Goal: Task Accomplishment & Management: Use online tool/utility

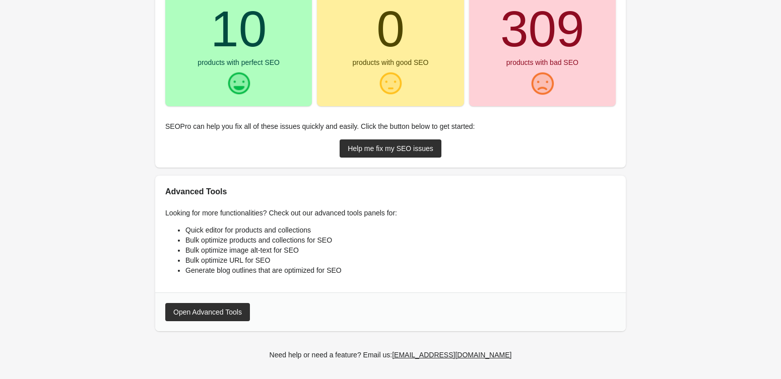
scroll to position [161, 0]
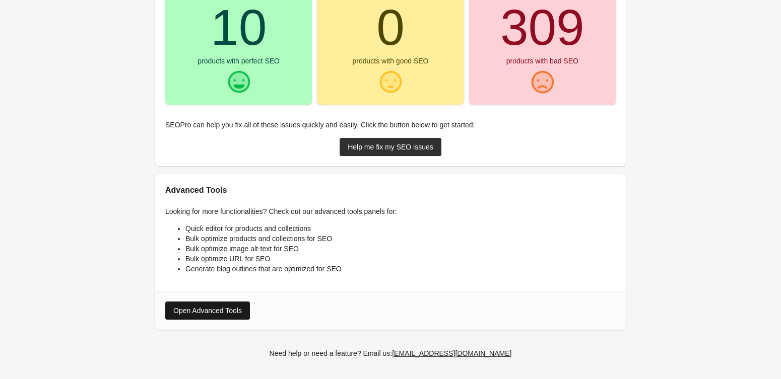
click at [220, 305] on button "Open Advanced Tools" at bounding box center [207, 311] width 85 height 18
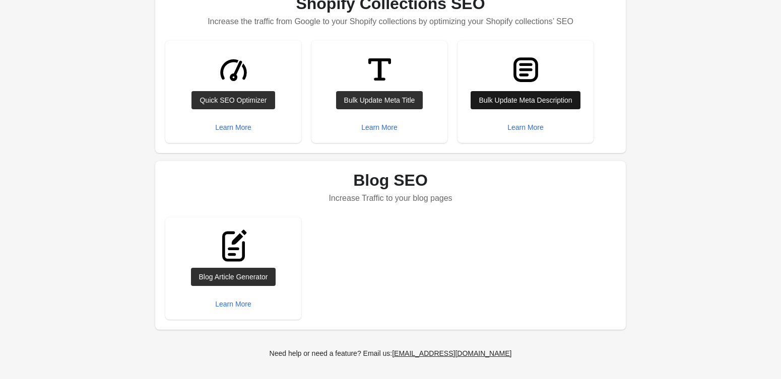
click at [482, 104] on div "Bulk Update Meta Description" at bounding box center [525, 100] width 93 height 8
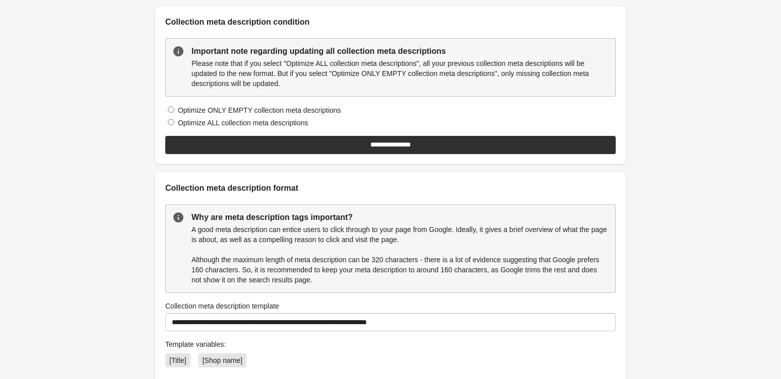
scroll to position [22, 0]
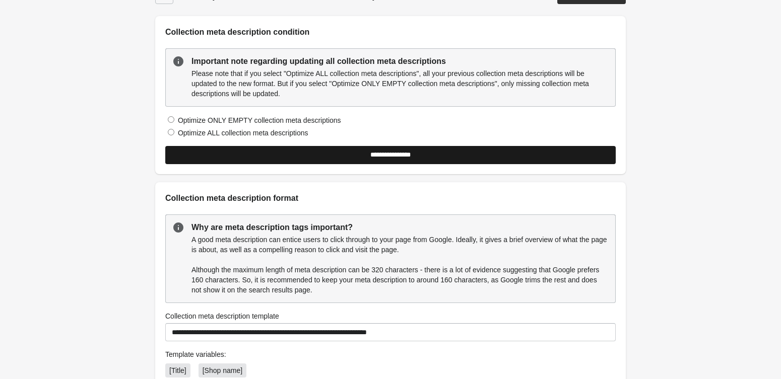
click at [340, 155] on input "**********" at bounding box center [390, 155] width 450 height 18
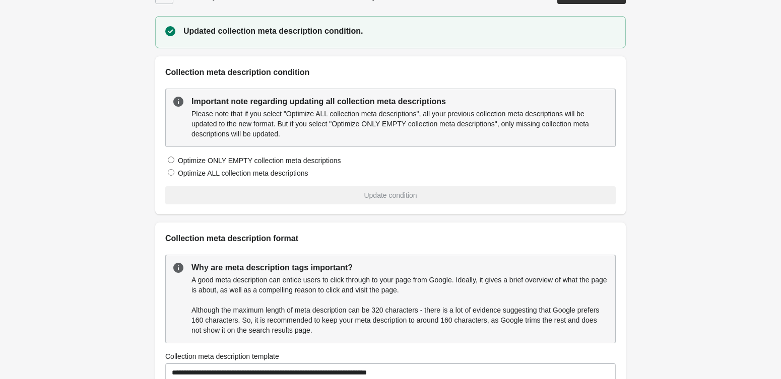
scroll to position [0, 0]
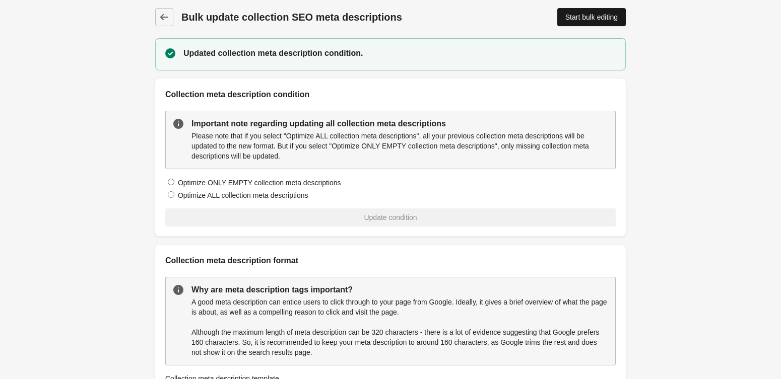
click at [580, 19] on div "Start bulk editing" at bounding box center [591, 17] width 52 height 8
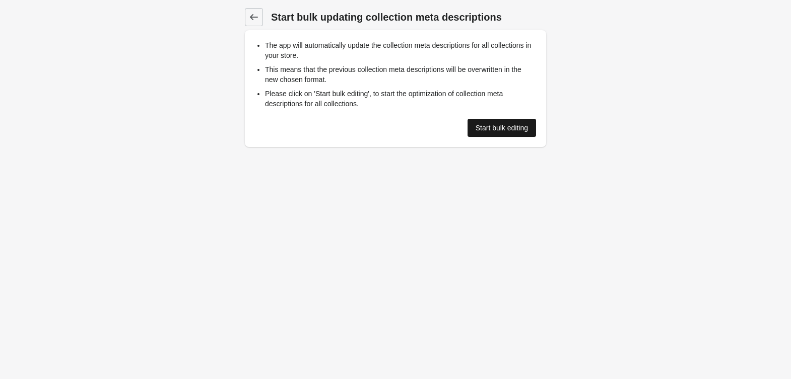
click at [492, 123] on link "Start bulk editing" at bounding box center [501, 128] width 69 height 18
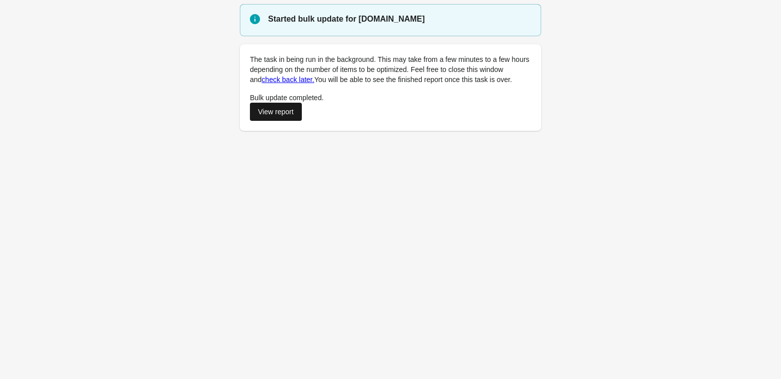
click at [287, 106] on link "View report" at bounding box center [276, 112] width 52 height 18
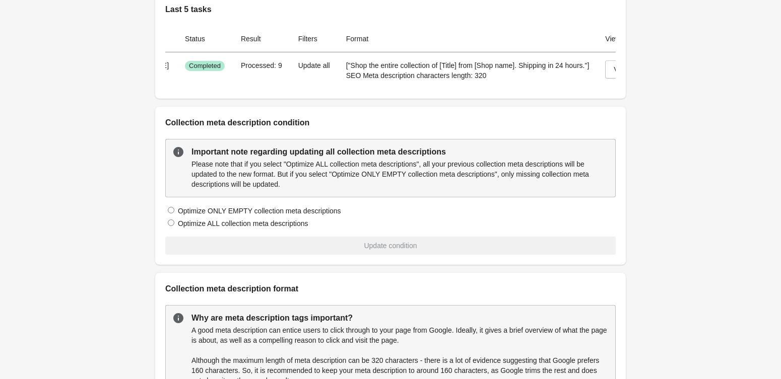
scroll to position [0, 49]
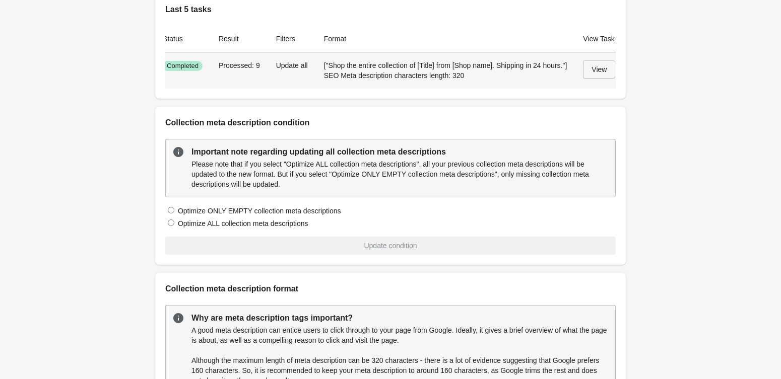
click at [589, 63] on link "View" at bounding box center [599, 69] width 32 height 18
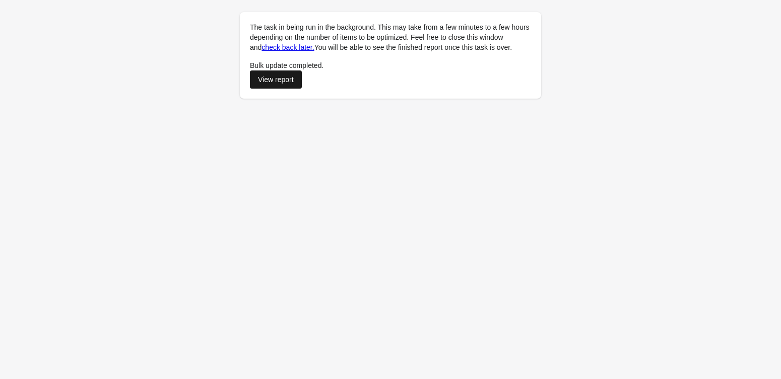
click at [284, 76] on div "View report" at bounding box center [276, 80] width 36 height 8
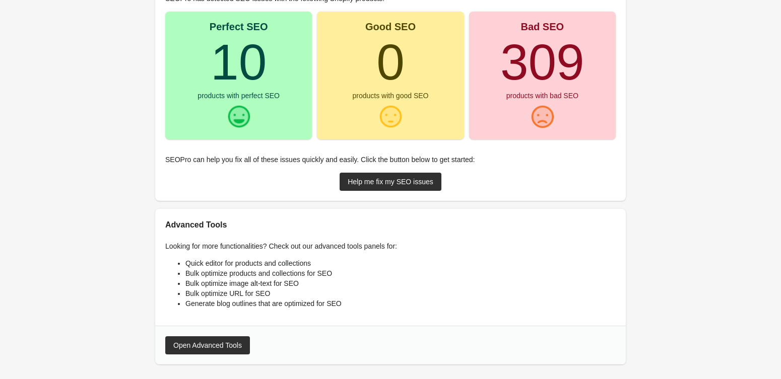
scroll to position [161, 0]
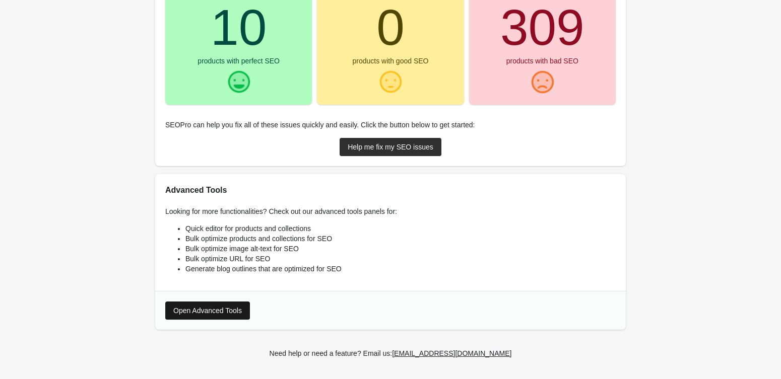
click at [234, 303] on button "Open Advanced Tools" at bounding box center [207, 311] width 85 height 18
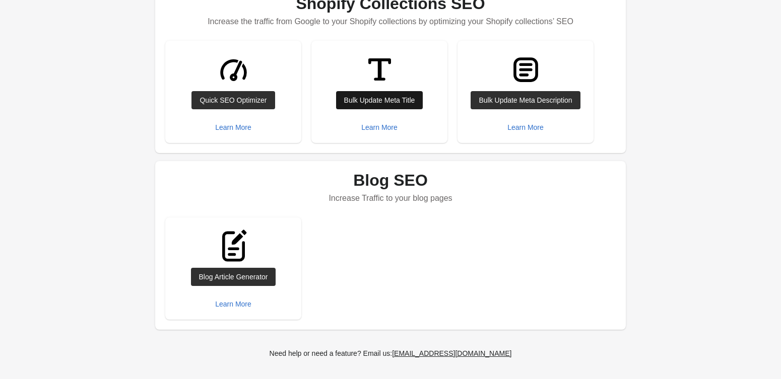
click at [352, 99] on div "Bulk Update Meta Title" at bounding box center [379, 100] width 71 height 8
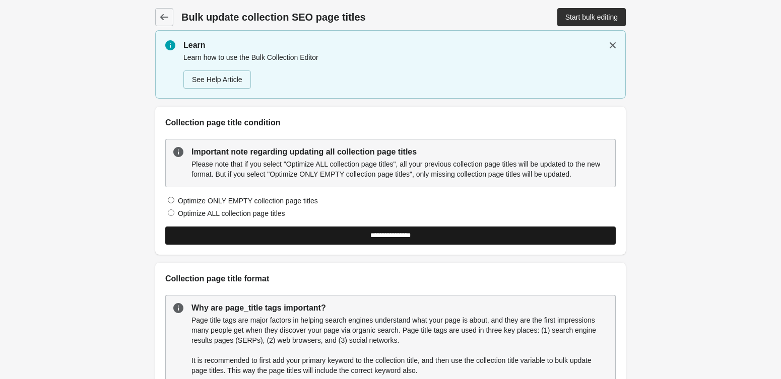
click at [244, 243] on input "**********" at bounding box center [390, 236] width 450 height 18
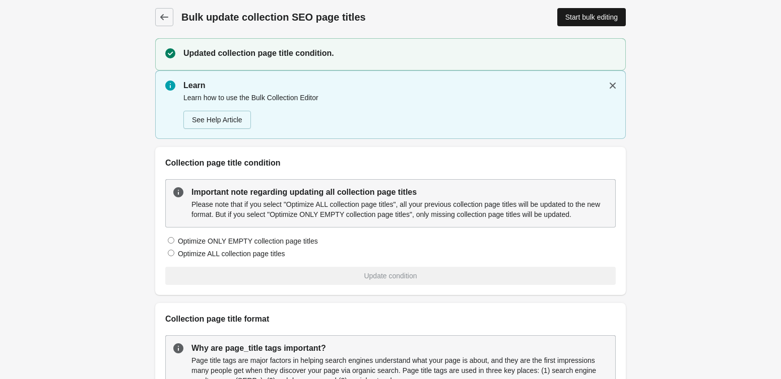
click at [569, 22] on link "Start bulk editing" at bounding box center [591, 17] width 69 height 18
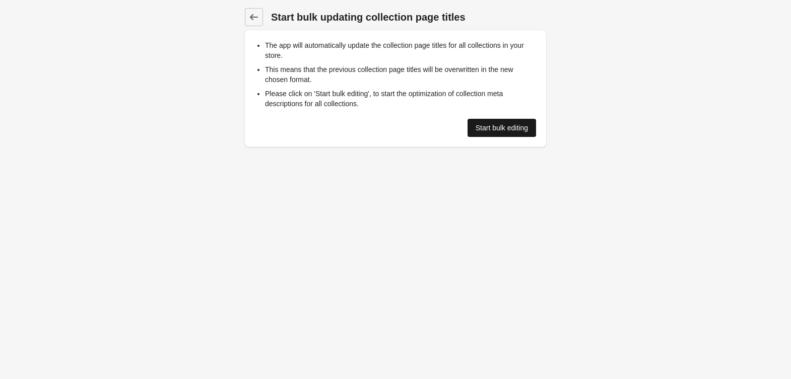
click at [484, 127] on div "Start bulk editing" at bounding box center [502, 128] width 52 height 8
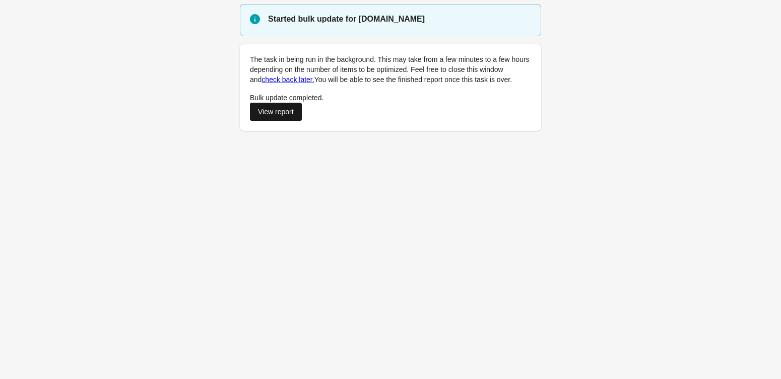
click at [269, 115] on div "View report" at bounding box center [276, 112] width 36 height 8
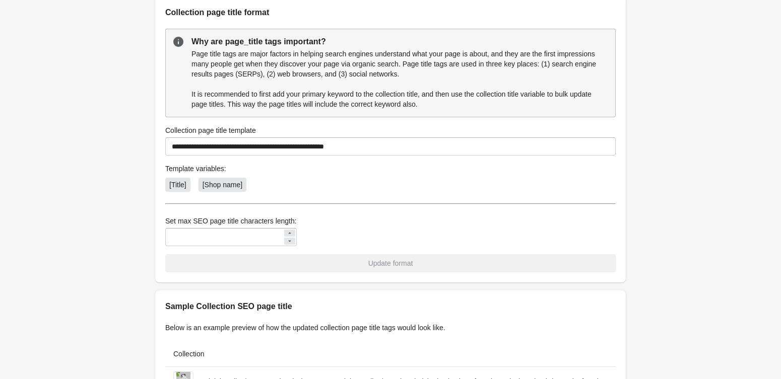
scroll to position [381, 0]
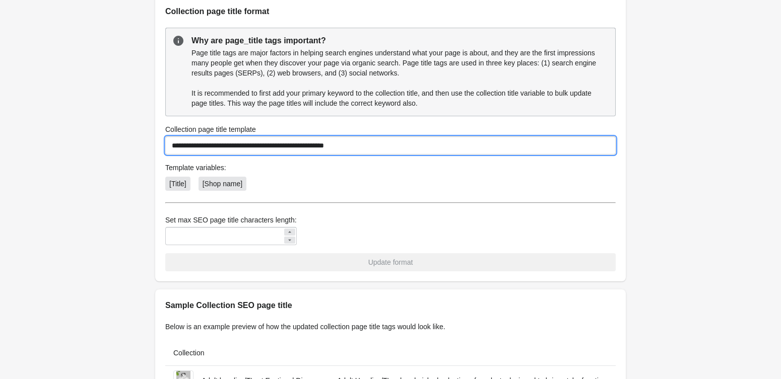
drag, startPoint x: 353, startPoint y: 148, endPoint x: 309, endPoint y: 152, distance: 44.0
click at [309, 152] on input "**********" at bounding box center [390, 146] width 450 height 18
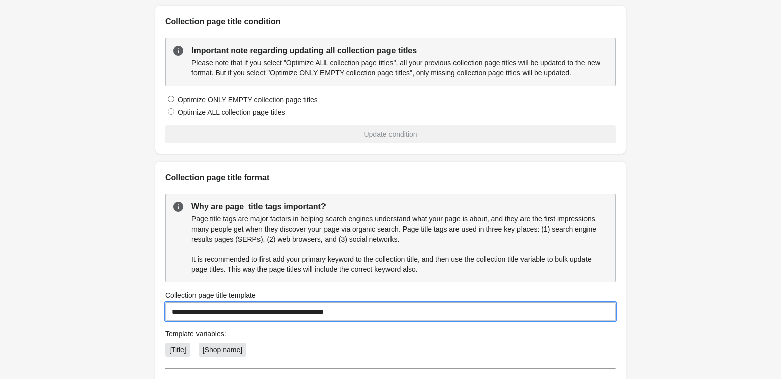
scroll to position [0, 0]
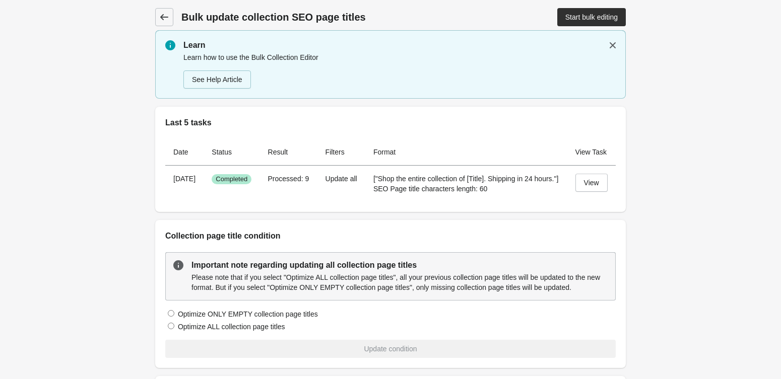
click at [169, 21] on link at bounding box center [164, 17] width 18 height 18
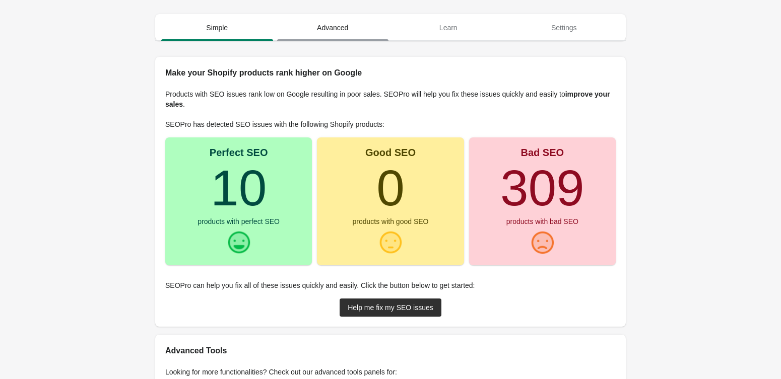
click at [337, 20] on span "Advanced" at bounding box center [333, 28] width 112 height 18
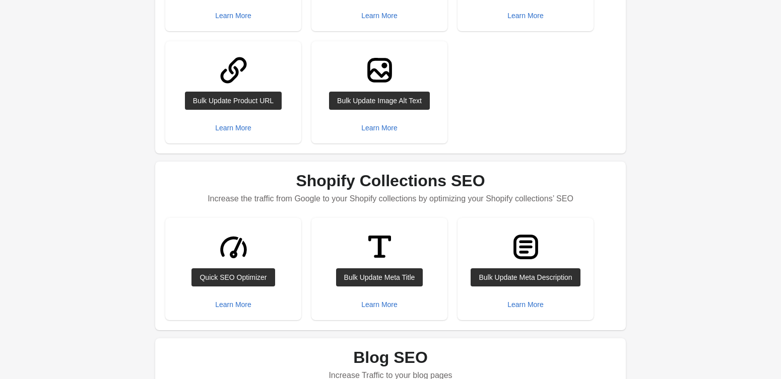
scroll to position [224, 0]
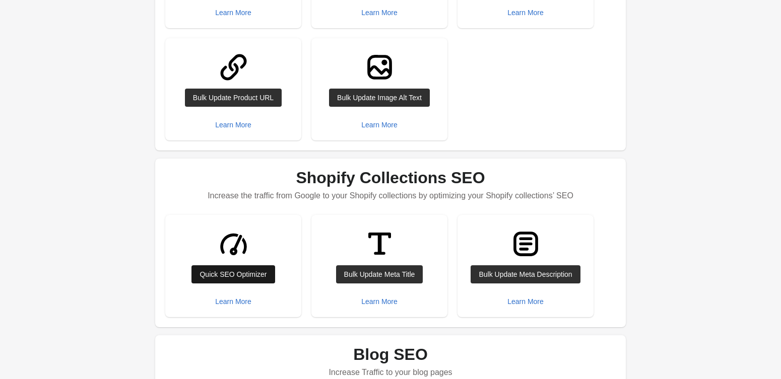
click at [230, 266] on link "Quick SEO Optimizer" at bounding box center [232, 274] width 83 height 18
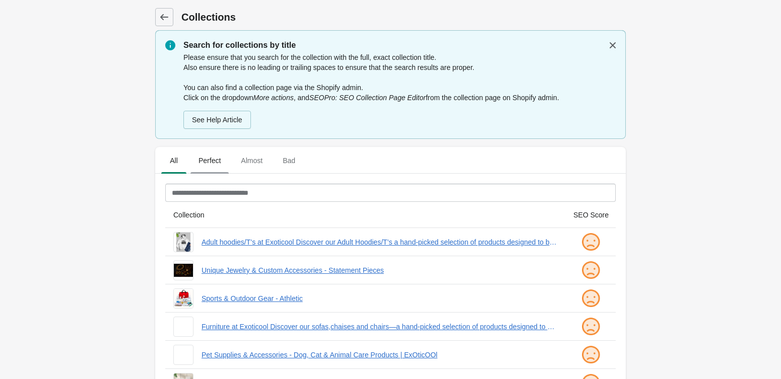
click at [212, 160] on span "Perfect" at bounding box center [209, 161] width 38 height 18
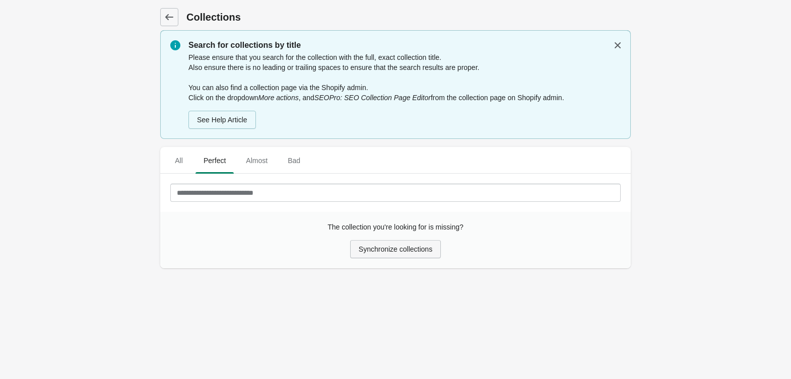
click at [354, 245] on button "Synchronize collections" at bounding box center [395, 249] width 91 height 18
click at [178, 160] on span "All" at bounding box center [178, 161] width 25 height 18
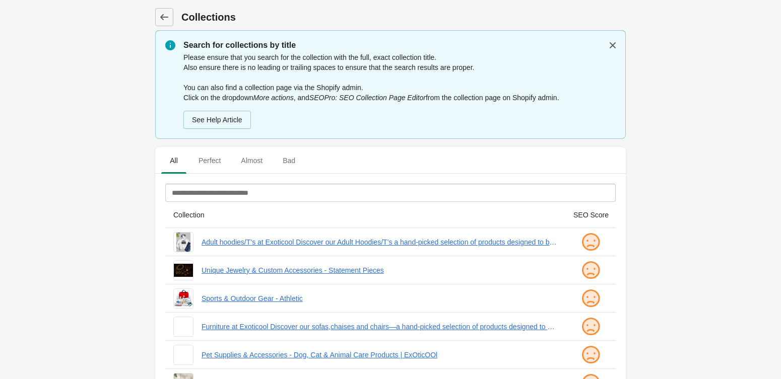
scroll to position [22, 0]
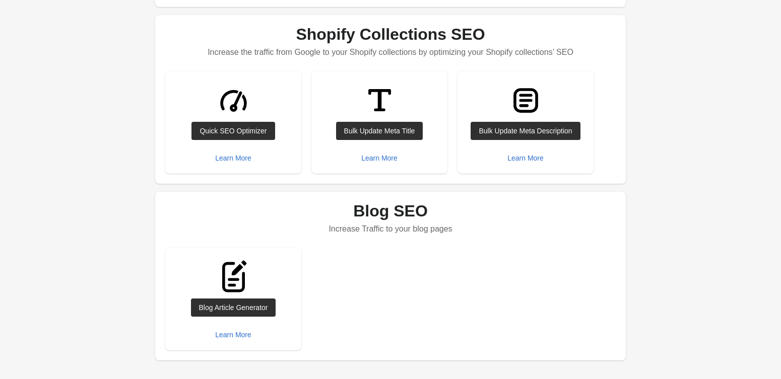
scroll to position [335, 0]
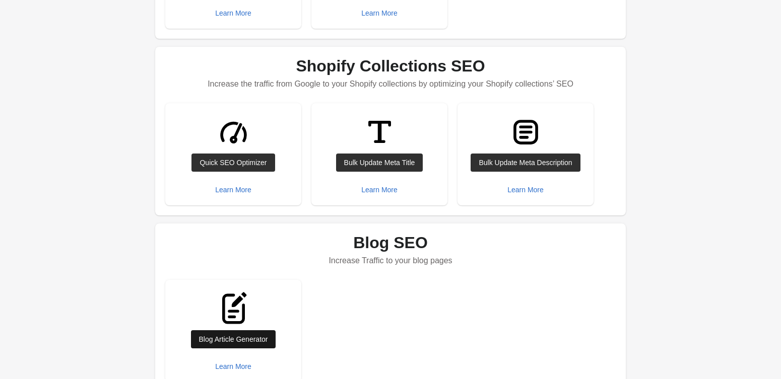
click at [248, 343] on div "Blog Article Generator" at bounding box center [233, 339] width 69 height 8
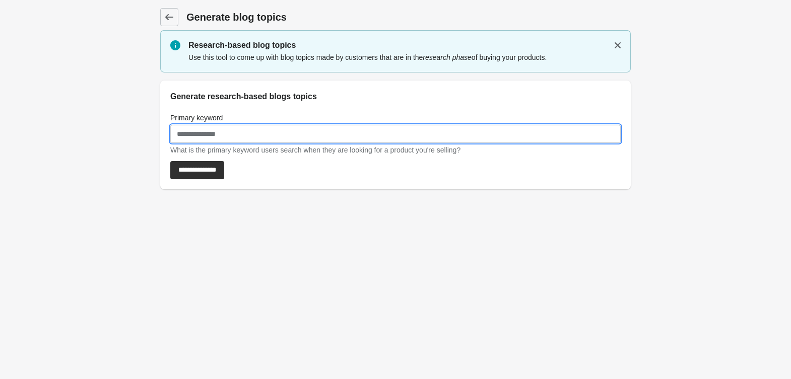
click at [179, 129] on input "Primary keyword" at bounding box center [395, 134] width 450 height 18
click at [179, 129] on input "*" at bounding box center [395, 134] width 450 height 18
type input "**********"
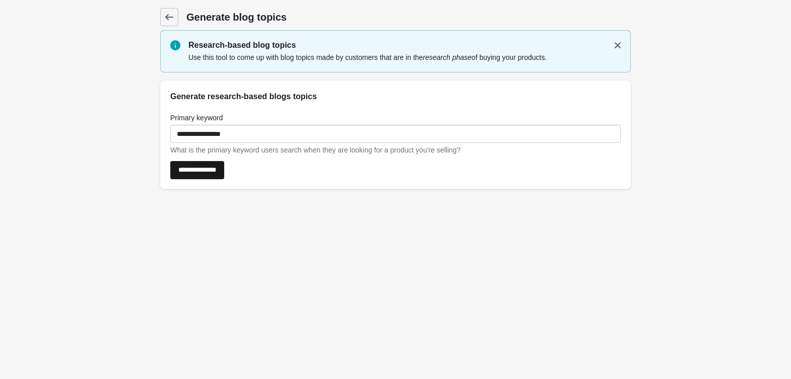
click at [207, 171] on input "**********" at bounding box center [197, 170] width 54 height 18
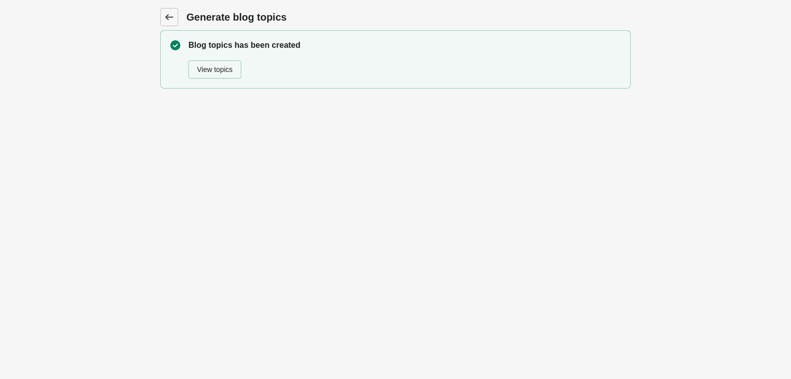
click at [170, 15] on icon at bounding box center [169, 17] width 10 height 10
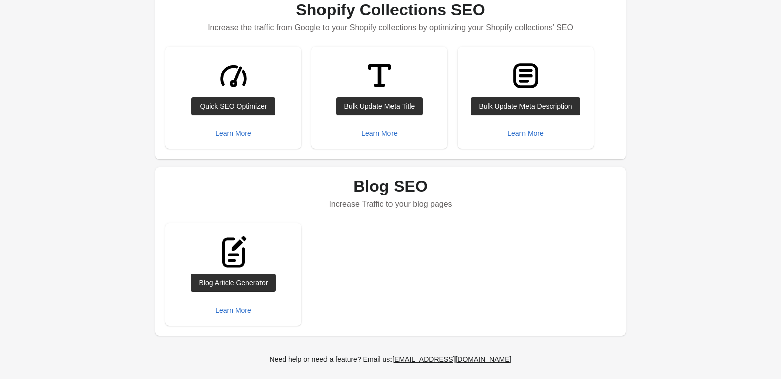
scroll to position [399, 0]
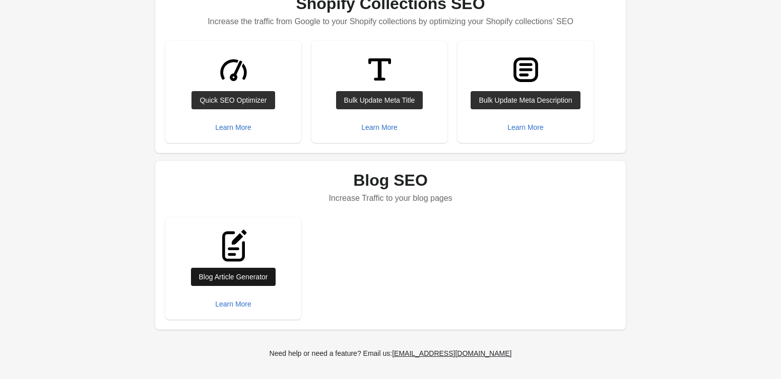
click at [232, 282] on link "Blog Article Generator" at bounding box center [233, 277] width 85 height 18
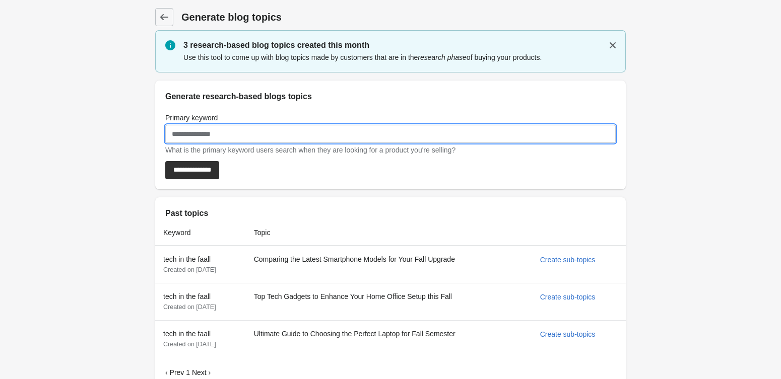
click at [219, 131] on input "Primary keyword" at bounding box center [390, 134] width 450 height 18
click at [216, 130] on input "*" at bounding box center [390, 134] width 450 height 18
type input "**********"
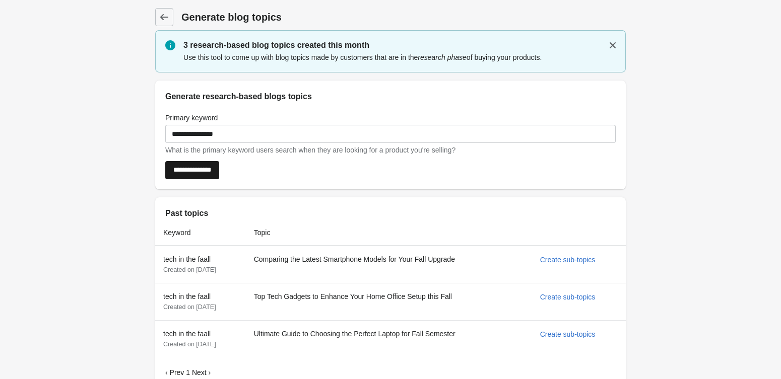
click at [202, 177] on input "**********" at bounding box center [192, 170] width 54 height 18
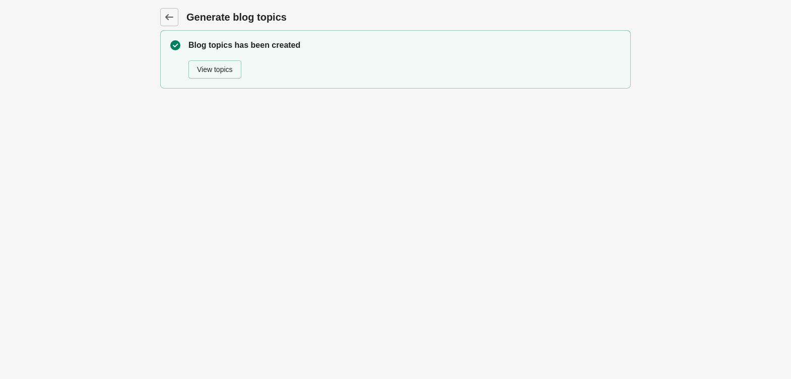
click at [212, 70] on div "View topics" at bounding box center [215, 69] width 36 height 8
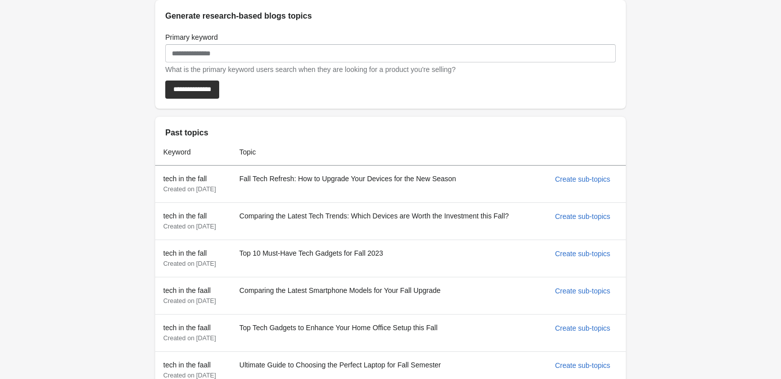
scroll to position [78, 0]
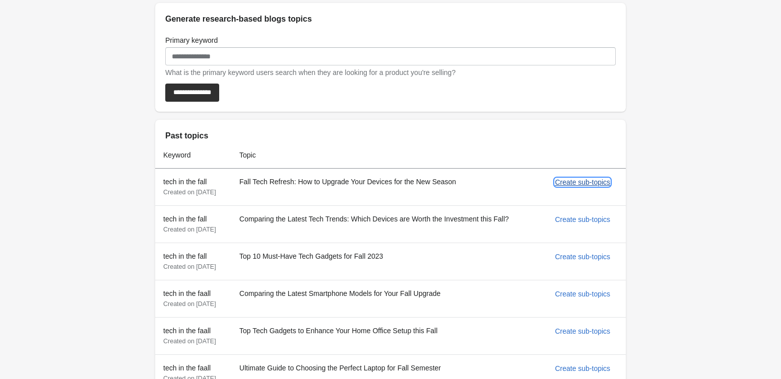
click at [579, 186] on div "Create sub-topics" at bounding box center [582, 182] width 55 height 8
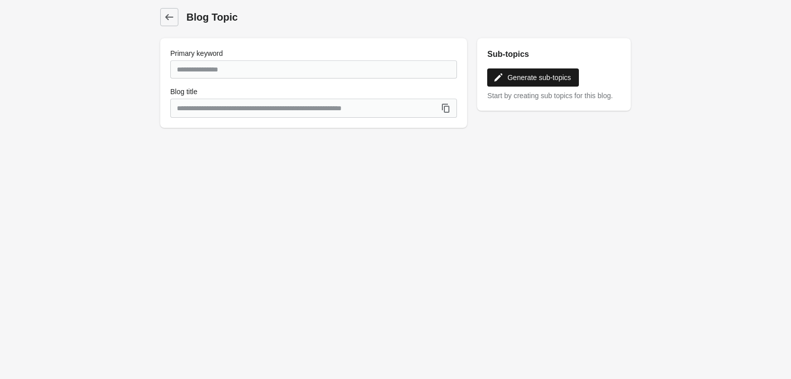
click at [524, 70] on link "Generate sub-topics" at bounding box center [533, 78] width 92 height 18
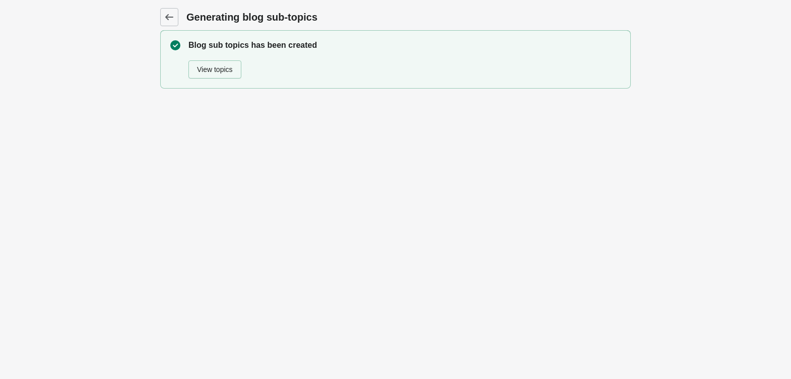
click at [216, 74] on link "View topics" at bounding box center [214, 69] width 53 height 18
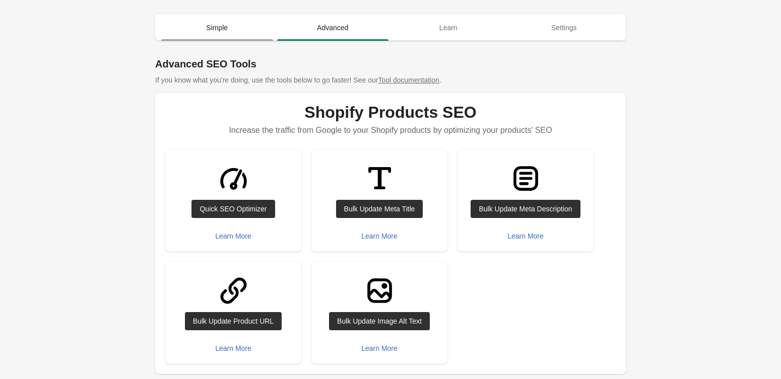
click at [208, 21] on span "Simple" at bounding box center [217, 28] width 112 height 18
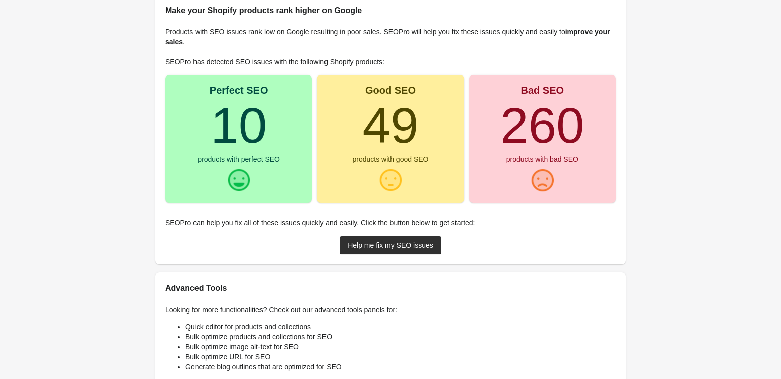
scroll to position [67, 0]
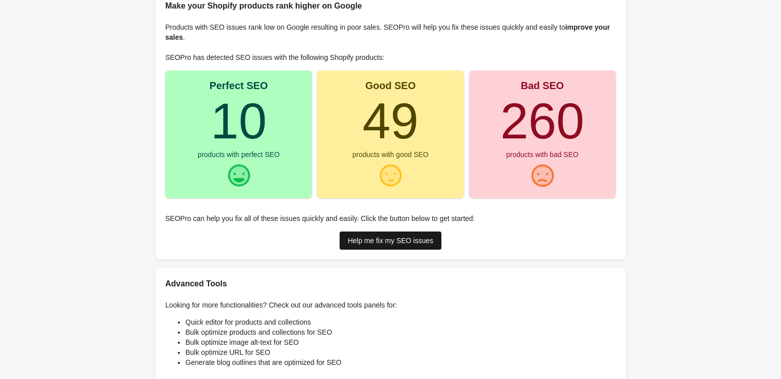
click at [401, 242] on div "Help me fix my SEO issues" at bounding box center [391, 241] width 86 height 8
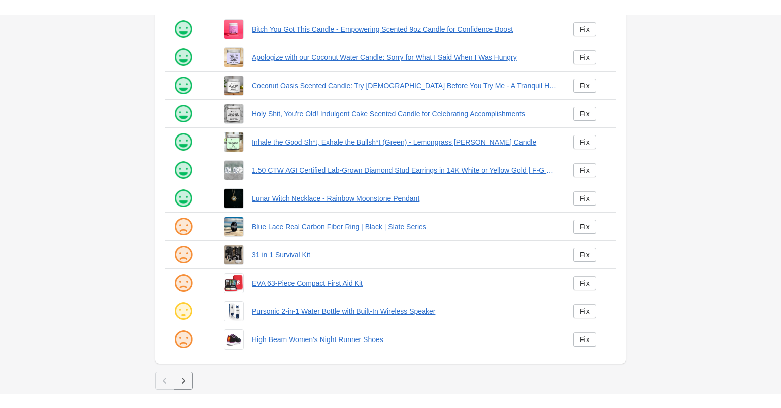
scroll to position [148, 0]
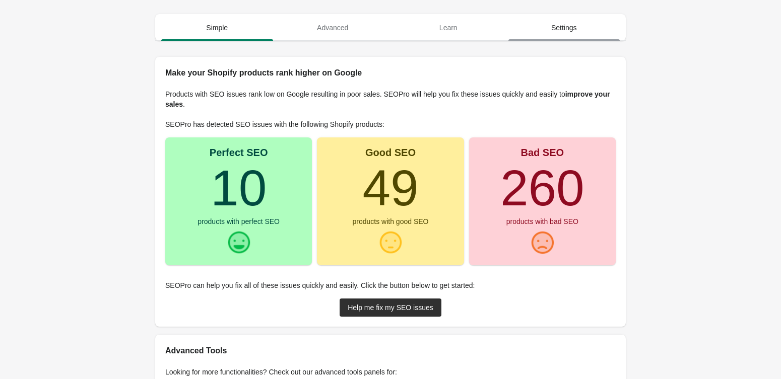
click at [569, 25] on span "Settings" at bounding box center [564, 28] width 112 height 18
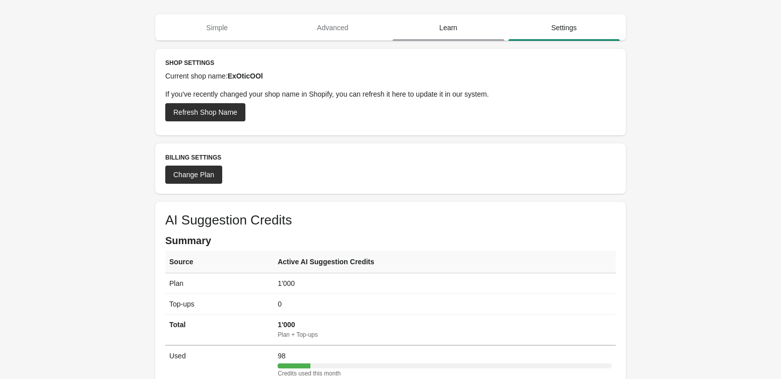
click at [446, 26] on span "Learn" at bounding box center [448, 28] width 112 height 18
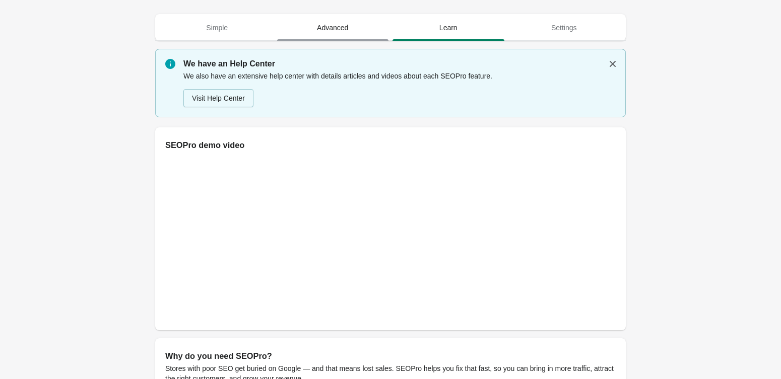
click at [325, 27] on span "Advanced" at bounding box center [333, 28] width 112 height 18
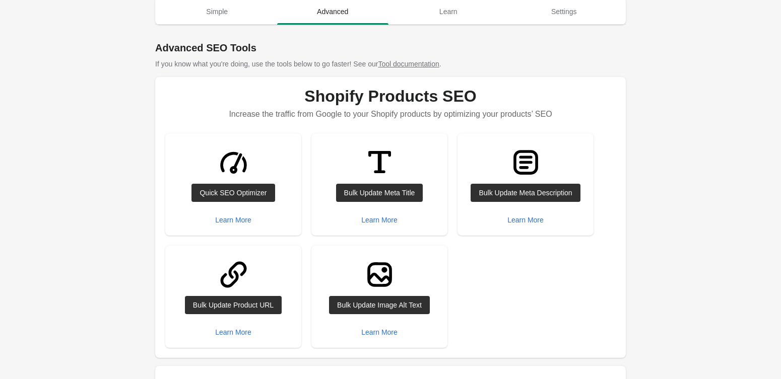
scroll to position [22, 0]
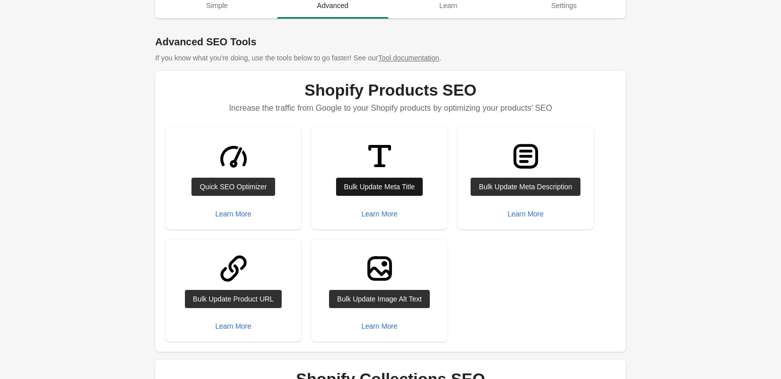
click at [382, 192] on link "Bulk Update Meta Title" at bounding box center [379, 187] width 87 height 18
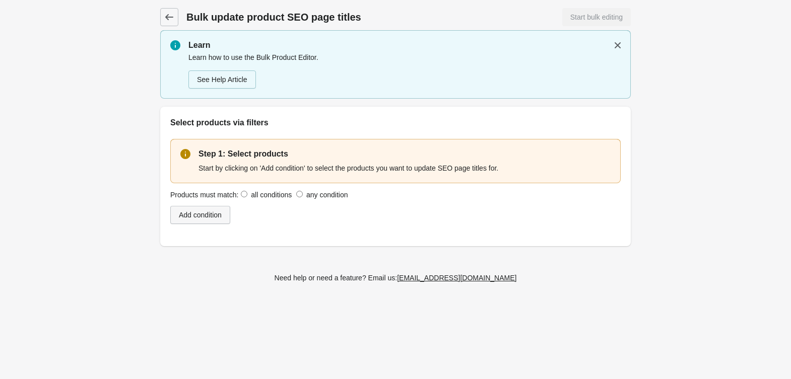
click at [217, 219] on div "Add condition" at bounding box center [200, 215] width 43 height 8
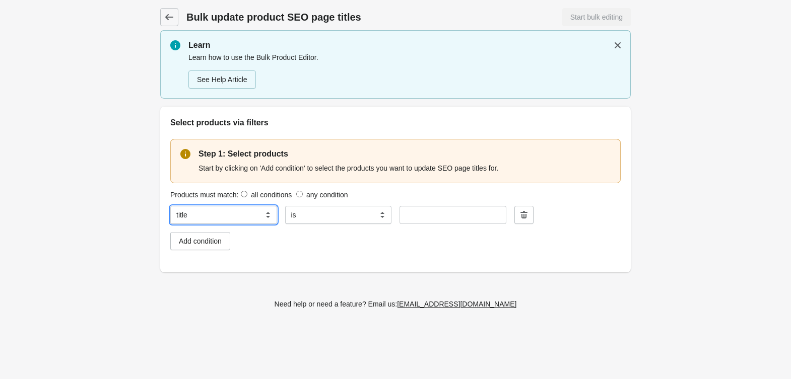
click at [218, 222] on select "**********" at bounding box center [223, 215] width 107 height 18
select select "**********"
click at [170, 206] on select "**********" at bounding box center [223, 215] width 107 height 18
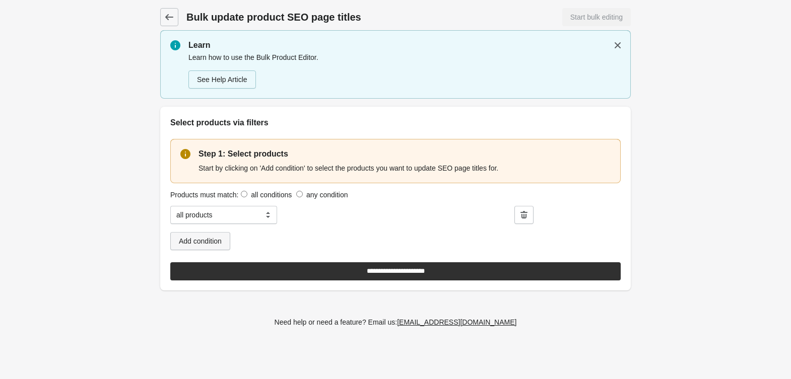
click at [219, 248] on button "Add condition" at bounding box center [200, 241] width 60 height 18
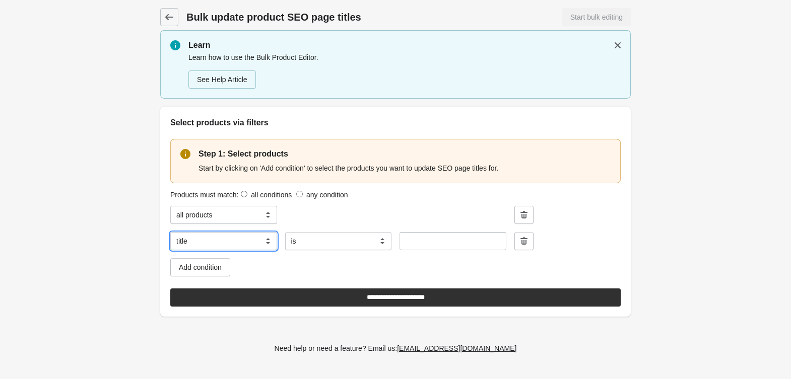
click at [219, 244] on select "**********" at bounding box center [223, 241] width 107 height 18
click at [301, 264] on div "Add condition" at bounding box center [395, 267] width 450 height 18
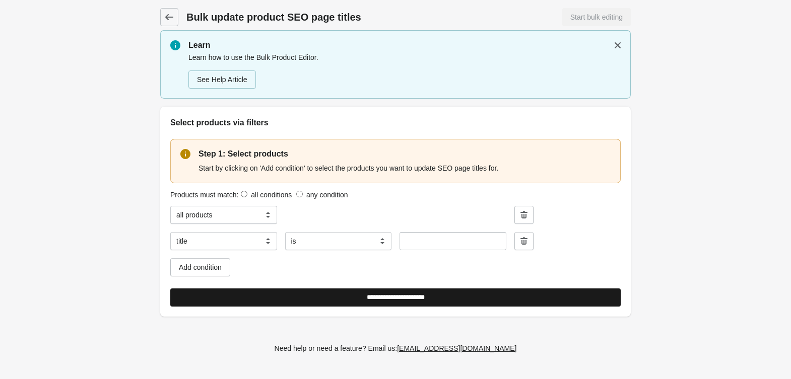
click at [280, 294] on input "**********" at bounding box center [395, 298] width 450 height 18
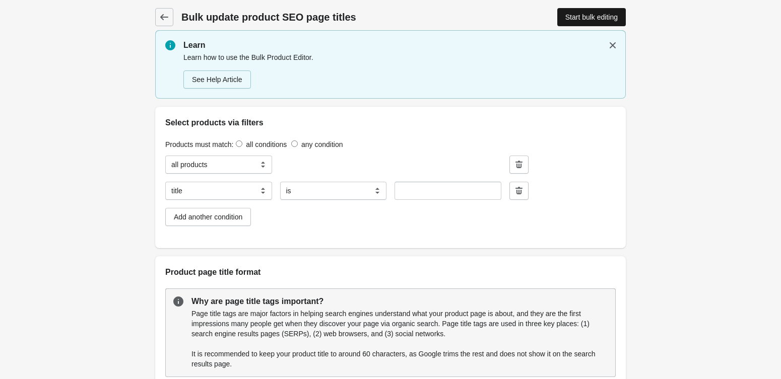
click at [579, 16] on div "Start bulk editing" at bounding box center [591, 17] width 52 height 8
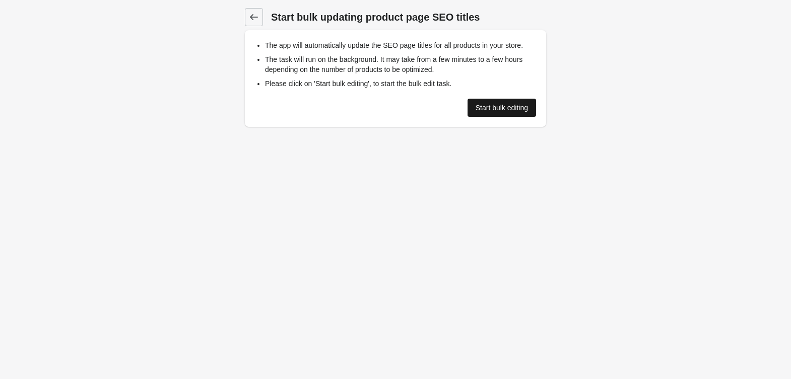
click at [498, 108] on div "Start bulk editing" at bounding box center [502, 108] width 52 height 8
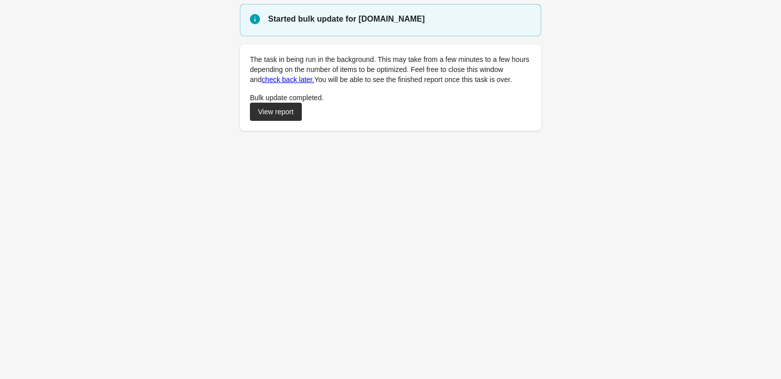
drag, startPoint x: 523, startPoint y: 190, endPoint x: 500, endPoint y: 318, distance: 130.4
click at [273, 104] on link "View report" at bounding box center [276, 112] width 52 height 18
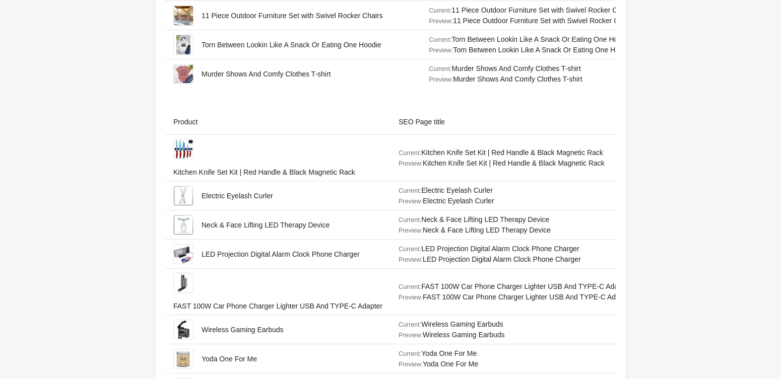
scroll to position [1460, 0]
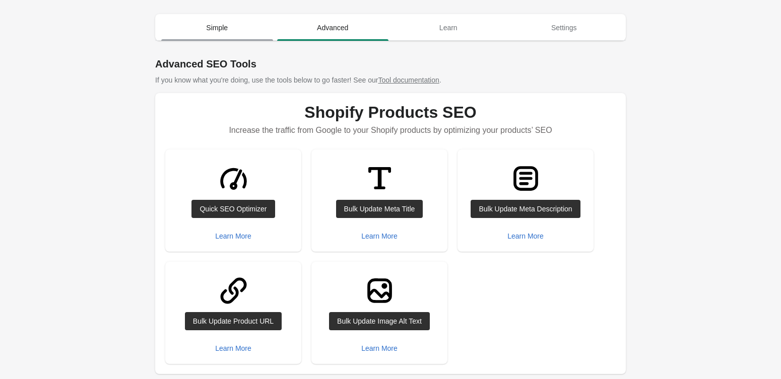
click at [207, 23] on span "Simple" at bounding box center [217, 28] width 112 height 18
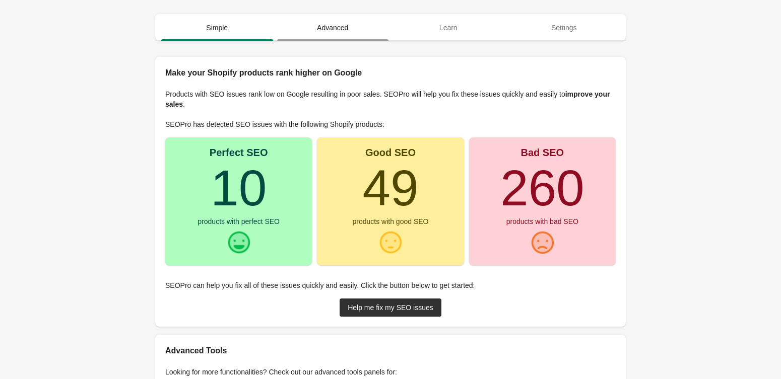
click at [345, 31] on span "Advanced" at bounding box center [333, 28] width 112 height 18
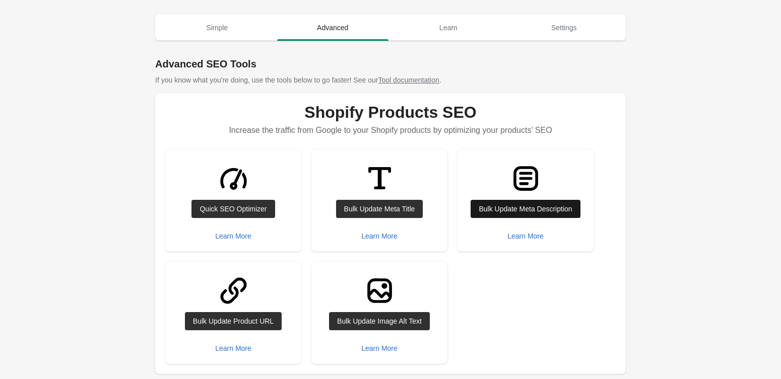
click at [528, 215] on link "Bulk Update Meta Description" at bounding box center [524, 209] width 109 height 18
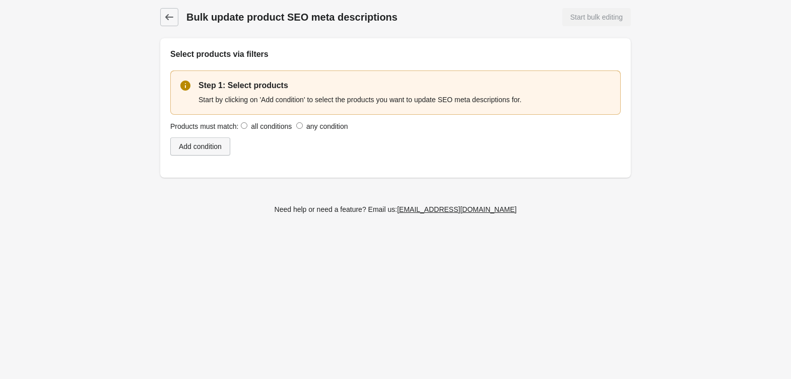
click at [217, 150] on div "Add condition" at bounding box center [200, 147] width 43 height 8
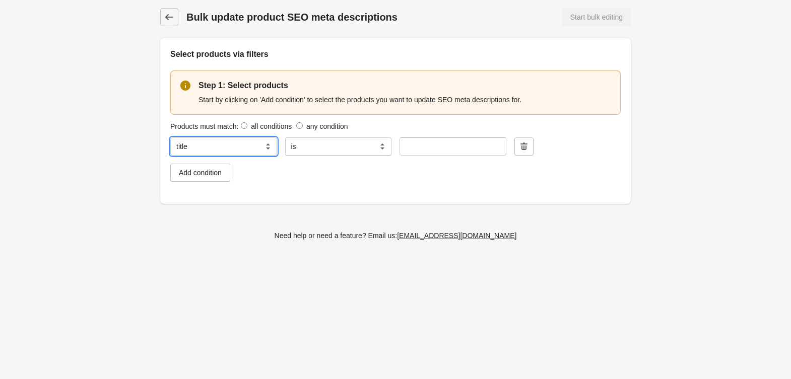
click at [197, 146] on select "**********" at bounding box center [223, 147] width 107 height 18
select select "**********"
click at [170, 138] on select "**********" at bounding box center [223, 147] width 107 height 18
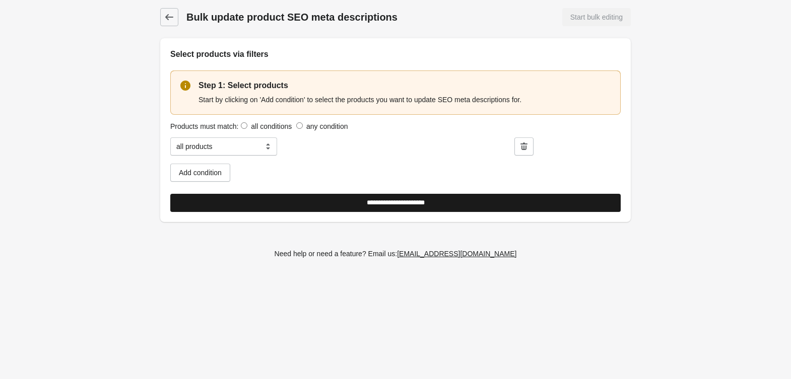
click at [261, 202] on input "**********" at bounding box center [395, 203] width 450 height 18
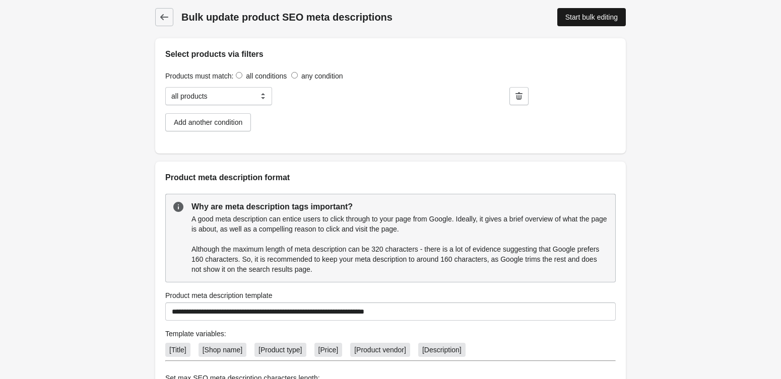
click at [583, 15] on div "Start bulk editing" at bounding box center [591, 17] width 52 height 8
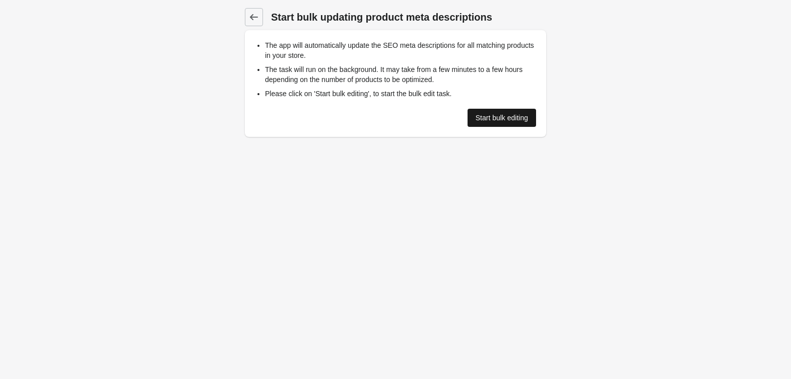
click at [480, 111] on link "Start bulk editing" at bounding box center [501, 118] width 69 height 18
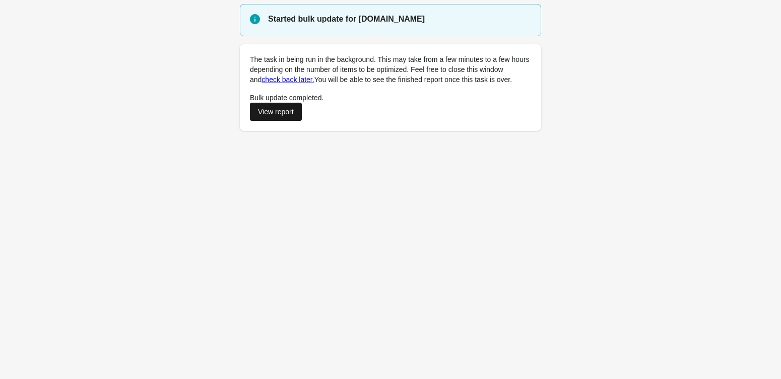
click at [274, 108] on div "View report" at bounding box center [276, 112] width 36 height 8
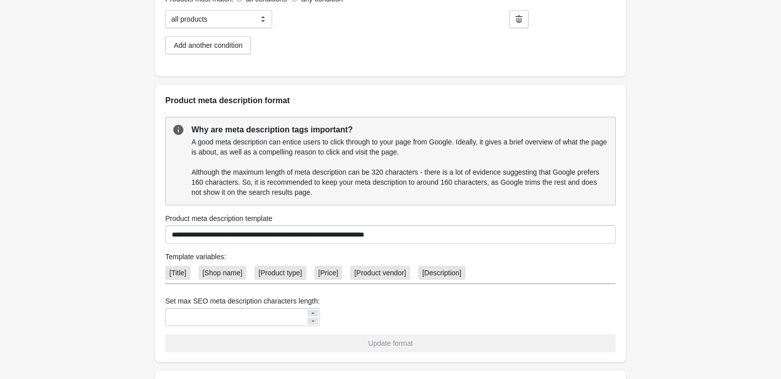
scroll to position [224, 0]
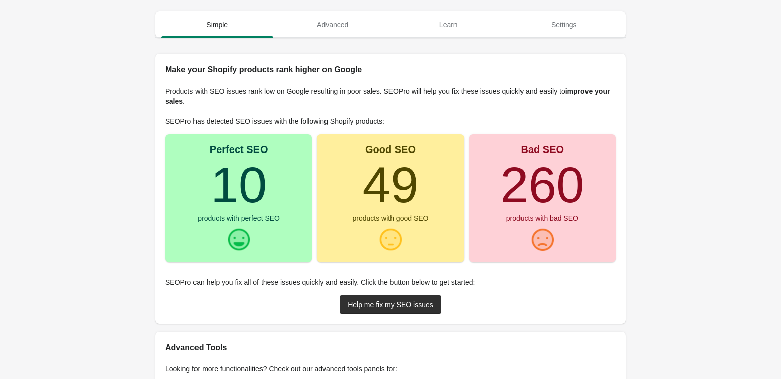
scroll to position [22, 0]
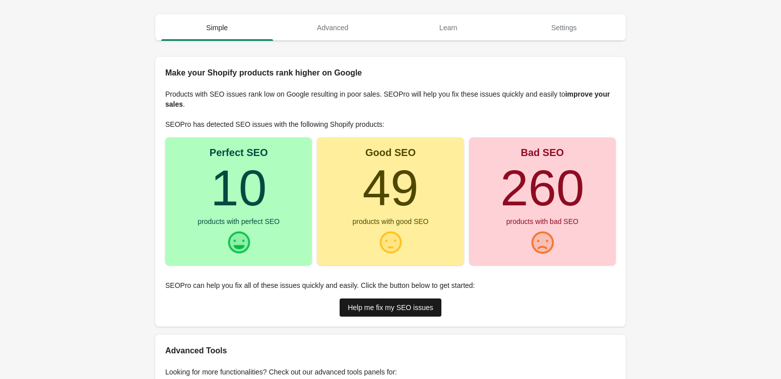
click at [392, 307] on div "Help me fix my SEO issues" at bounding box center [391, 308] width 86 height 8
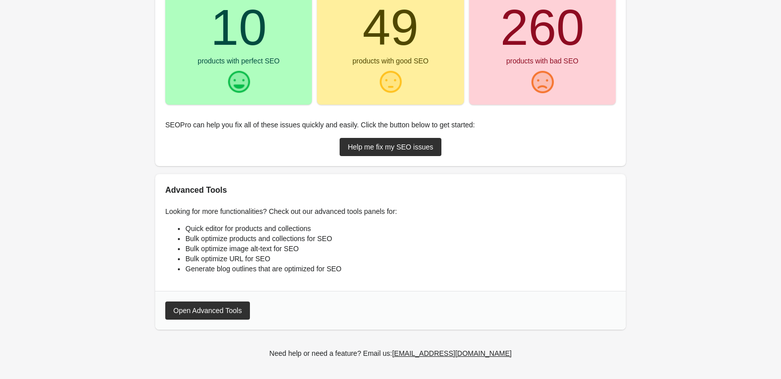
scroll to position [139, 0]
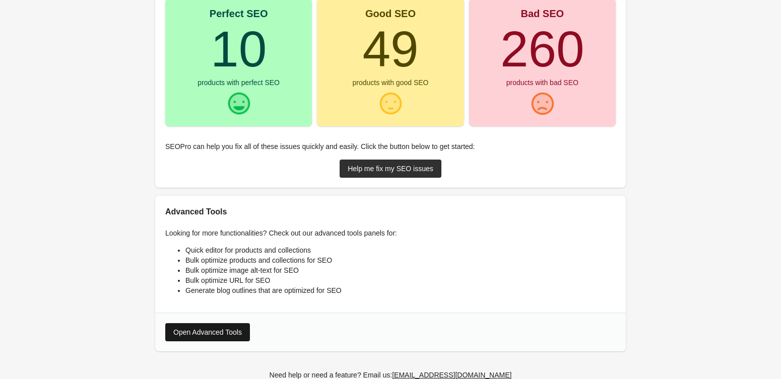
click at [226, 333] on div "Open Advanced Tools" at bounding box center [207, 332] width 69 height 8
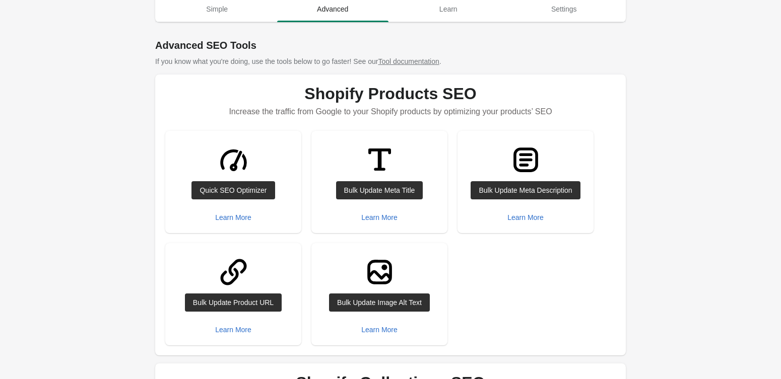
scroll to position [0, 0]
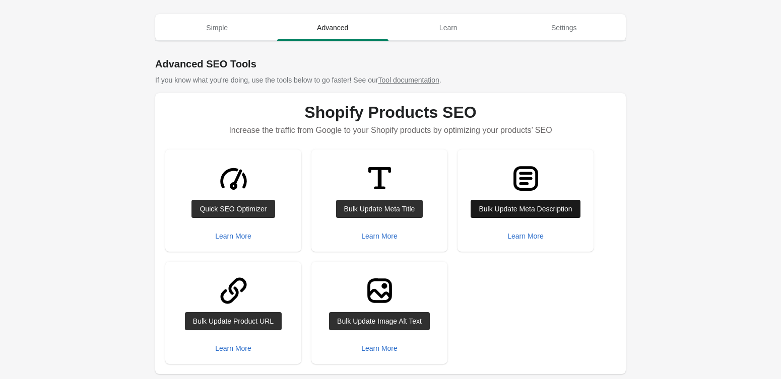
click at [517, 209] on div "Bulk Update Meta Description" at bounding box center [525, 209] width 93 height 8
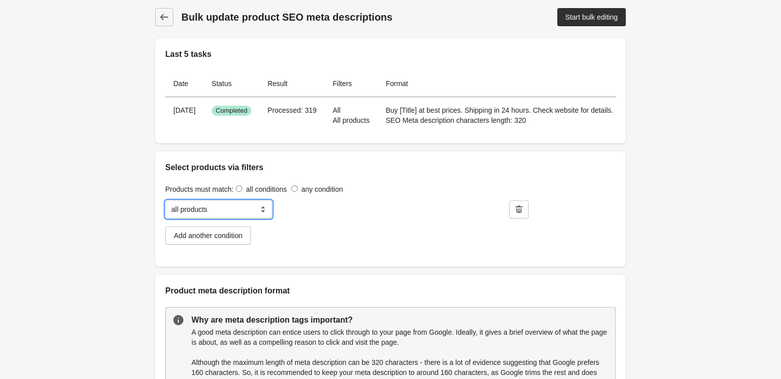
click at [265, 219] on select "**********" at bounding box center [218, 209] width 107 height 18
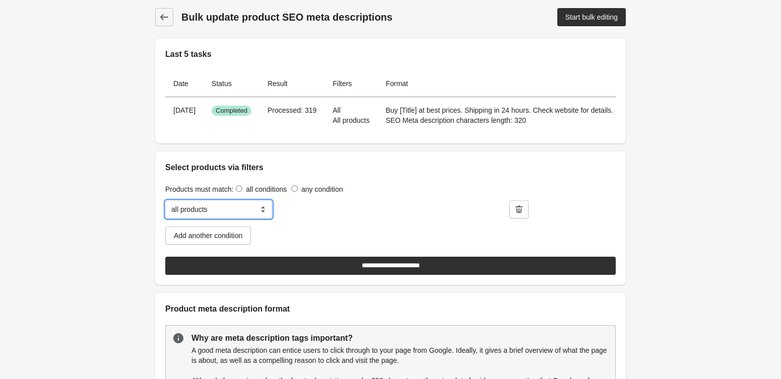
click at [244, 219] on select "**********" at bounding box center [218, 209] width 107 height 18
click at [305, 219] on div "Operator all products" at bounding box center [333, 209] width 107 height 18
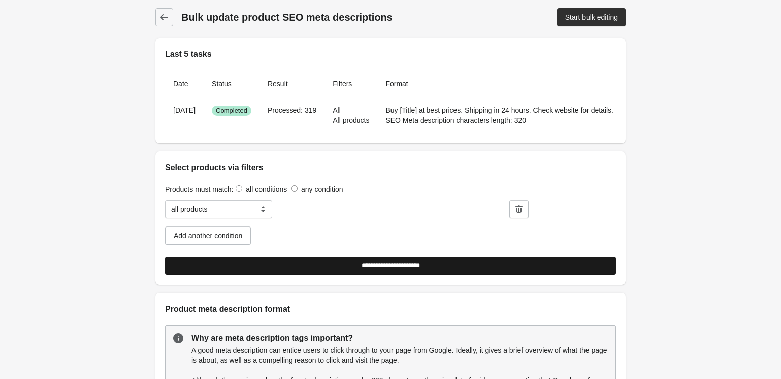
click at [339, 275] on input "**********" at bounding box center [390, 266] width 450 height 18
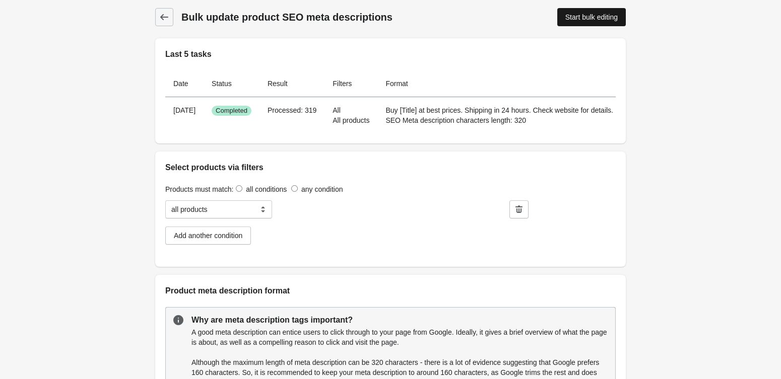
click at [591, 9] on link "Start bulk editing" at bounding box center [591, 17] width 69 height 18
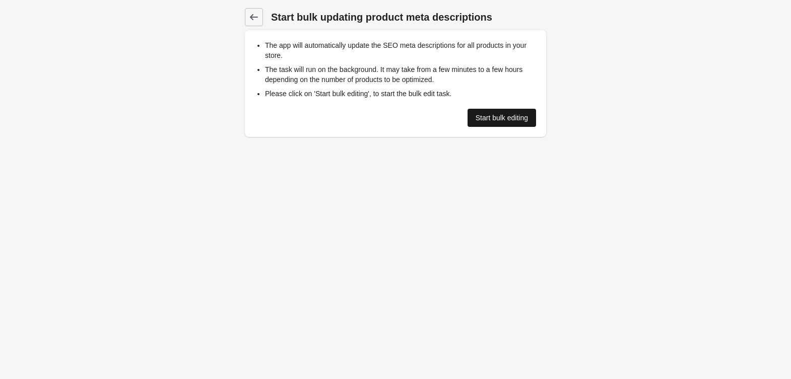
click at [504, 111] on link "Start bulk editing" at bounding box center [501, 118] width 69 height 18
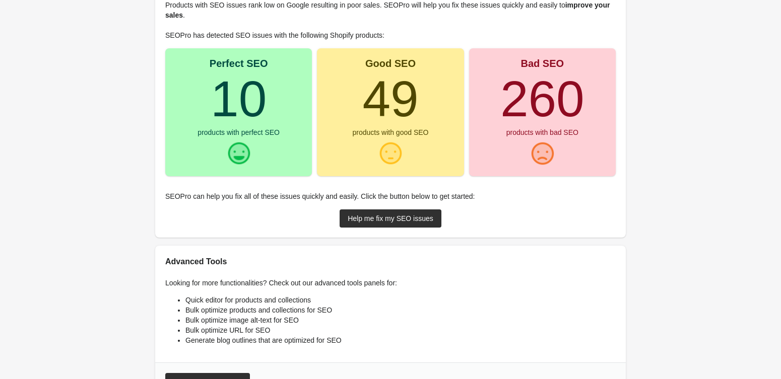
scroll to position [67, 0]
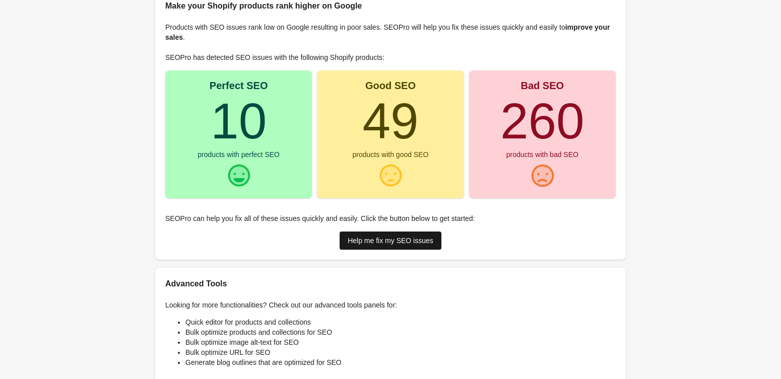
click at [421, 243] on div "Help me fix my SEO issues" at bounding box center [391, 241] width 86 height 8
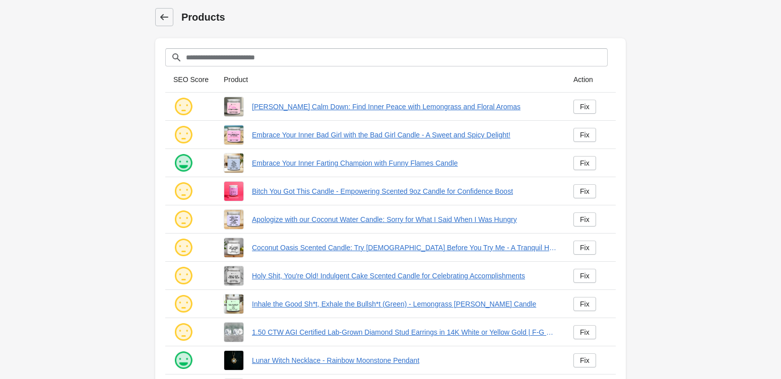
click at [160, 19] on icon at bounding box center [164, 17] width 10 height 10
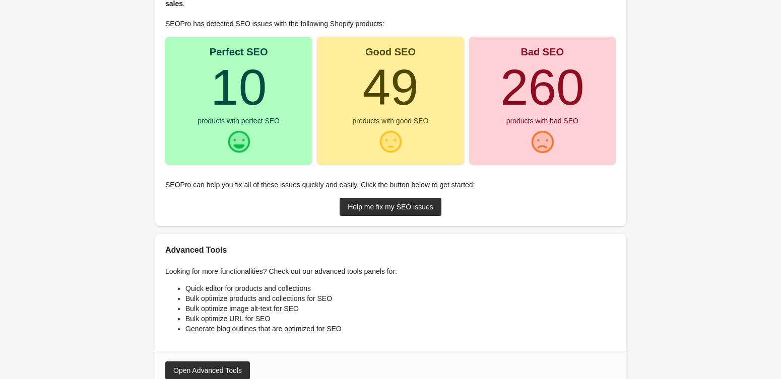
scroll to position [134, 0]
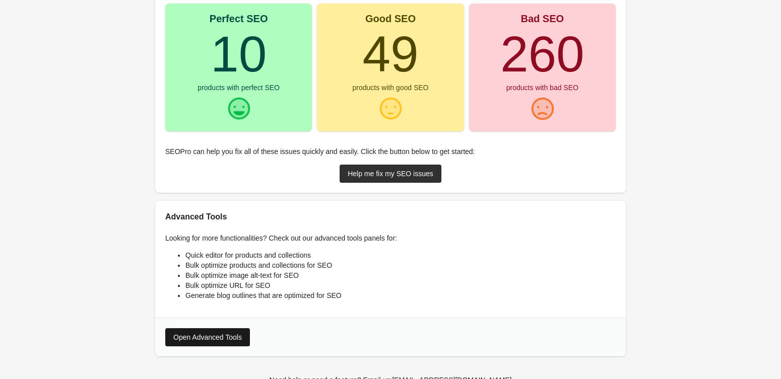
click at [230, 331] on button "Open Advanced Tools" at bounding box center [207, 337] width 85 height 18
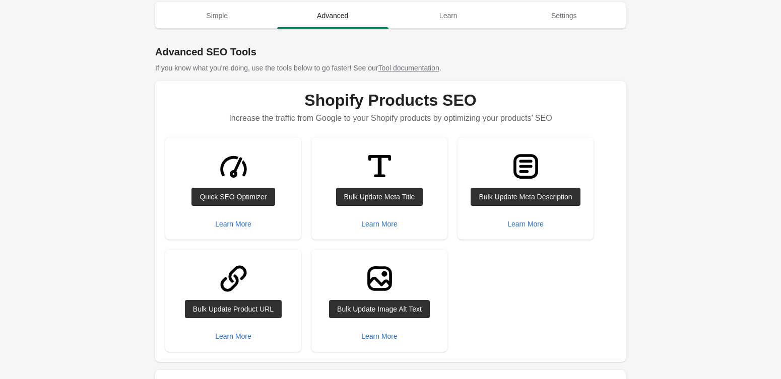
scroll to position [22, 0]
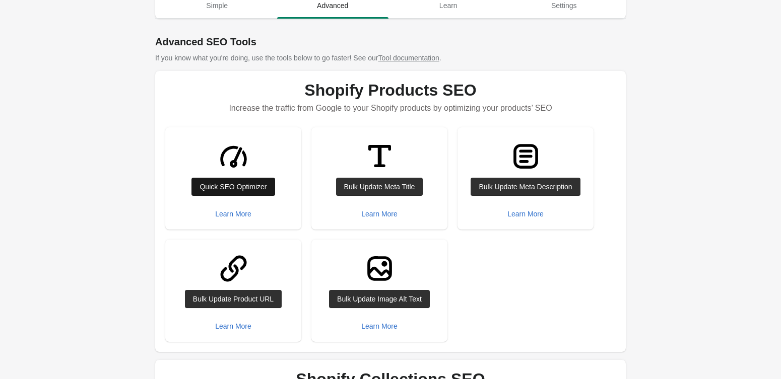
click at [232, 191] on div "Quick SEO Optimizer" at bounding box center [232, 187] width 67 height 8
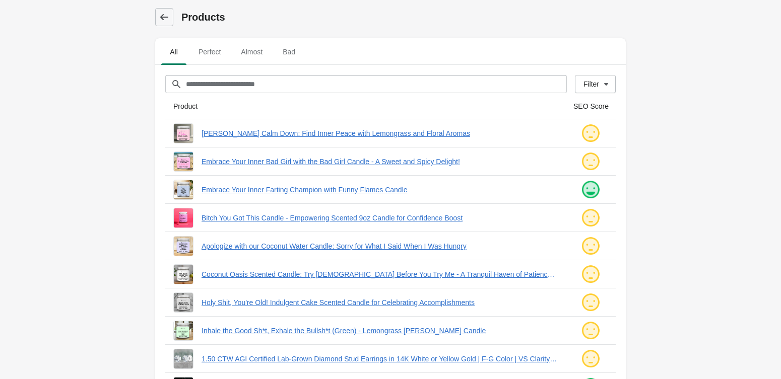
click at [165, 18] on icon at bounding box center [164, 17] width 10 height 10
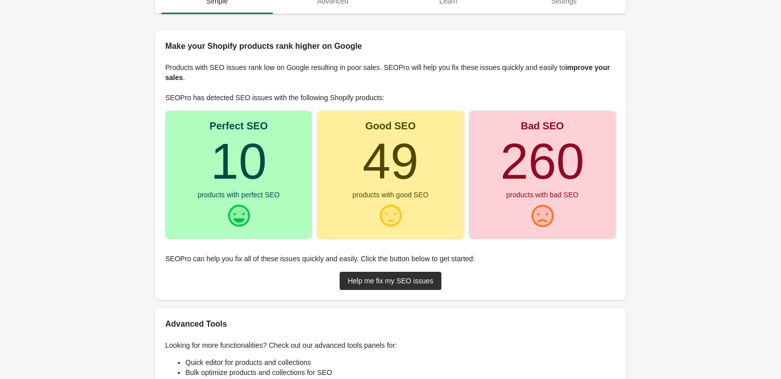
scroll to position [156, 0]
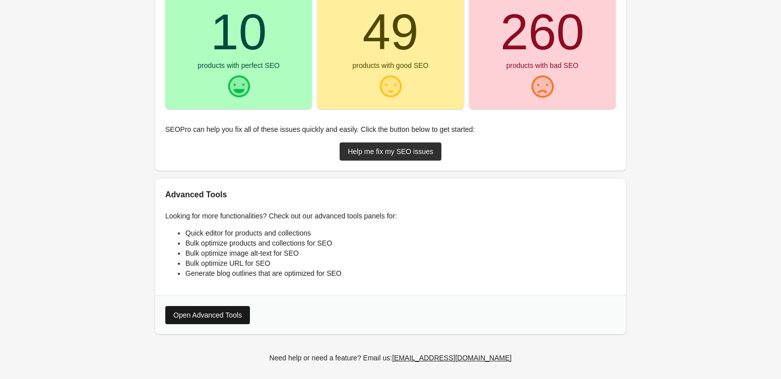
click at [231, 307] on button "Open Advanced Tools" at bounding box center [207, 315] width 85 height 18
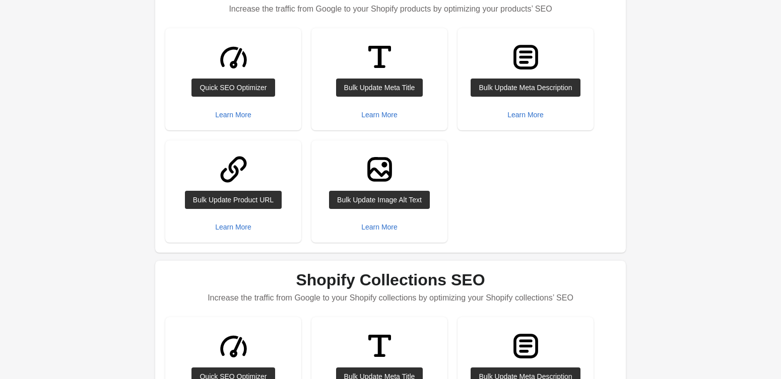
scroll to position [81, 0]
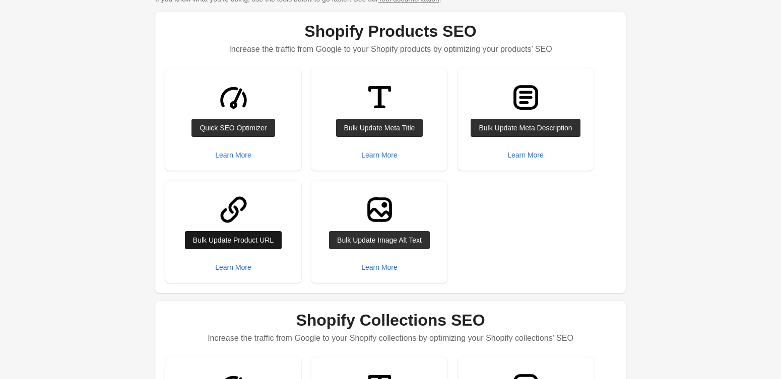
click at [248, 238] on div "Bulk Update Product URL" at bounding box center [233, 240] width 81 height 8
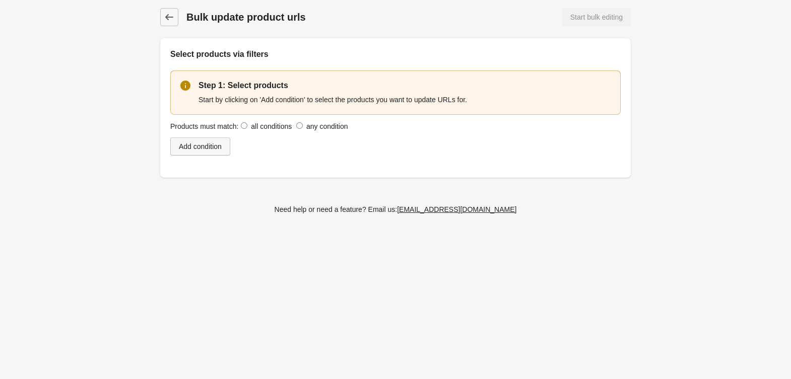
click at [220, 147] on div "Add condition" at bounding box center [200, 147] width 43 height 8
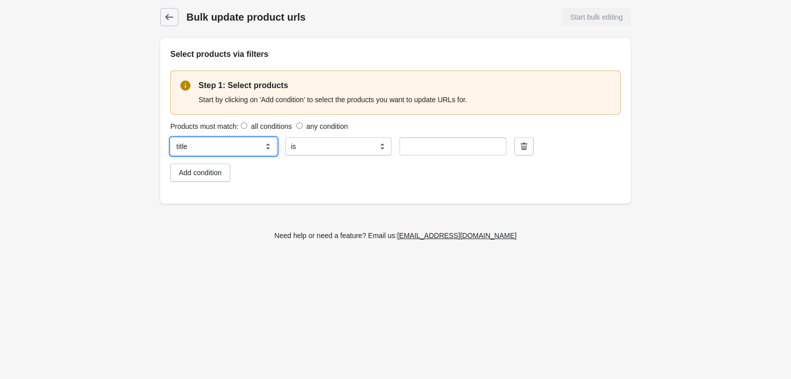
click at [229, 150] on select "**********" at bounding box center [223, 147] width 107 height 18
select select "**********"
click at [170, 138] on select "**********" at bounding box center [223, 147] width 107 height 18
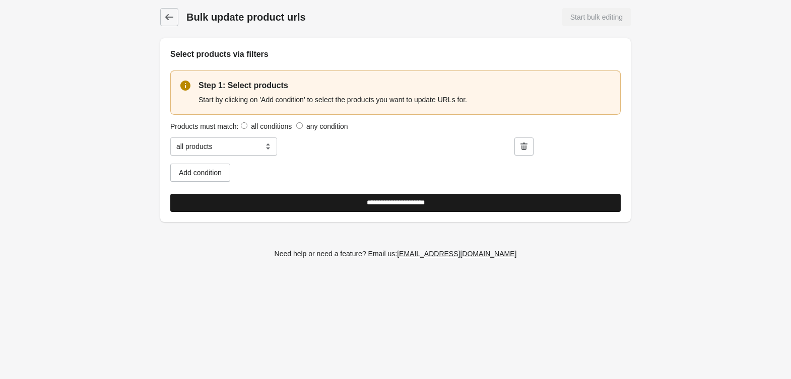
click at [331, 197] on input "**********" at bounding box center [395, 203] width 450 height 18
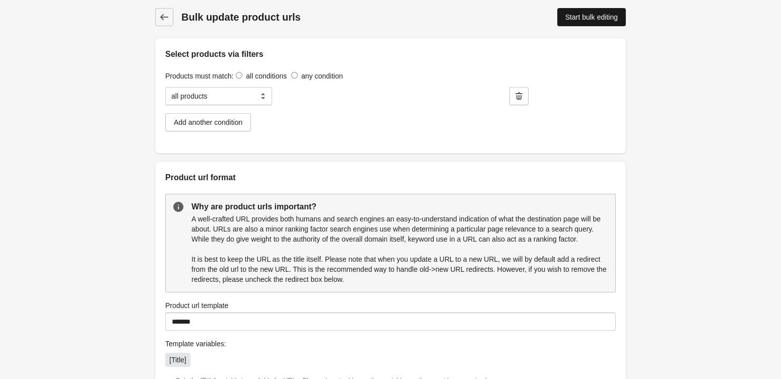
click at [588, 11] on link "Start bulk editing" at bounding box center [591, 17] width 69 height 18
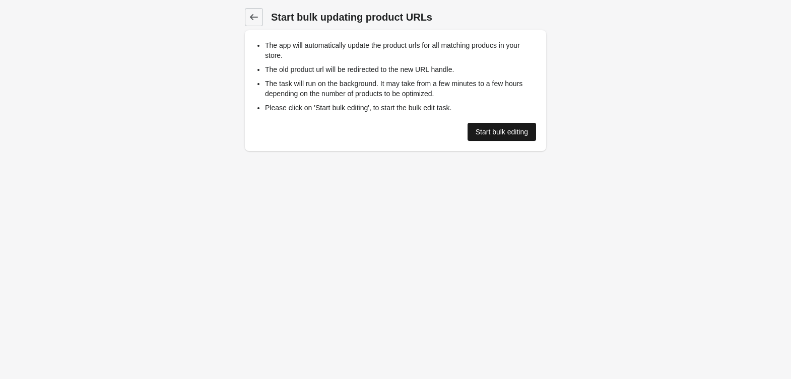
click at [506, 136] on div "Start bulk editing" at bounding box center [502, 132] width 52 height 8
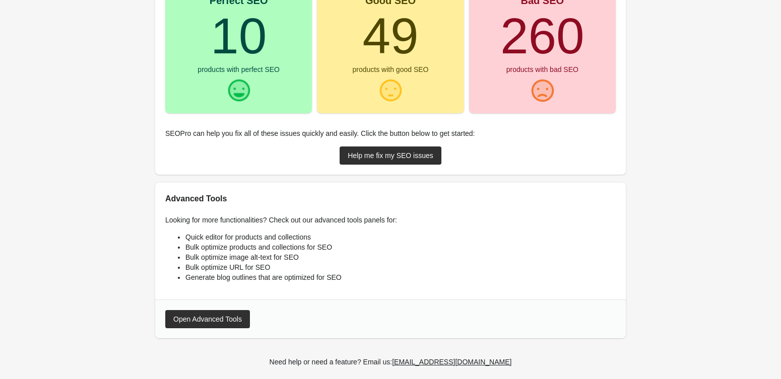
scroll to position [161, 0]
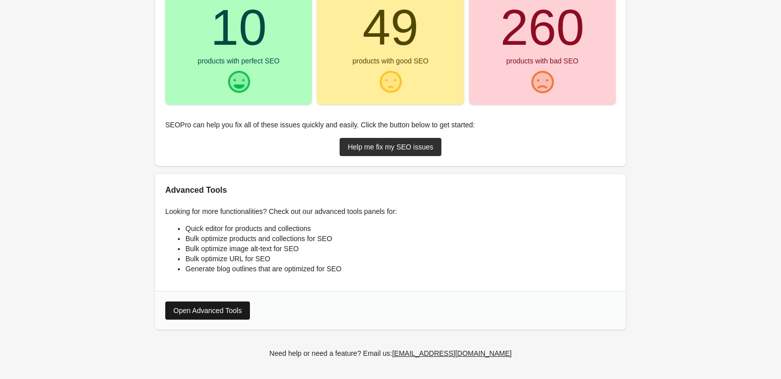
click at [174, 311] on div "Open Advanced Tools" at bounding box center [207, 311] width 69 height 8
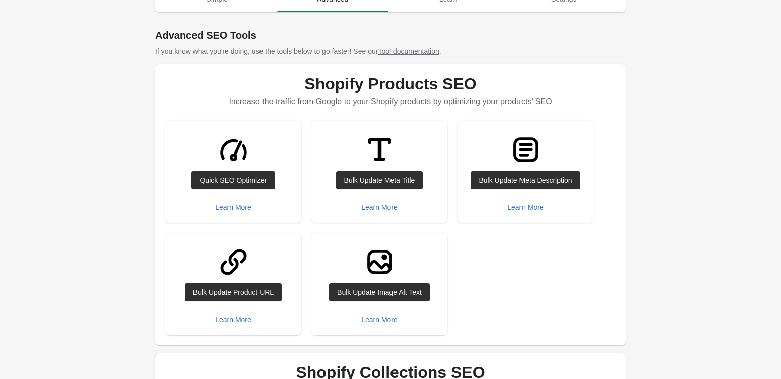
scroll to position [18, 0]
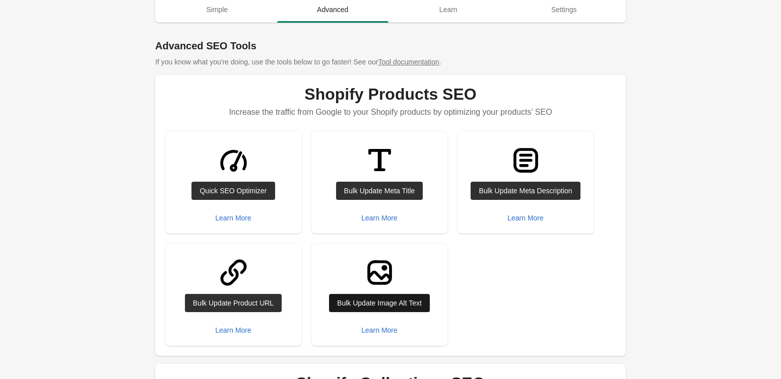
click at [376, 305] on div "Bulk Update Image Alt Text" at bounding box center [379, 303] width 85 height 8
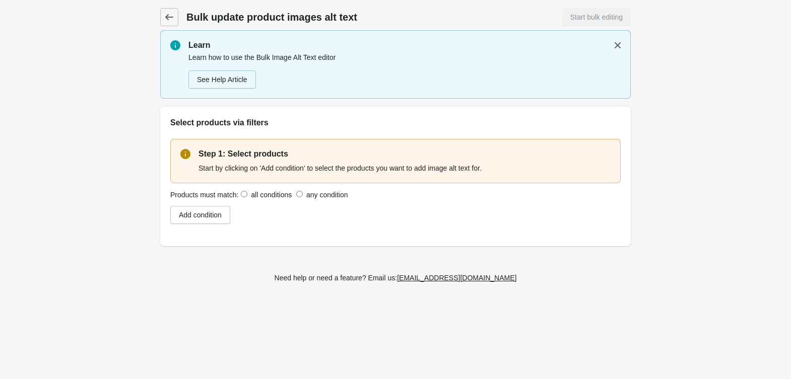
click at [244, 198] on div "Products must match: all conditions any condition" at bounding box center [395, 194] width 450 height 11
click at [222, 219] on div "Add condition" at bounding box center [200, 215] width 43 height 8
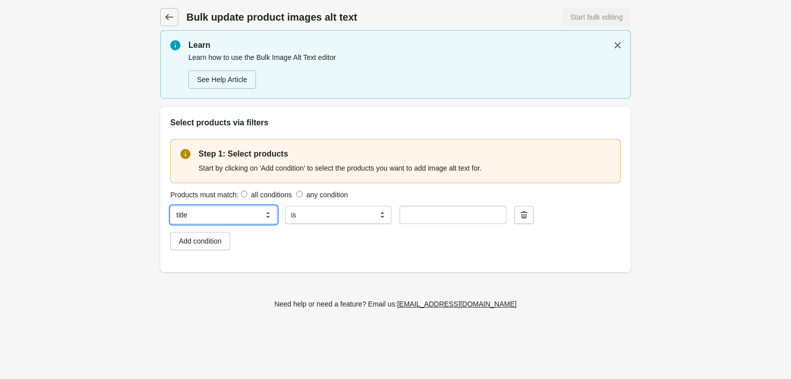
click at [203, 211] on select "**********" at bounding box center [223, 215] width 107 height 18
select select "**********"
click at [170, 206] on select "**********" at bounding box center [223, 215] width 107 height 18
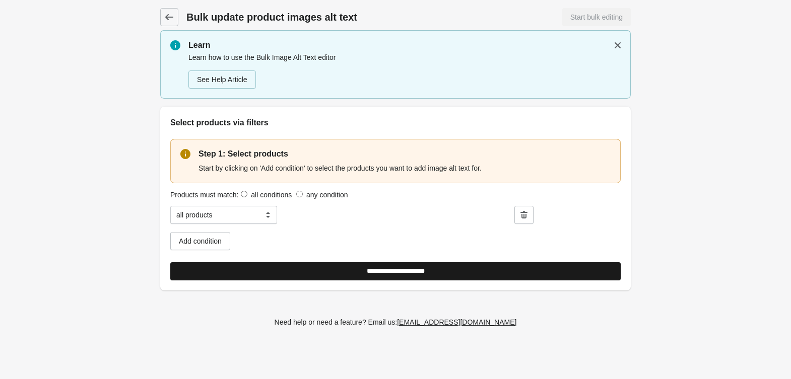
click at [387, 270] on input "**********" at bounding box center [395, 271] width 450 height 18
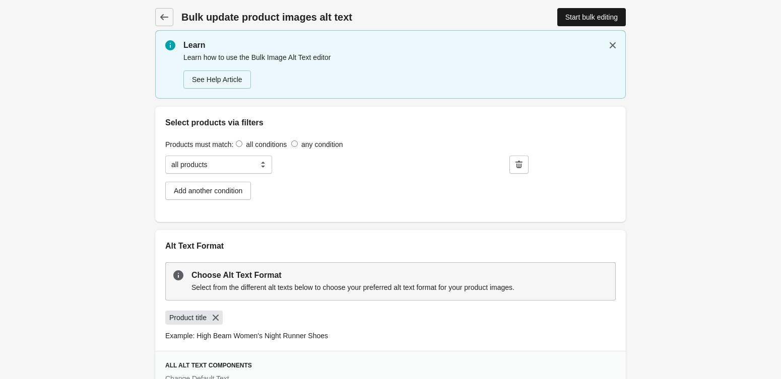
click at [573, 17] on div "Start bulk editing" at bounding box center [591, 17] width 52 height 8
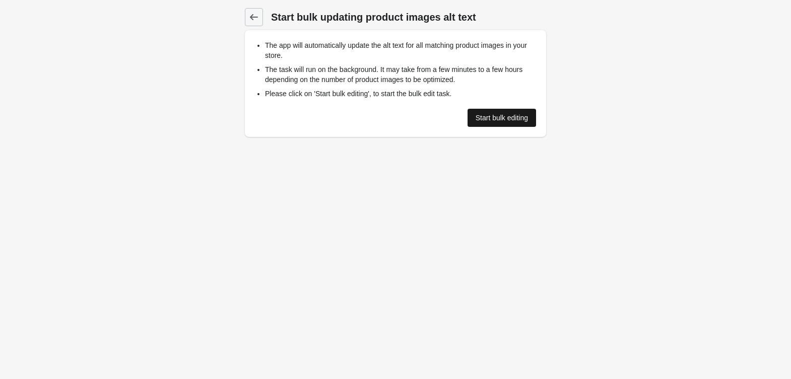
click at [501, 121] on div "Start bulk editing" at bounding box center [502, 118] width 52 height 8
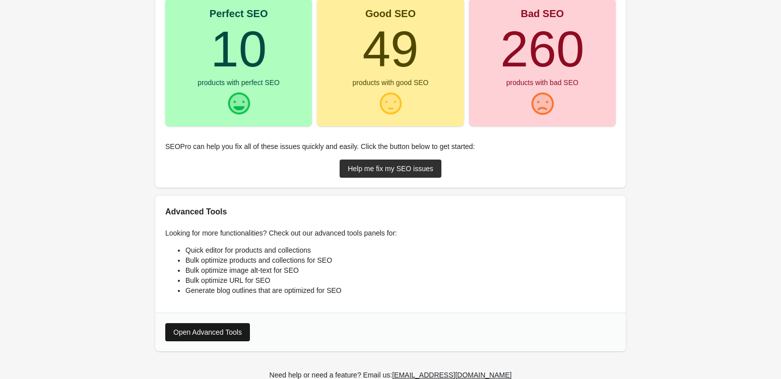
click at [178, 332] on div "Open Advanced Tools" at bounding box center [207, 332] width 69 height 8
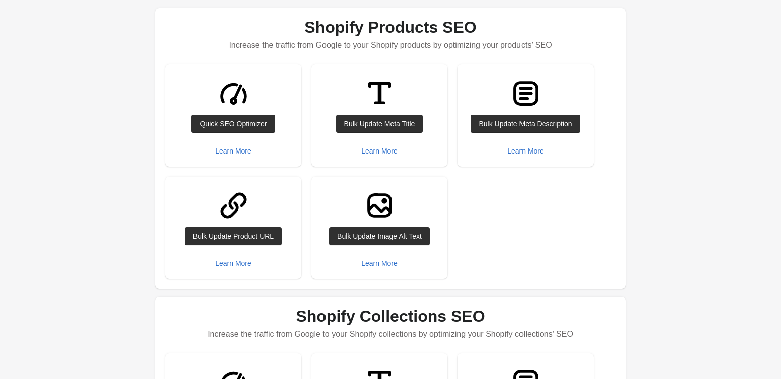
scroll to position [63, 0]
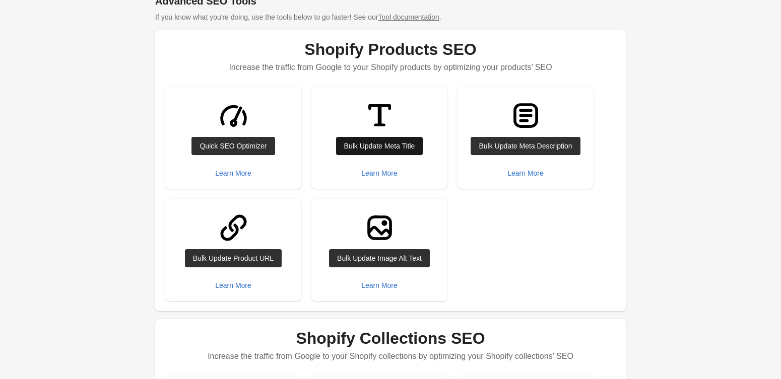
click at [388, 147] on div "Bulk Update Meta Title" at bounding box center [379, 146] width 71 height 8
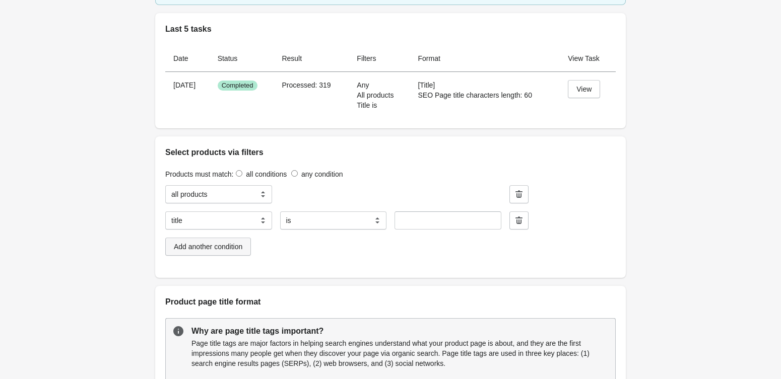
scroll to position [89, 0]
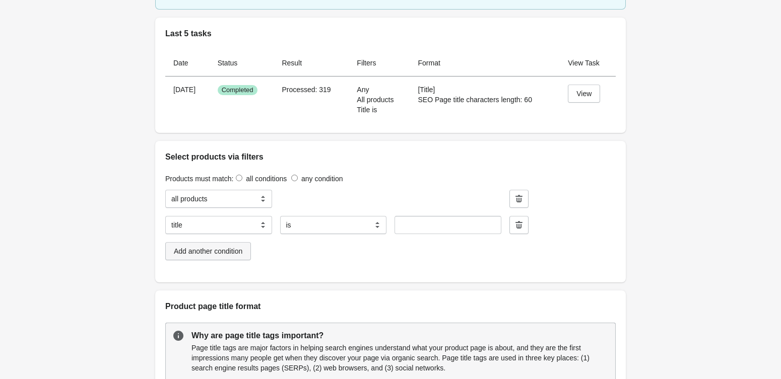
click at [214, 244] on button "Add another condition" at bounding box center [208, 251] width 86 height 18
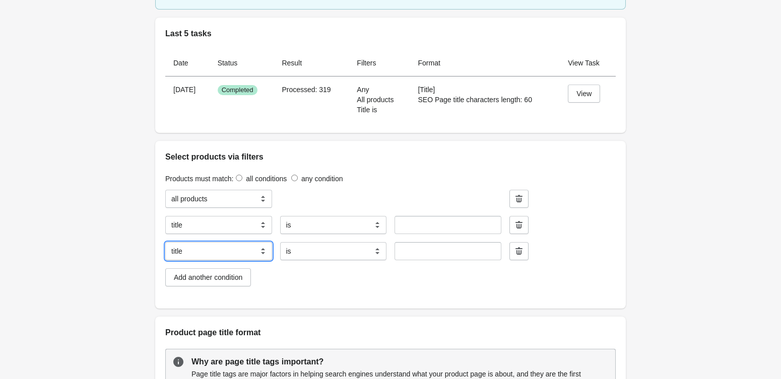
click at [211, 254] on select "**********" at bounding box center [218, 251] width 107 height 18
select select "****"
click at [165, 243] on select "**********" at bounding box center [218, 251] width 107 height 18
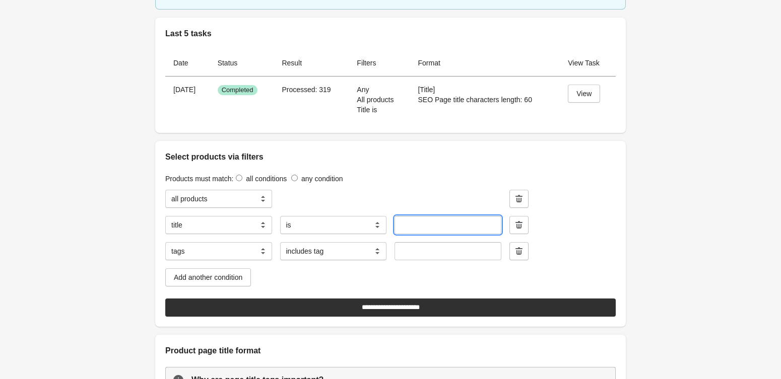
click at [397, 226] on input "text" at bounding box center [447, 225] width 107 height 18
click at [208, 277] on div "Add another condition" at bounding box center [208, 278] width 69 height 8
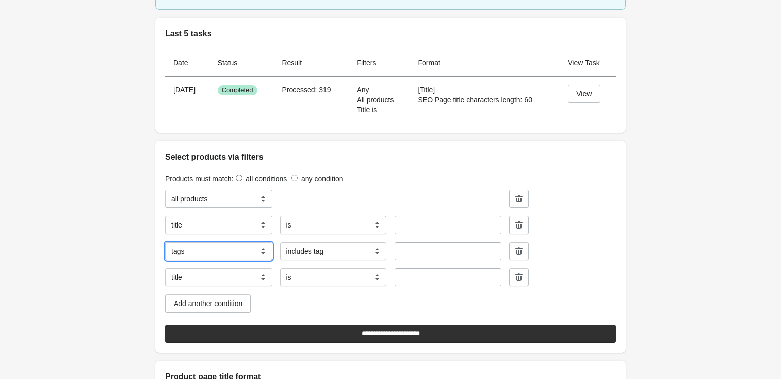
click at [199, 258] on select "**********" at bounding box center [218, 251] width 107 height 18
select select "**********"
click at [165, 243] on select "**********" at bounding box center [218, 251] width 107 height 18
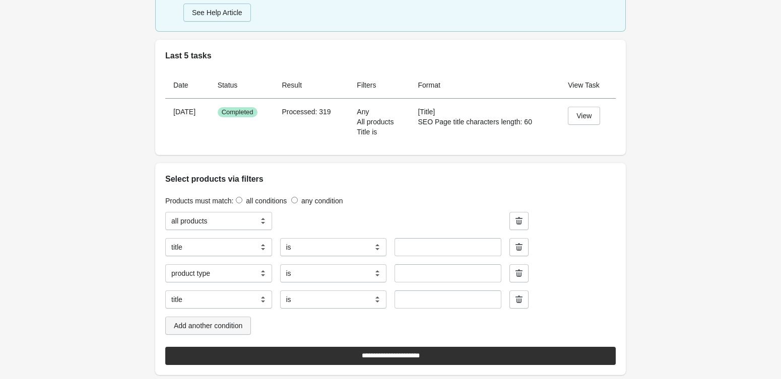
click at [222, 332] on button "Add another condition" at bounding box center [208, 326] width 86 height 18
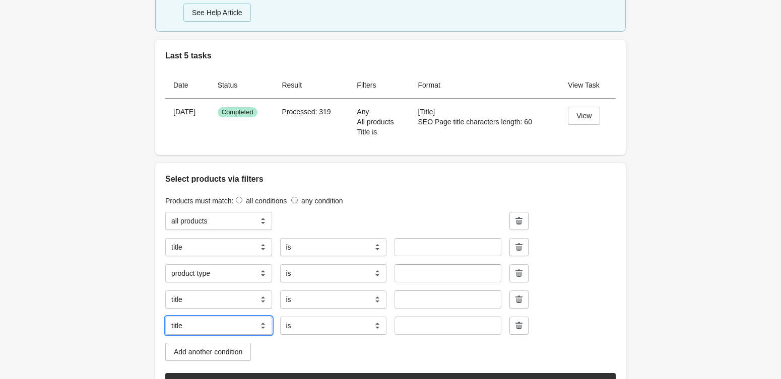
click at [219, 331] on select "**********" at bounding box center [218, 326] width 107 height 18
click at [371, 220] on div "Operator all products" at bounding box center [333, 221] width 107 height 18
click at [236, 299] on select "**********" at bounding box center [218, 300] width 107 height 18
select select "****"
click at [165, 292] on select "**********" at bounding box center [218, 300] width 107 height 18
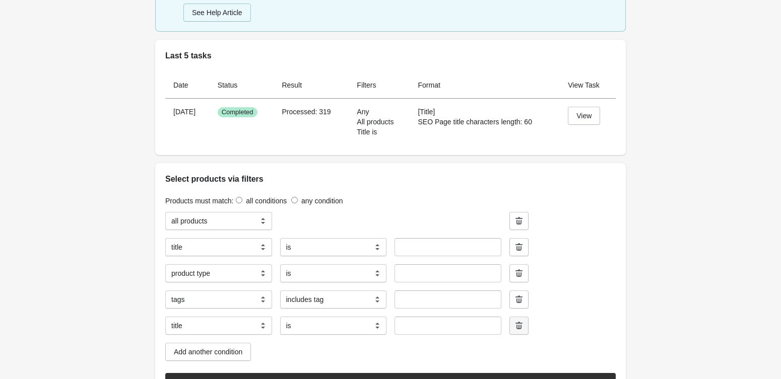
click at [511, 323] on button "button" at bounding box center [518, 326] width 19 height 18
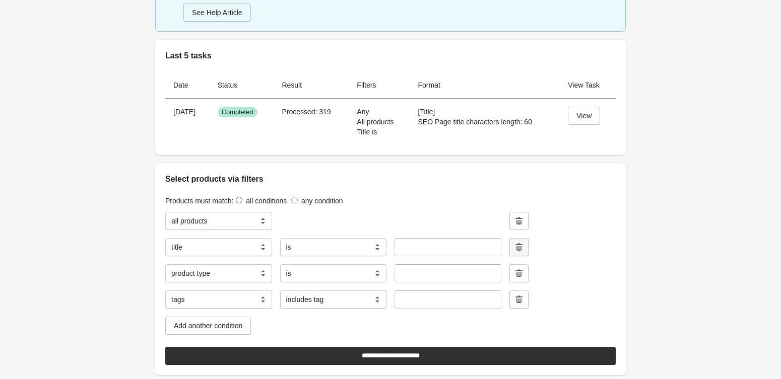
click at [523, 255] on button "button" at bounding box center [518, 247] width 19 height 18
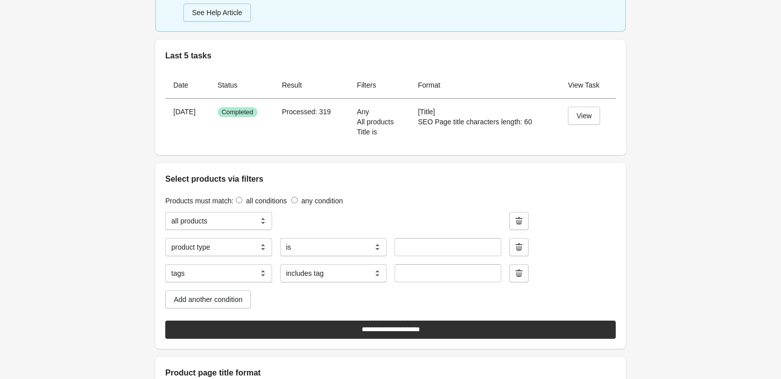
click at [523, 255] on button "button" at bounding box center [518, 247] width 19 height 18
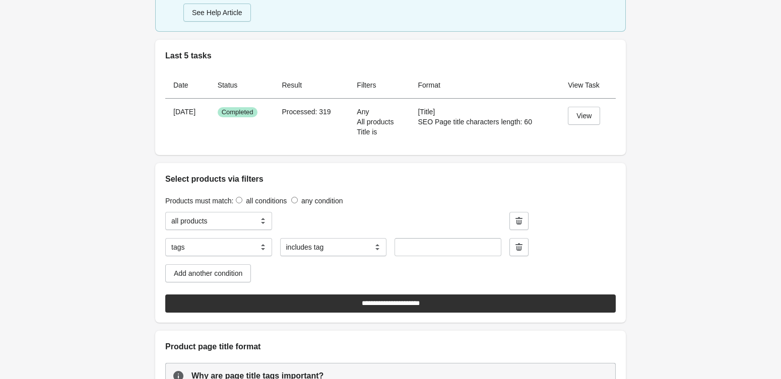
click at [523, 255] on button "button" at bounding box center [518, 247] width 19 height 18
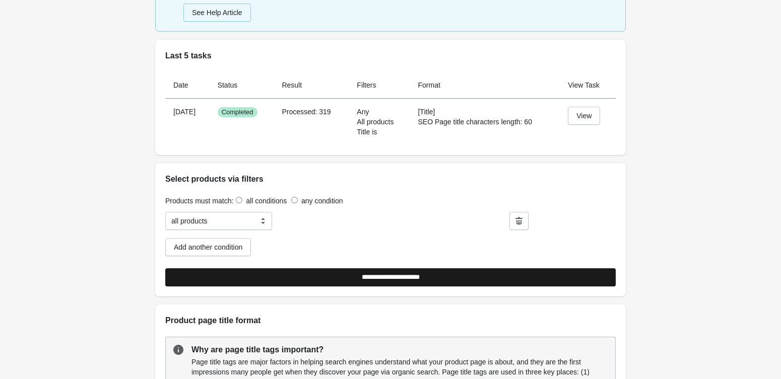
click at [281, 284] on input "**********" at bounding box center [390, 277] width 450 height 18
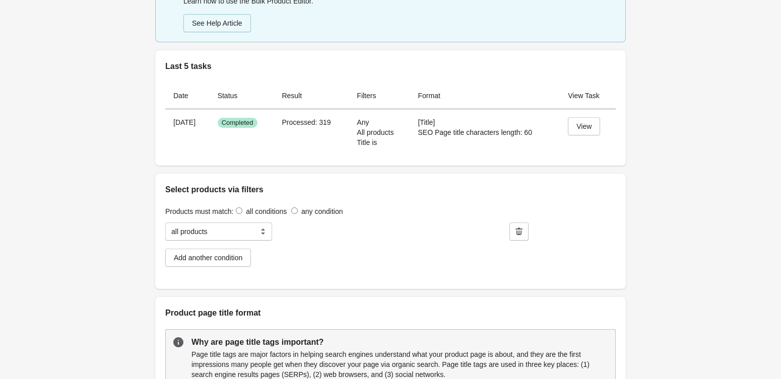
scroll to position [0, 0]
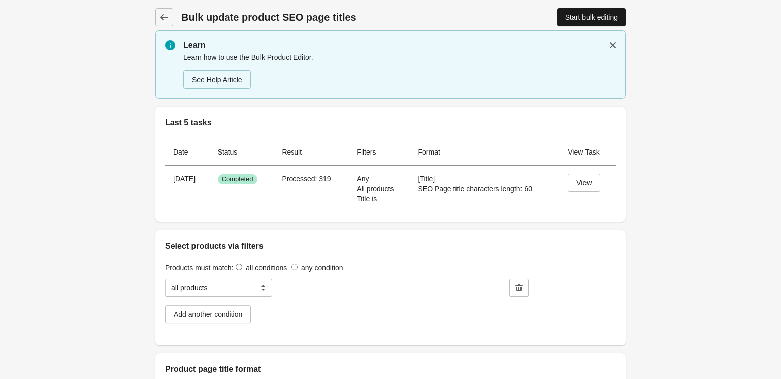
click at [568, 13] on div "Start bulk editing" at bounding box center [591, 17] width 52 height 8
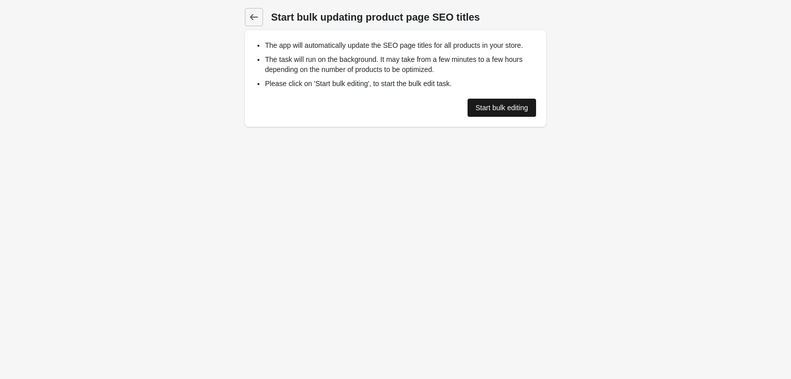
click at [483, 103] on link "Start bulk editing" at bounding box center [501, 108] width 69 height 18
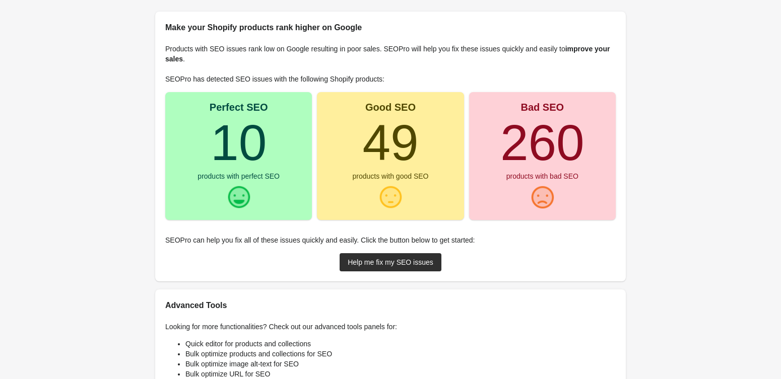
scroll to position [67, 0]
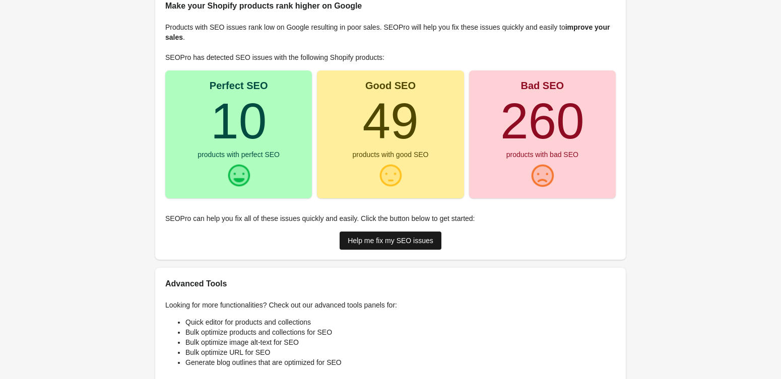
click at [410, 237] on div "Help me fix my SEO issues" at bounding box center [391, 241] width 86 height 8
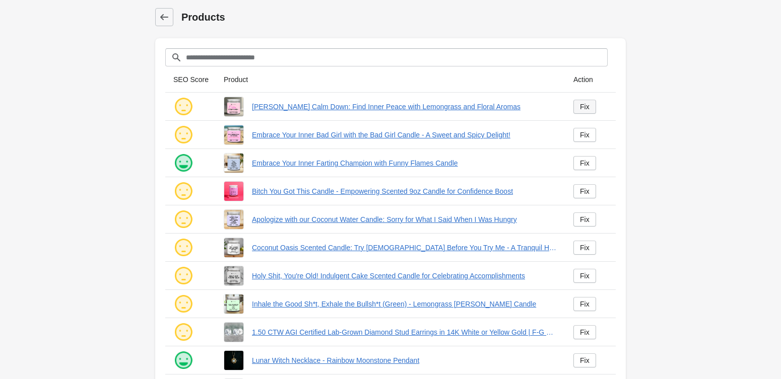
click at [589, 101] on link "Fix" at bounding box center [584, 107] width 23 height 14
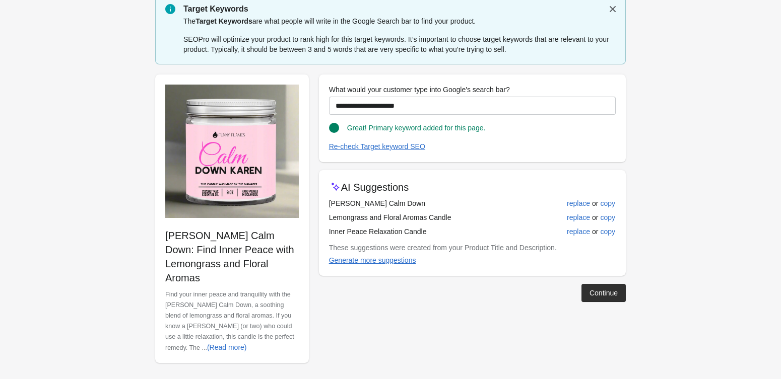
scroll to position [37, 0]
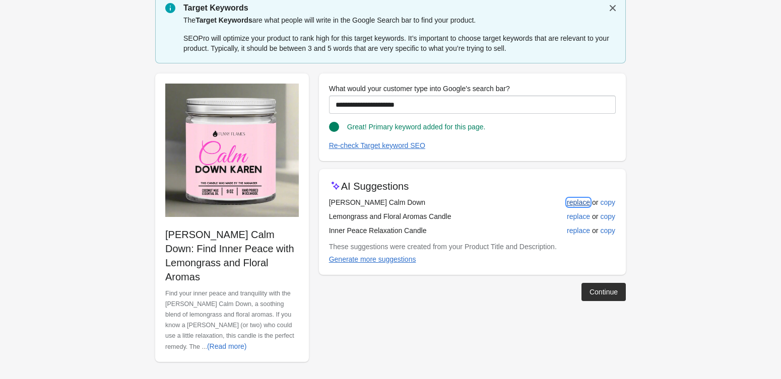
click at [567, 204] on div "replace" at bounding box center [578, 202] width 23 height 8
type input "**********"
click at [591, 277] on div "Continue" at bounding box center [468, 288] width 315 height 26
click at [593, 285] on button "Continue" at bounding box center [603, 292] width 44 height 18
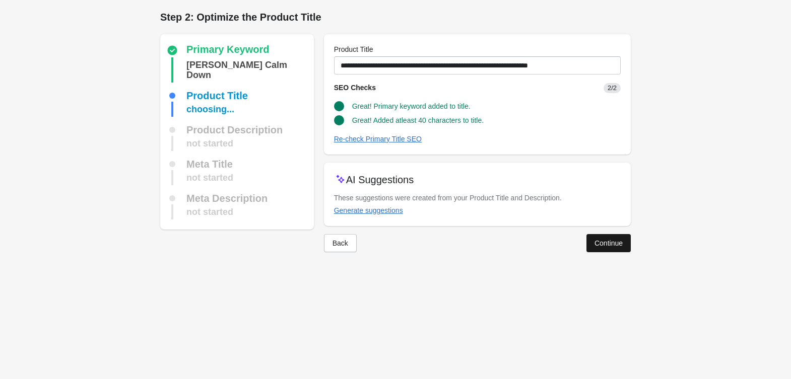
click at [597, 244] on div "Continue" at bounding box center [608, 243] width 28 height 8
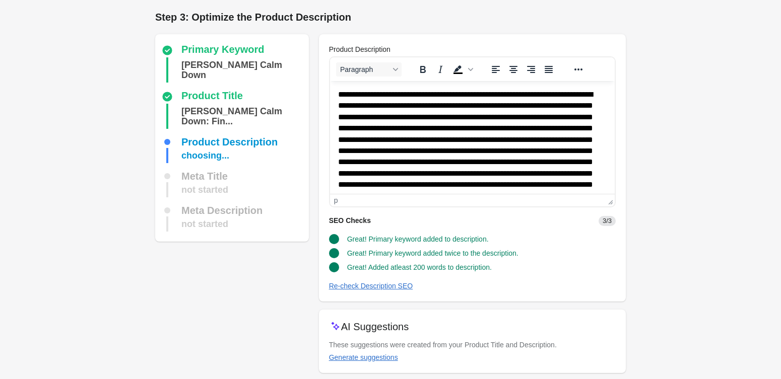
scroll to position [40, 0]
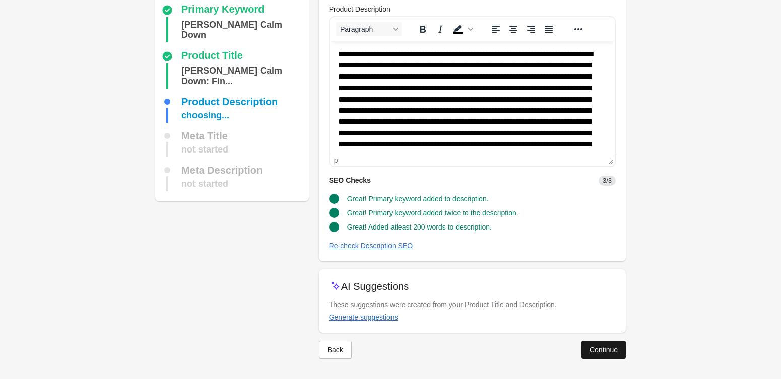
click at [611, 349] on div "Continue" at bounding box center [603, 350] width 28 height 8
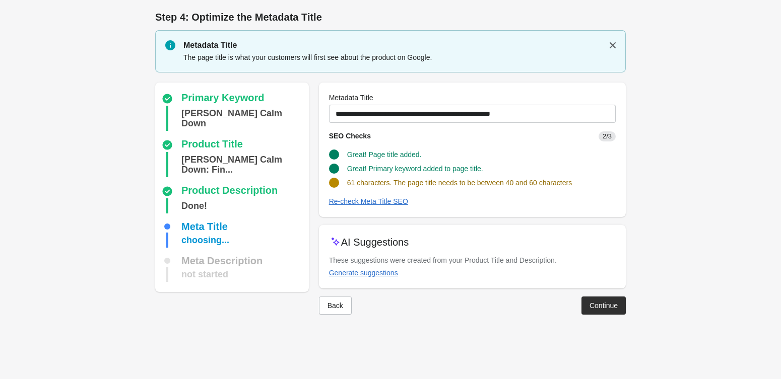
scroll to position [0, 0]
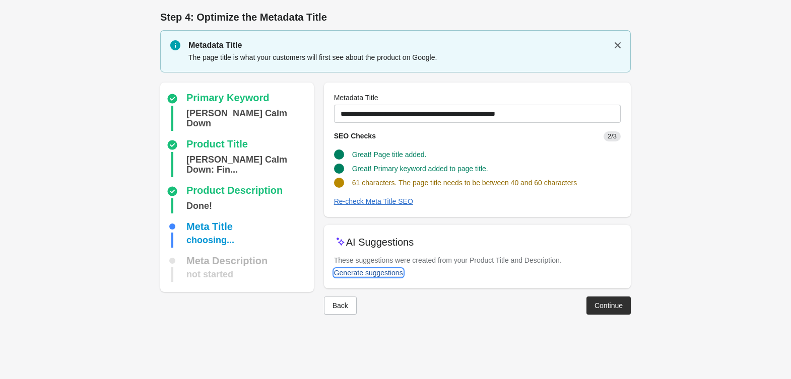
click at [391, 273] on div "Generate suggestions" at bounding box center [368, 273] width 69 height 8
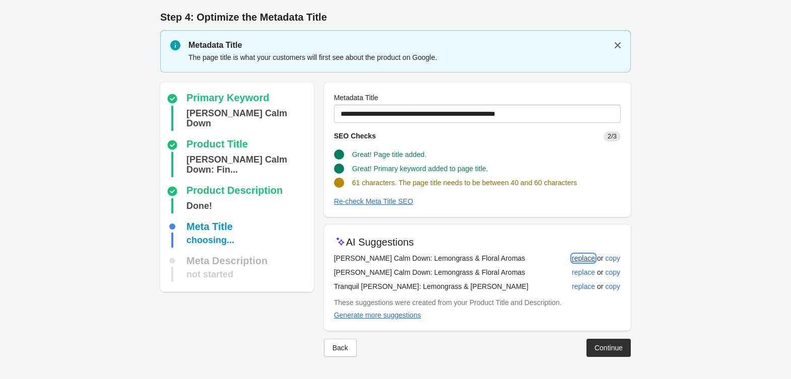
click at [582, 253] on button "replace" at bounding box center [583, 258] width 31 height 18
type input "**********"
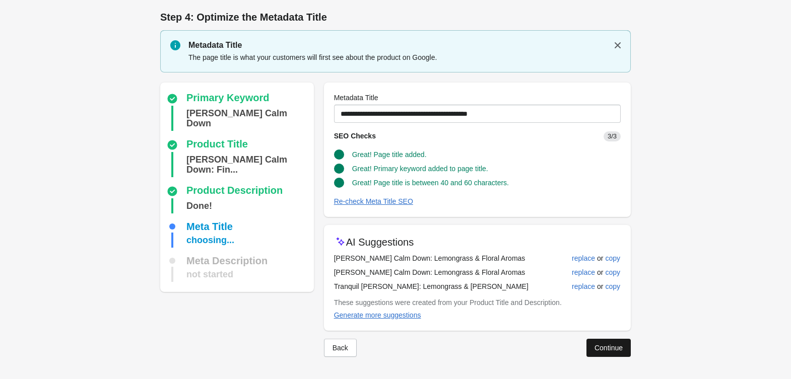
click at [594, 344] on div "Continue" at bounding box center [608, 348] width 28 height 8
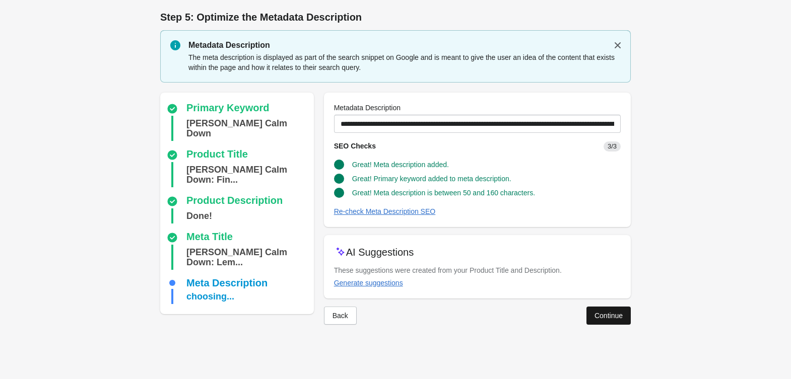
click at [587, 315] on button "Continue" at bounding box center [608, 316] width 44 height 18
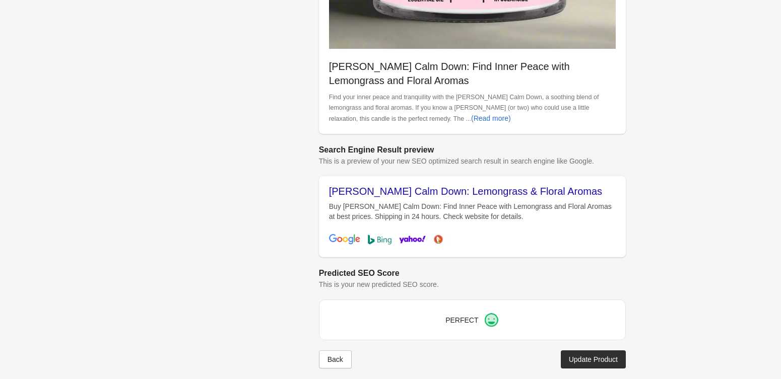
scroll to position [323, 0]
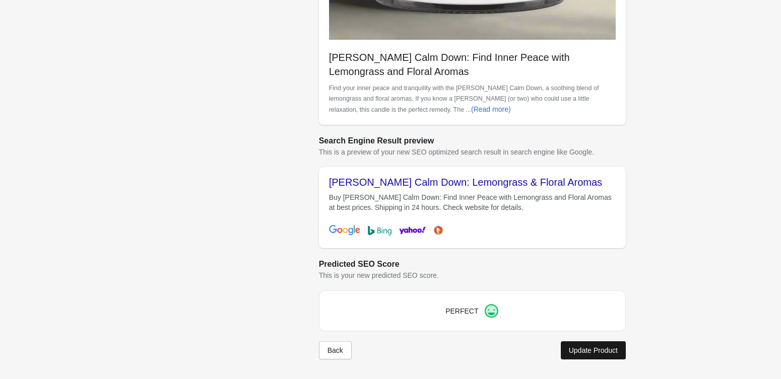
click at [601, 354] on div "Update Product" at bounding box center [593, 351] width 49 height 8
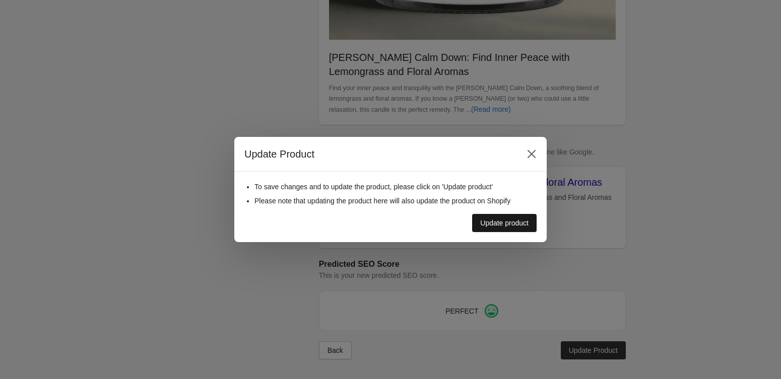
click at [491, 220] on div "Update product" at bounding box center [504, 223] width 48 height 8
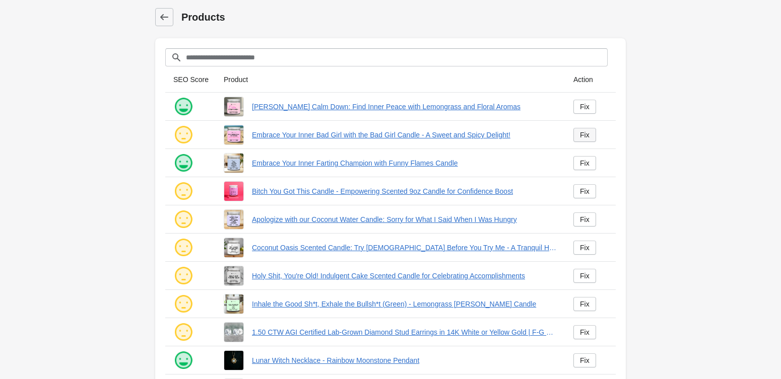
click at [585, 138] on div "Fix" at bounding box center [585, 135] width 10 height 8
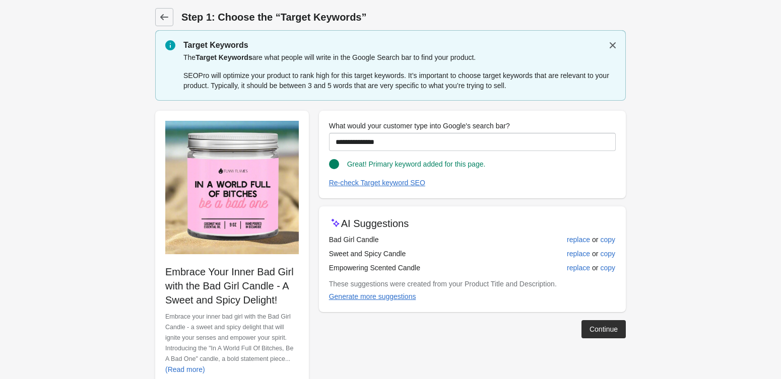
click at [593, 330] on div "Continue" at bounding box center [603, 329] width 28 height 8
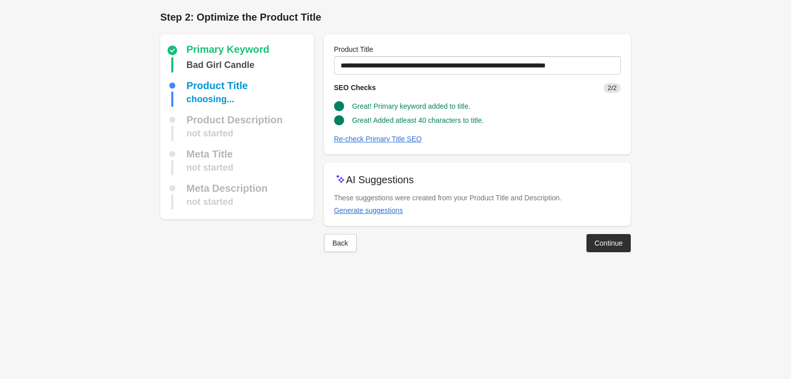
click at [604, 228] on div "Back Continue" at bounding box center [473, 239] width 315 height 26
click at [603, 243] on div "Continue" at bounding box center [608, 243] width 28 height 8
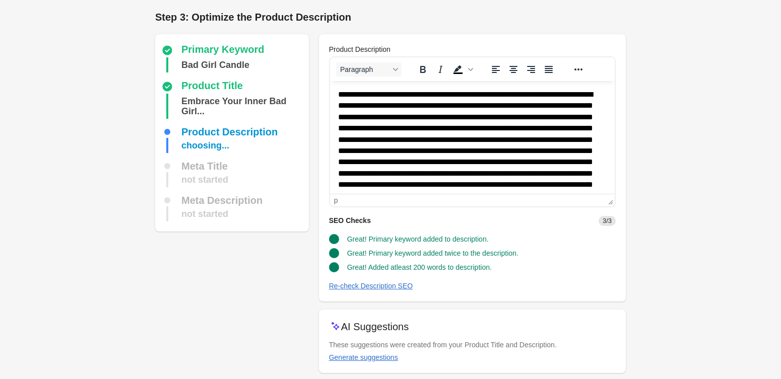
scroll to position [40, 0]
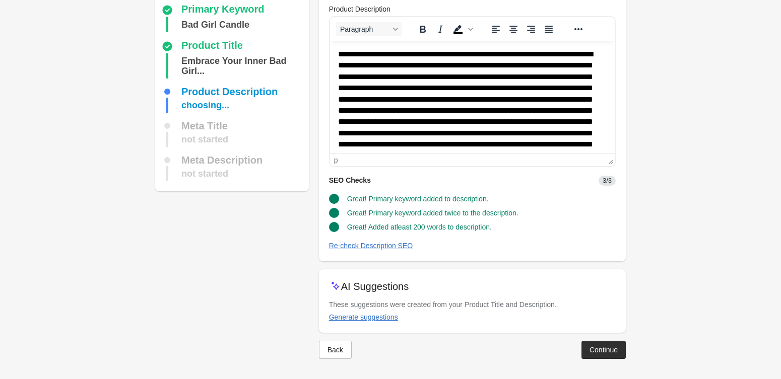
click at [597, 357] on button "Continue" at bounding box center [603, 350] width 44 height 18
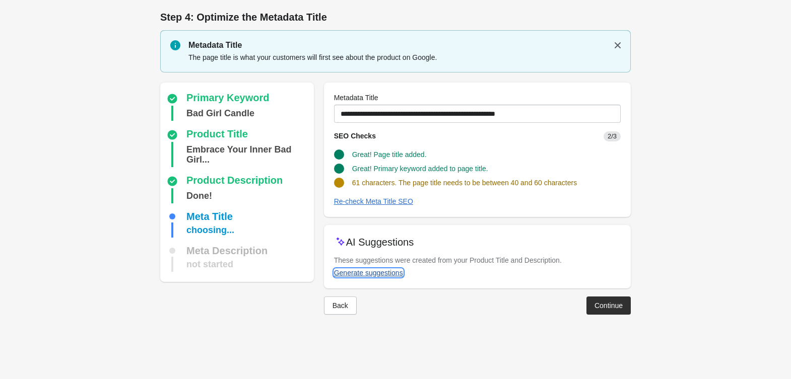
click at [391, 274] on div "Generate suggestions" at bounding box center [368, 273] width 69 height 8
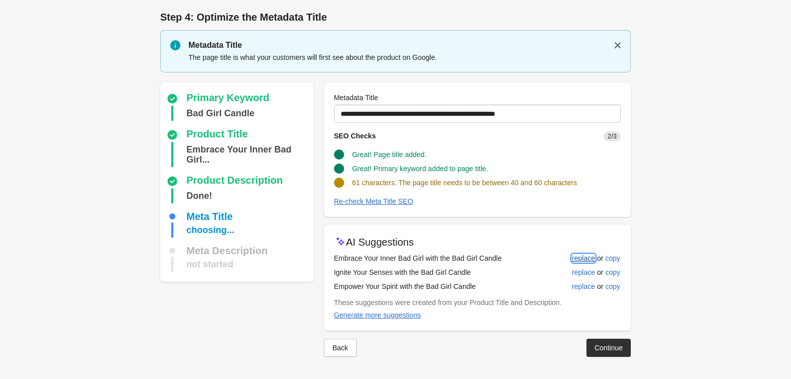
click at [590, 256] on div "replace" at bounding box center [583, 258] width 23 height 8
type input "**********"
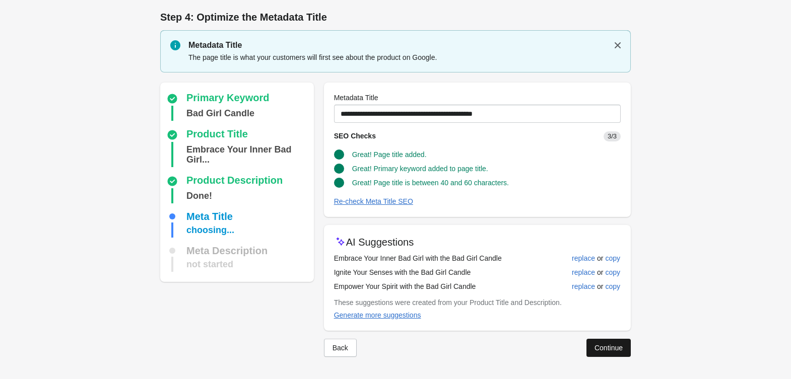
click at [603, 354] on button "Continue" at bounding box center [608, 348] width 44 height 18
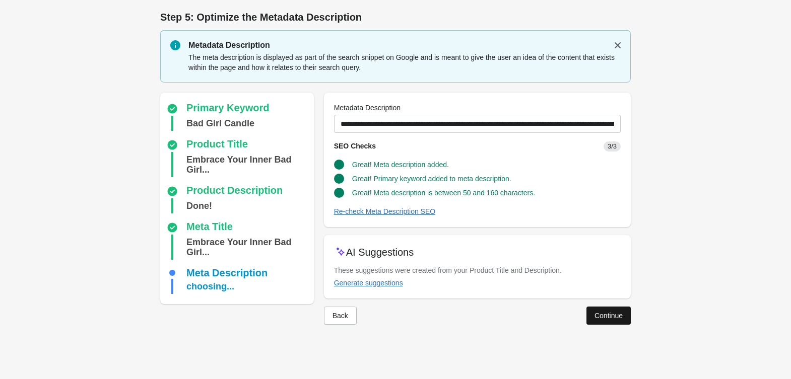
click at [595, 319] on div "Continue" at bounding box center [608, 316] width 28 height 8
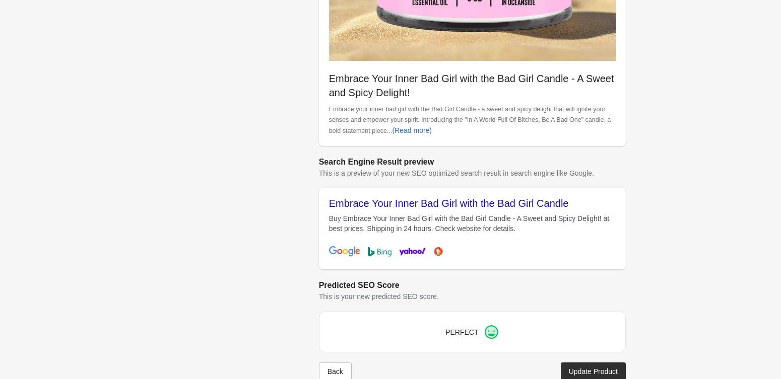
scroll to position [301, 0]
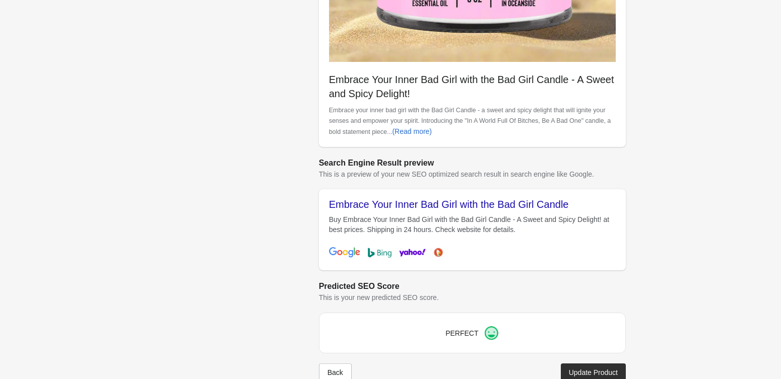
click at [584, 359] on div "Back Update Product" at bounding box center [468, 369] width 315 height 26
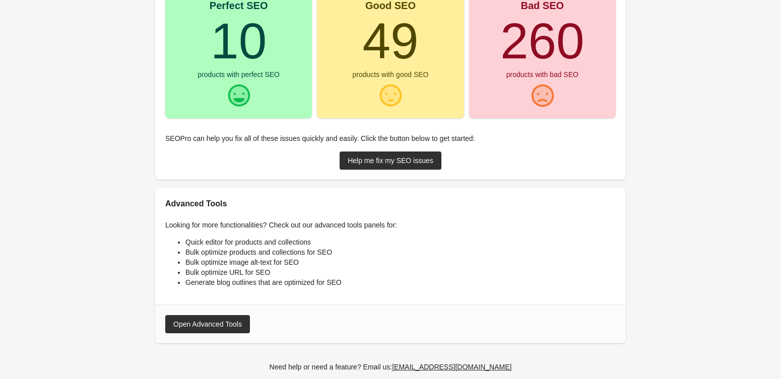
scroll to position [161, 0]
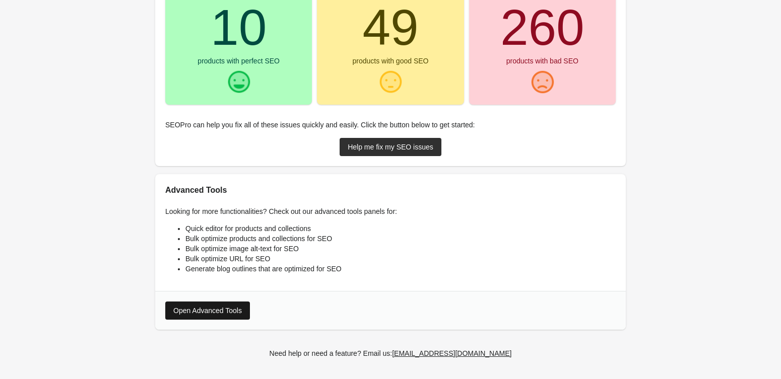
click at [221, 308] on div "Open Advanced Tools" at bounding box center [207, 311] width 69 height 8
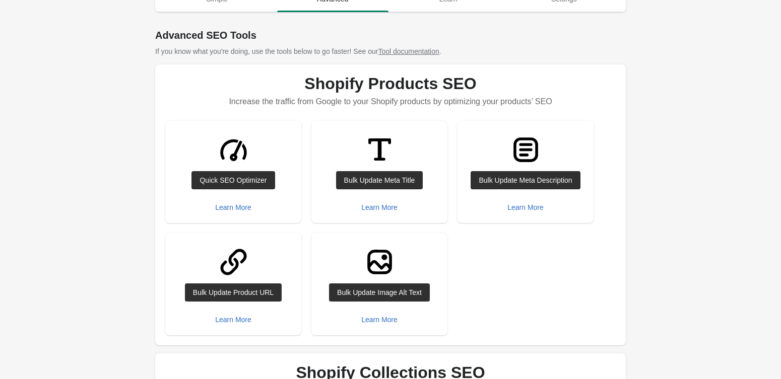
scroll to position [45, 0]
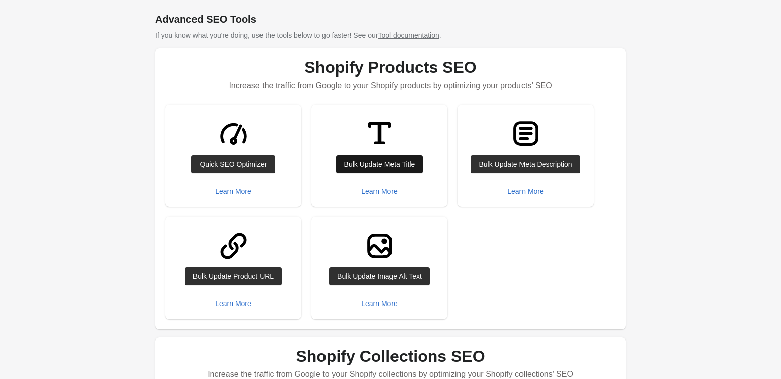
click at [379, 162] on div "Bulk Update Meta Title" at bounding box center [379, 164] width 71 height 8
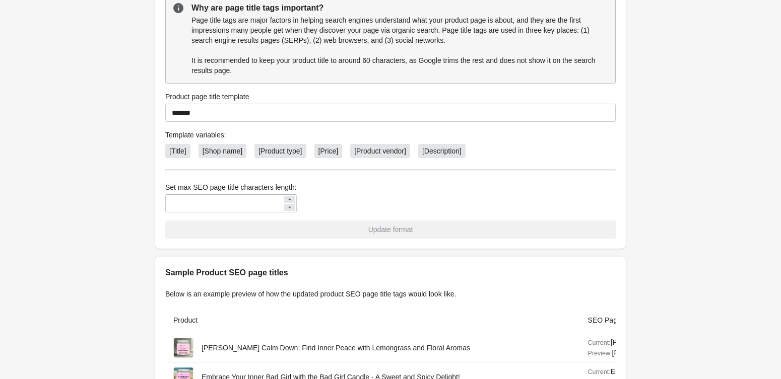
scroll to position [425, 0]
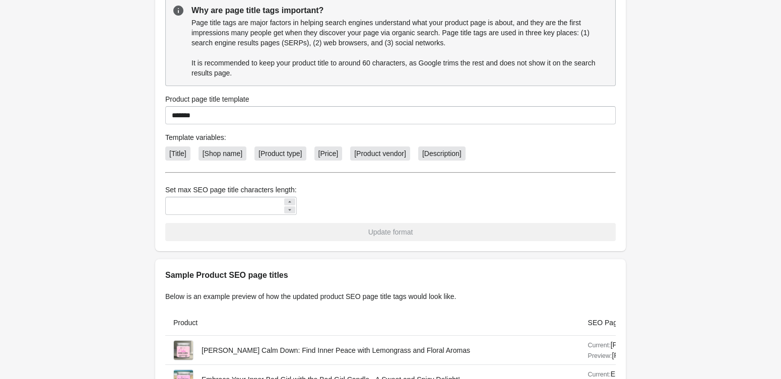
click at [287, 212] on icon at bounding box center [290, 210] width 6 height 6
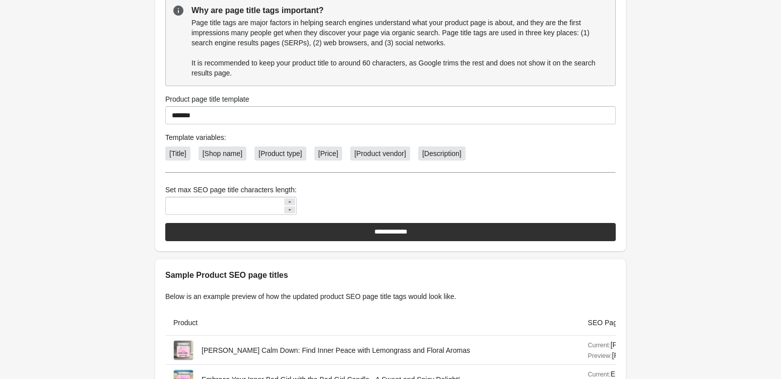
click at [287, 212] on icon at bounding box center [290, 210] width 6 height 6
type input "**"
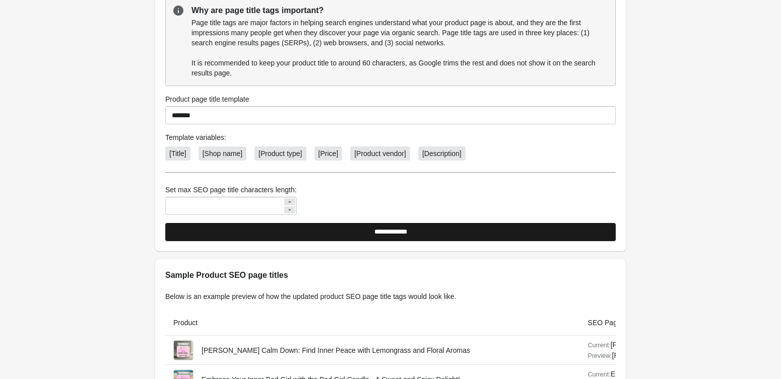
click at [331, 230] on input "**********" at bounding box center [390, 232] width 450 height 18
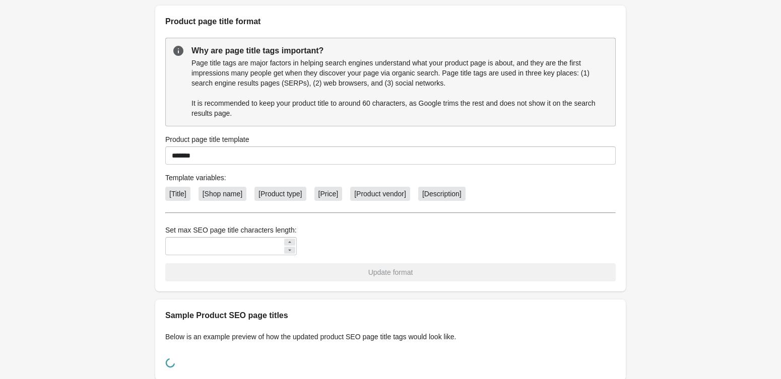
scroll to position [0, 0]
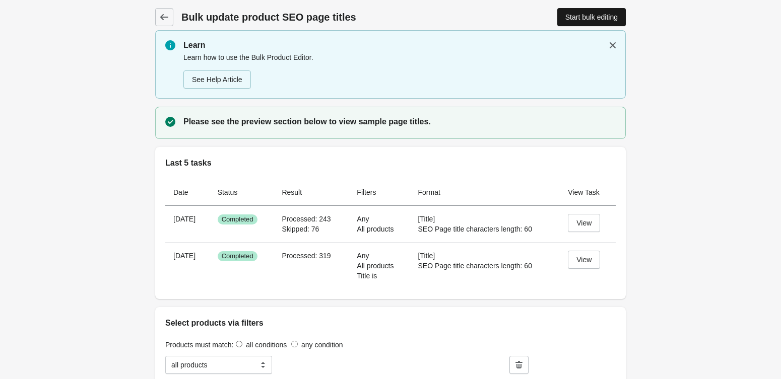
click at [595, 19] on div "Start bulk editing" at bounding box center [591, 17] width 52 height 8
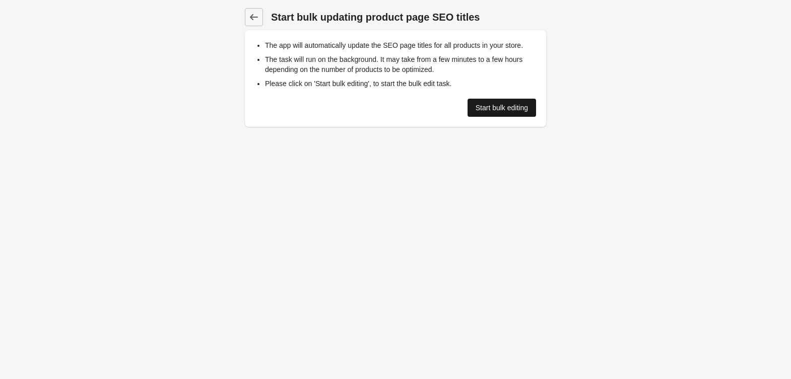
click at [522, 113] on link "Start bulk editing" at bounding box center [501, 108] width 69 height 18
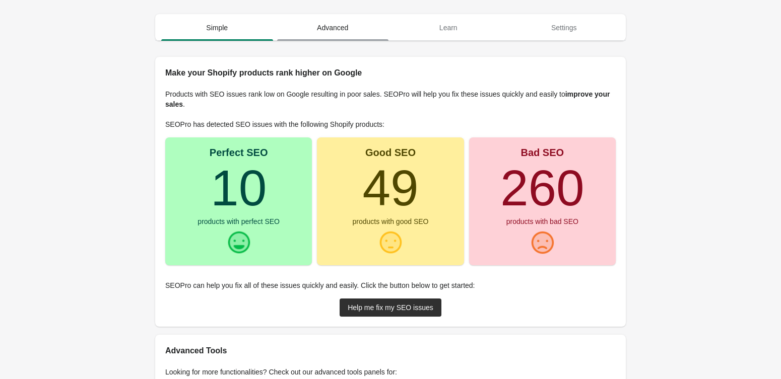
click at [321, 29] on span "Advanced" at bounding box center [333, 28] width 112 height 18
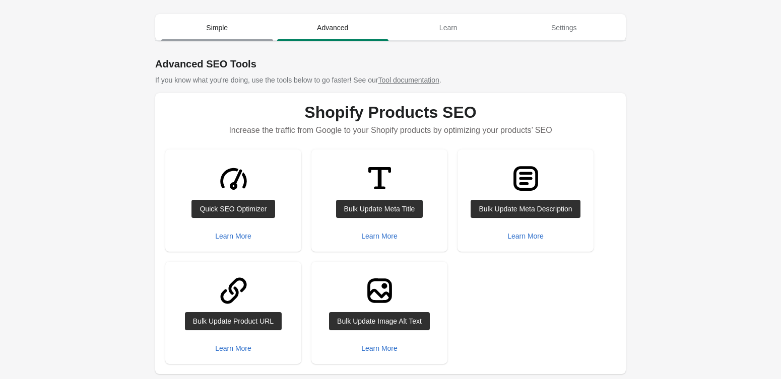
click at [236, 37] on button "Simple" at bounding box center [217, 28] width 116 height 26
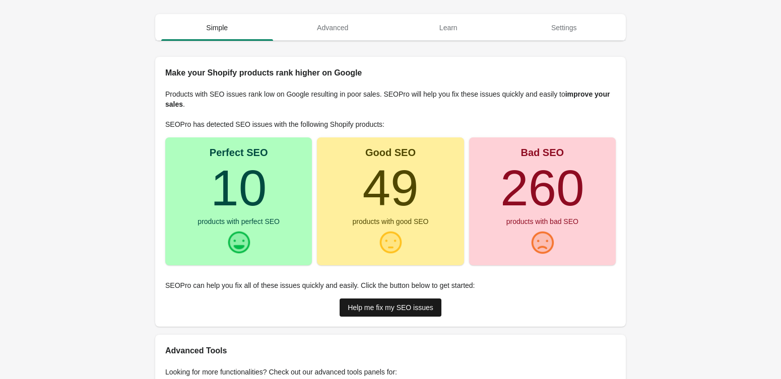
click at [392, 301] on link "Help me fix my SEO issues" at bounding box center [391, 308] width 102 height 18
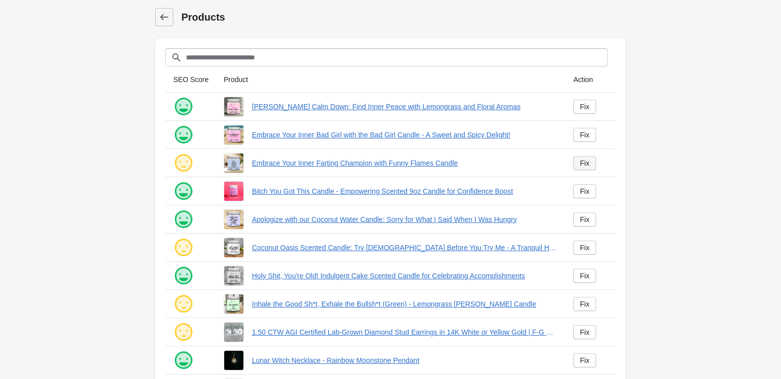
click at [578, 160] on link "Fix" at bounding box center [584, 163] width 23 height 14
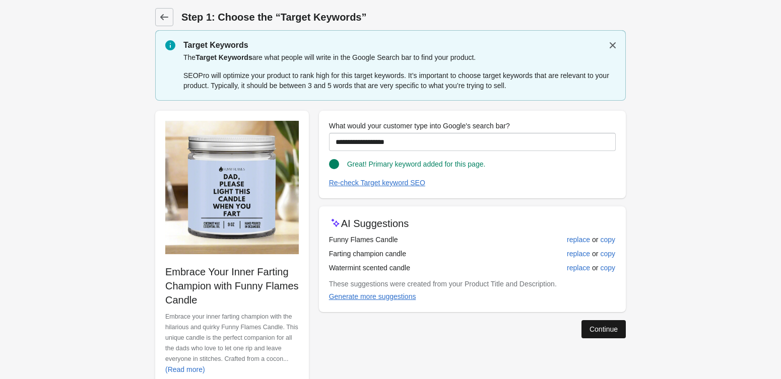
scroll to position [22, 0]
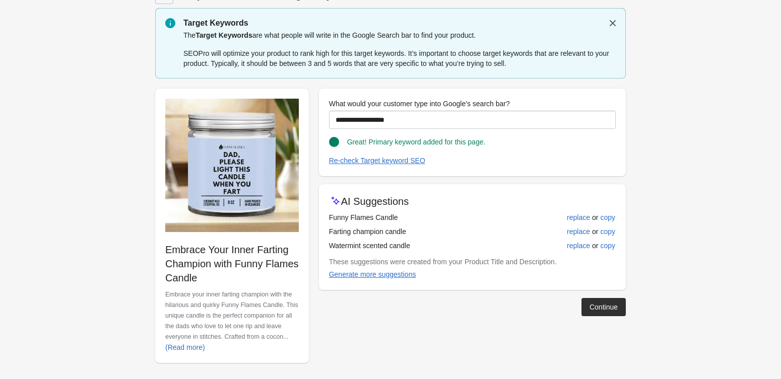
click at [589, 331] on div "**********" at bounding box center [385, 222] width 481 height 283
click at [585, 307] on button "Continue" at bounding box center [603, 307] width 44 height 18
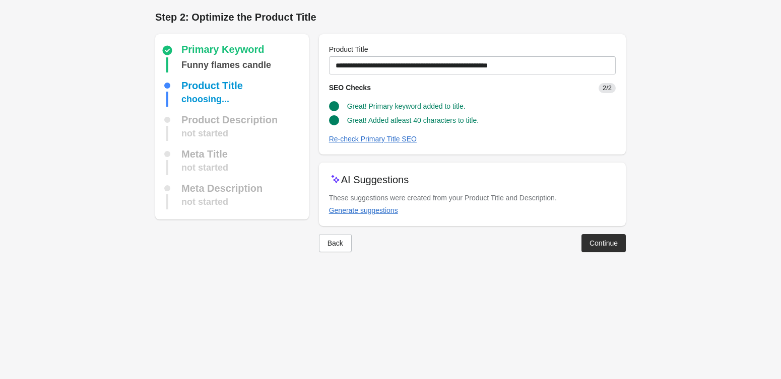
scroll to position [0, 0]
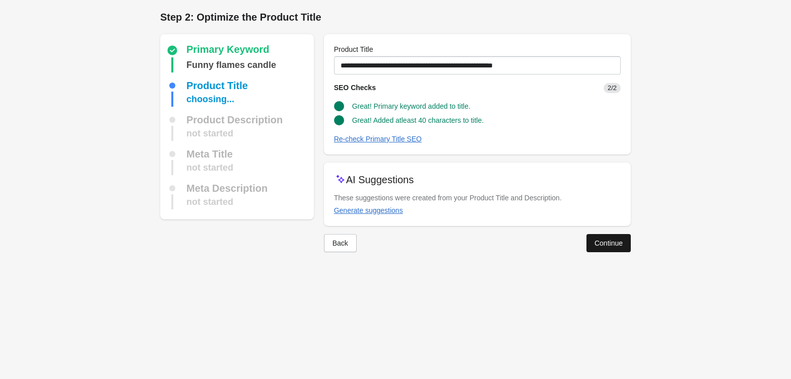
click at [617, 236] on button "Continue" at bounding box center [608, 243] width 44 height 18
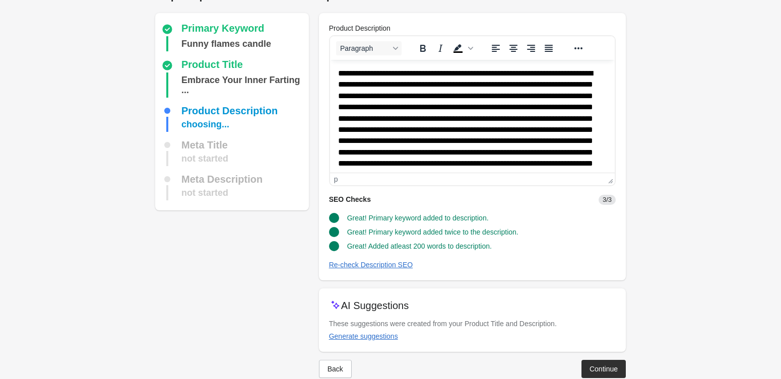
scroll to position [40, 0]
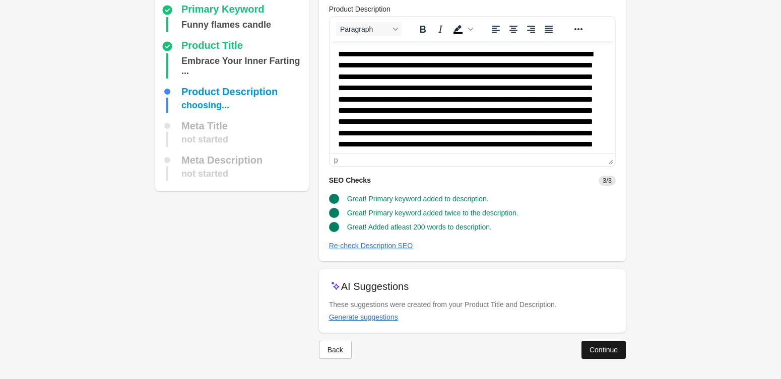
click at [595, 353] on div "Continue" at bounding box center [603, 350] width 28 height 8
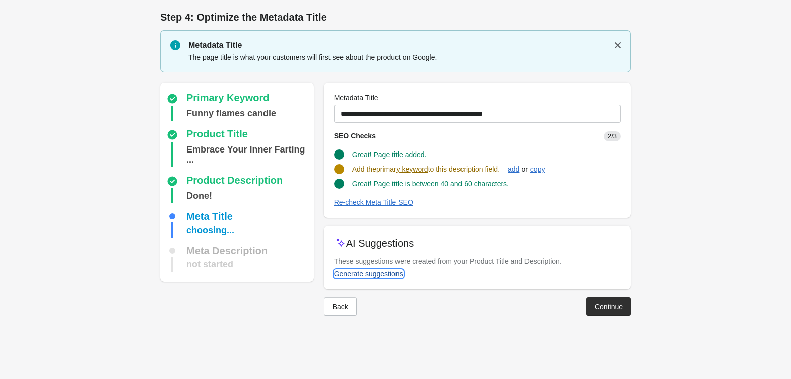
click at [377, 280] on button "Generate suggestions" at bounding box center [368, 274] width 77 height 18
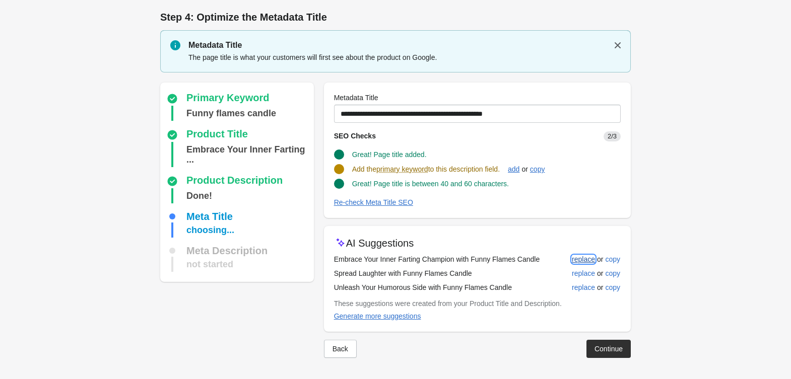
click at [580, 252] on button "replace" at bounding box center [583, 259] width 31 height 18
type input "**********"
click at [609, 342] on button "Continue" at bounding box center [608, 348] width 44 height 18
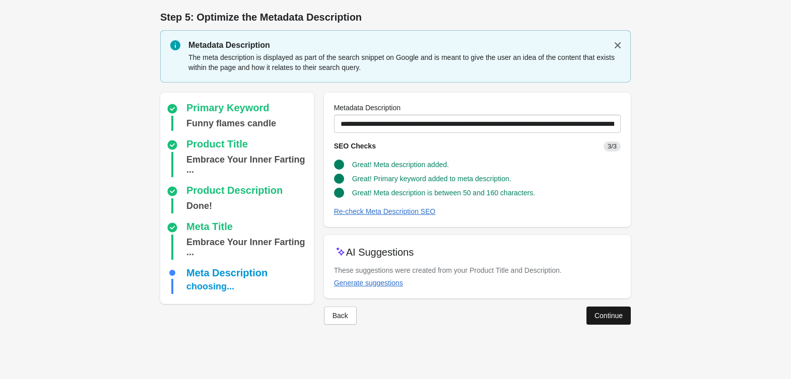
click at [595, 310] on button "Continue" at bounding box center [608, 316] width 44 height 18
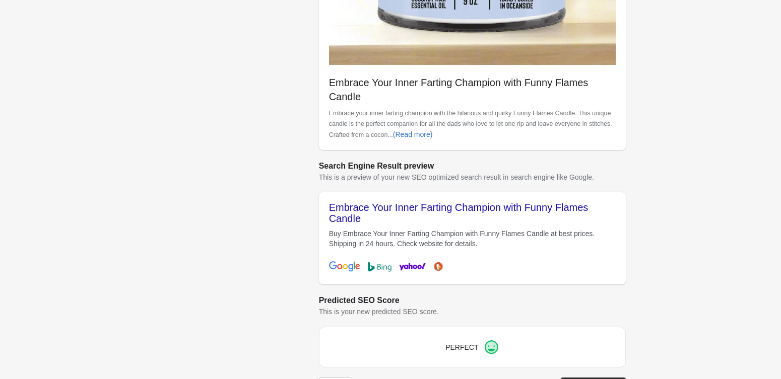
scroll to position [309, 0]
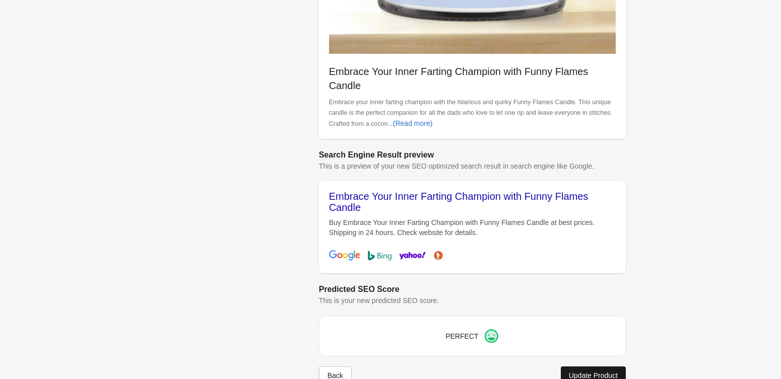
click at [603, 367] on button "Update Product" at bounding box center [593, 376] width 65 height 18
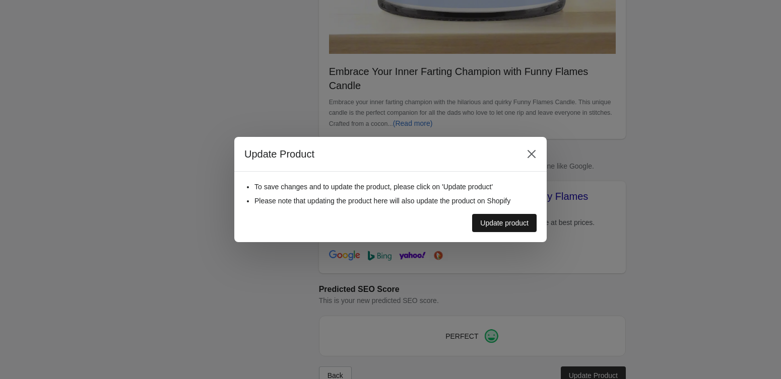
click at [525, 220] on div "Update product" at bounding box center [504, 223] width 48 height 8
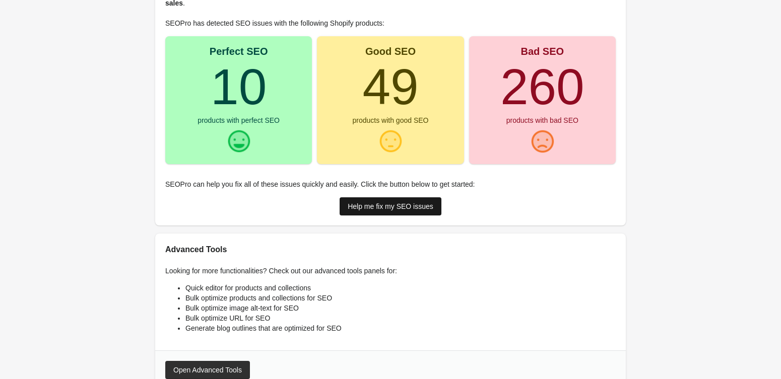
scroll to position [94, 0]
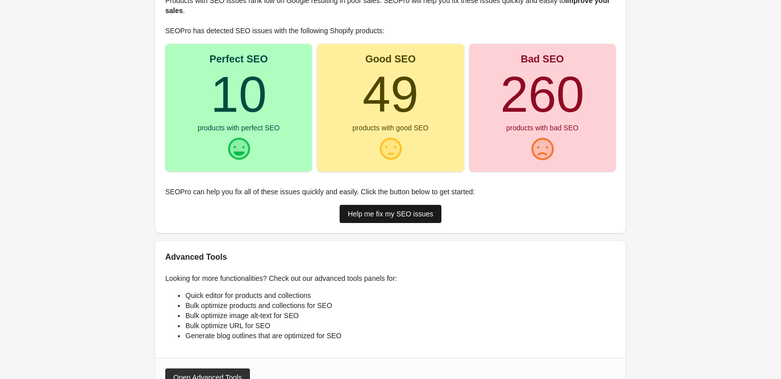
click at [397, 214] on div "Help me fix my SEO issues" at bounding box center [391, 214] width 86 height 8
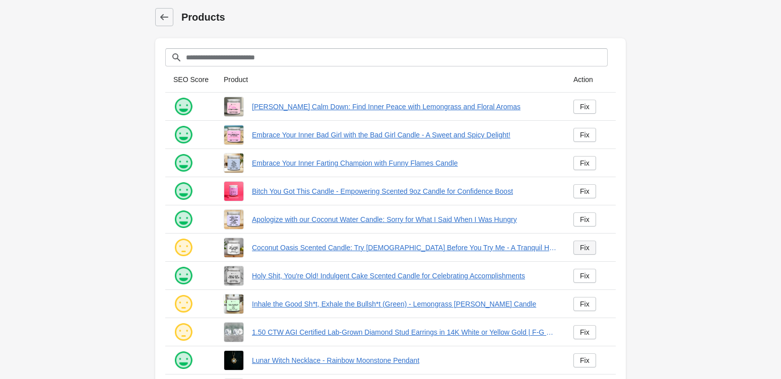
click at [588, 248] on div "Fix" at bounding box center [585, 248] width 10 height 8
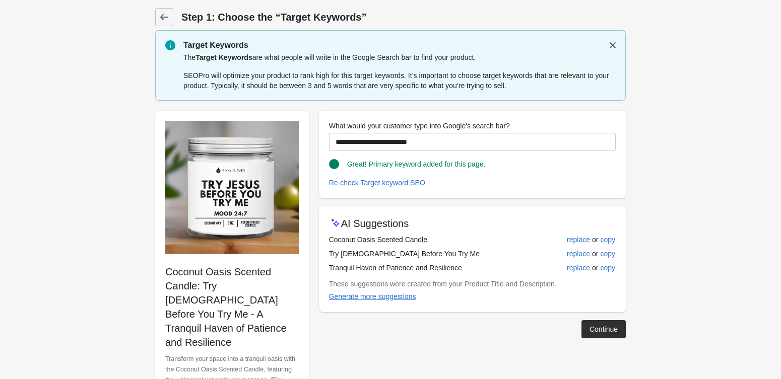
scroll to position [37, 0]
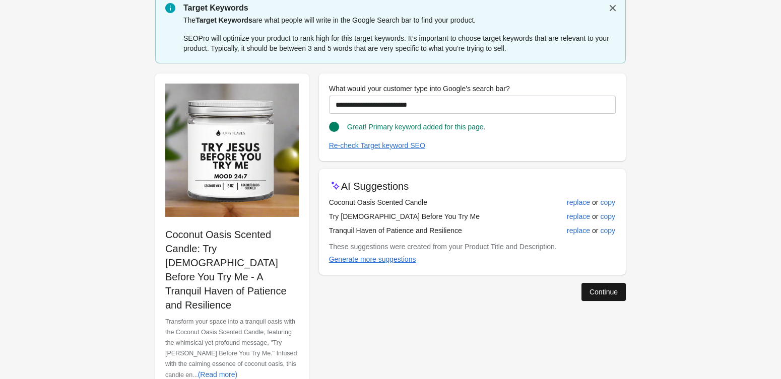
click at [609, 291] on div "Continue" at bounding box center [603, 292] width 28 height 8
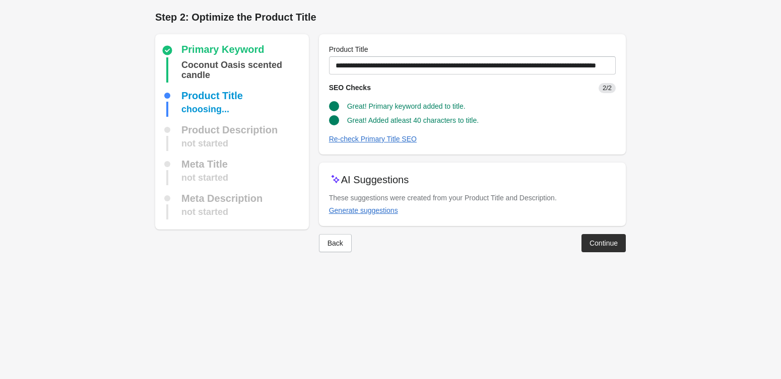
scroll to position [0, 0]
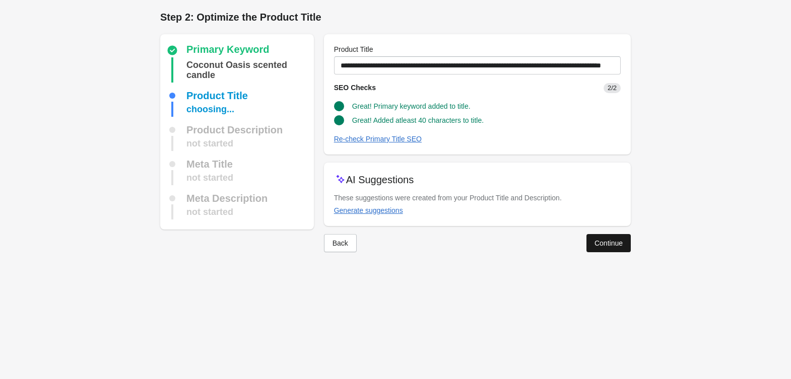
click at [599, 240] on div "Continue" at bounding box center [608, 243] width 28 height 8
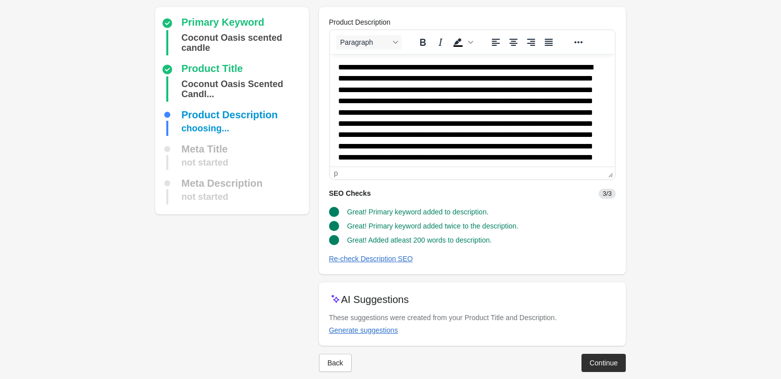
scroll to position [40, 0]
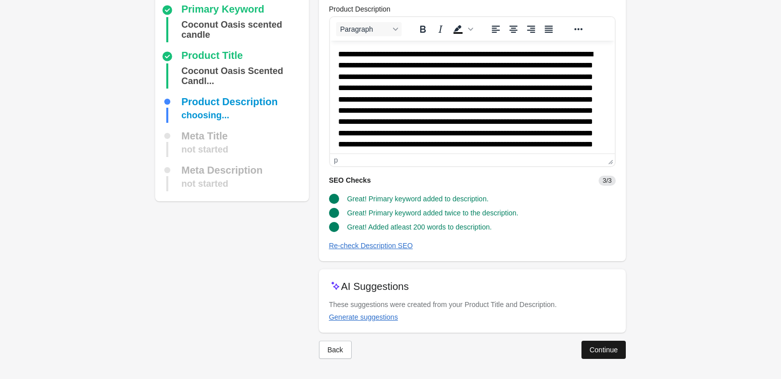
click at [601, 353] on div "Continue" at bounding box center [603, 350] width 28 height 8
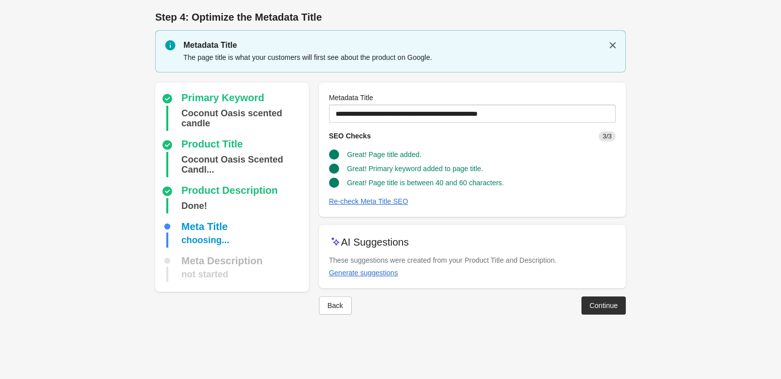
scroll to position [0, 0]
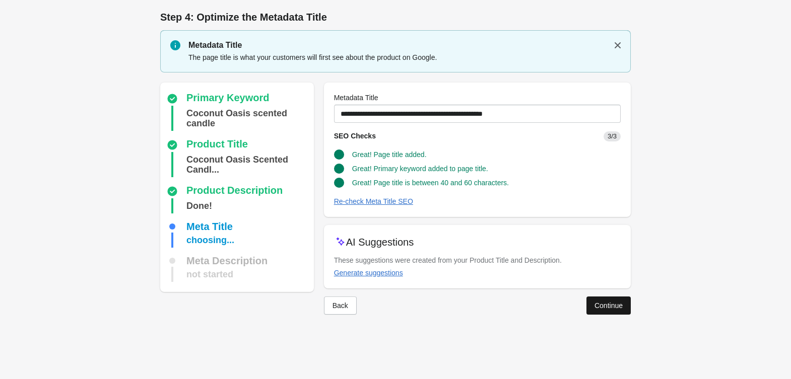
click at [586, 300] on button "Continue" at bounding box center [608, 306] width 44 height 18
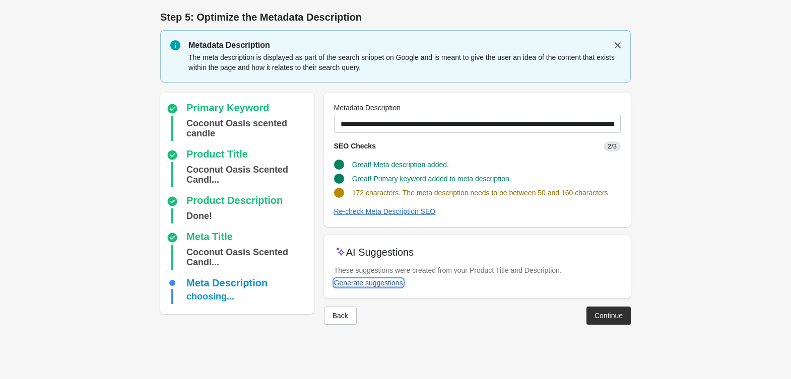
click at [369, 275] on button "Generate suggestions" at bounding box center [368, 283] width 77 height 18
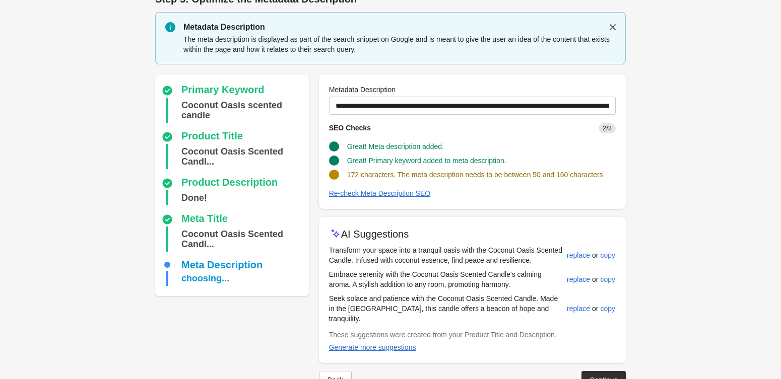
scroll to position [16, 0]
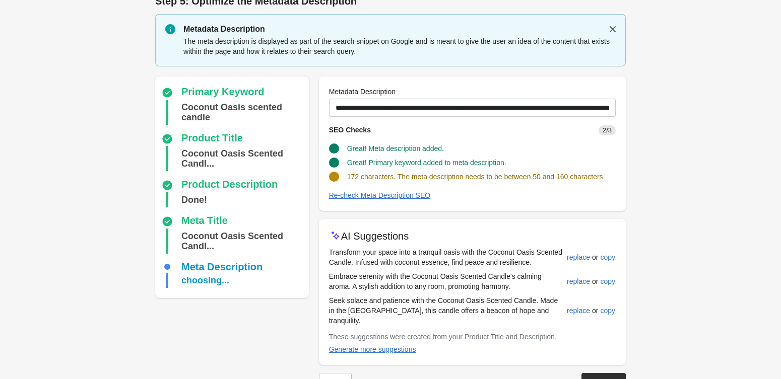
click at [580, 238] on div "AI Suggestions" at bounding box center [472, 236] width 287 height 14
click at [581, 250] on button "replace" at bounding box center [578, 257] width 31 height 18
type input "**********"
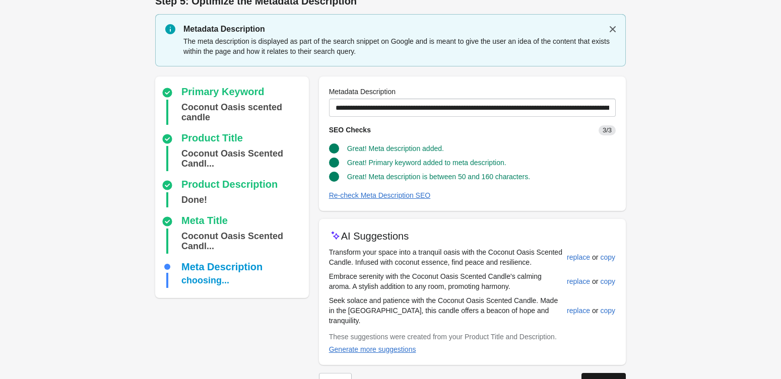
click at [603, 378] on div "Continue" at bounding box center [603, 382] width 28 height 8
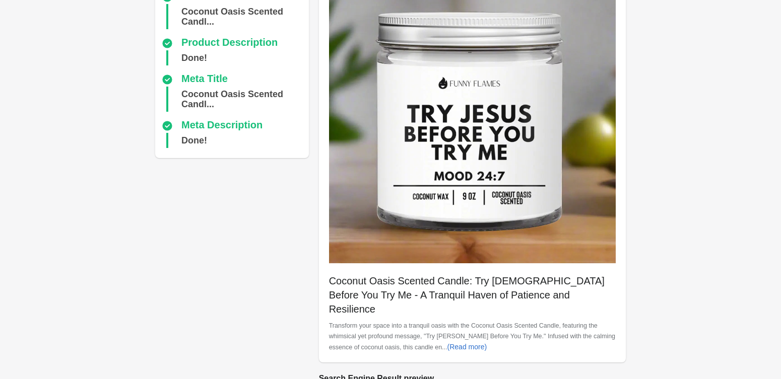
scroll to position [323, 0]
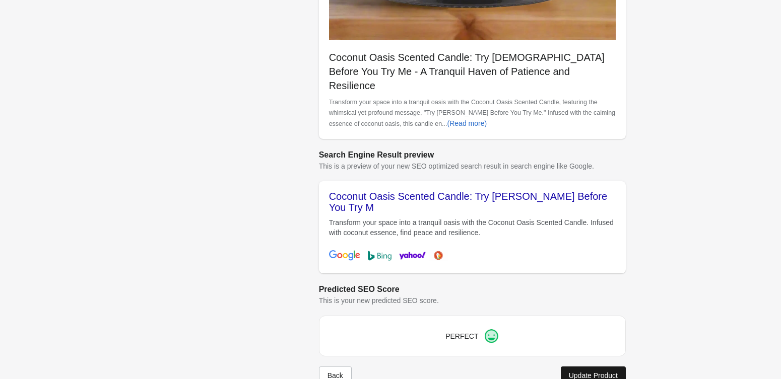
click at [587, 367] on button "Update Product" at bounding box center [593, 376] width 65 height 18
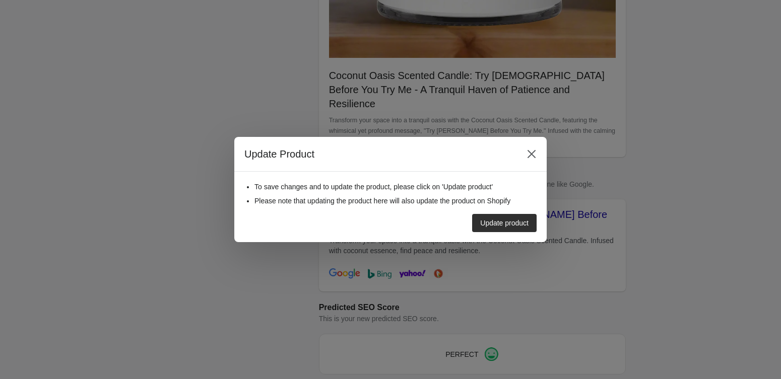
scroll to position [301, 0]
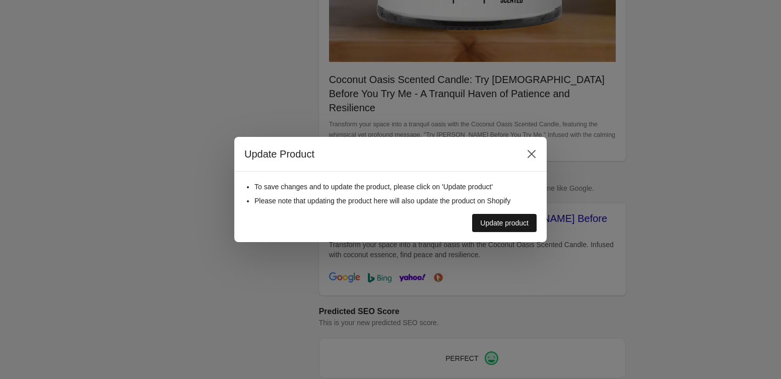
click at [522, 216] on button "Update product" at bounding box center [504, 223] width 64 height 18
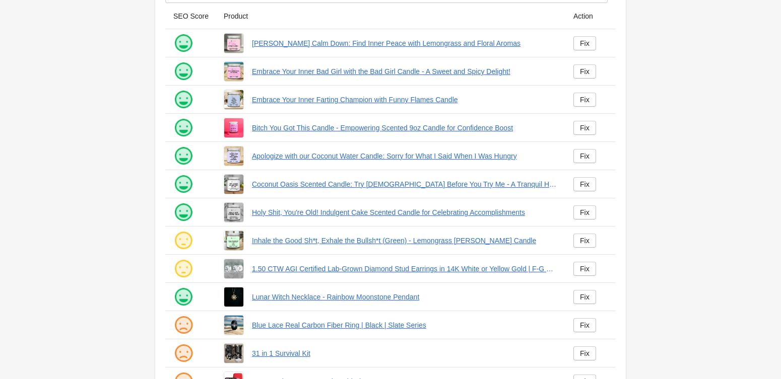
scroll to position [156, 0]
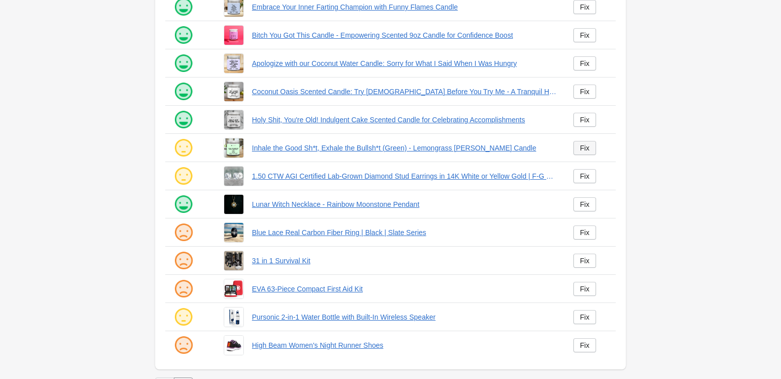
click at [586, 148] on div "Fix" at bounding box center [585, 148] width 10 height 8
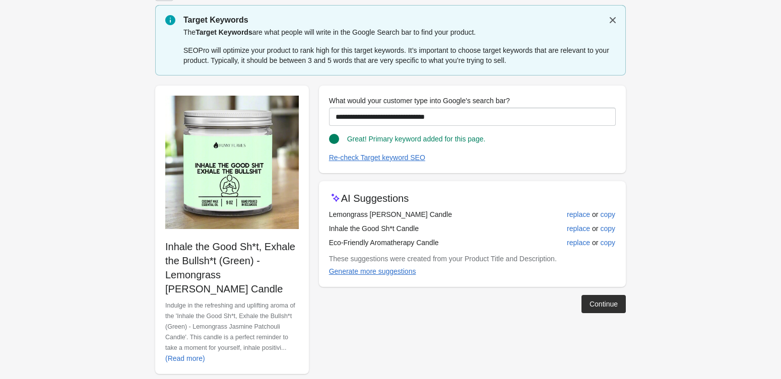
scroll to position [37, 0]
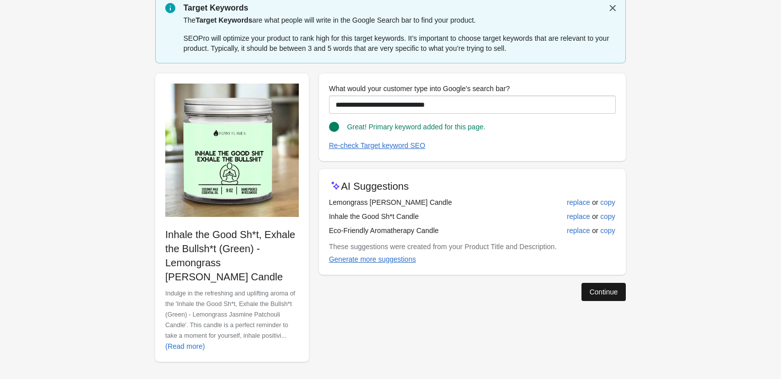
click at [610, 293] on div "Continue" at bounding box center [603, 292] width 28 height 8
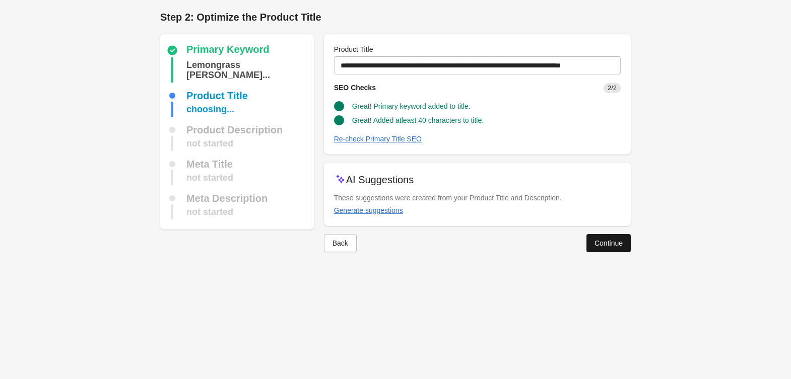
click at [592, 239] on button "Continue" at bounding box center [608, 243] width 44 height 18
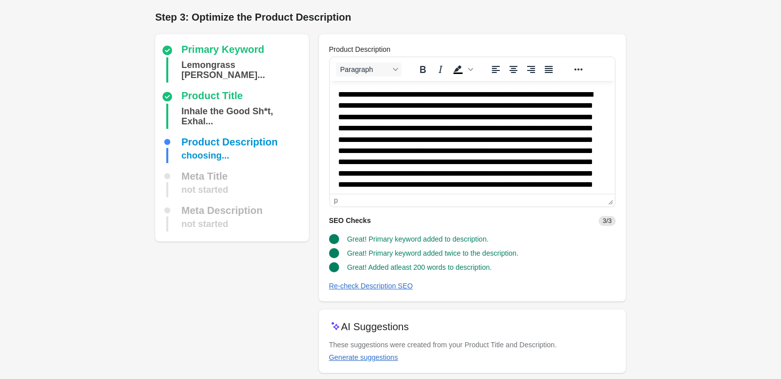
scroll to position [40, 0]
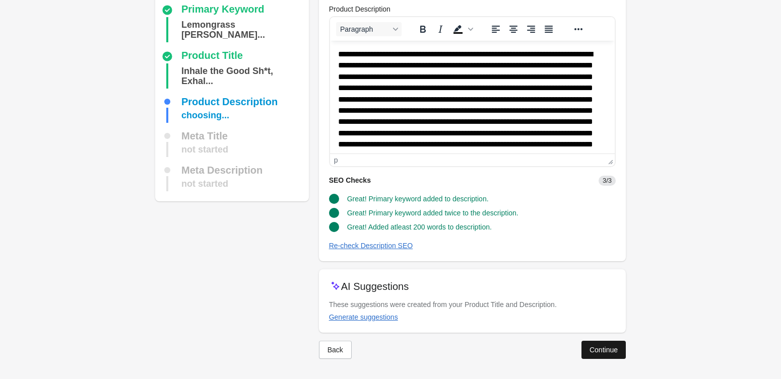
click at [619, 353] on button "Continue" at bounding box center [603, 350] width 44 height 18
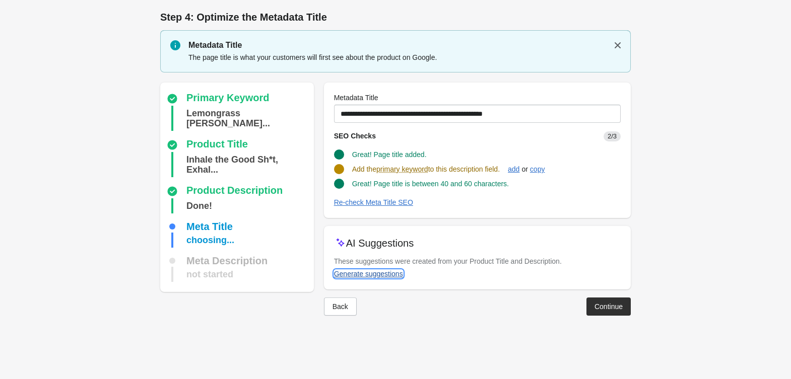
click at [382, 273] on div "Generate suggestions" at bounding box center [368, 274] width 69 height 8
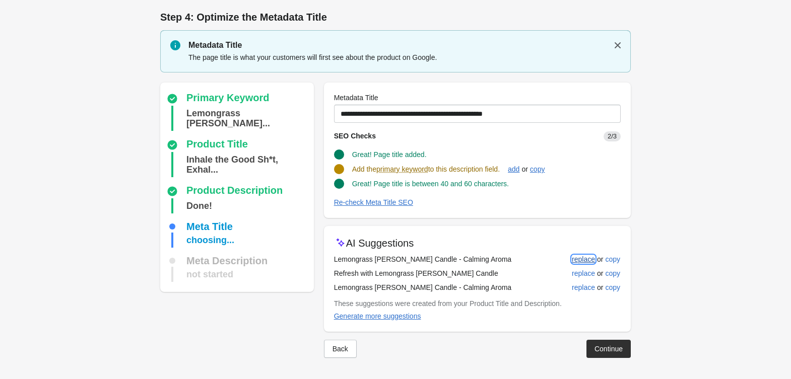
click at [581, 256] on div "replace" at bounding box center [583, 259] width 23 height 8
type input "**********"
click at [611, 351] on div "Continue" at bounding box center [608, 348] width 28 height 8
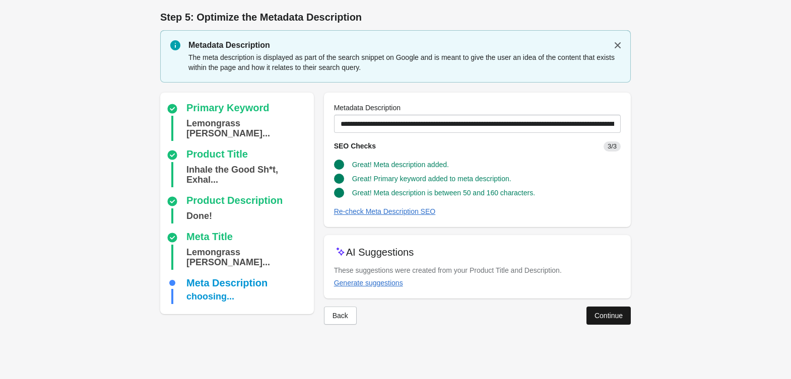
click at [587, 308] on button "Continue" at bounding box center [608, 316] width 44 height 18
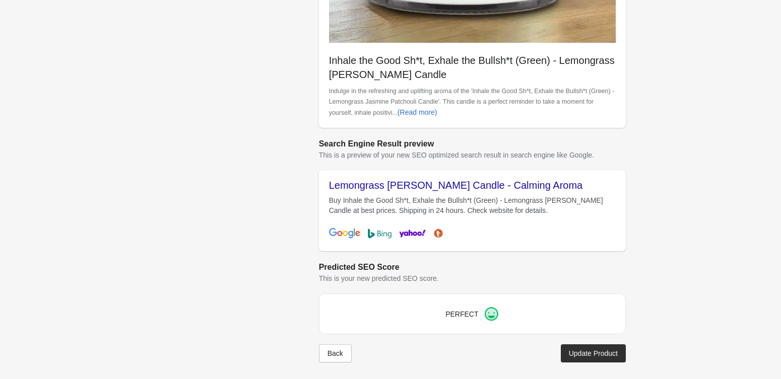
scroll to position [323, 0]
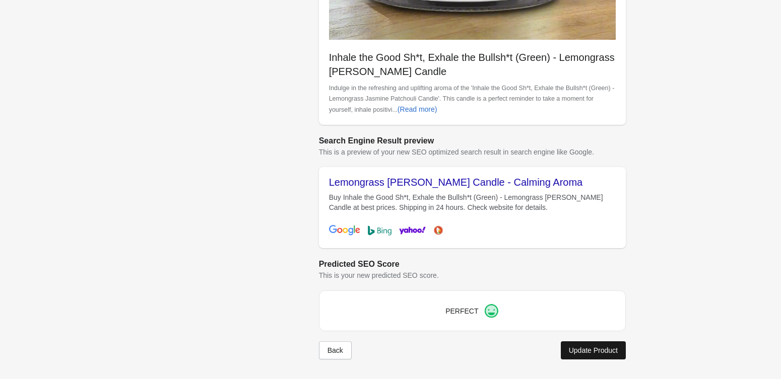
click at [600, 345] on button "Update Product" at bounding box center [593, 351] width 65 height 18
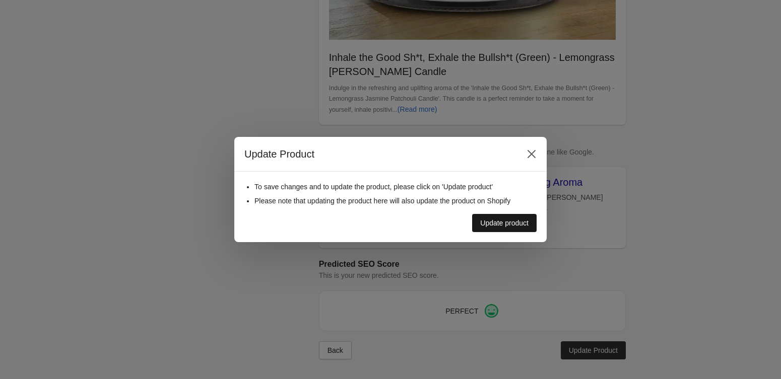
click at [514, 228] on button "Update product" at bounding box center [504, 223] width 64 height 18
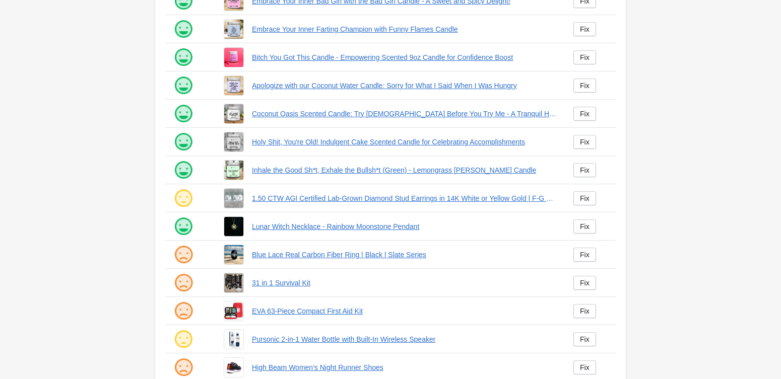
scroll to position [156, 0]
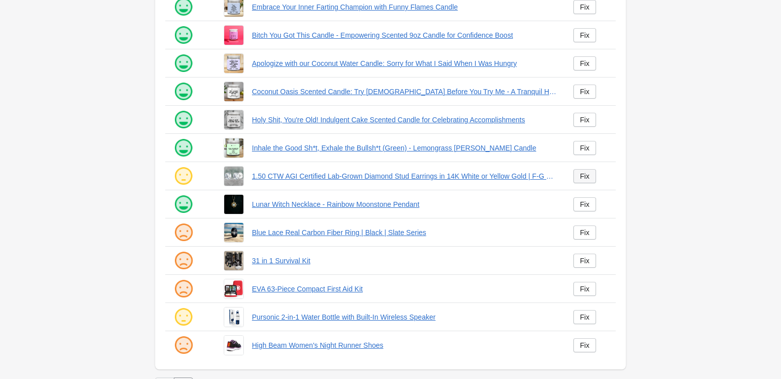
click at [583, 178] on div "Fix" at bounding box center [585, 176] width 10 height 8
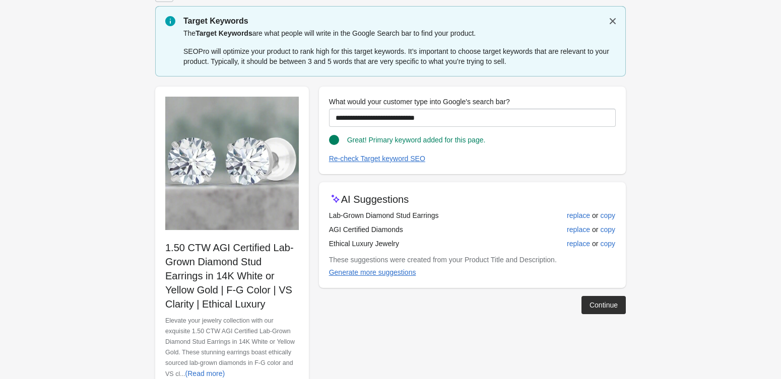
scroll to position [51, 0]
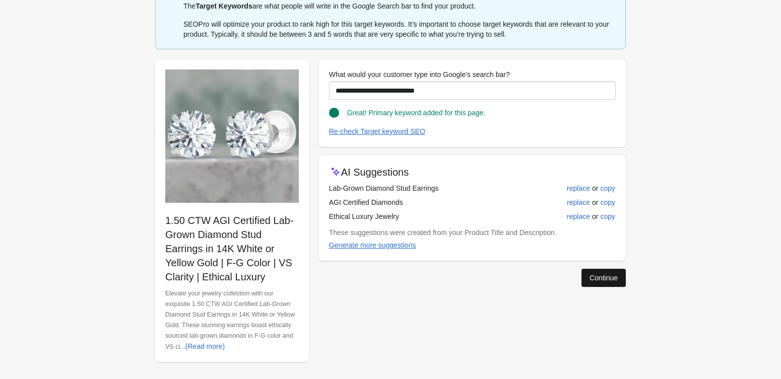
click at [594, 281] on div "Continue" at bounding box center [603, 278] width 28 height 8
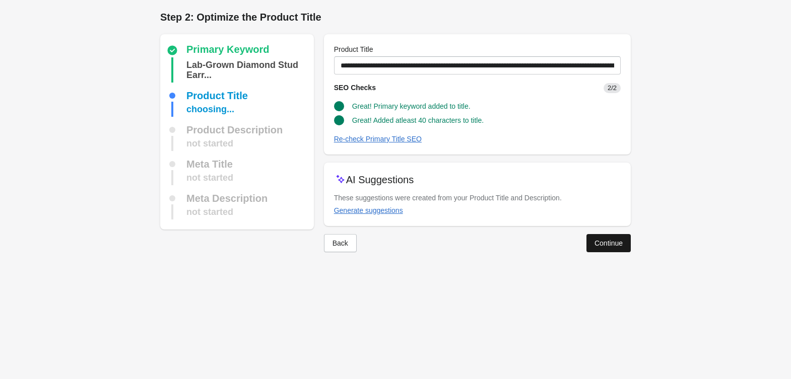
click at [595, 238] on button "Continue" at bounding box center [608, 243] width 44 height 18
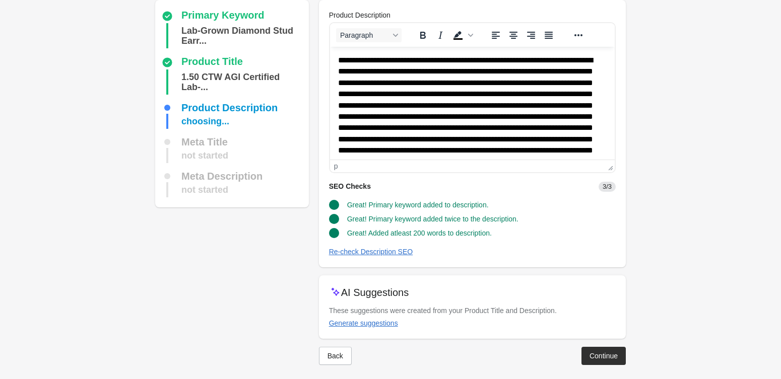
scroll to position [40, 0]
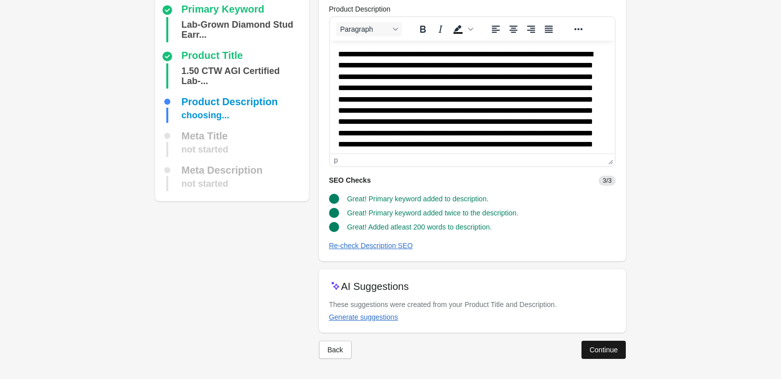
click at [599, 348] on div "Continue" at bounding box center [603, 350] width 28 height 8
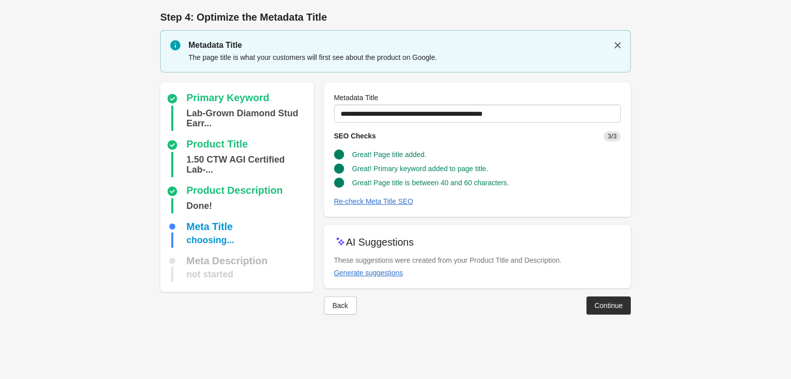
click at [601, 302] on div "Continue" at bounding box center [608, 306] width 28 height 8
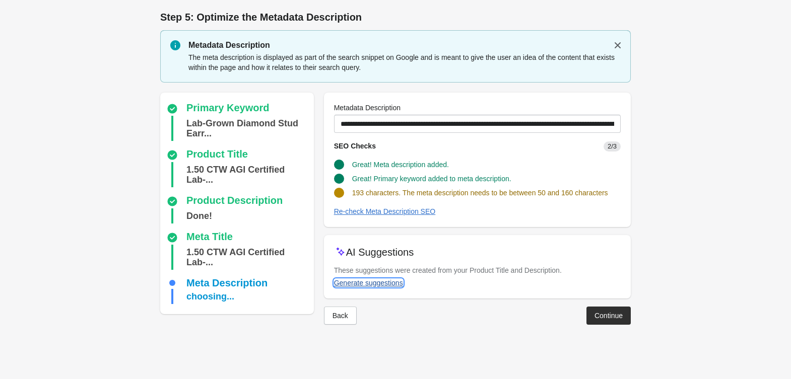
click at [379, 281] on div "Generate suggestions" at bounding box center [368, 283] width 69 height 8
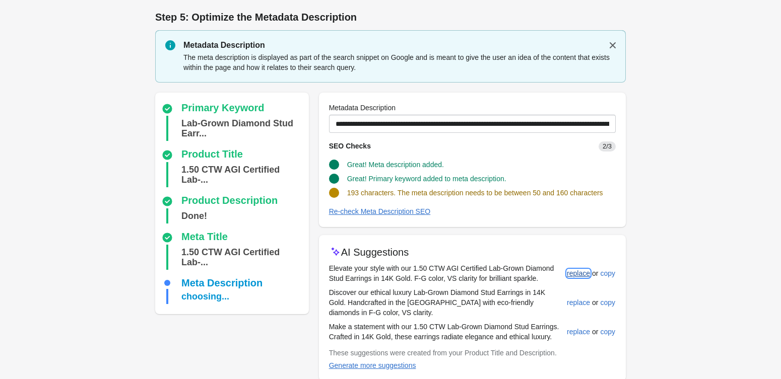
click at [581, 268] on button "replace" at bounding box center [578, 273] width 31 height 18
type input "**********"
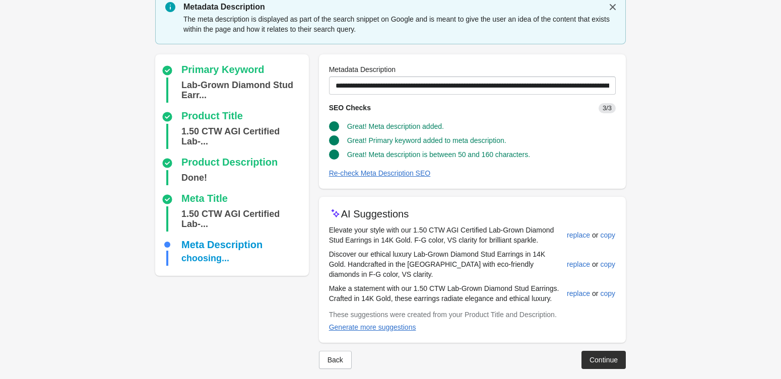
scroll to position [16, 0]
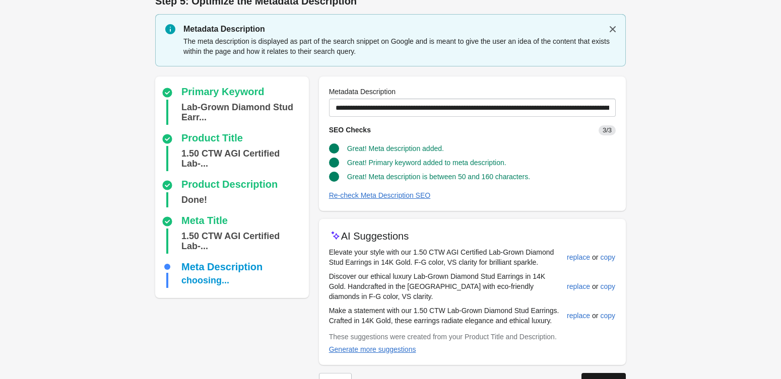
click at [600, 378] on div "Continue" at bounding box center [603, 382] width 28 height 8
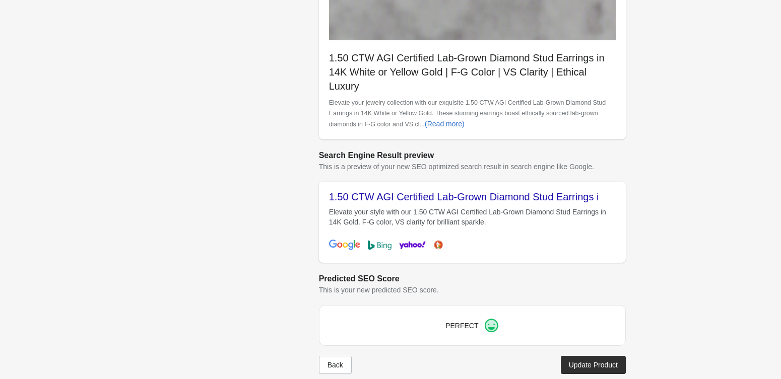
scroll to position [323, 0]
click at [588, 361] on div "Update Product" at bounding box center [593, 365] width 49 height 8
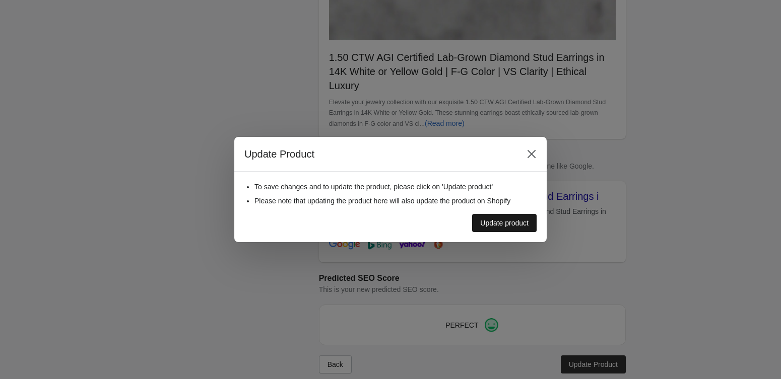
click at [498, 223] on div "Update product" at bounding box center [504, 223] width 48 height 8
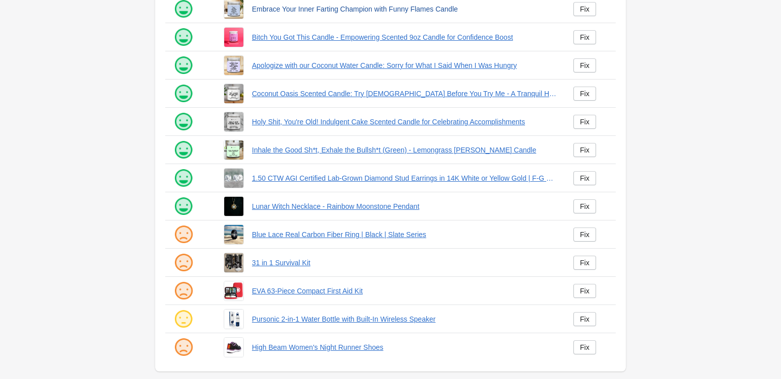
scroll to position [177, 0]
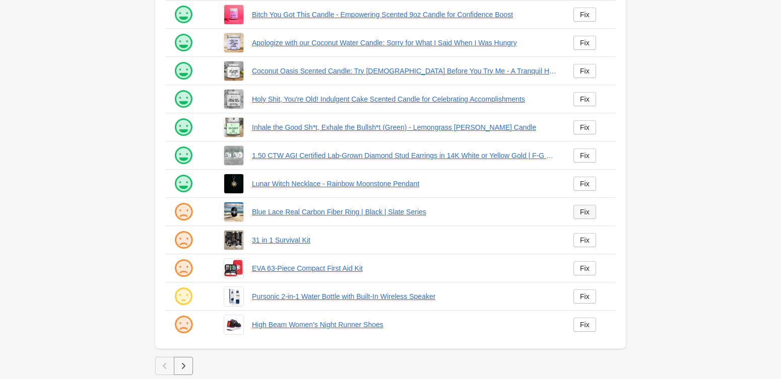
click at [591, 215] on link "Fix" at bounding box center [584, 212] width 23 height 14
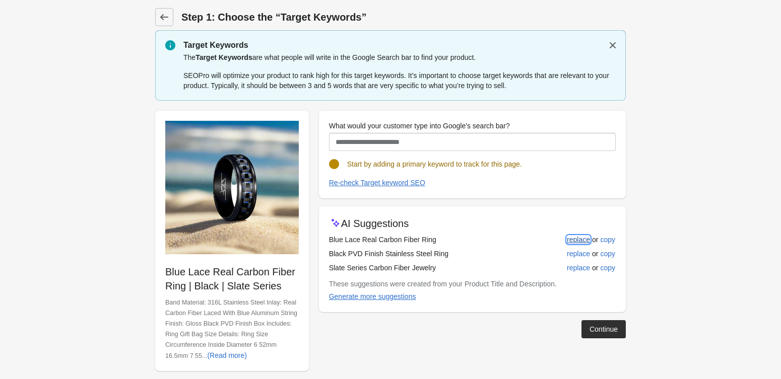
click at [578, 234] on button "replace" at bounding box center [578, 240] width 31 height 18
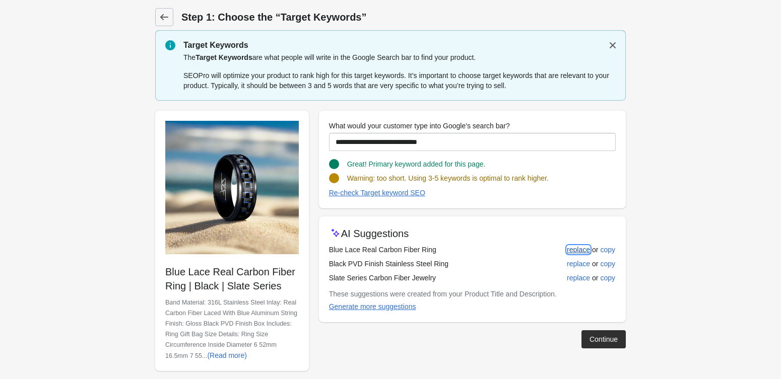
click at [573, 251] on div "replace" at bounding box center [578, 250] width 23 height 8
click at [573, 270] on button "replace" at bounding box center [578, 278] width 31 height 18
type input "**********"
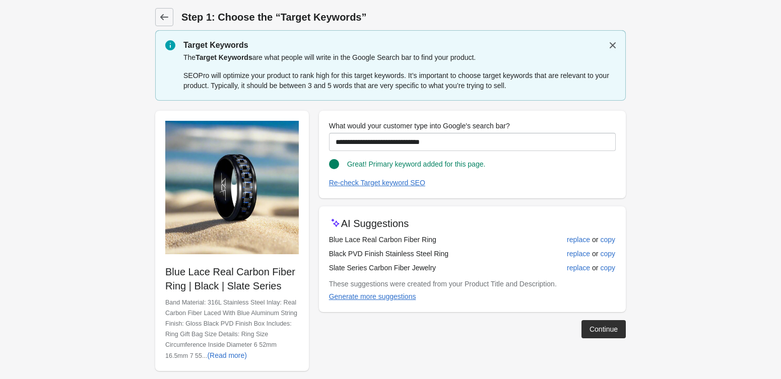
click at [592, 332] on div "Continue" at bounding box center [603, 329] width 28 height 8
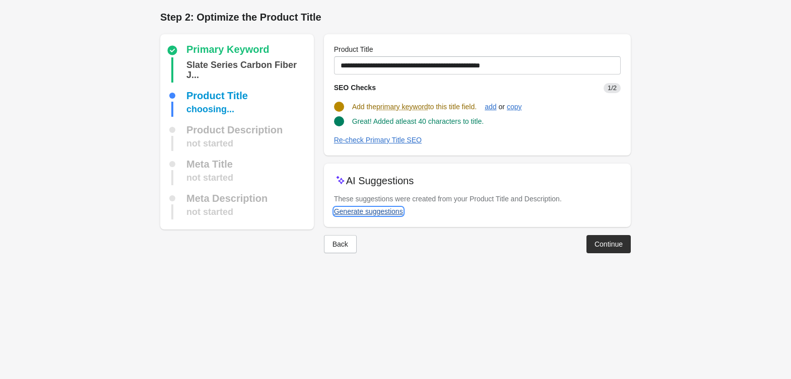
click at [391, 213] on div "Generate suggestions" at bounding box center [368, 212] width 69 height 8
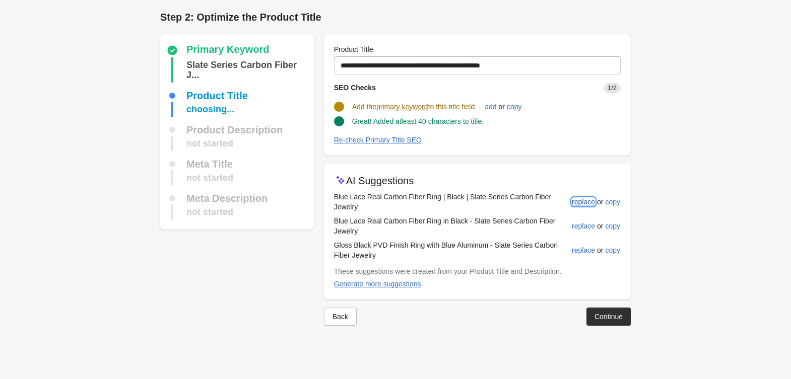
click at [575, 193] on button "replace" at bounding box center [583, 202] width 31 height 18
type input "**********"
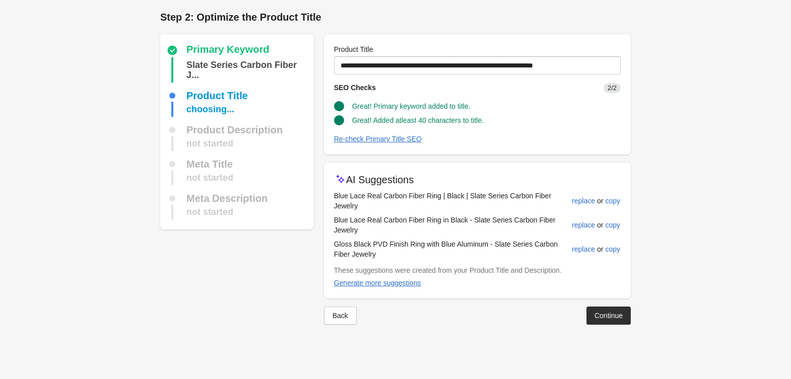
click at [601, 312] on div "Continue" at bounding box center [608, 316] width 28 height 8
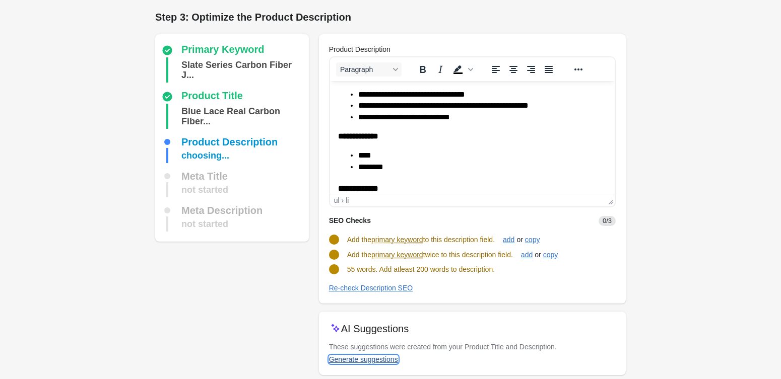
click at [380, 360] on div "Generate suggestions" at bounding box center [363, 360] width 69 height 8
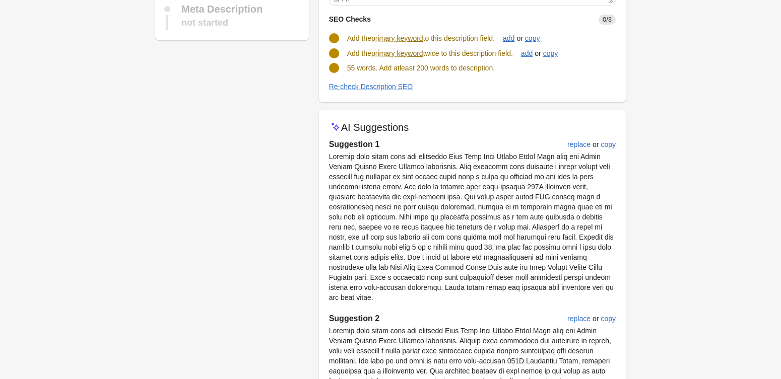
scroll to position [200, 0]
click at [574, 151] on button "replace" at bounding box center [578, 146] width 31 height 18
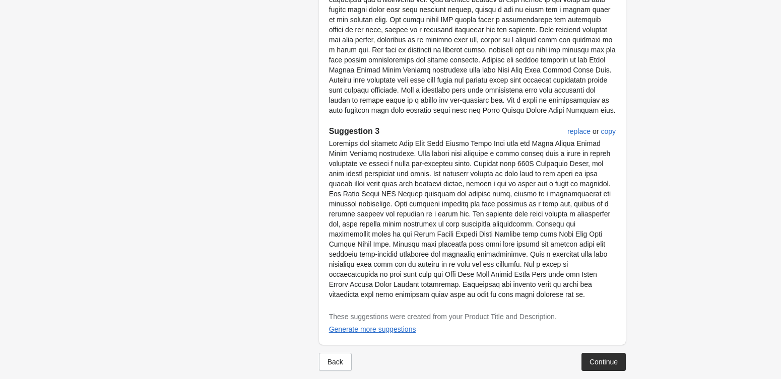
scroll to position [573, 0]
click at [595, 357] on div "Continue" at bounding box center [603, 361] width 28 height 8
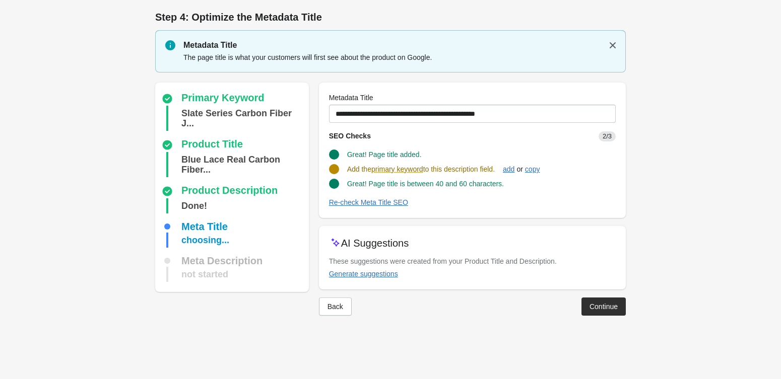
scroll to position [0, 0]
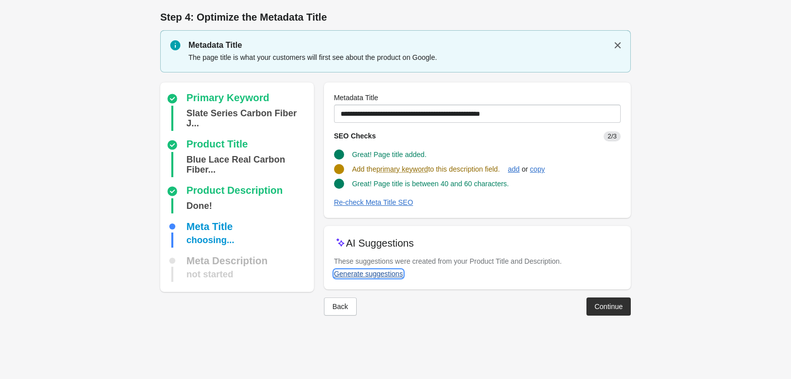
click at [369, 268] on button "Generate suggestions" at bounding box center [368, 274] width 77 height 18
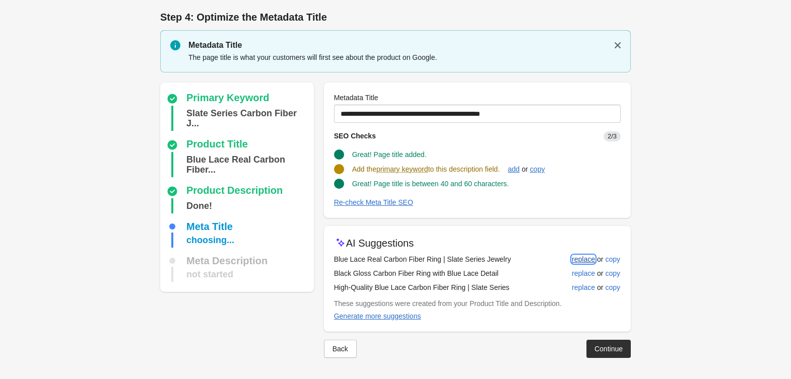
click at [579, 260] on div "replace" at bounding box center [583, 259] width 23 height 8
click at [585, 272] on div "replace" at bounding box center [583, 273] width 23 height 8
click at [584, 287] on div "replace" at bounding box center [583, 288] width 23 height 8
click at [359, 312] on div "Generate more suggestions" at bounding box center [377, 316] width 87 height 8
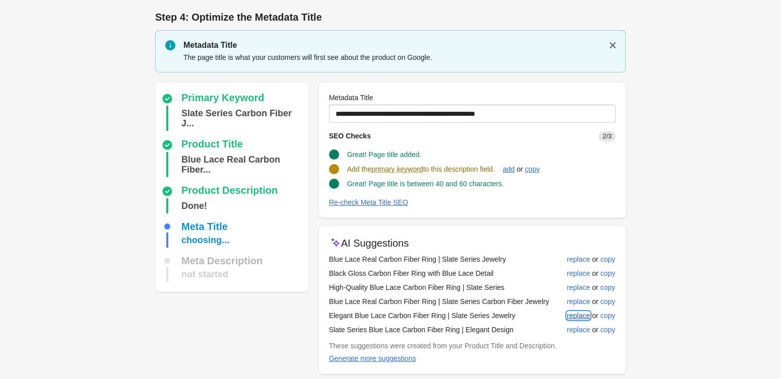
click at [574, 310] on button "replace" at bounding box center [578, 316] width 31 height 18
click at [574, 299] on button "replace" at bounding box center [578, 302] width 31 height 18
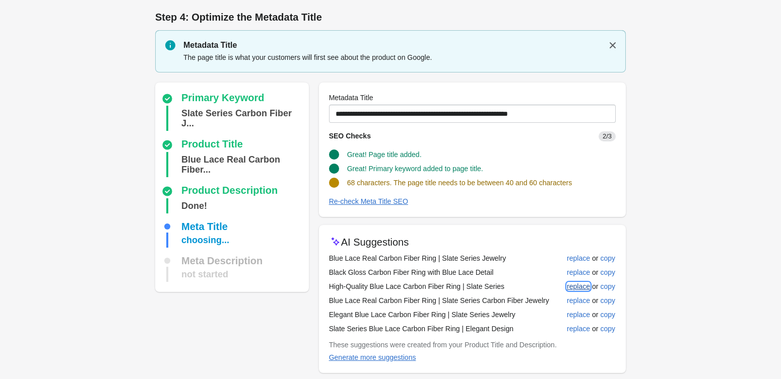
click at [575, 286] on div "replace" at bounding box center [578, 287] width 23 height 8
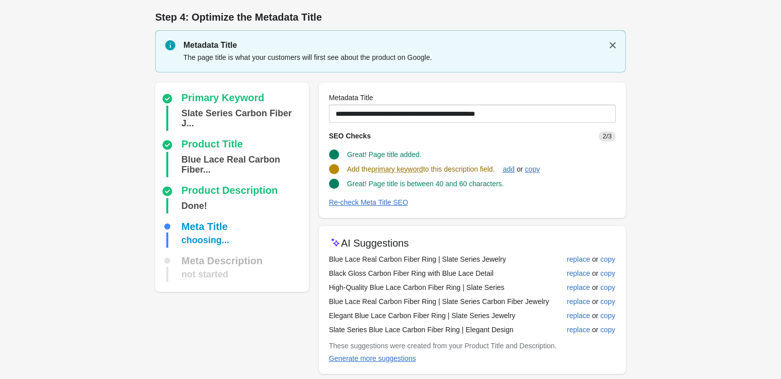
scroll to position [22, 0]
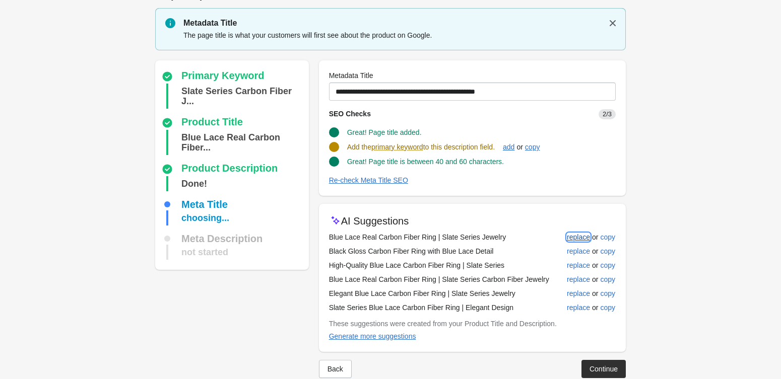
click at [569, 239] on div "replace" at bounding box center [578, 237] width 23 height 8
click at [387, 181] on div "Re-check Meta Title SEO" at bounding box center [368, 180] width 79 height 8
click at [567, 310] on div "replace" at bounding box center [578, 308] width 23 height 8
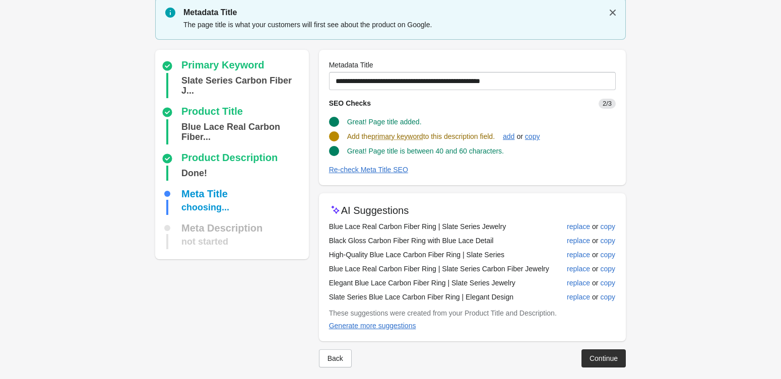
scroll to position [41, 0]
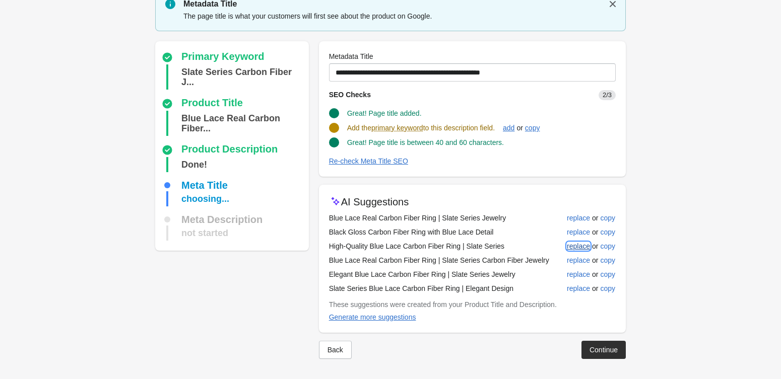
click at [580, 238] on button "replace" at bounding box center [578, 246] width 31 height 18
click at [514, 131] on div "add" at bounding box center [509, 128] width 12 height 8
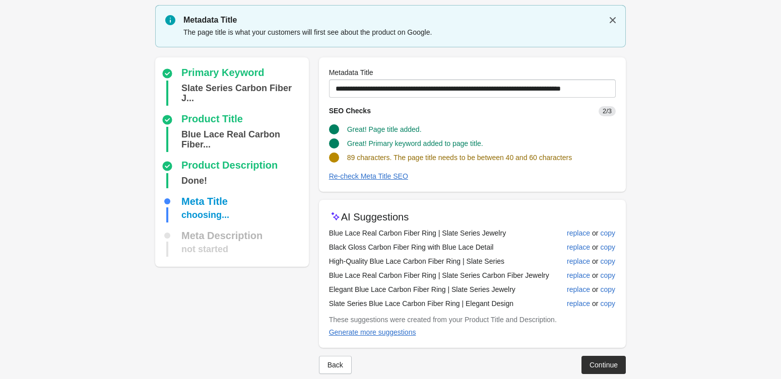
scroll to position [18, 0]
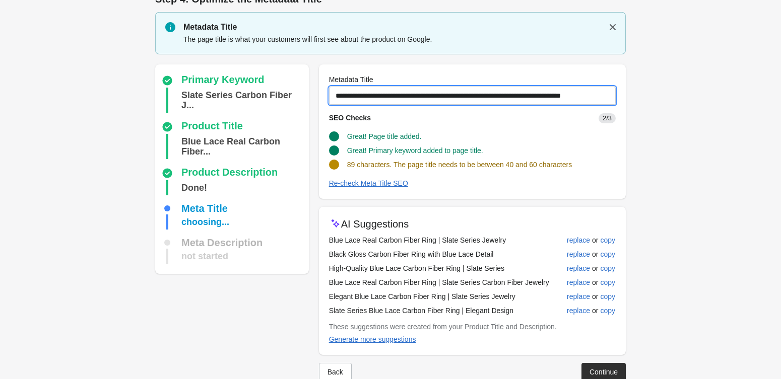
click at [523, 99] on input "**********" at bounding box center [472, 96] width 287 height 18
click at [467, 103] on input "**********" at bounding box center [472, 96] width 287 height 18
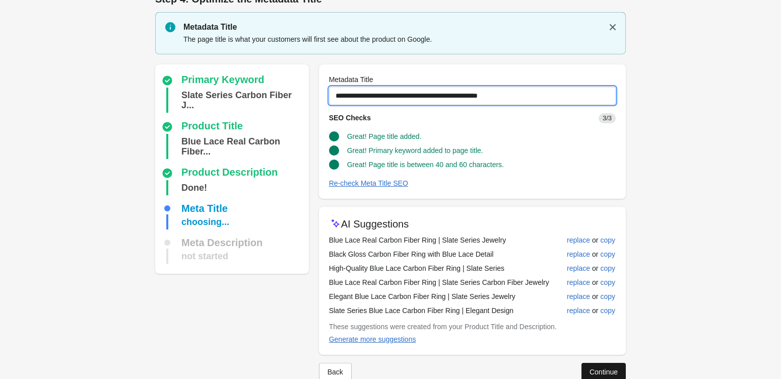
type input "**********"
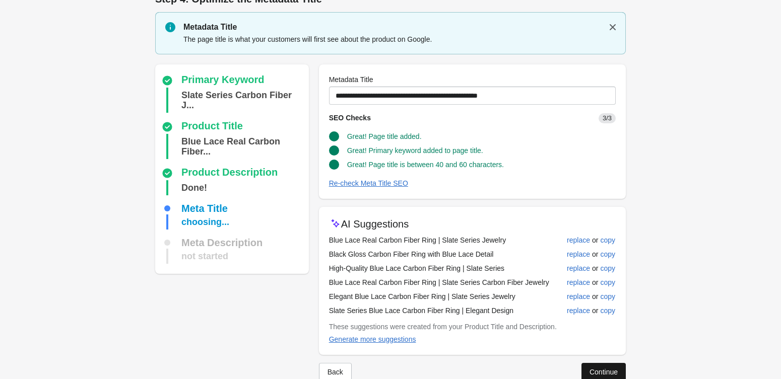
click at [589, 370] on div "Continue" at bounding box center [603, 372] width 28 height 8
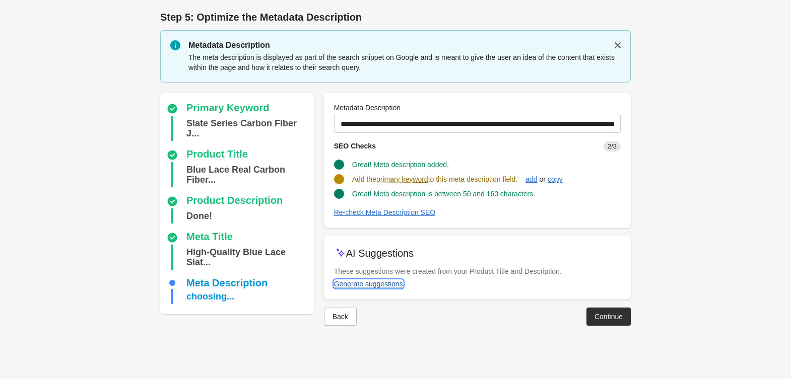
click at [393, 281] on div "Generate suggestions" at bounding box center [368, 284] width 69 height 8
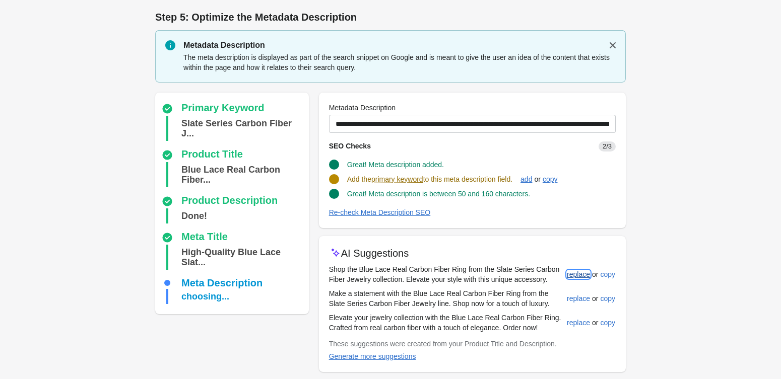
click at [577, 271] on div "replace" at bounding box center [578, 275] width 23 height 8
type input "**********"
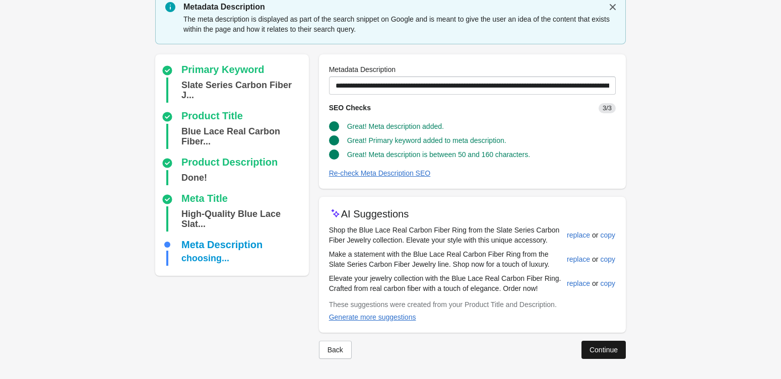
click at [614, 351] on div "Continue" at bounding box center [603, 350] width 28 height 8
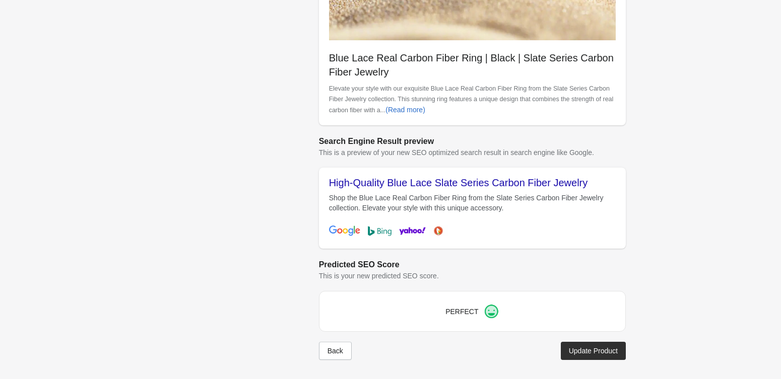
scroll to position [323, 0]
click at [596, 345] on button "Update Product" at bounding box center [593, 351] width 65 height 18
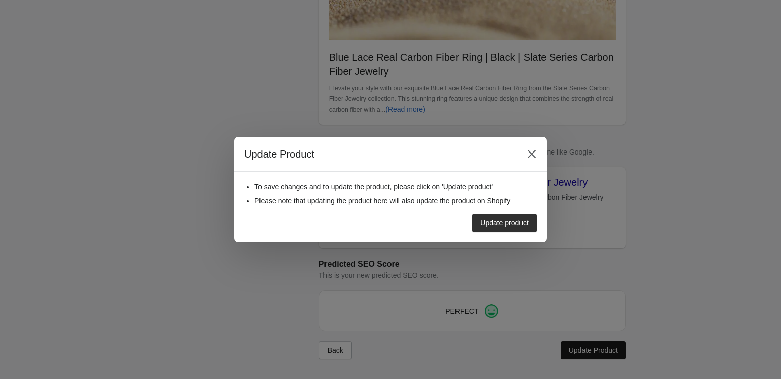
scroll to position [301, 0]
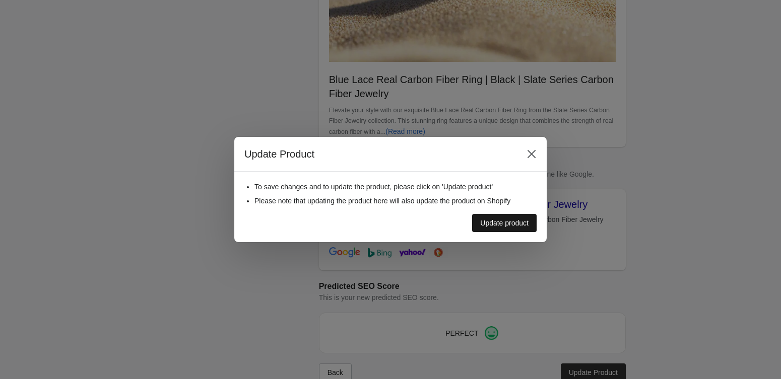
click at [502, 226] on div "Update product" at bounding box center [504, 223] width 48 height 8
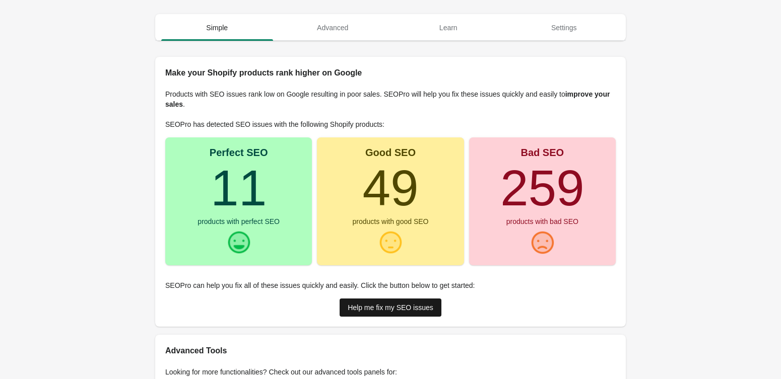
click at [397, 302] on link "Help me fix my SEO issues" at bounding box center [391, 308] width 102 height 18
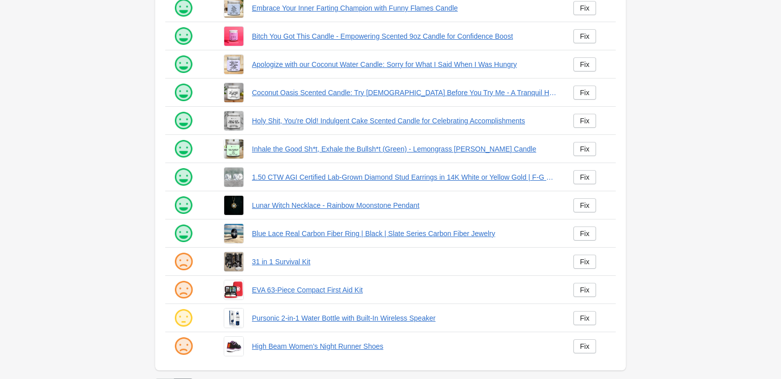
scroll to position [177, 0]
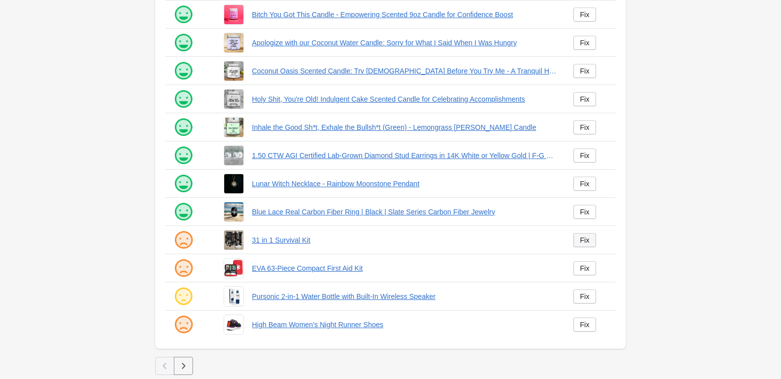
click at [589, 240] on link "Fix" at bounding box center [584, 240] width 23 height 14
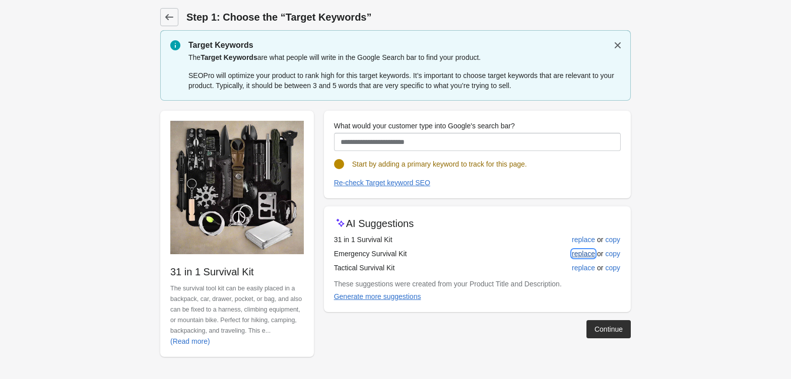
click at [584, 258] on div "replace" at bounding box center [583, 254] width 23 height 8
type input "**********"
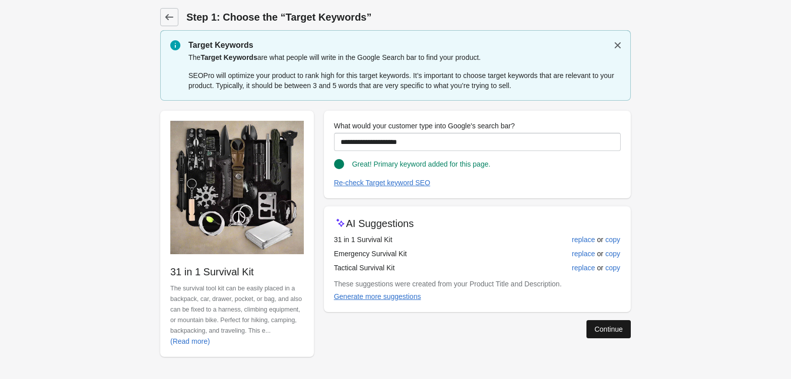
click at [597, 328] on div "Continue" at bounding box center [608, 329] width 28 height 8
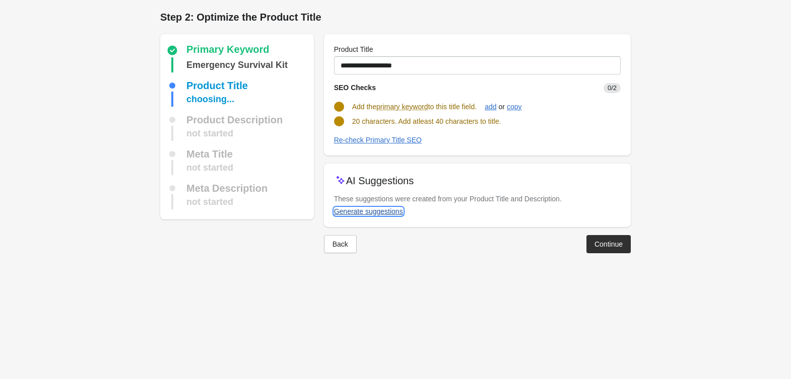
click at [389, 209] on div "Generate suggestions" at bounding box center [368, 212] width 69 height 8
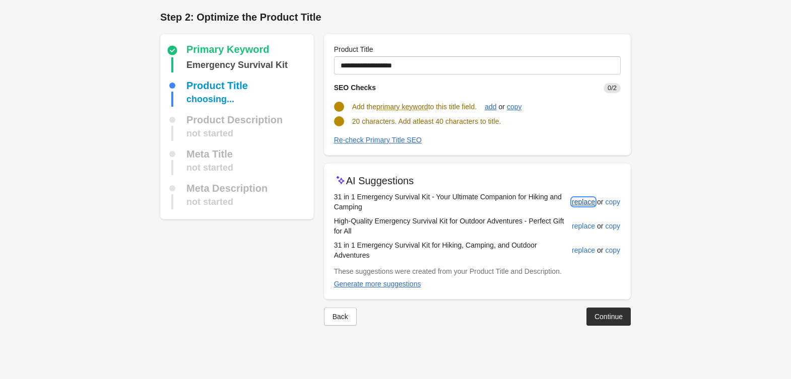
click at [577, 199] on div "replace" at bounding box center [583, 202] width 23 height 8
type input "**********"
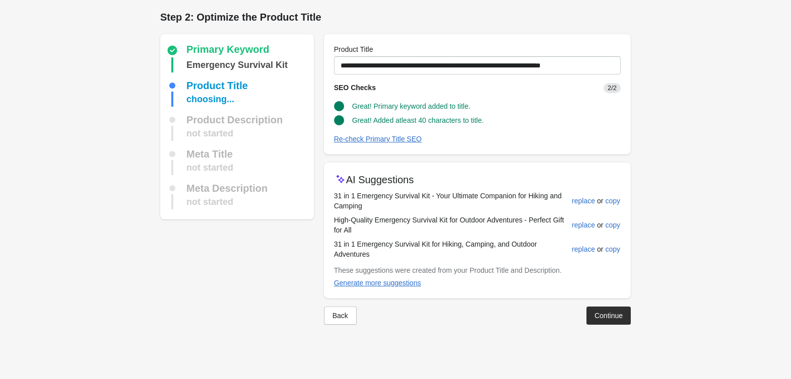
click at [603, 306] on div "Back Continue" at bounding box center [473, 312] width 315 height 26
click at [604, 310] on button "Continue" at bounding box center [608, 316] width 44 height 18
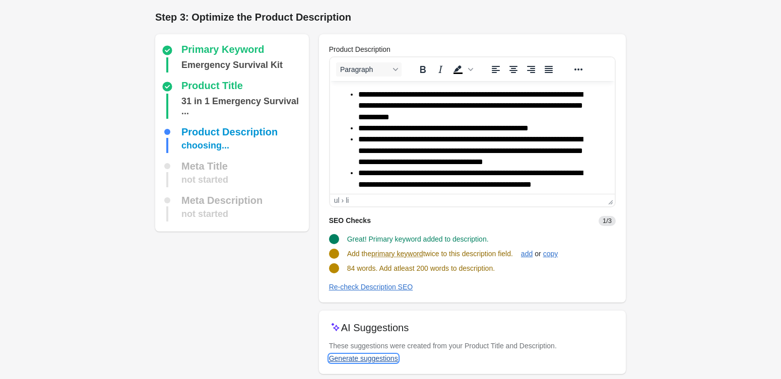
click at [369, 361] on div "Generate suggestions" at bounding box center [363, 359] width 69 height 8
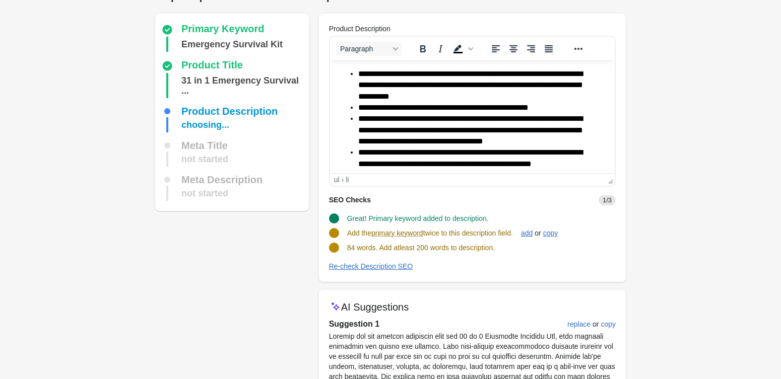
scroll to position [43, 0]
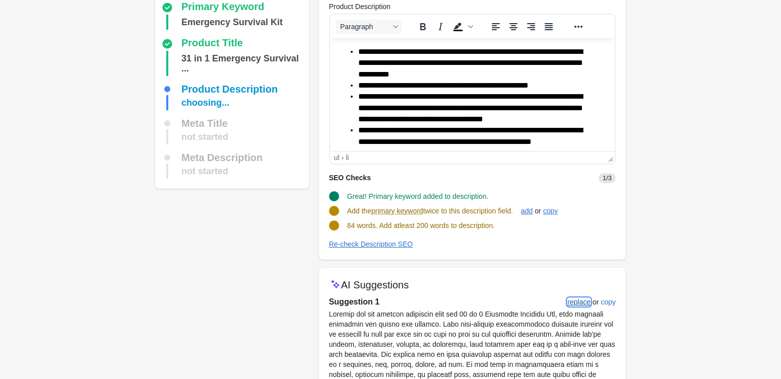
click at [585, 298] on div "replace" at bounding box center [578, 302] width 23 height 8
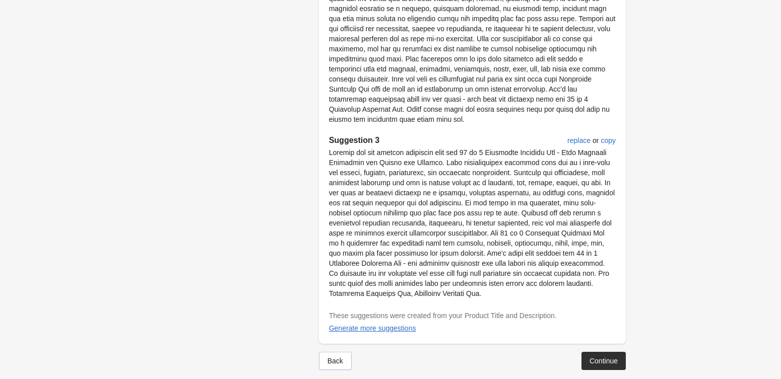
scroll to position [583, 0]
click at [603, 352] on button "Continue" at bounding box center [603, 361] width 44 height 18
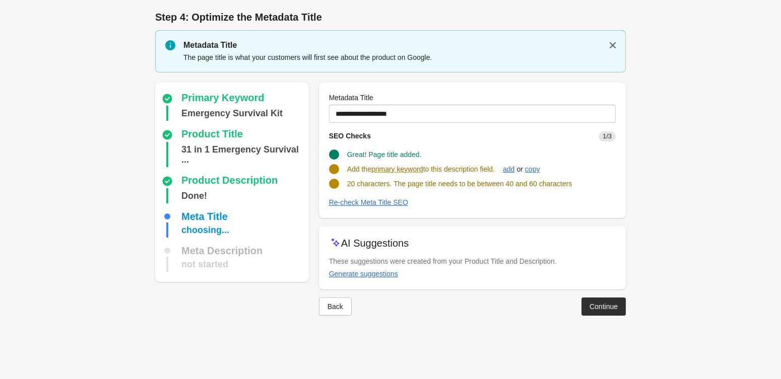
scroll to position [0, 0]
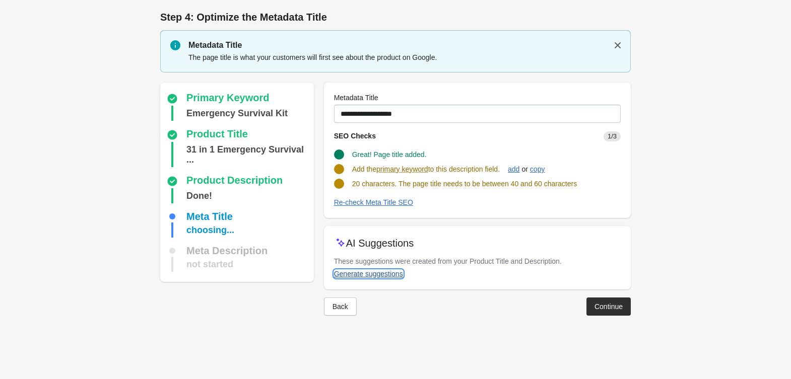
click at [378, 268] on button "Generate suggestions" at bounding box center [368, 274] width 77 height 18
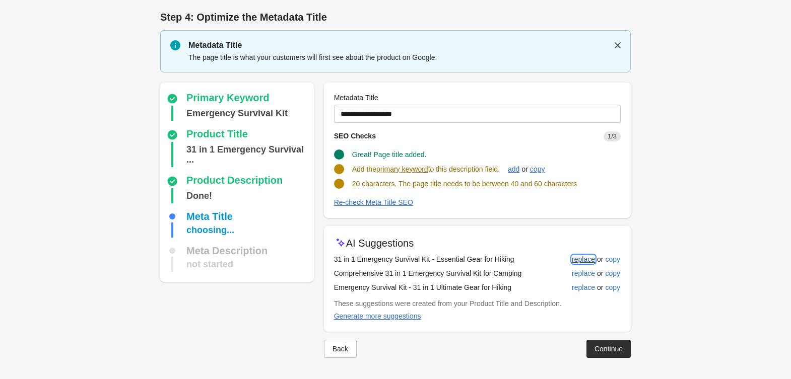
click at [569, 253] on button "replace" at bounding box center [583, 259] width 31 height 18
type input "**********"
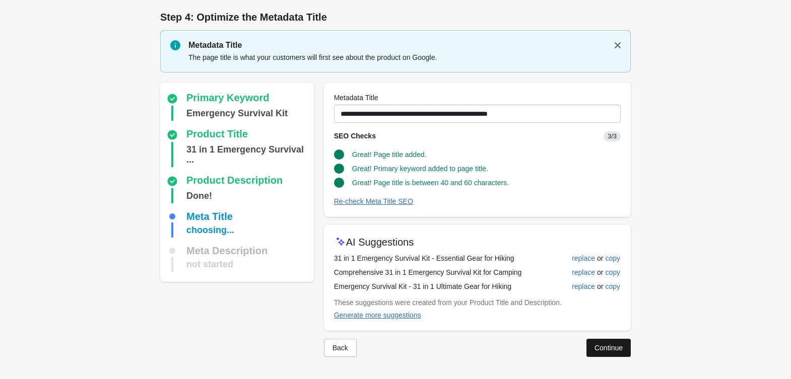
click at [590, 341] on button "Continue" at bounding box center [608, 348] width 44 height 18
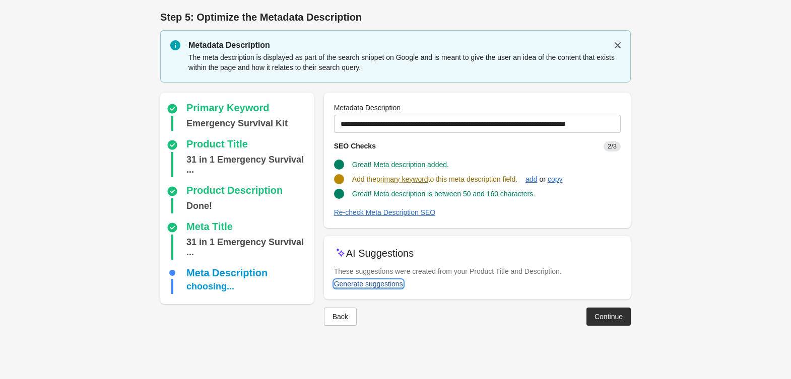
click at [383, 288] on div "Generate suggestions" at bounding box center [368, 284] width 69 height 8
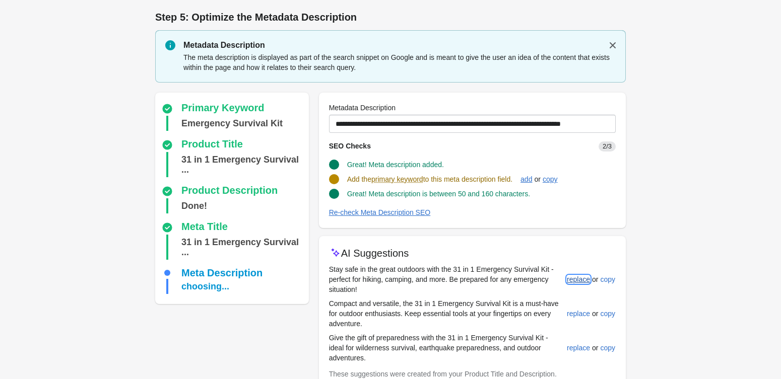
click at [570, 274] on button "replace" at bounding box center [578, 280] width 31 height 18
type input "**********"
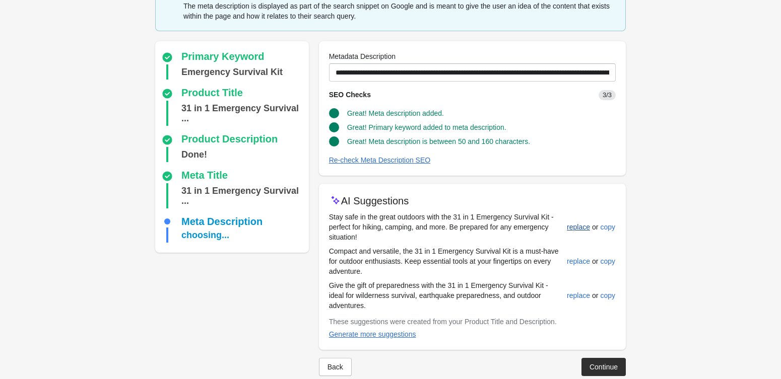
scroll to position [69, 0]
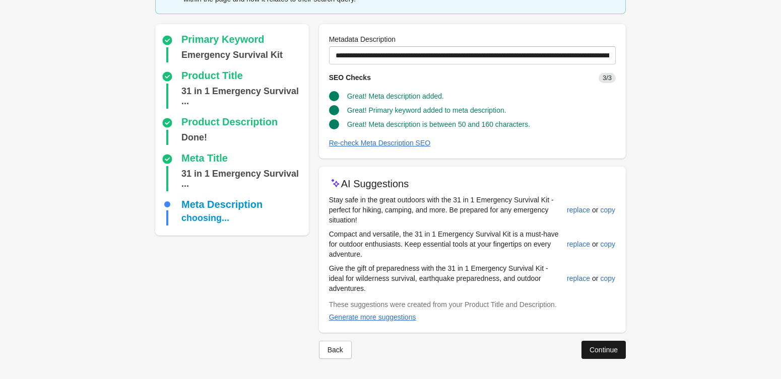
click at [593, 349] on div "Continue" at bounding box center [603, 350] width 28 height 8
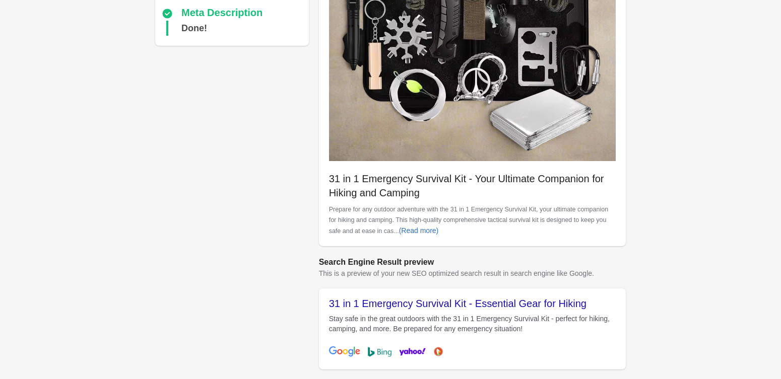
scroll to position [323, 0]
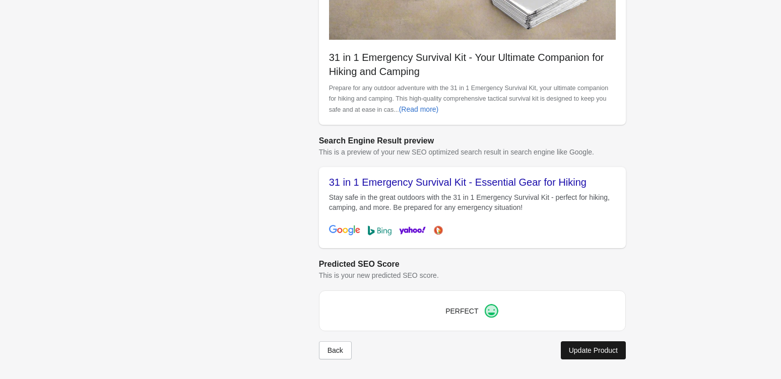
click at [590, 355] on div "Update Product" at bounding box center [593, 351] width 49 height 8
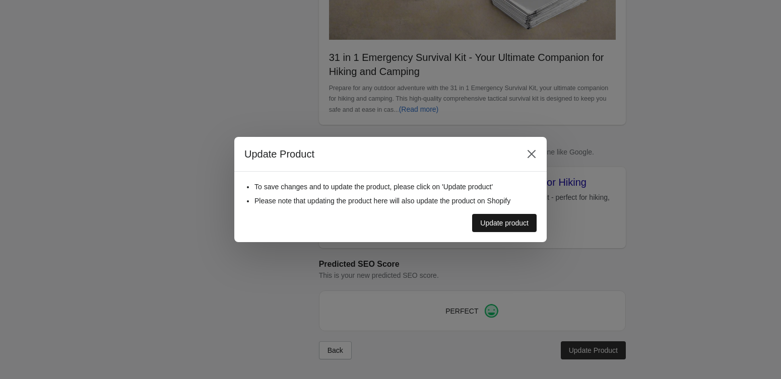
click at [490, 226] on div "Update product" at bounding box center [504, 223] width 48 height 8
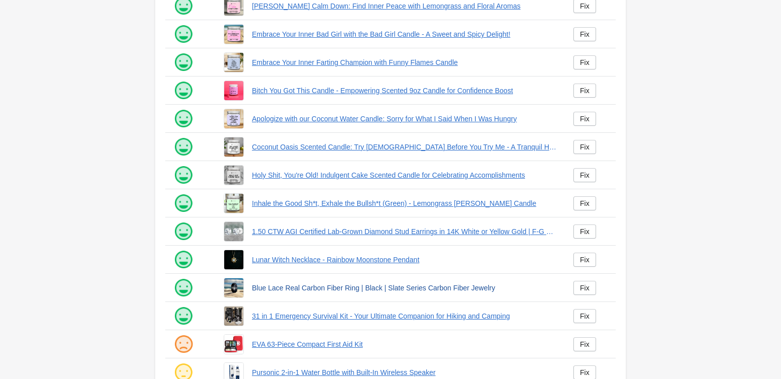
scroll to position [177, 0]
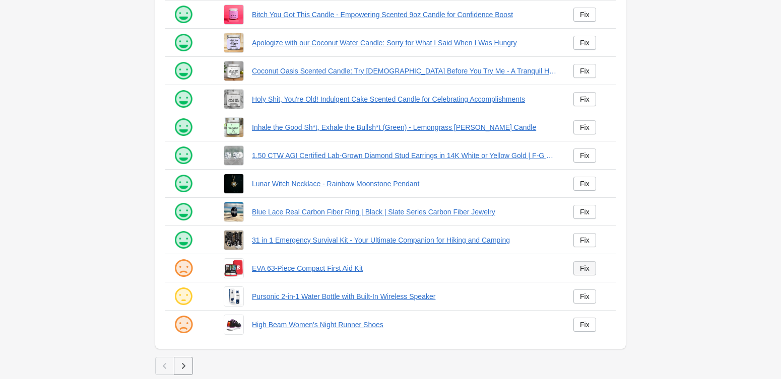
click at [585, 274] on link "Fix" at bounding box center [584, 268] width 23 height 14
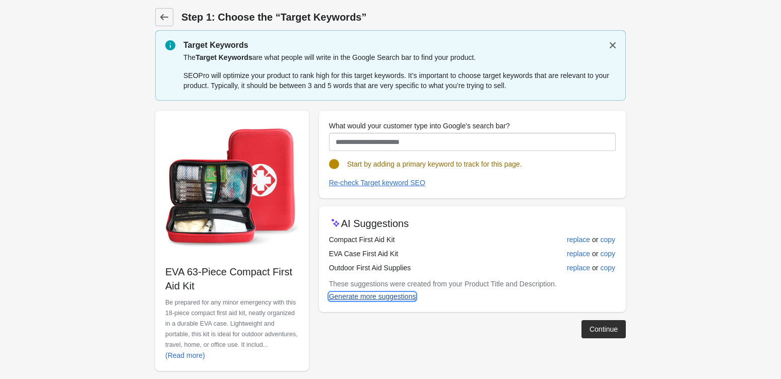
click at [391, 295] on div "Generate more suggestions" at bounding box center [372, 297] width 87 height 8
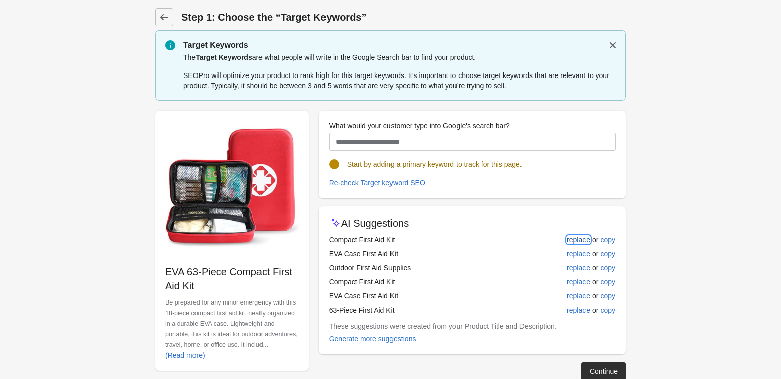
click at [567, 238] on div "replace" at bounding box center [578, 240] width 23 height 8
type input "**********"
click at [596, 376] on div "Continue" at bounding box center [603, 372] width 28 height 8
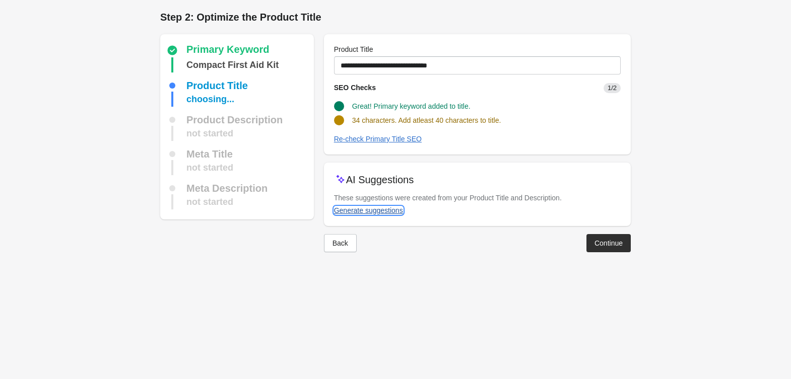
click at [372, 210] on div "Generate suggestions" at bounding box center [368, 211] width 69 height 8
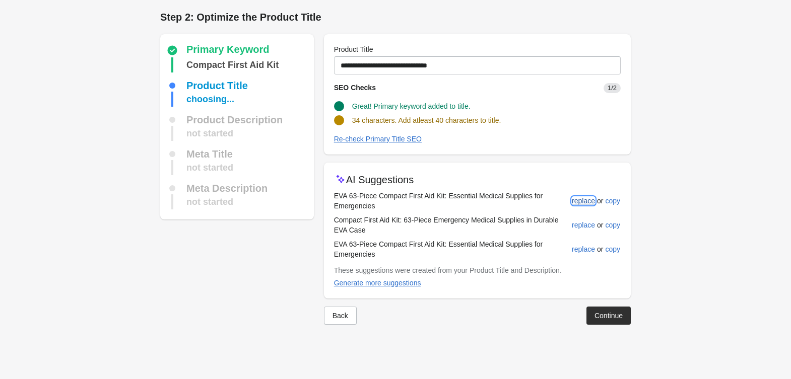
click at [578, 202] on div "replace" at bounding box center [583, 201] width 23 height 8
type input "**********"
click at [611, 308] on button "Continue" at bounding box center [608, 316] width 44 height 18
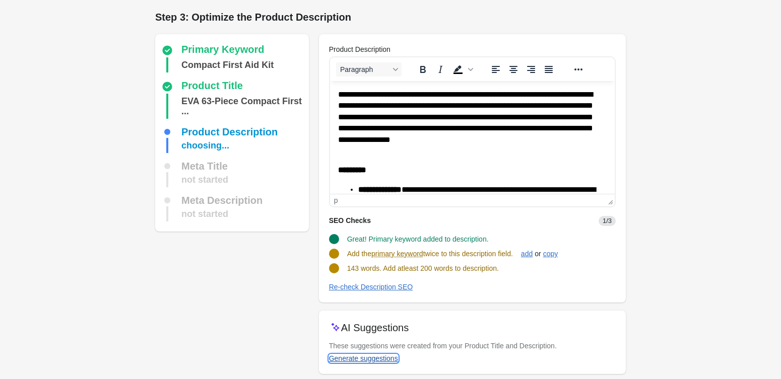
click at [344, 358] on div "Generate suggestions" at bounding box center [363, 359] width 69 height 8
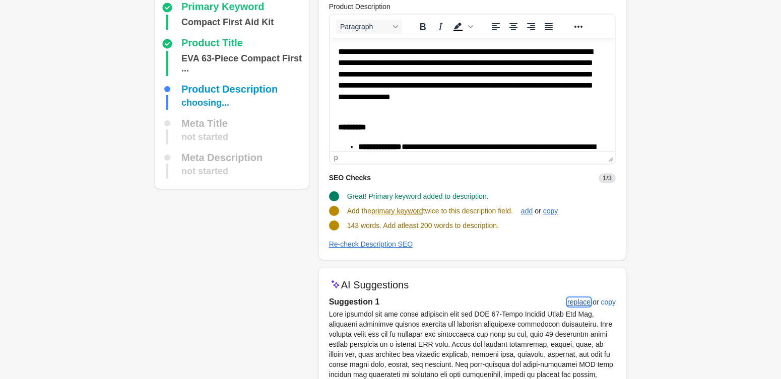
click at [572, 301] on div "replace" at bounding box center [578, 302] width 23 height 8
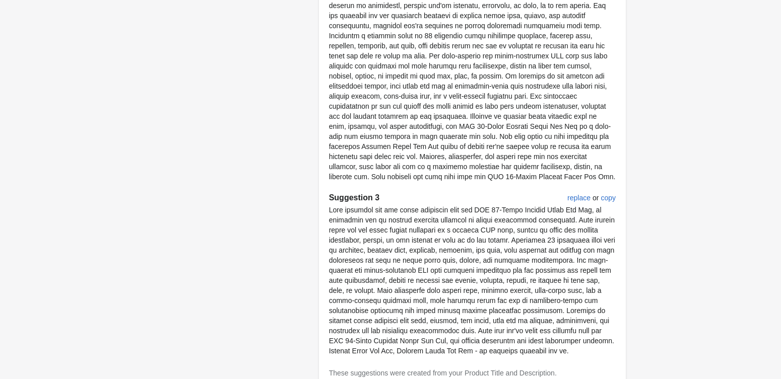
scroll to position [673, 0]
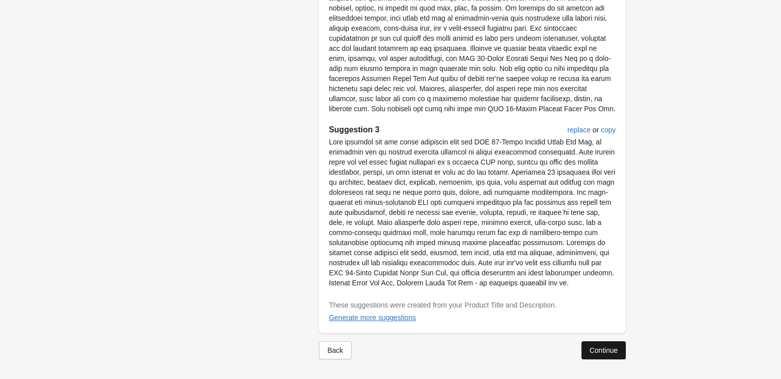
click at [590, 353] on div "Continue" at bounding box center [603, 351] width 28 height 8
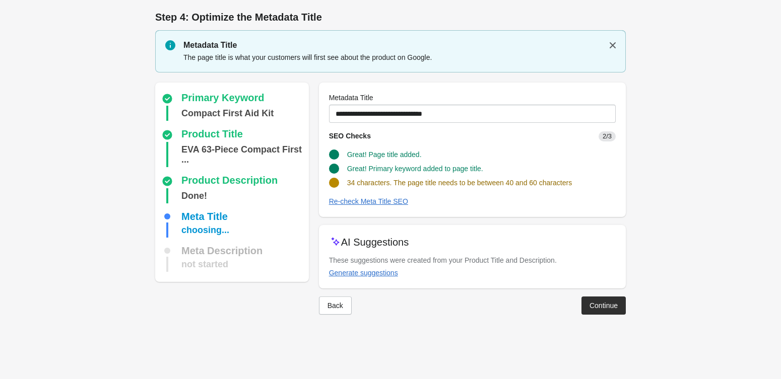
scroll to position [0, 0]
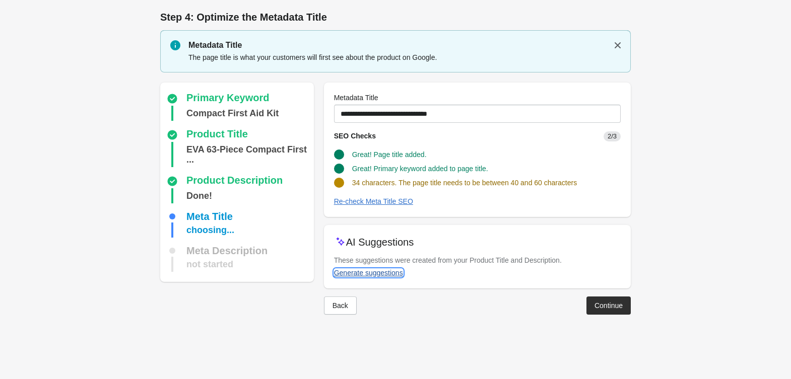
click at [381, 274] on div "Generate suggestions" at bounding box center [368, 273] width 69 height 8
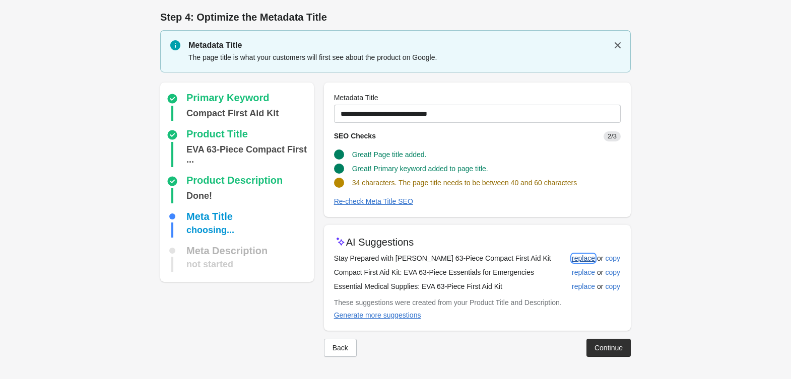
click at [577, 258] on div "replace" at bounding box center [583, 258] width 23 height 8
type input "**********"
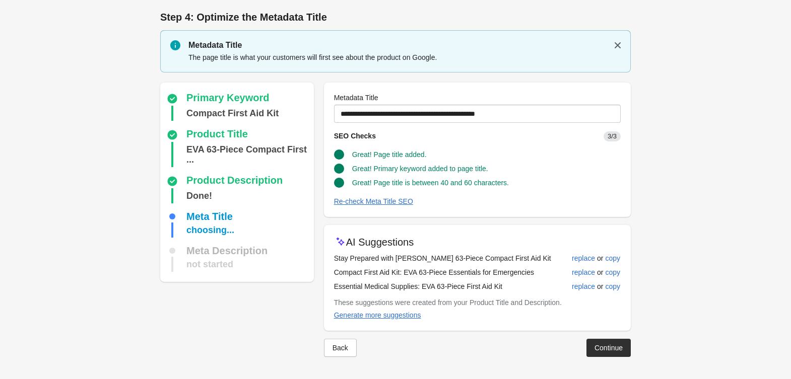
click at [603, 341] on button "Continue" at bounding box center [608, 348] width 44 height 18
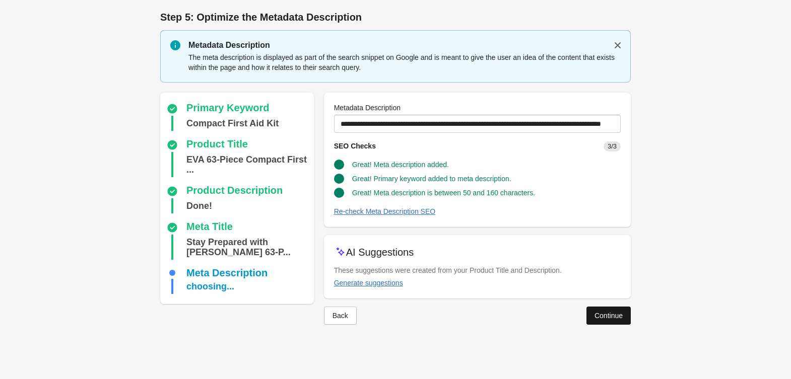
click at [611, 315] on div "Continue" at bounding box center [608, 316] width 28 height 8
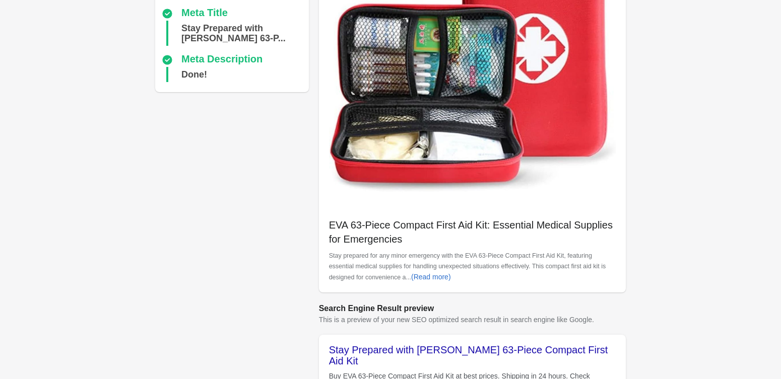
scroll to position [323, 0]
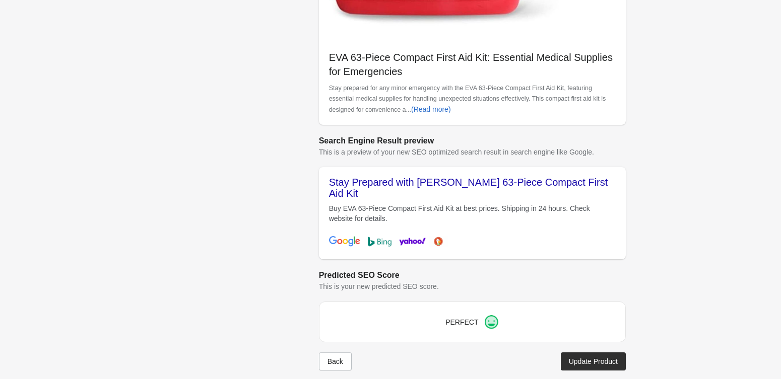
click at [591, 358] on div "Update Product" at bounding box center [593, 362] width 49 height 8
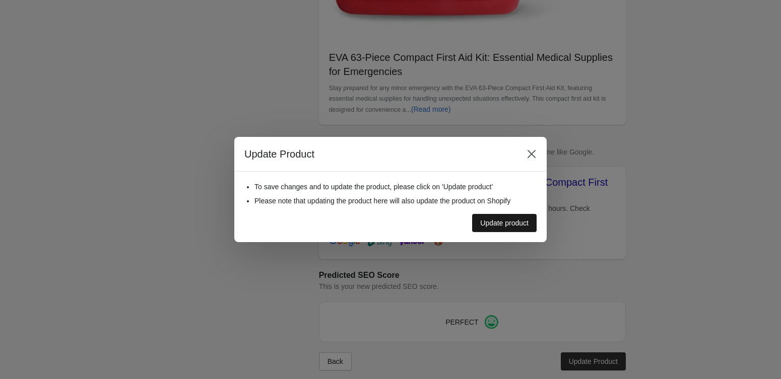
click at [488, 222] on div "Update product" at bounding box center [504, 223] width 48 height 8
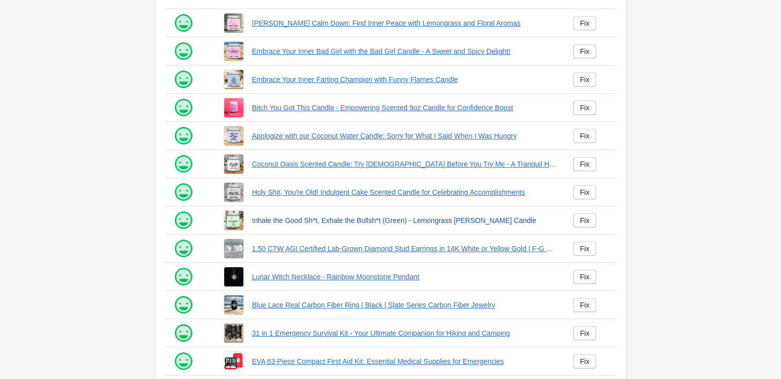
scroll to position [177, 0]
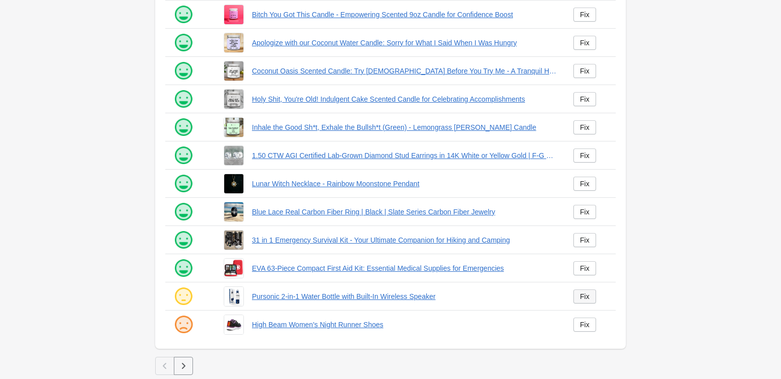
click at [581, 301] on link "Fix" at bounding box center [584, 297] width 23 height 14
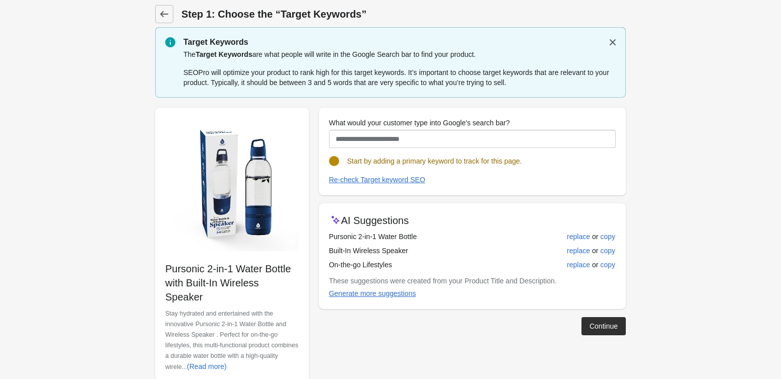
scroll to position [9, 0]
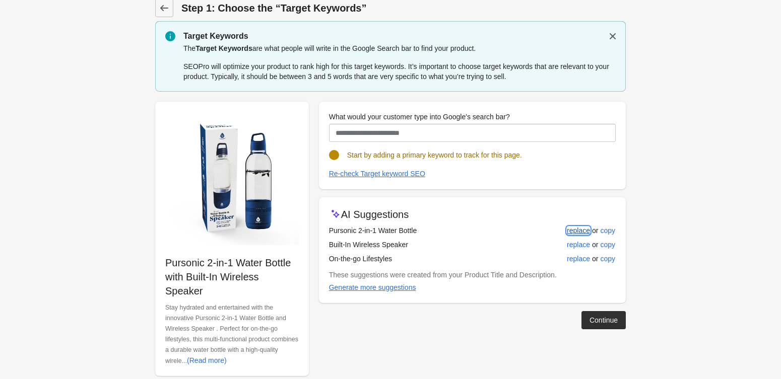
click at [577, 227] on div "replace" at bounding box center [578, 231] width 23 height 8
type input "**********"
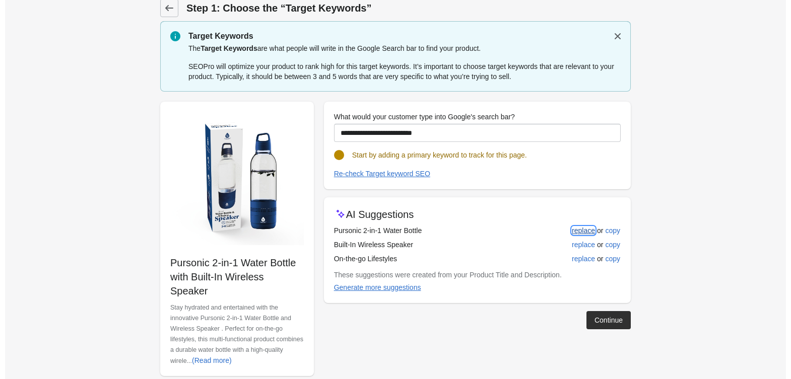
scroll to position [0, 0]
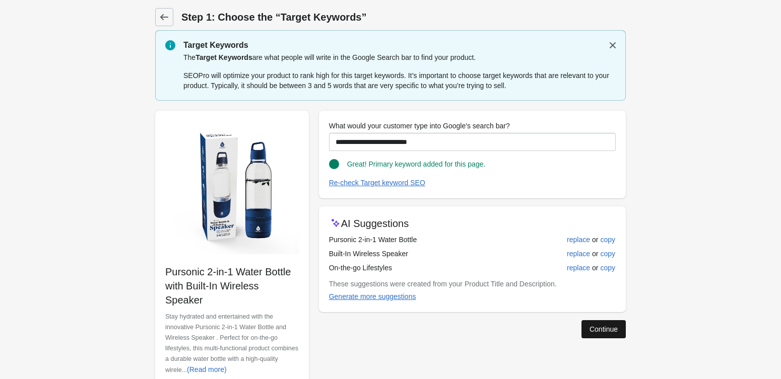
click at [597, 324] on button "Continue" at bounding box center [603, 329] width 44 height 18
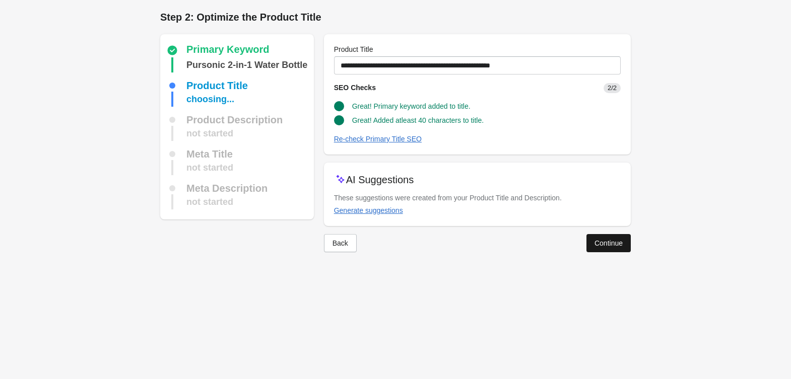
click at [601, 240] on div "Continue" at bounding box center [608, 243] width 28 height 8
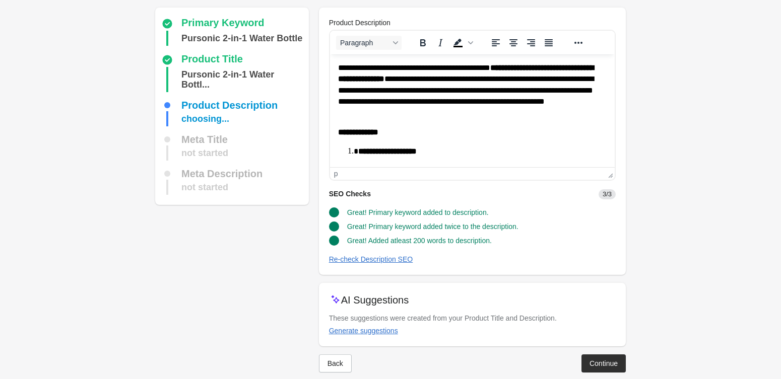
scroll to position [40, 0]
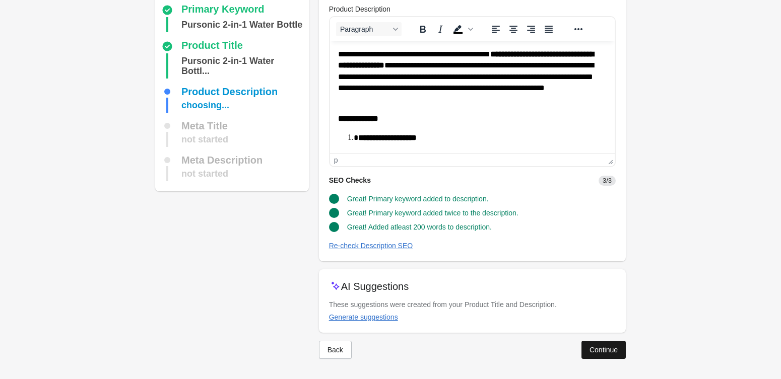
click at [610, 344] on button "Continue" at bounding box center [603, 350] width 44 height 18
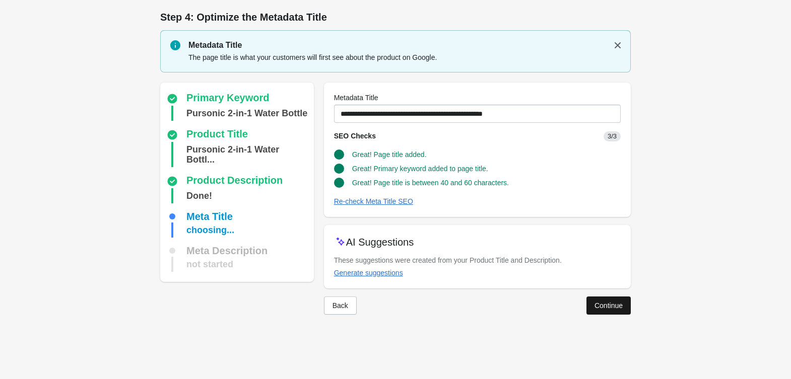
click at [602, 299] on button "Continue" at bounding box center [608, 306] width 44 height 18
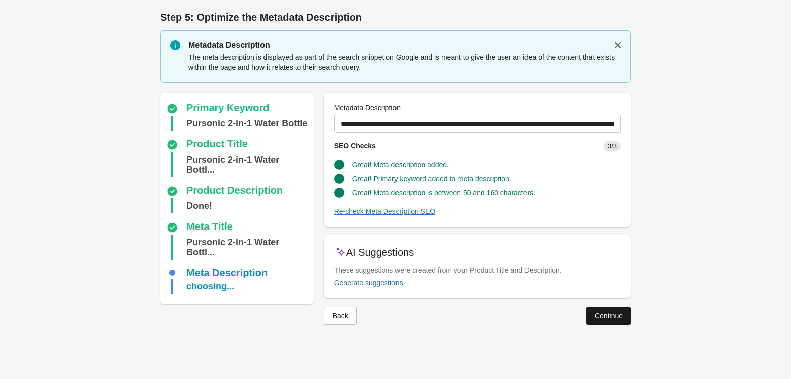
click at [601, 318] on div "Continue" at bounding box center [608, 316] width 28 height 8
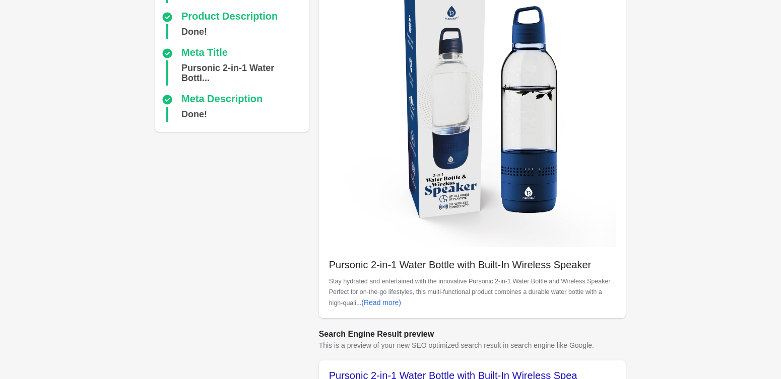
scroll to position [309, 0]
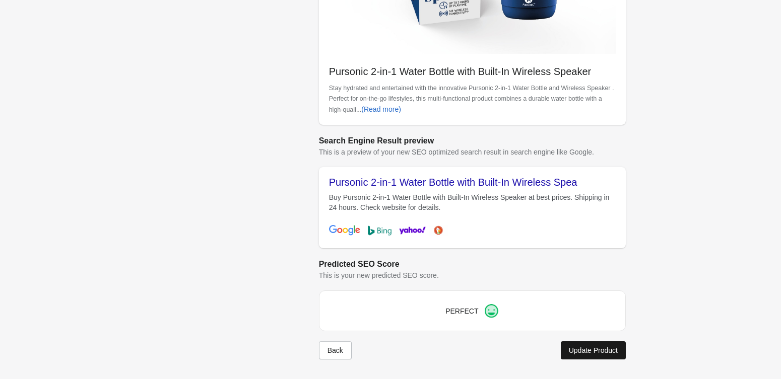
click at [595, 349] on div "Update Product" at bounding box center [593, 351] width 49 height 8
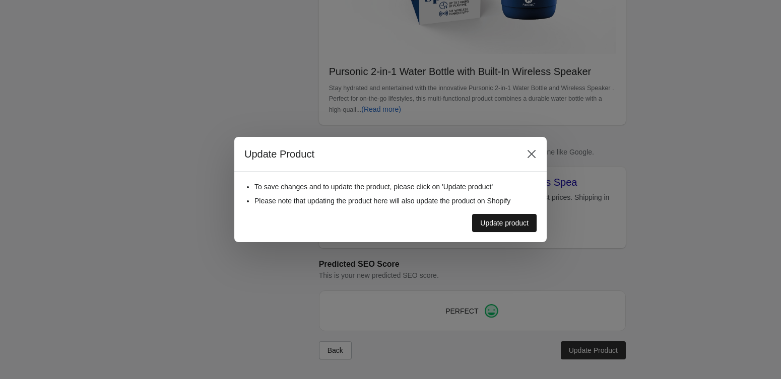
click at [505, 230] on button "Update product" at bounding box center [504, 223] width 64 height 18
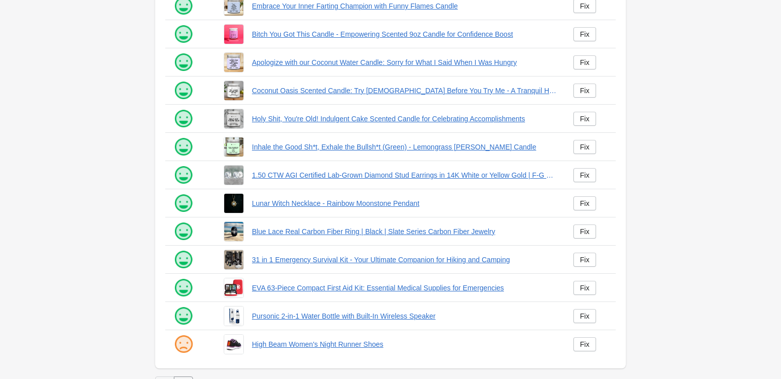
scroll to position [177, 0]
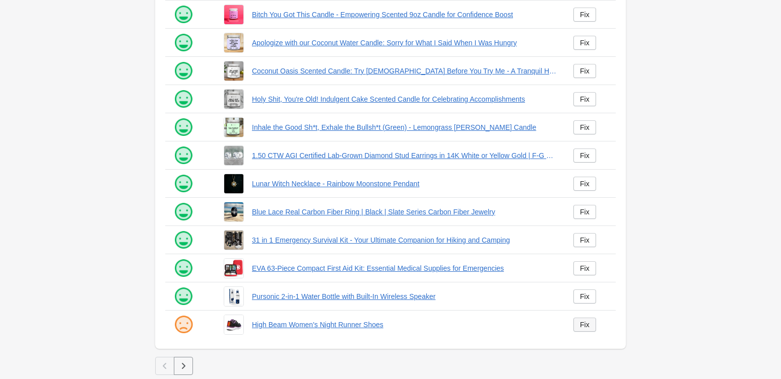
click at [577, 327] on link "Fix" at bounding box center [584, 325] width 23 height 14
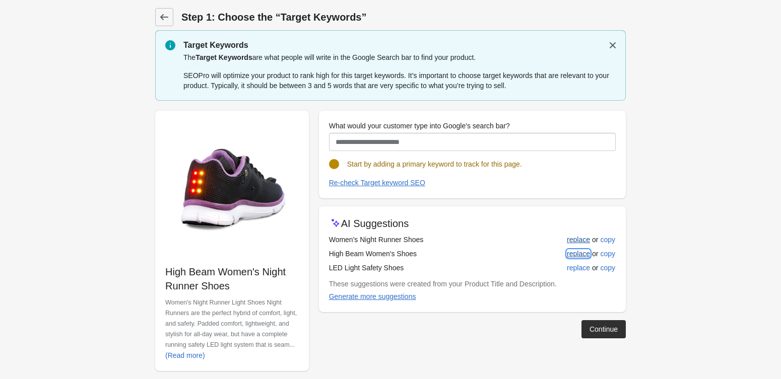
click at [581, 244] on tbody "Women's Night Runner Shoes replace or copy High Beam Women's Shoes replace or c…" at bounding box center [472, 254] width 287 height 42
click at [573, 246] on button "replace" at bounding box center [578, 254] width 31 height 18
type input "**********"
click at [597, 328] on div "Continue" at bounding box center [603, 329] width 28 height 8
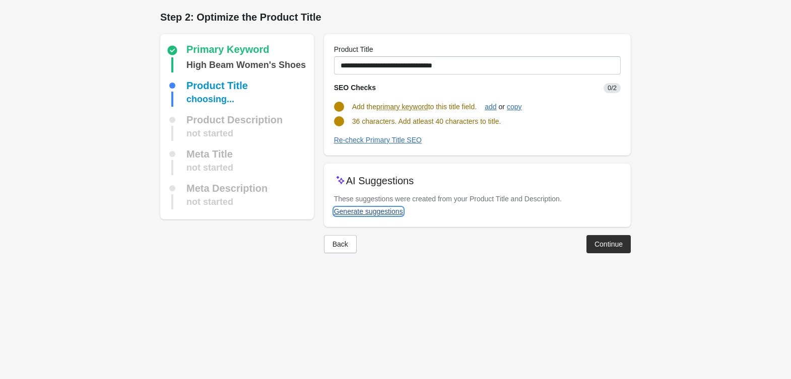
click at [389, 205] on button "Generate suggestions" at bounding box center [368, 212] width 77 height 18
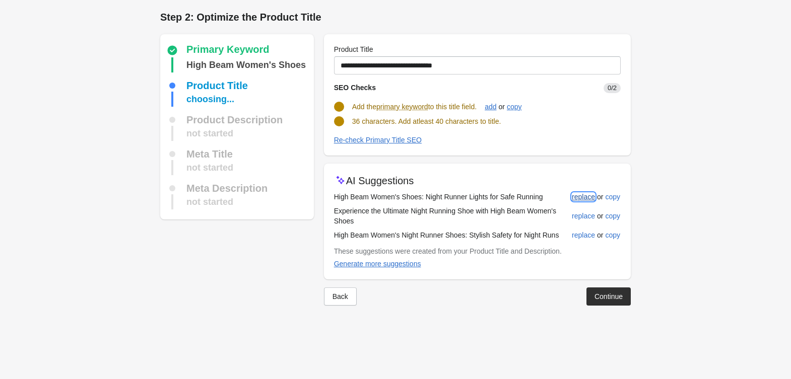
click at [579, 197] on div "replace" at bounding box center [583, 197] width 23 height 8
type input "**********"
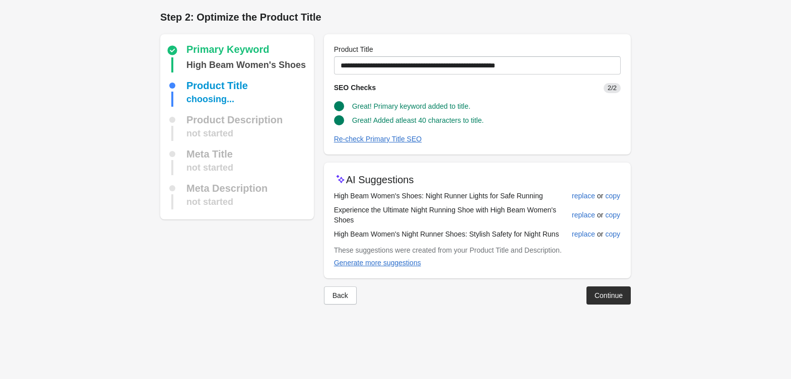
click at [594, 292] on div "Continue" at bounding box center [608, 296] width 28 height 8
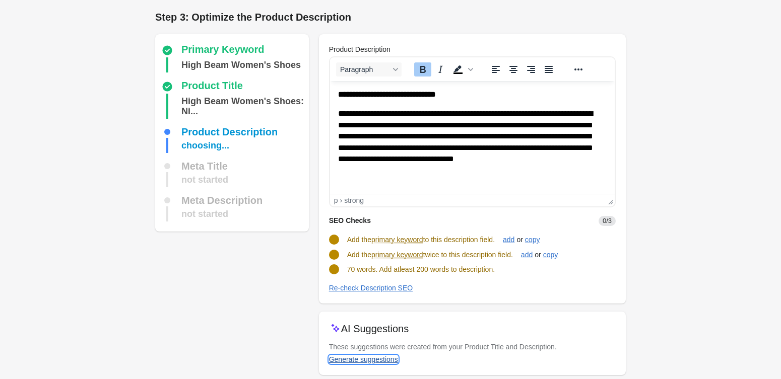
click at [373, 363] on div "Generate suggestions" at bounding box center [363, 360] width 69 height 8
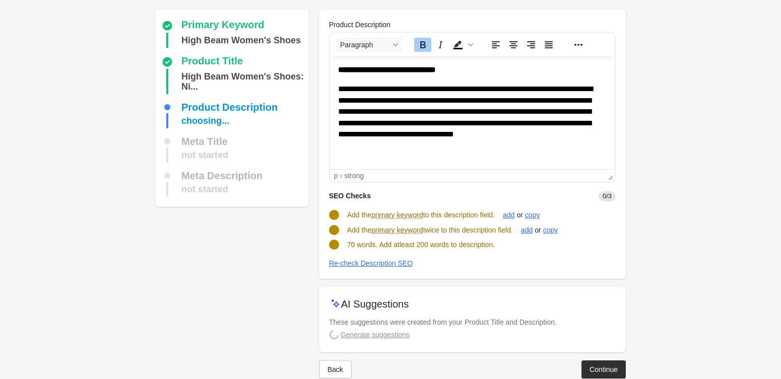
scroll to position [44, 0]
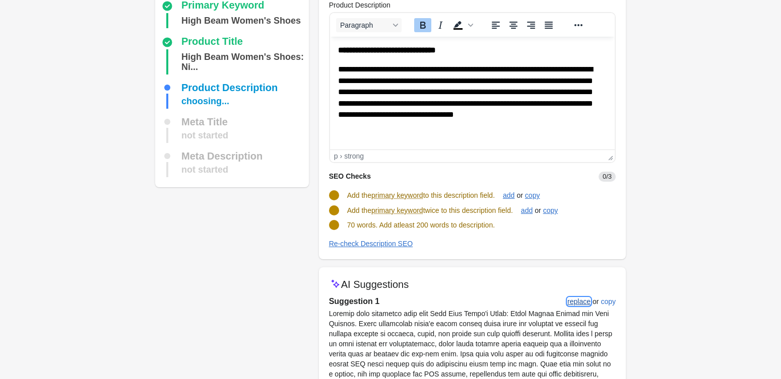
click at [573, 298] on div "replace" at bounding box center [578, 302] width 23 height 8
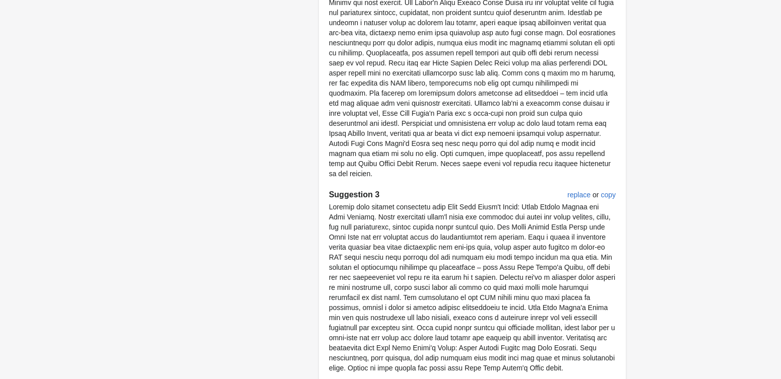
scroll to position [613, 0]
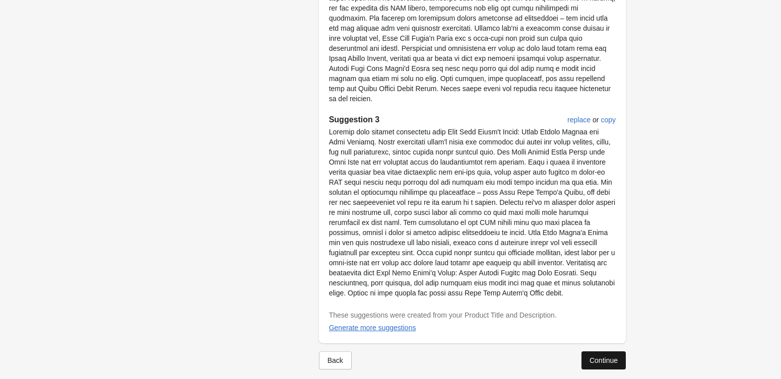
click at [600, 357] on div "Continue" at bounding box center [603, 361] width 28 height 8
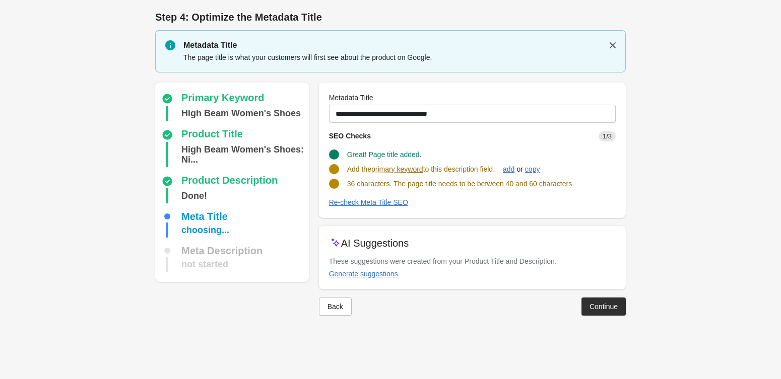
scroll to position [0, 0]
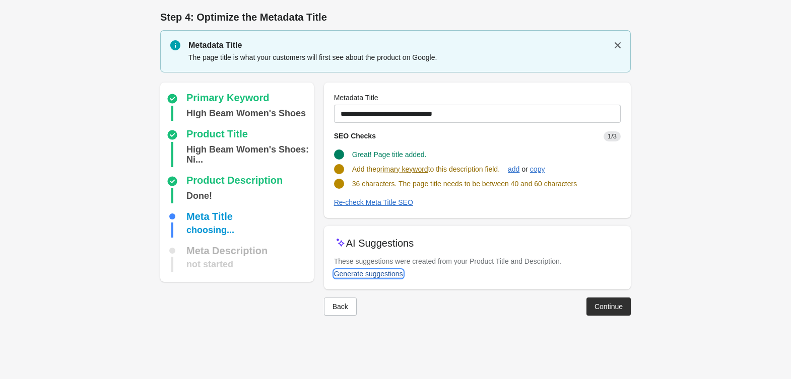
click at [377, 266] on button "Generate suggestions" at bounding box center [368, 274] width 77 height 18
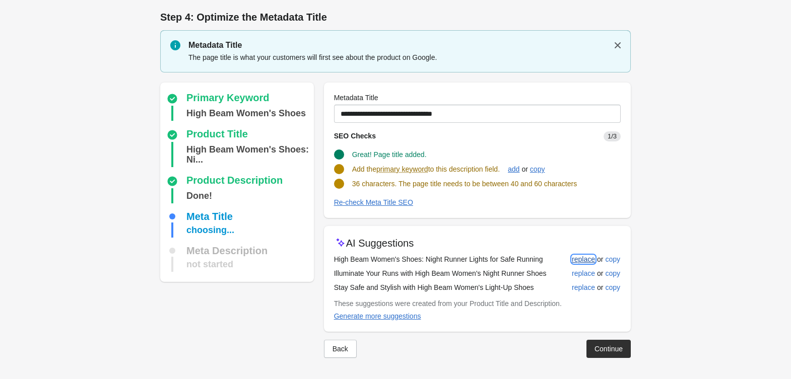
click at [575, 262] on div "replace" at bounding box center [583, 259] width 23 height 8
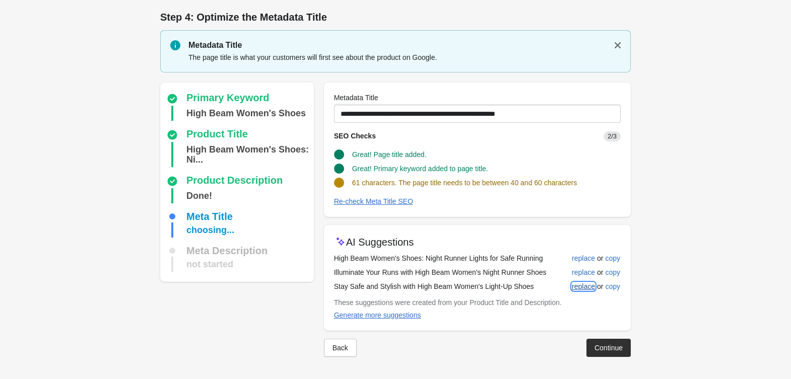
click at [588, 278] on button "replace" at bounding box center [583, 287] width 31 height 18
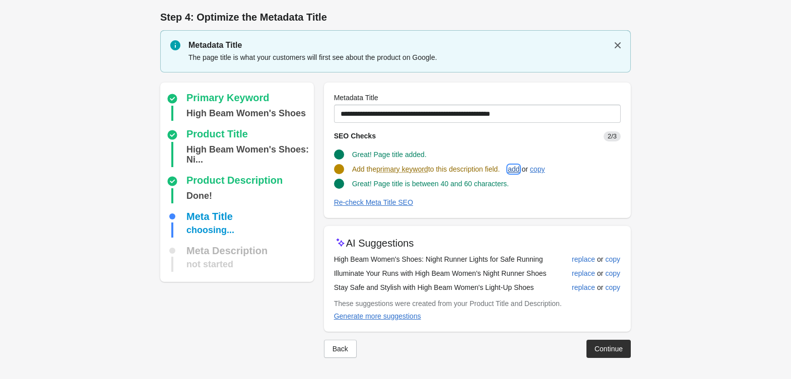
click at [519, 165] on div "add" at bounding box center [514, 169] width 12 height 8
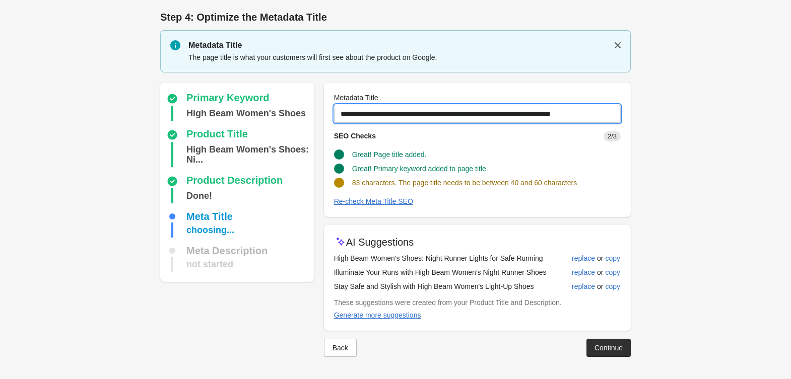
click at [540, 115] on input "**********" at bounding box center [477, 114] width 287 height 18
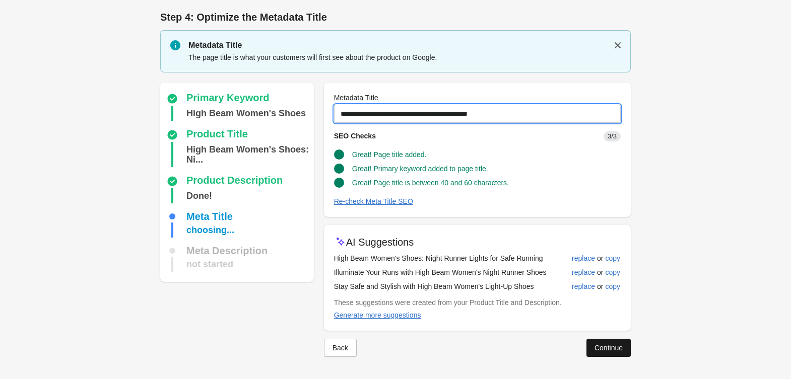
type input "**********"
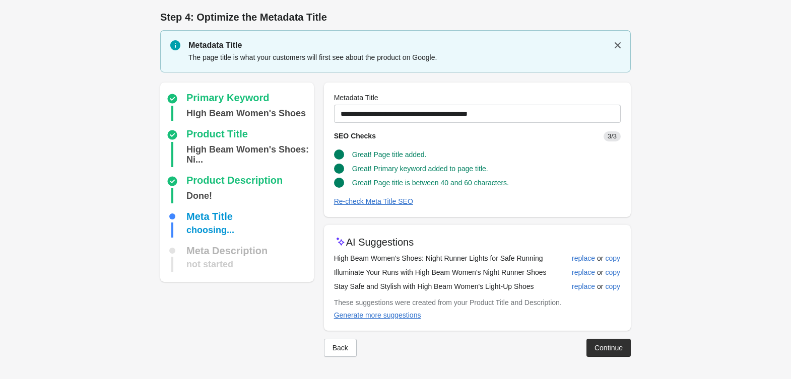
click at [593, 347] on button "Continue" at bounding box center [608, 348] width 44 height 18
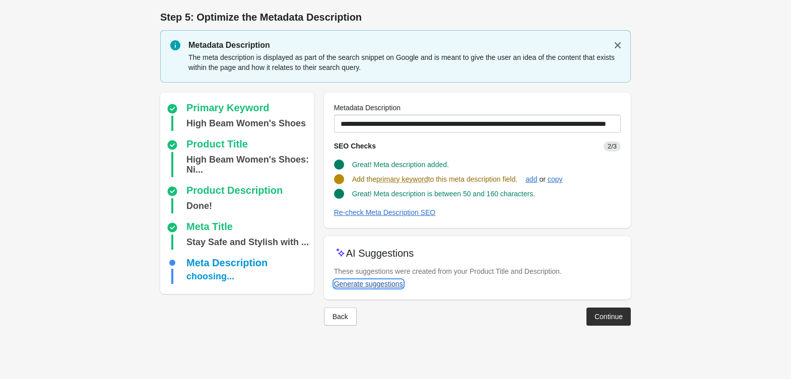
click at [367, 287] on div "Generate suggestions" at bounding box center [368, 284] width 69 height 8
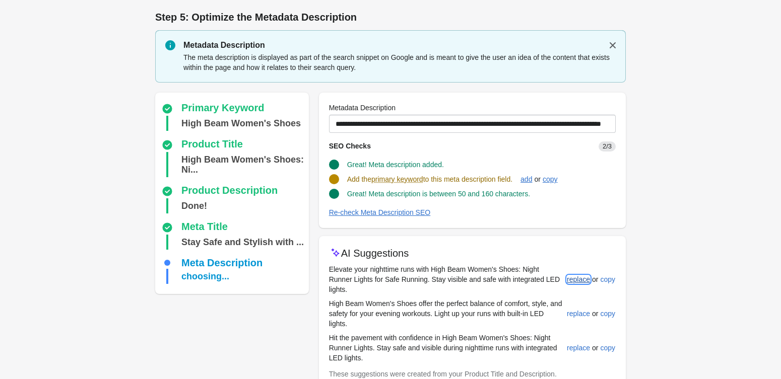
click at [567, 276] on div "replace" at bounding box center [578, 280] width 23 height 8
type input "**********"
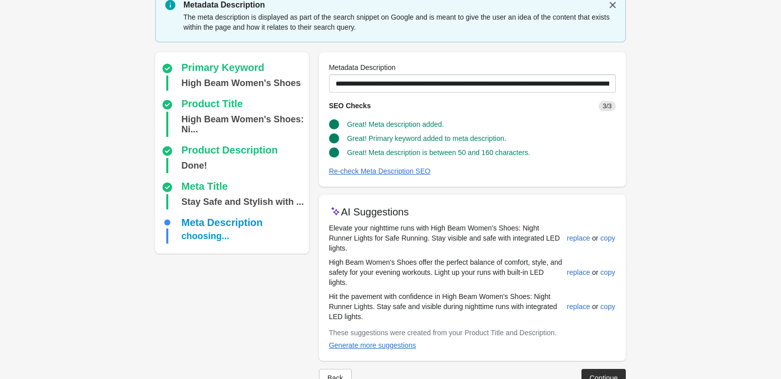
scroll to position [58, 0]
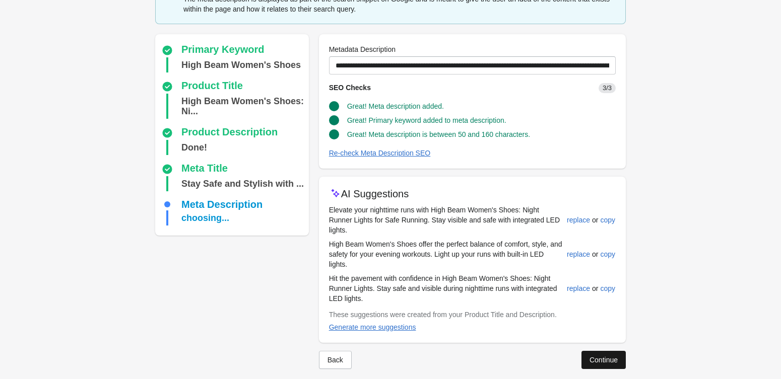
click at [599, 357] on button "Continue" at bounding box center [603, 360] width 44 height 18
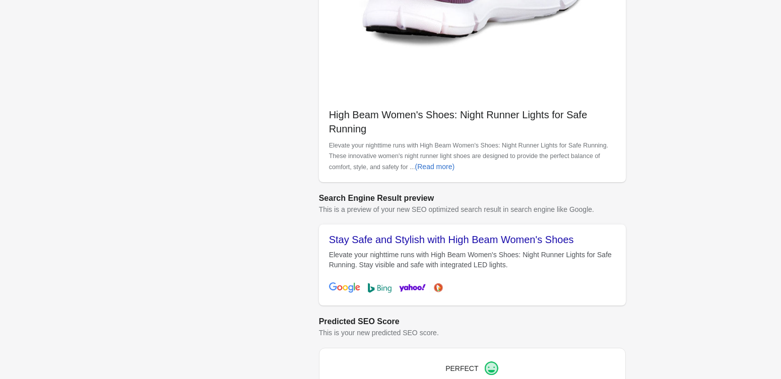
scroll to position [256, 0]
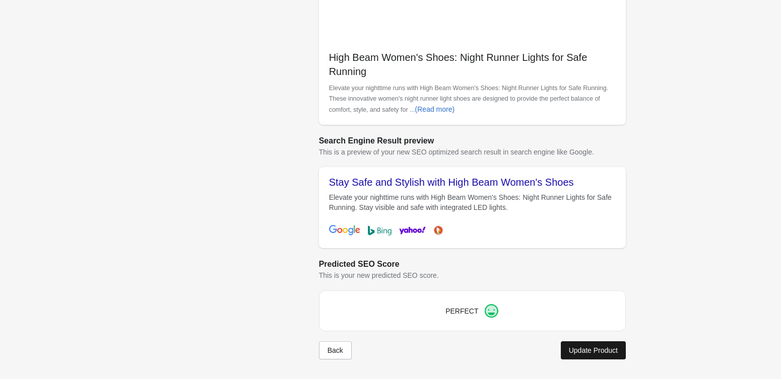
click at [572, 351] on div "Back Update Product" at bounding box center [468, 346] width 315 height 26
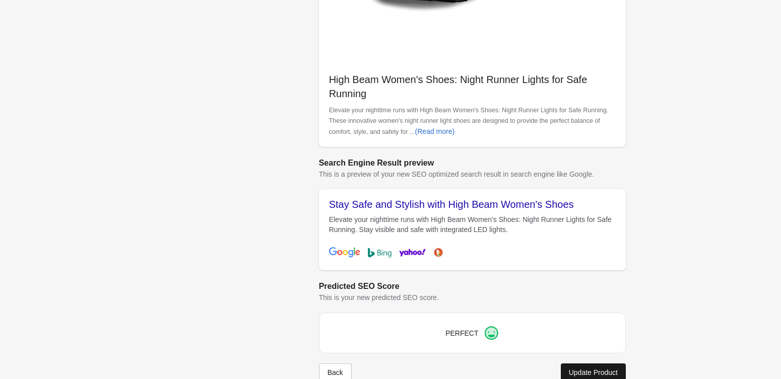
click at [576, 369] on div "Update Product" at bounding box center [593, 373] width 49 height 8
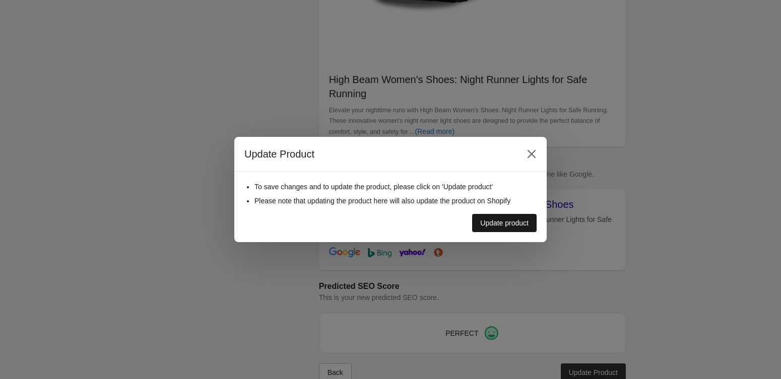
click at [487, 221] on div "Update product" at bounding box center [504, 223] width 48 height 8
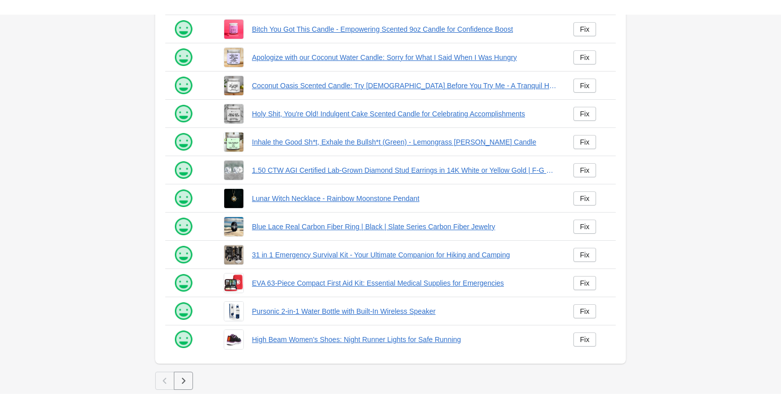
scroll to position [148, 0]
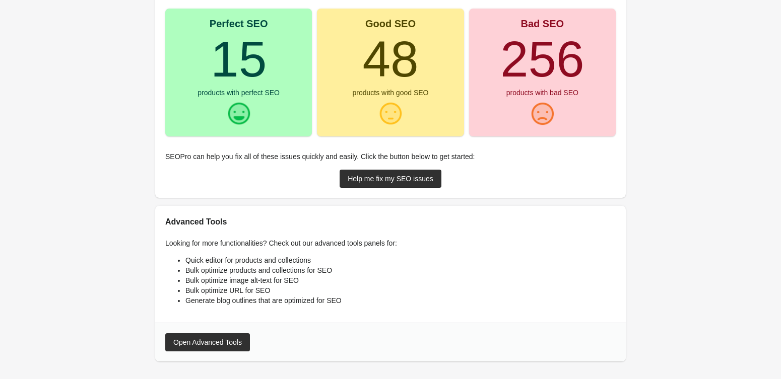
scroll to position [139, 0]
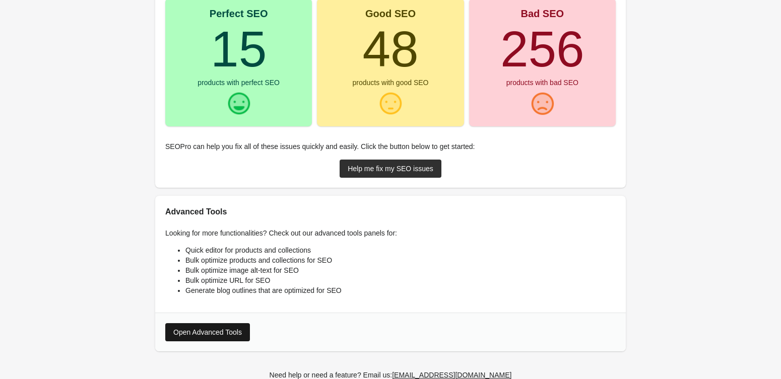
click at [220, 332] on div "Open Advanced Tools" at bounding box center [207, 332] width 69 height 8
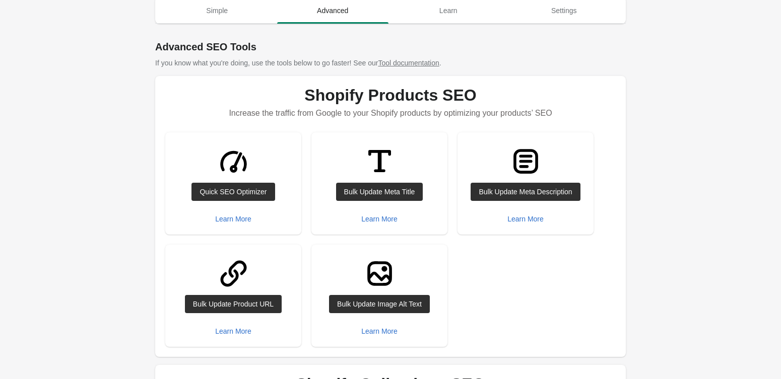
scroll to position [0, 0]
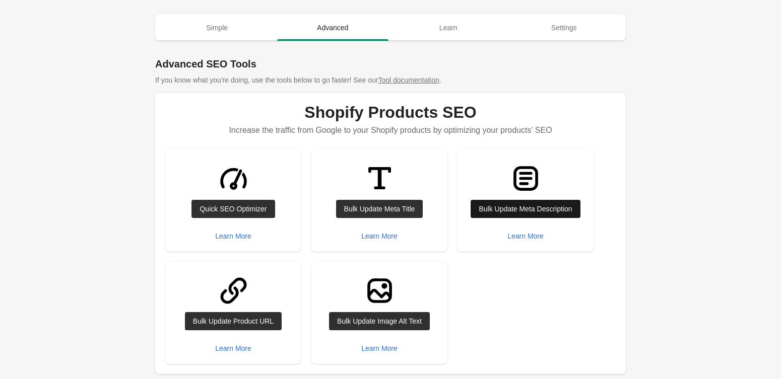
click at [527, 209] on div "Bulk Update Meta Description" at bounding box center [525, 209] width 93 height 8
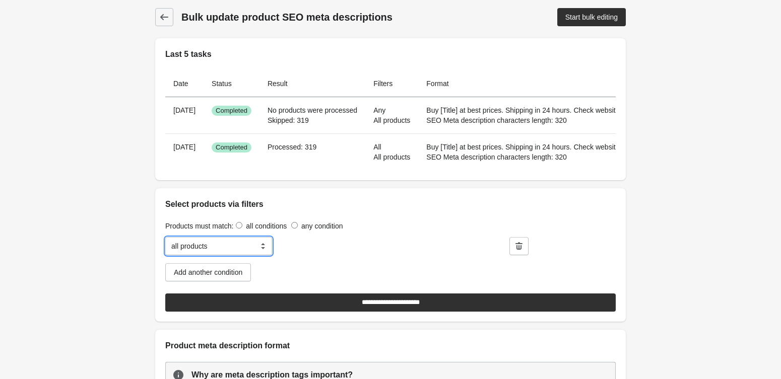
click at [265, 255] on select "**********" at bounding box center [218, 246] width 107 height 18
select select "******"
click at [165, 255] on select "**********" at bounding box center [218, 246] width 107 height 18
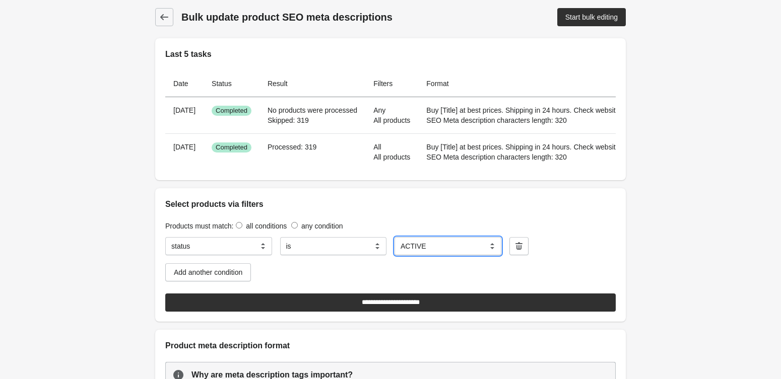
click at [451, 255] on select "****** *****" at bounding box center [447, 246] width 107 height 18
click at [517, 251] on icon "button" at bounding box center [519, 246] width 10 height 10
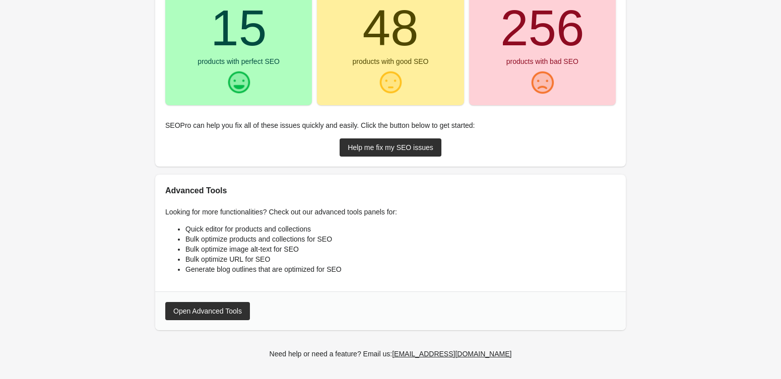
scroll to position [161, 0]
click at [388, 151] on div "Help me fix my SEO issues" at bounding box center [391, 147] width 86 height 8
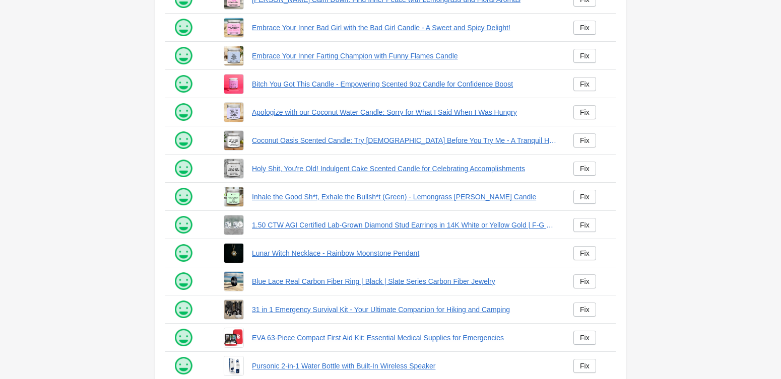
scroll to position [177, 0]
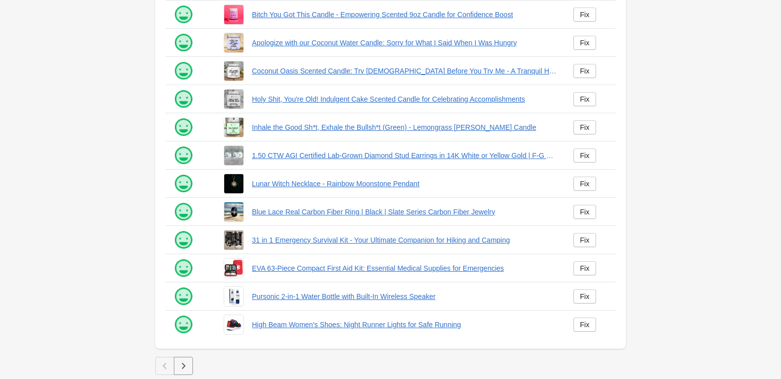
click at [187, 366] on icon "button" at bounding box center [183, 366] width 10 height 10
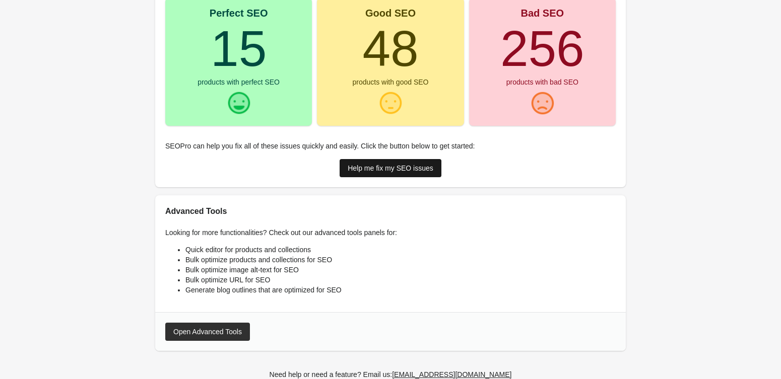
scroll to position [139, 0]
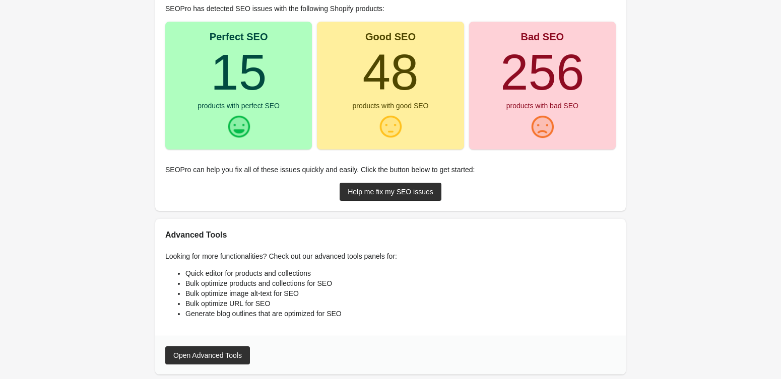
click at [204, 333] on div "Looking for more functionalities? Check out our advanced tools panels for: Quic…" at bounding box center [390, 288] width 470 height 95
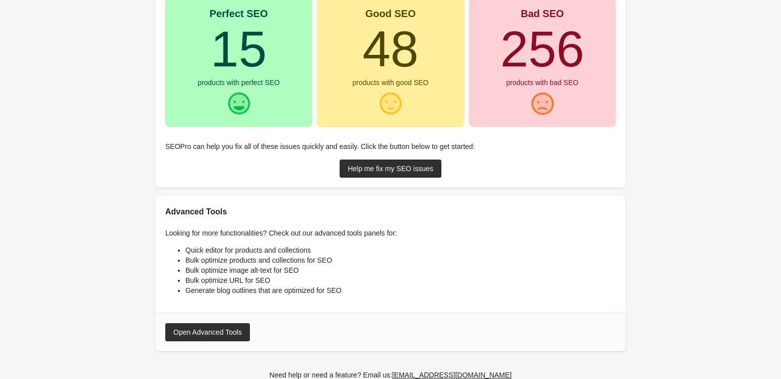
click at [198, 353] on div at bounding box center [390, 357] width 470 height 10
click at [191, 339] on button "Open Advanced Tools" at bounding box center [207, 332] width 85 height 18
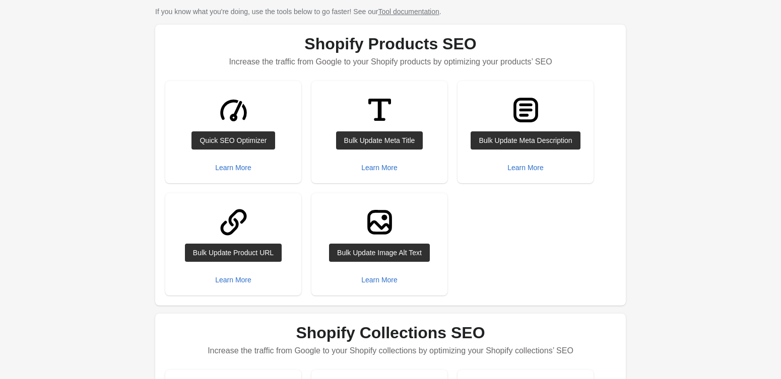
scroll to position [41, 0]
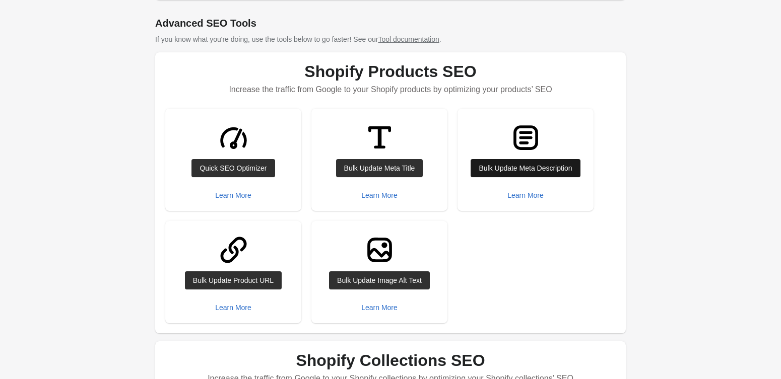
click at [529, 165] on div "Bulk Update Meta Description" at bounding box center [525, 168] width 93 height 8
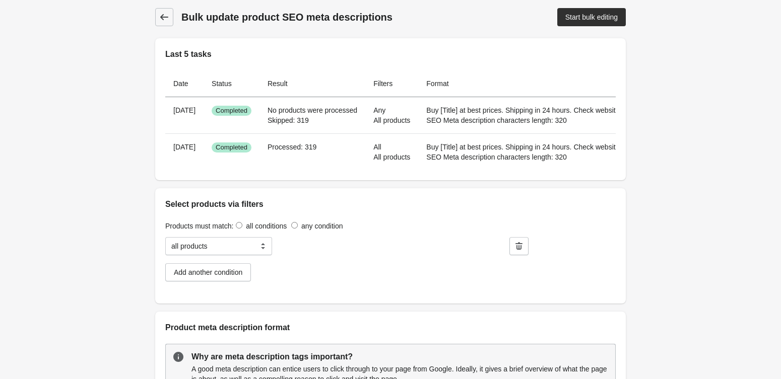
click at [164, 19] on icon at bounding box center [164, 17] width 10 height 10
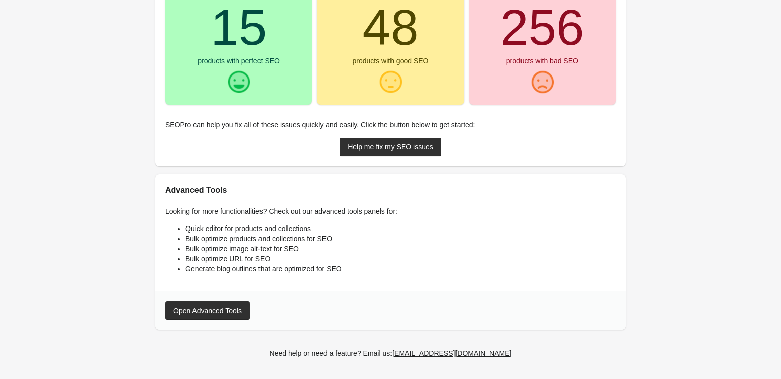
scroll to position [139, 0]
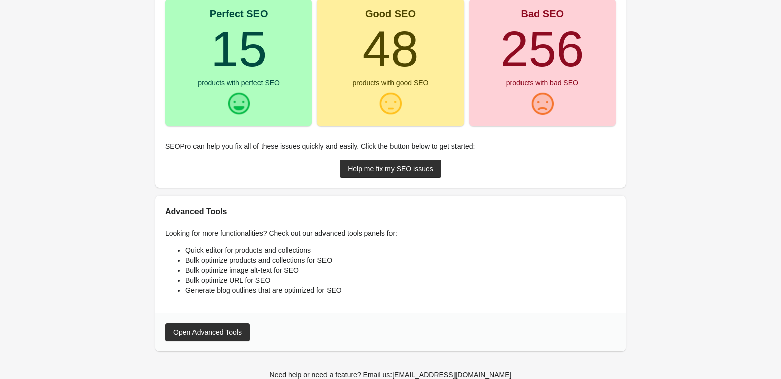
click at [189, 332] on div "Open Advanced Tools" at bounding box center [207, 332] width 69 height 8
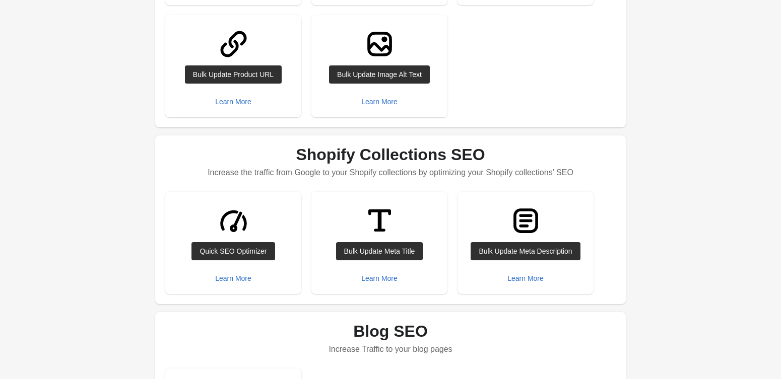
scroll to position [0, 0]
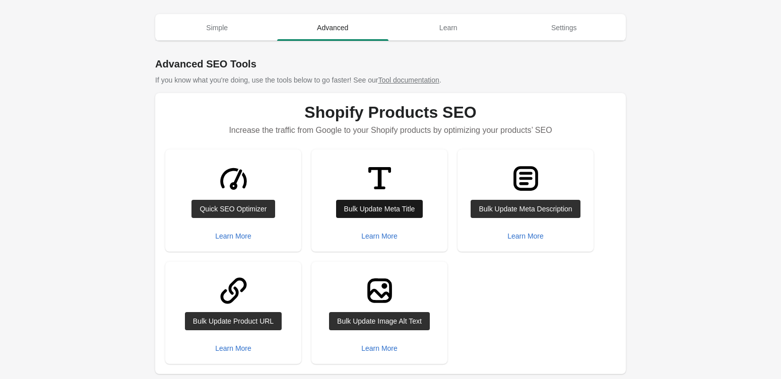
click at [415, 205] on div "Bulk Update Meta Title" at bounding box center [379, 209] width 71 height 8
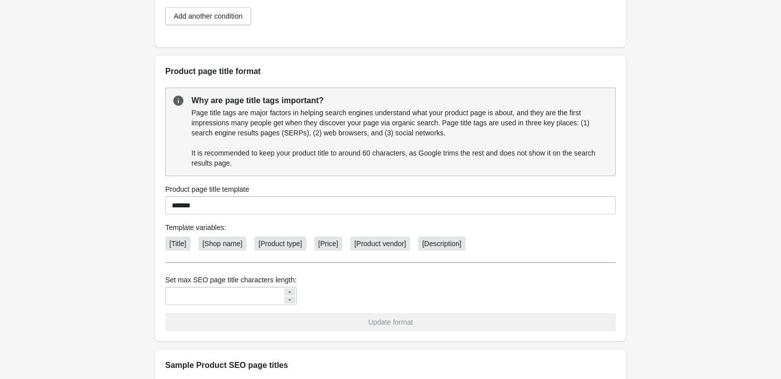
scroll to position [358, 0]
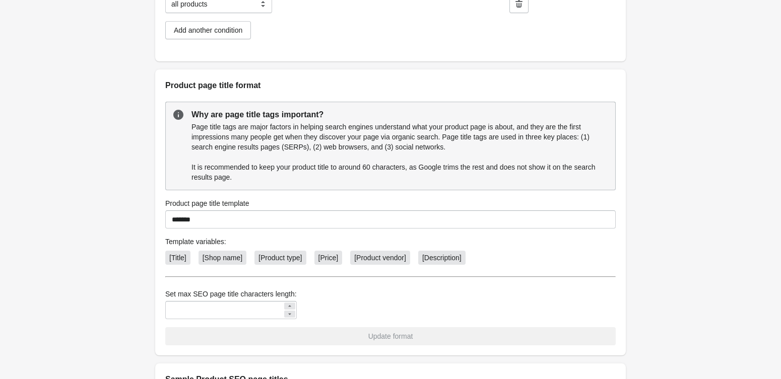
click at [284, 310] on div at bounding box center [289, 306] width 11 height 7
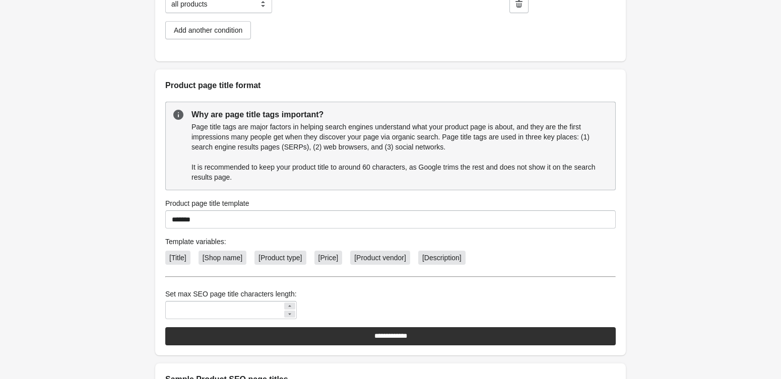
scroll to position [335, 0]
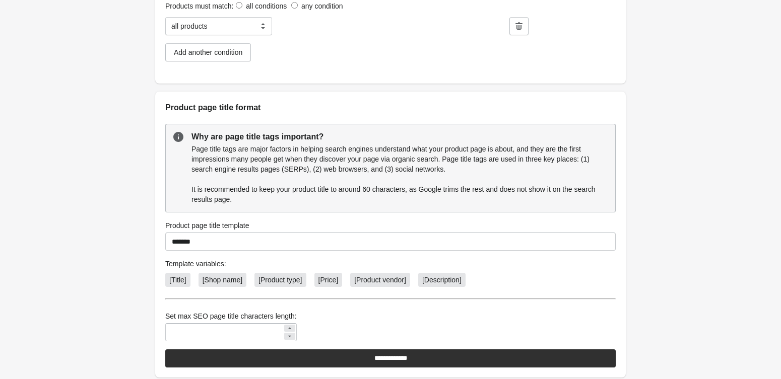
click at [284, 331] on div at bounding box center [289, 328] width 11 height 7
type input "**"
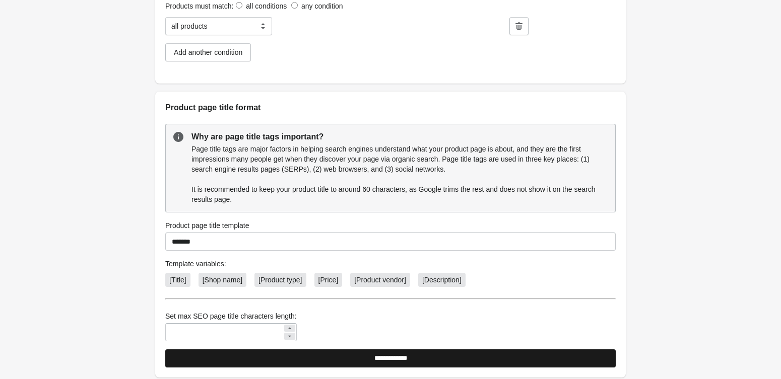
click at [289, 355] on input "**********" at bounding box center [390, 359] width 450 height 18
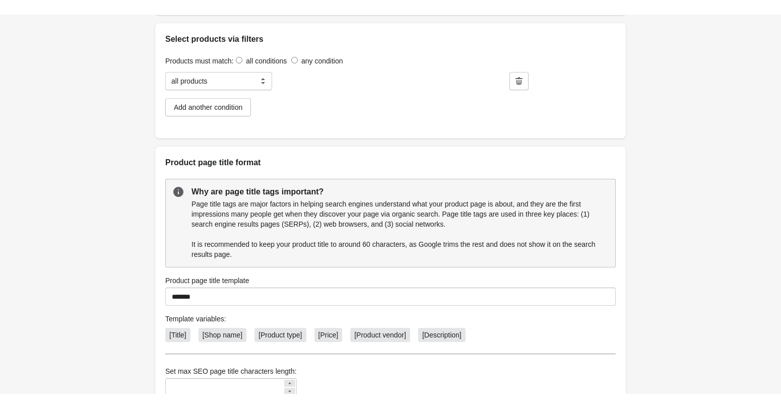
scroll to position [0, 0]
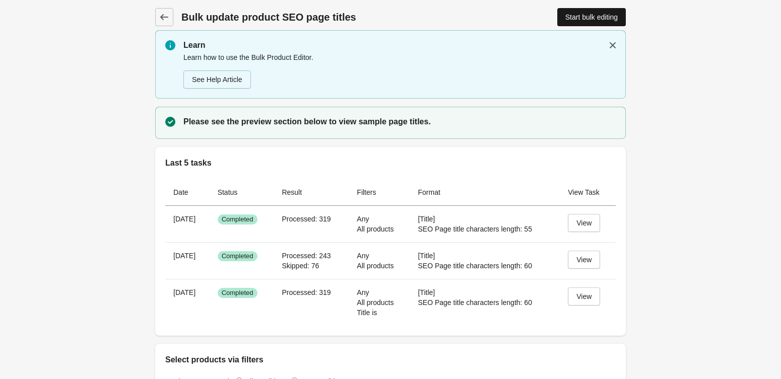
click at [579, 19] on div "Start bulk editing" at bounding box center [591, 17] width 52 height 8
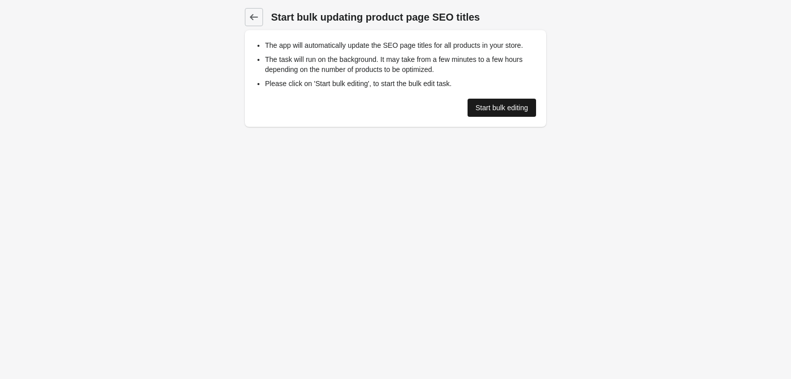
click at [531, 105] on link "Start bulk editing" at bounding box center [501, 108] width 69 height 18
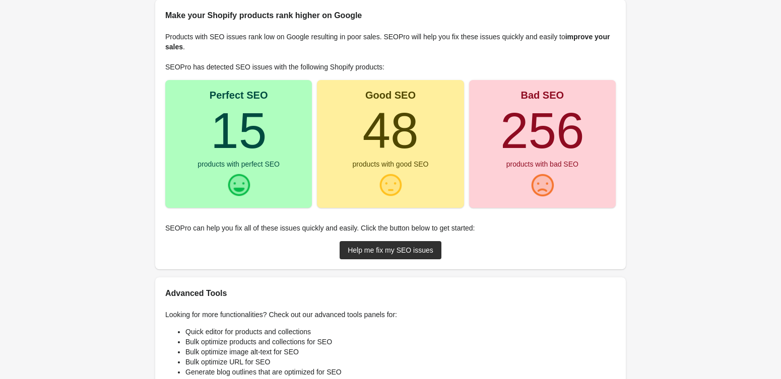
scroll to position [161, 0]
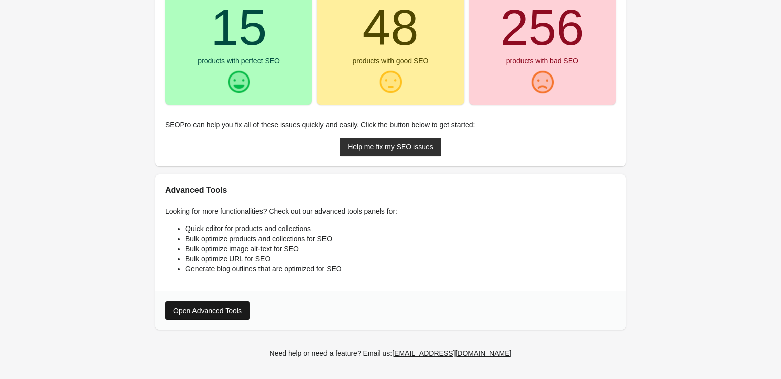
click at [212, 305] on button "Open Advanced Tools" at bounding box center [207, 311] width 85 height 18
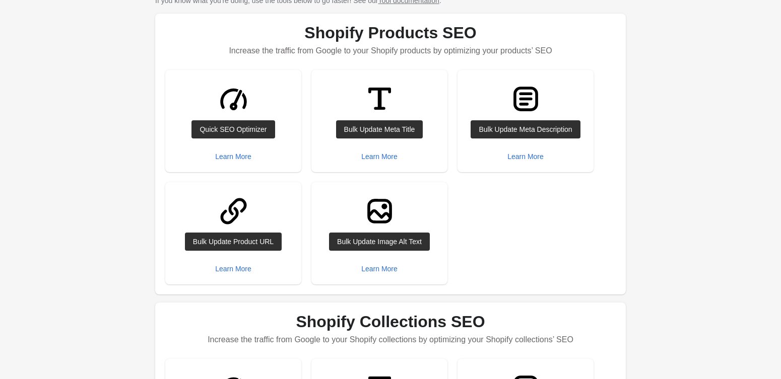
scroll to position [41, 0]
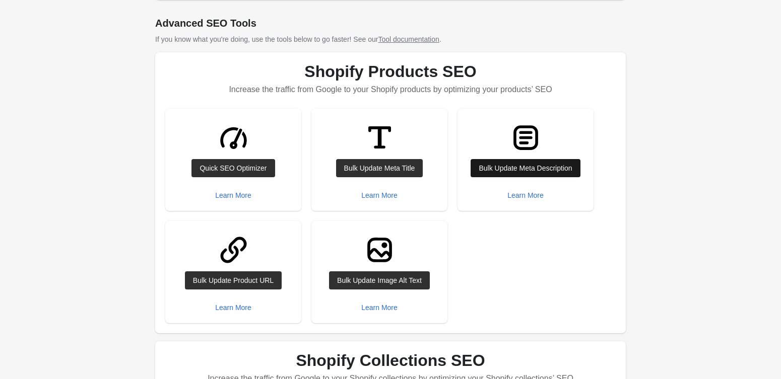
click at [499, 172] on div "Bulk Update Meta Description" at bounding box center [525, 168] width 93 height 8
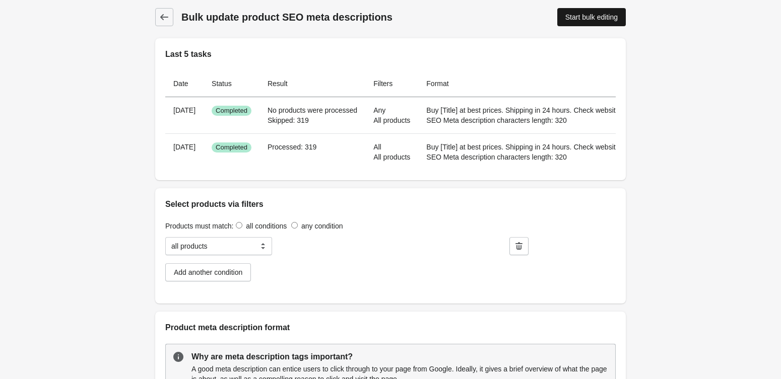
click at [589, 8] on link "Start bulk editing" at bounding box center [591, 17] width 69 height 18
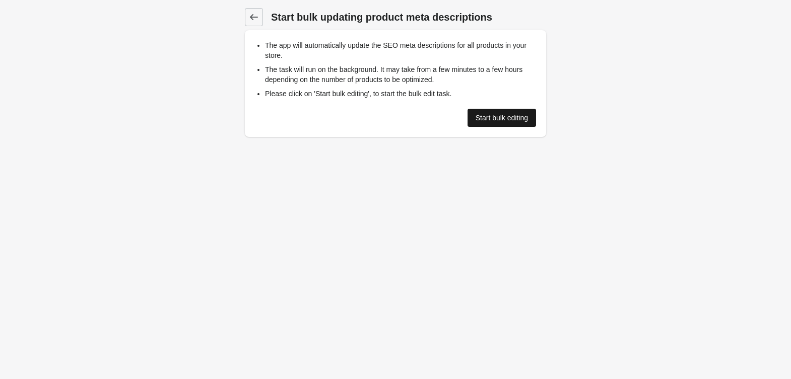
click at [482, 115] on div "Start bulk editing" at bounding box center [502, 118] width 52 height 8
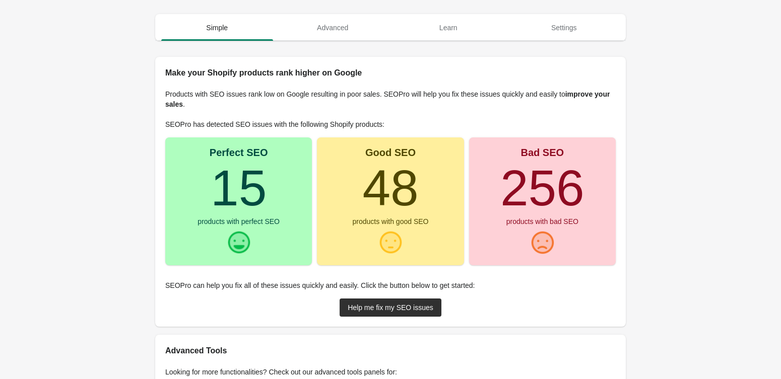
click at [365, 172] on turbo-frame "48" at bounding box center [390, 188] width 56 height 56
click at [382, 309] on div "Help me fix my SEO issues" at bounding box center [391, 308] width 86 height 8
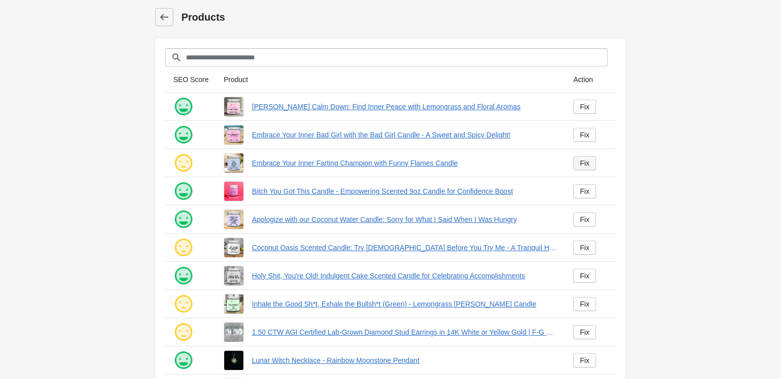
click at [581, 164] on div "Fix" at bounding box center [585, 163] width 10 height 8
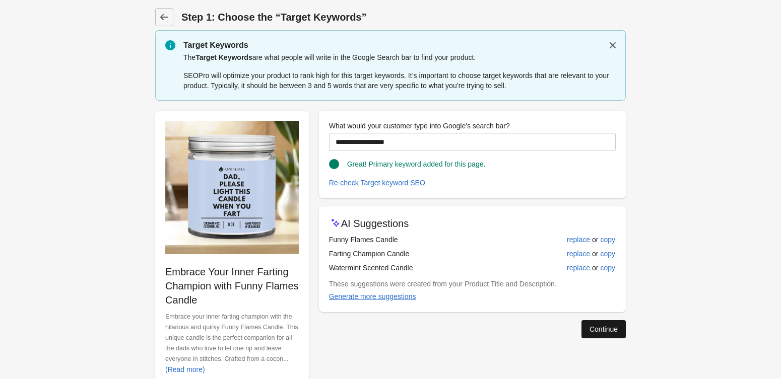
click at [583, 321] on button "Continue" at bounding box center [603, 329] width 44 height 18
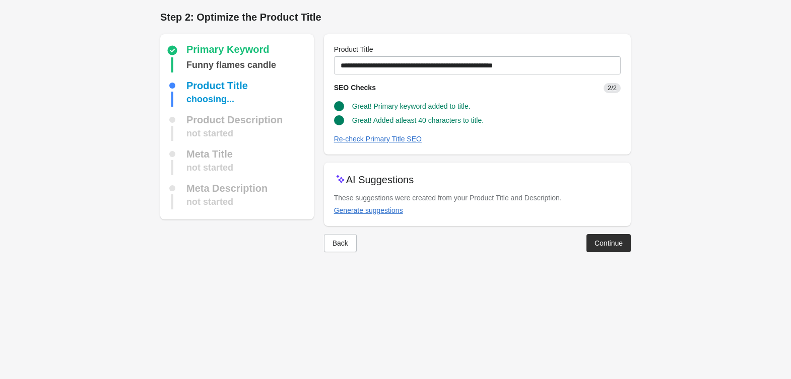
click at [583, 236] on div "Back Continue" at bounding box center [473, 239] width 315 height 26
click at [599, 244] on div "Continue" at bounding box center [608, 243] width 28 height 8
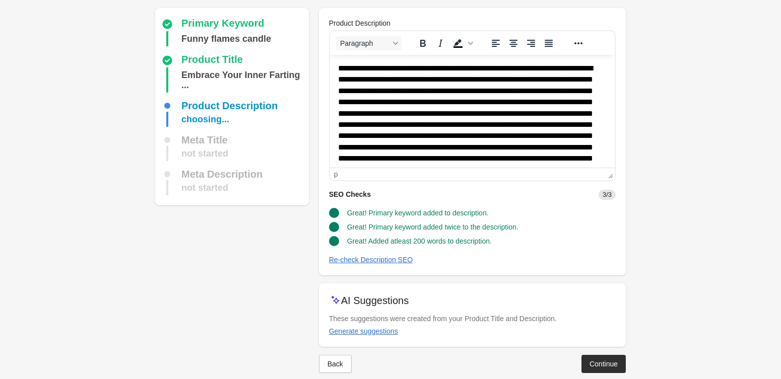
scroll to position [40, 0]
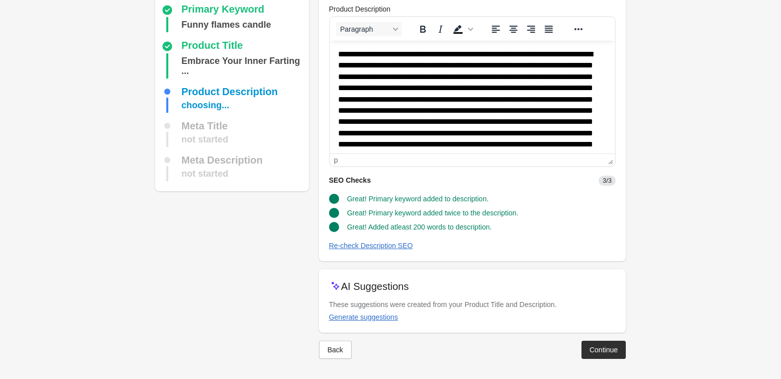
click at [592, 339] on div "Back Continue" at bounding box center [468, 346] width 315 height 26
click at [597, 350] on div "Continue" at bounding box center [603, 350] width 28 height 8
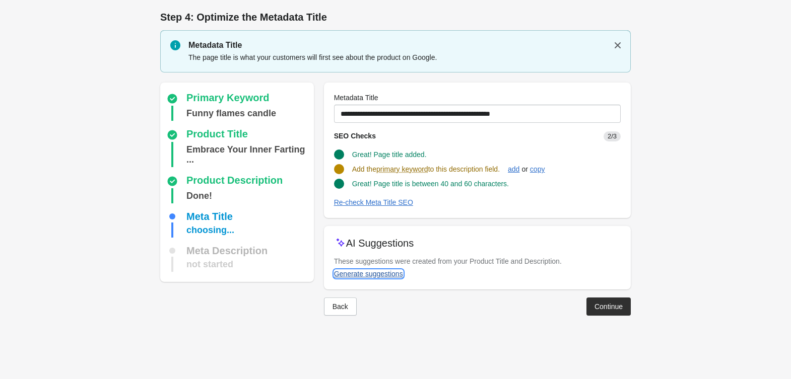
click at [392, 268] on button "Generate suggestions" at bounding box center [368, 274] width 77 height 18
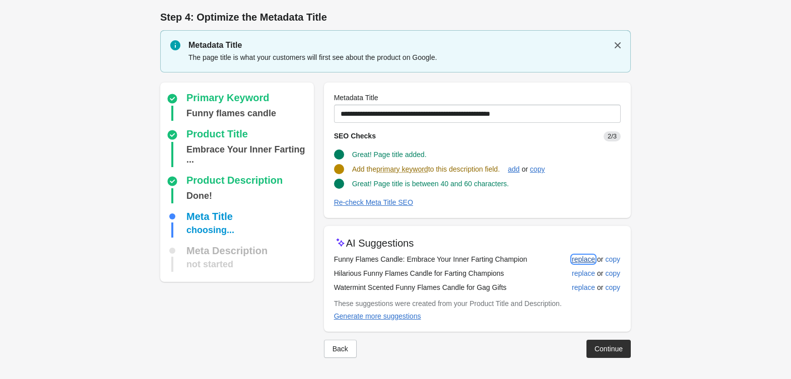
click at [573, 256] on div "replace" at bounding box center [583, 259] width 23 height 8
type input "**********"
click at [611, 339] on div "Back Continue" at bounding box center [473, 344] width 315 height 26
click at [611, 341] on button "Continue" at bounding box center [608, 348] width 44 height 18
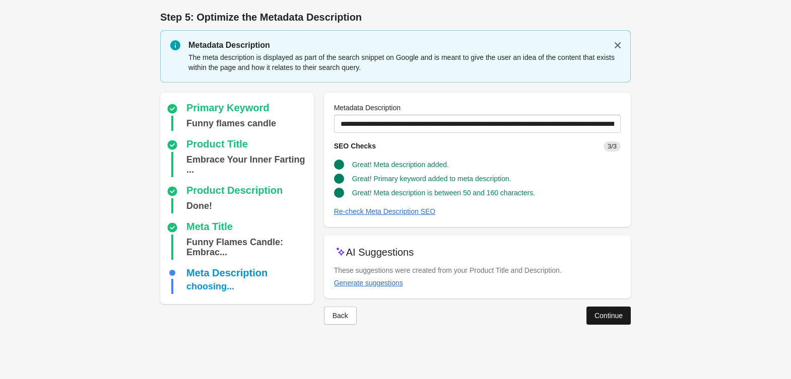
click at [611, 321] on button "Continue" at bounding box center [608, 316] width 44 height 18
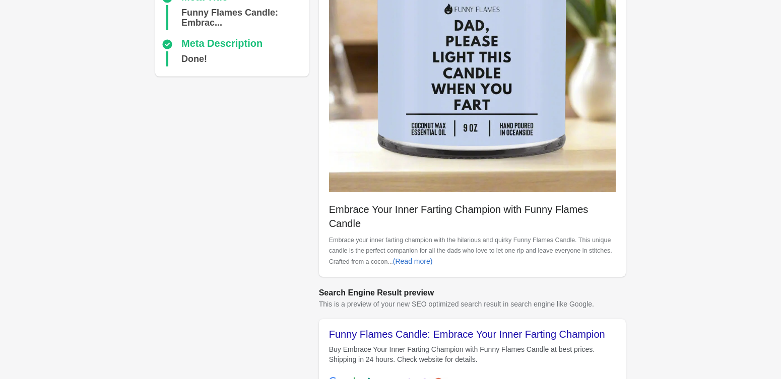
scroll to position [309, 0]
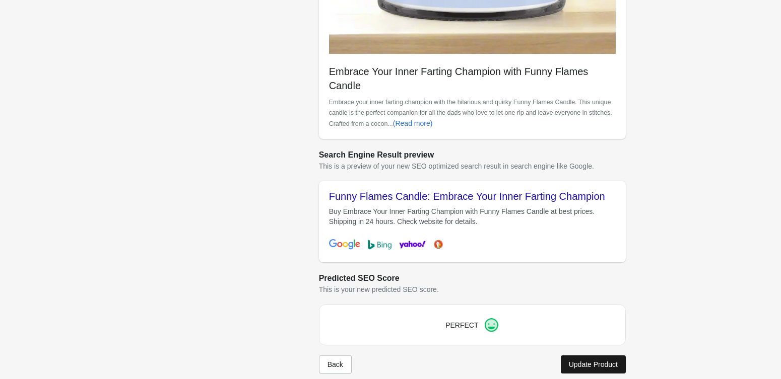
click at [601, 356] on button "Update Product" at bounding box center [593, 365] width 65 height 18
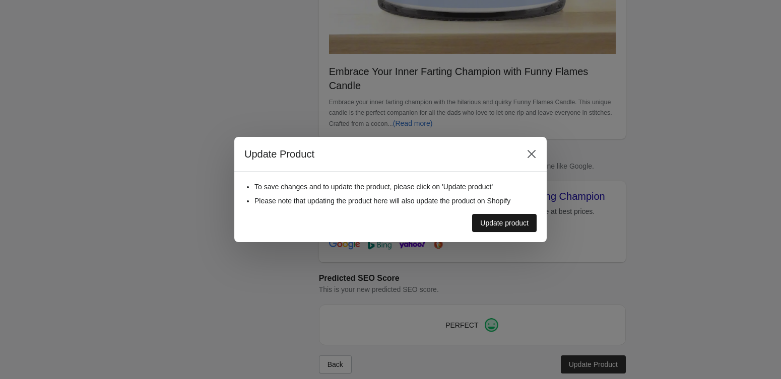
click at [516, 222] on div "Update product" at bounding box center [504, 223] width 48 height 8
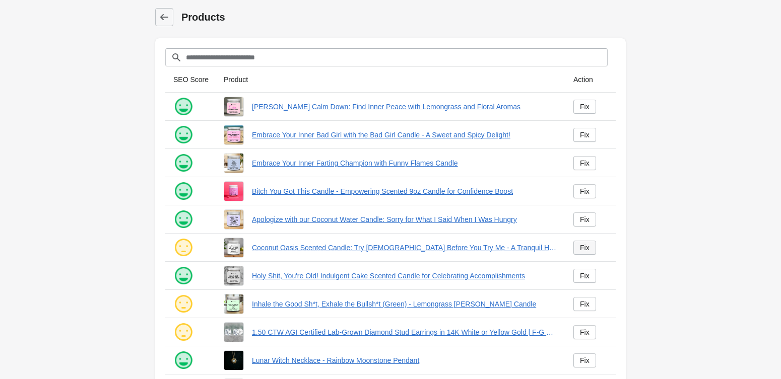
click at [585, 250] on div "Fix" at bounding box center [585, 248] width 10 height 8
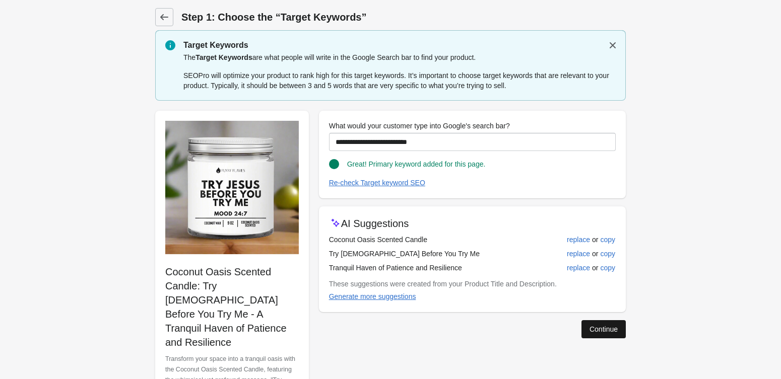
click at [599, 322] on button "Continue" at bounding box center [603, 329] width 44 height 18
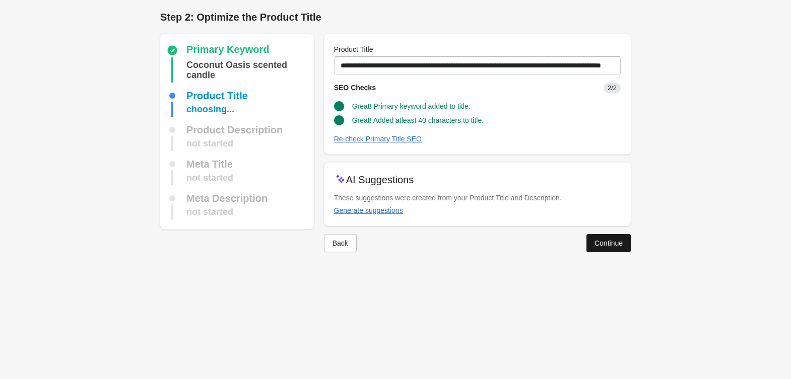
click at [603, 244] on div "Continue" at bounding box center [608, 243] width 28 height 8
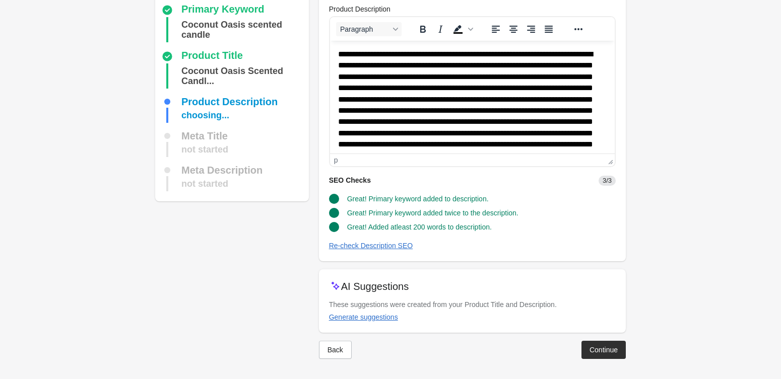
scroll to position [18, 0]
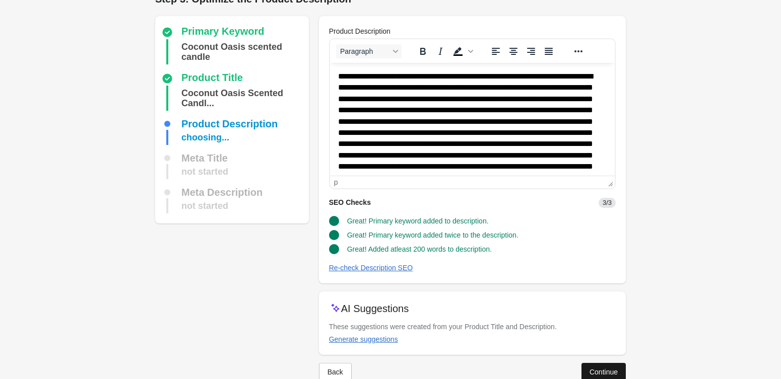
click at [605, 364] on button "Continue" at bounding box center [603, 372] width 44 height 18
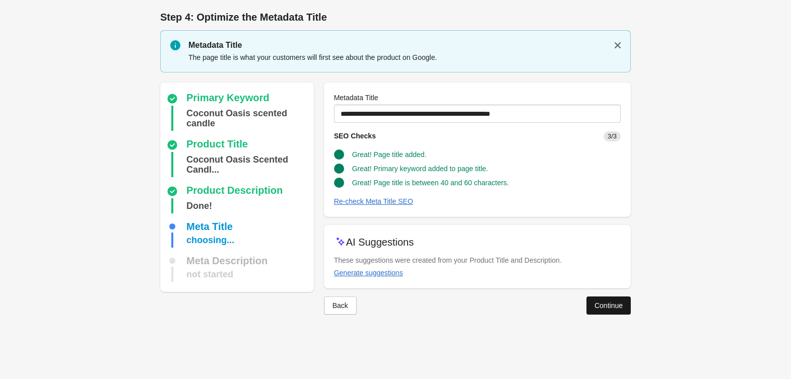
click at [619, 311] on button "Continue" at bounding box center [608, 306] width 44 height 18
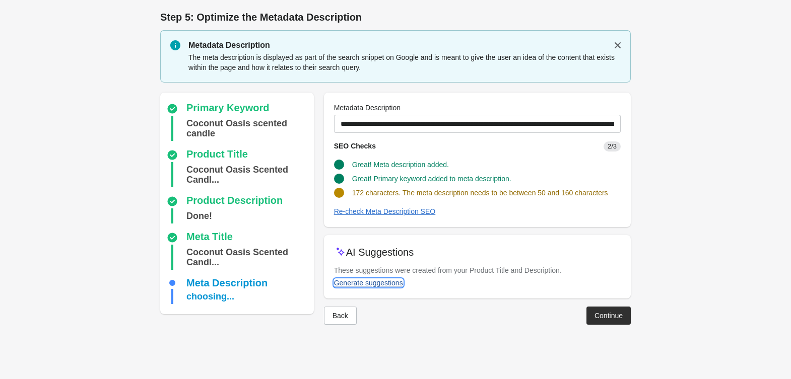
click at [387, 287] on div "Generate suggestions" at bounding box center [368, 283] width 69 height 8
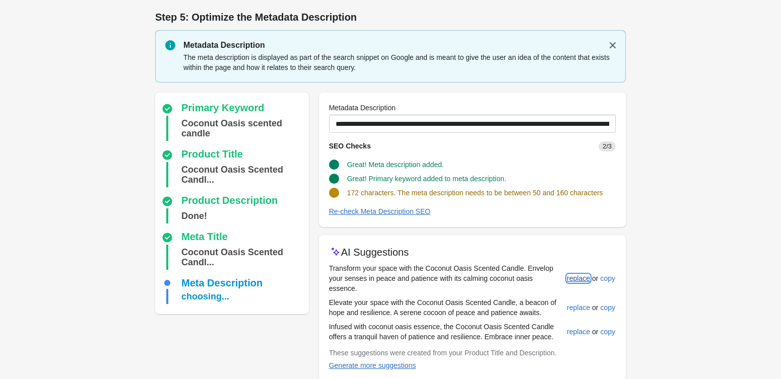
click at [573, 275] on div "replace" at bounding box center [578, 279] width 23 height 8
type input "**********"
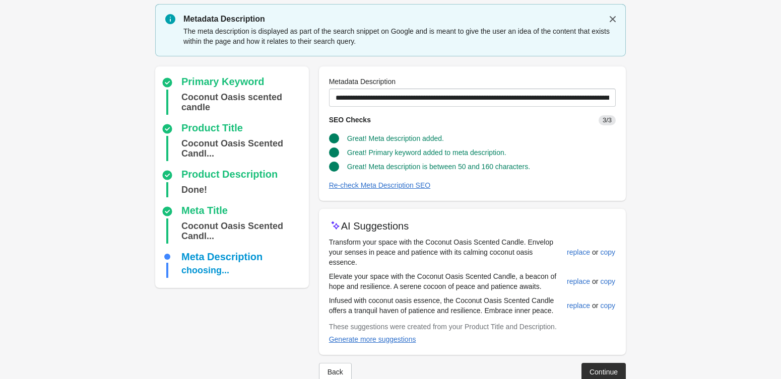
scroll to position [38, 0]
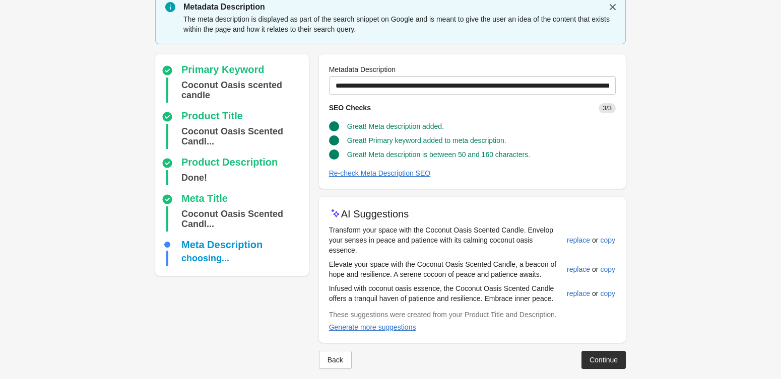
click at [592, 343] on div "Back Continue" at bounding box center [468, 356] width 315 height 26
click at [592, 356] on div "Continue" at bounding box center [603, 360] width 28 height 8
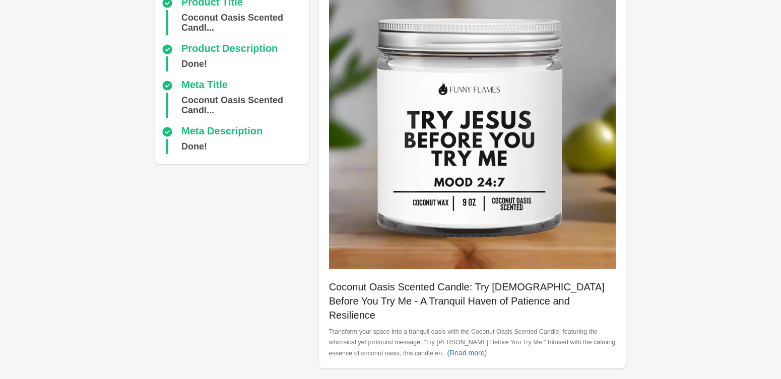
scroll to position [323, 0]
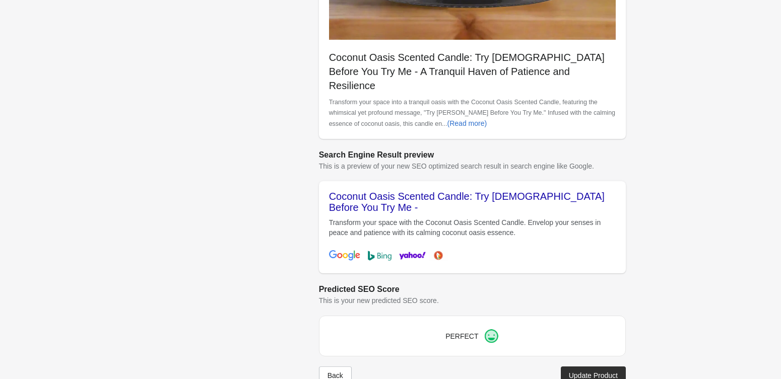
click at [581, 372] on div "Update Product" at bounding box center [593, 376] width 49 height 8
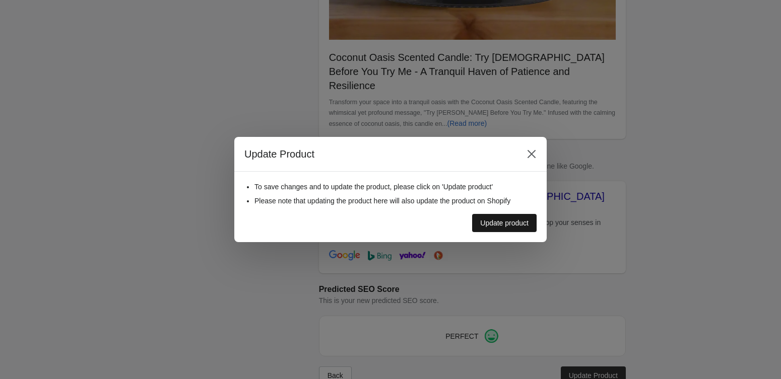
click at [509, 232] on div "To save changes and to update the product, please click on 'Update product' Ple…" at bounding box center [390, 207] width 312 height 71
click at [508, 228] on button "Update product" at bounding box center [504, 223] width 64 height 18
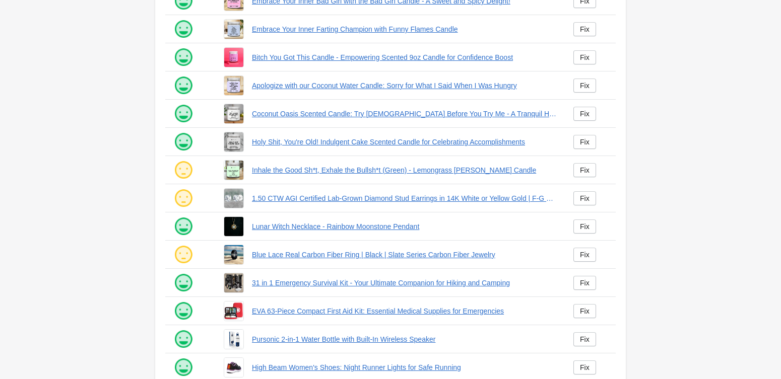
scroll to position [177, 0]
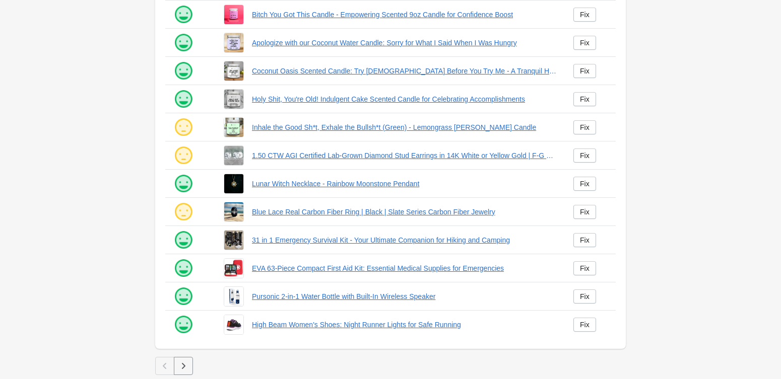
click at [180, 368] on icon "button" at bounding box center [183, 366] width 10 height 10
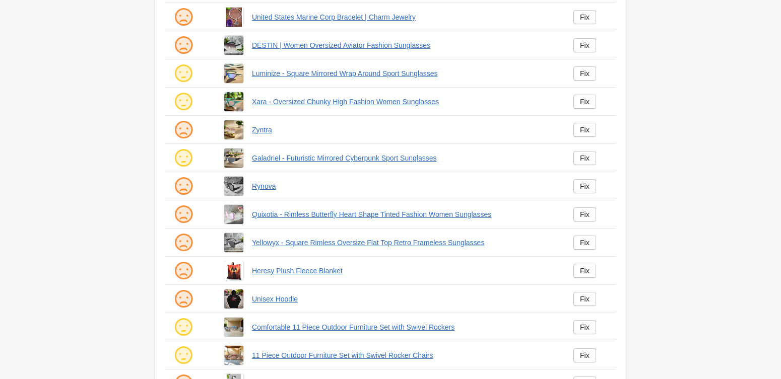
scroll to position [177, 0]
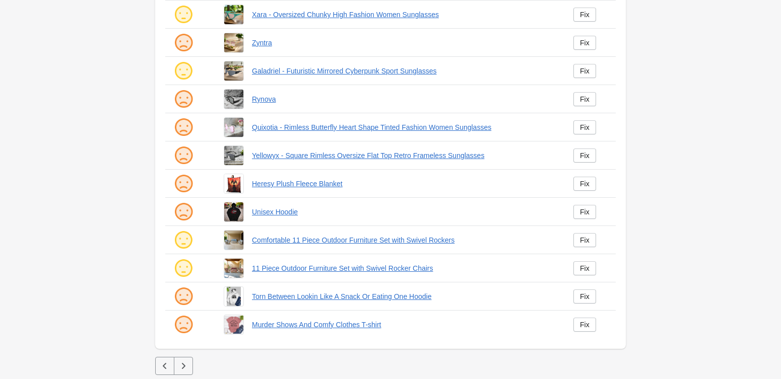
click at [164, 363] on icon "button" at bounding box center [165, 366] width 10 height 10
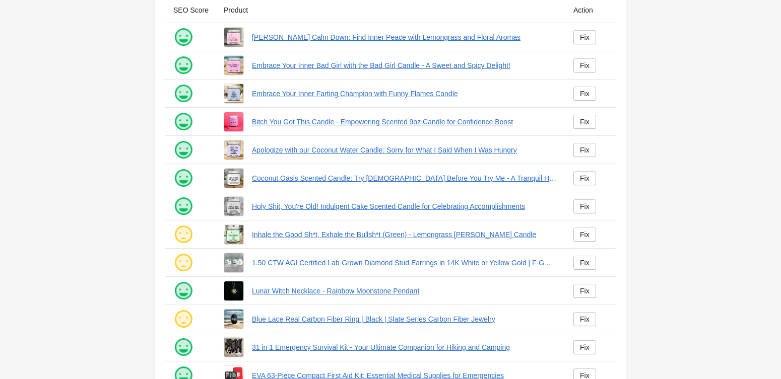
scroll to position [156, 0]
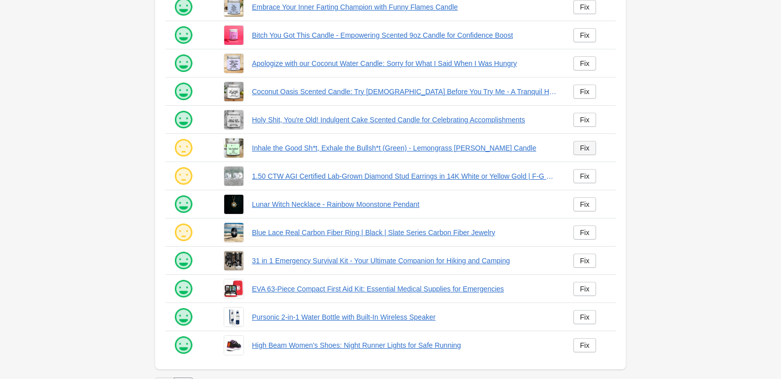
click at [581, 148] on div "Fix" at bounding box center [585, 148] width 10 height 8
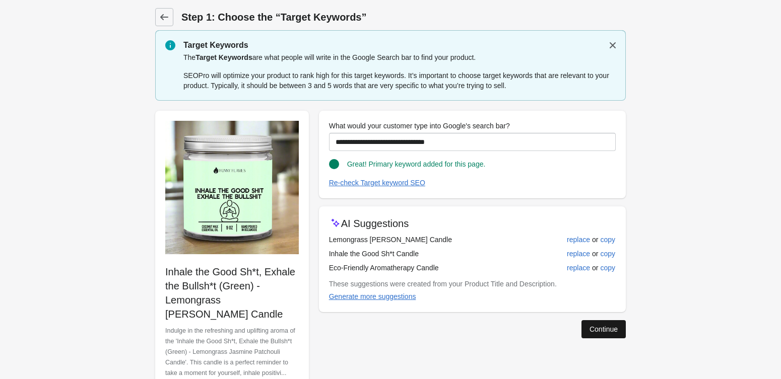
click at [589, 329] on div "Continue" at bounding box center [603, 329] width 28 height 8
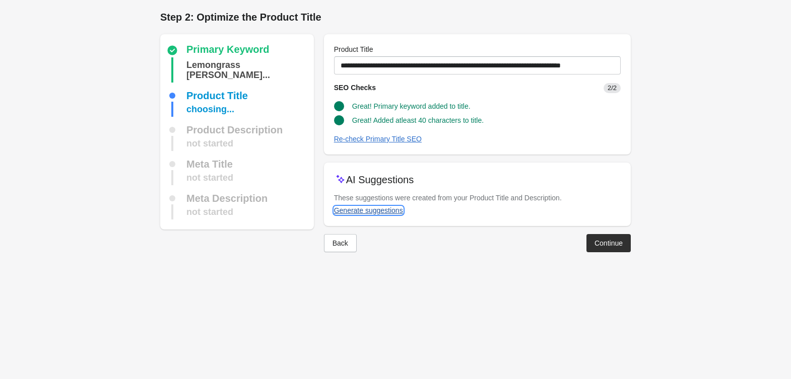
click at [397, 215] on div "Generate suggestions" at bounding box center [368, 211] width 69 height 8
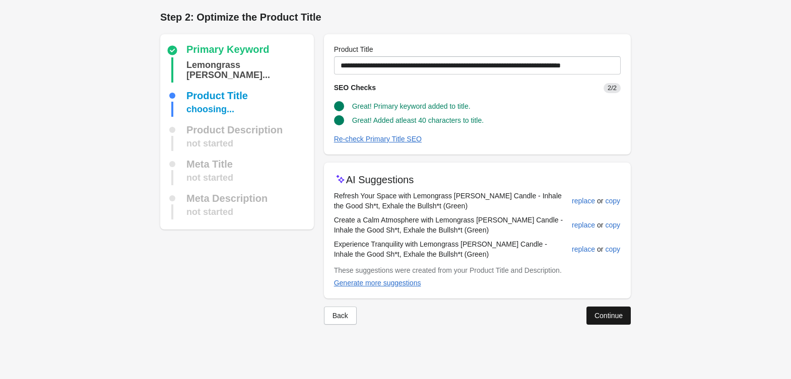
click at [623, 309] on button "Continue" at bounding box center [608, 316] width 44 height 18
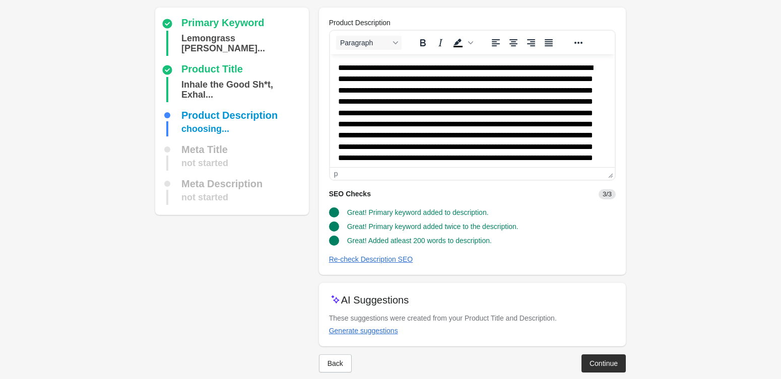
scroll to position [40, 0]
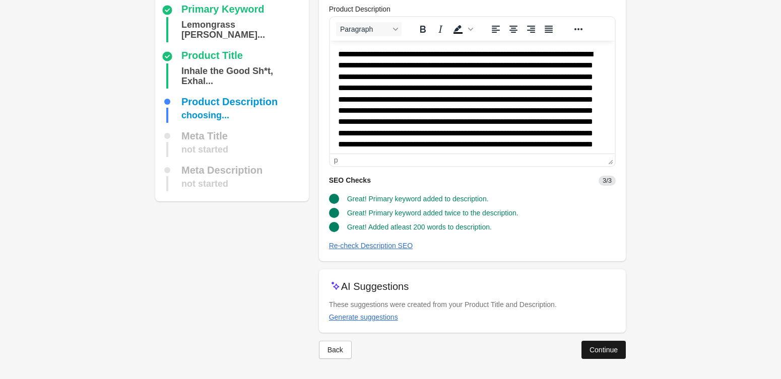
click at [602, 352] on div "Continue" at bounding box center [603, 350] width 28 height 8
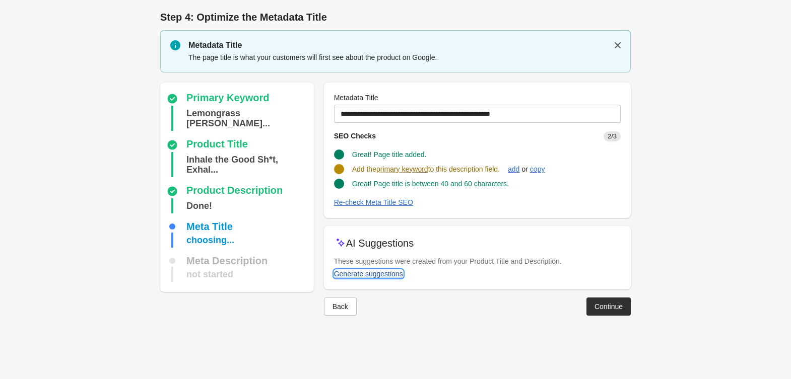
click at [368, 275] on div "Generate suggestions" at bounding box center [368, 274] width 69 height 8
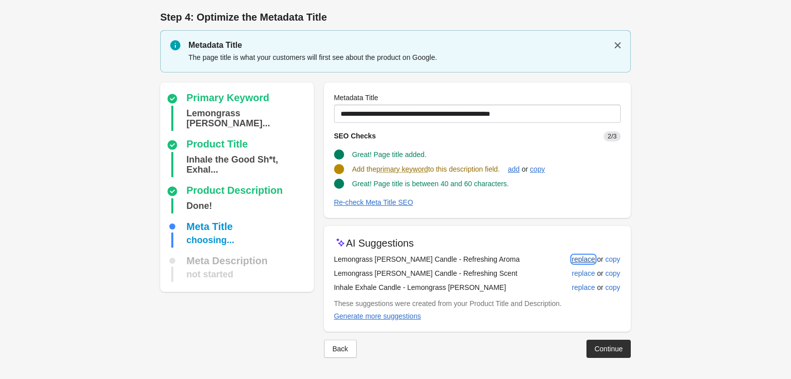
click at [580, 262] on div "replace" at bounding box center [583, 259] width 23 height 8
type input "**********"
click at [600, 347] on div "Continue" at bounding box center [608, 348] width 28 height 8
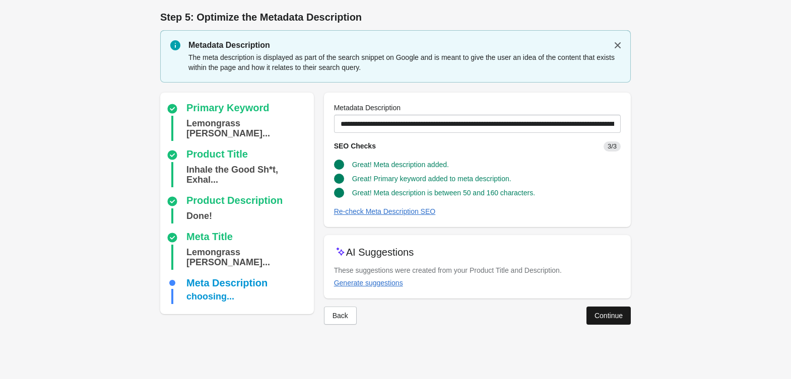
click at [621, 318] on div "Continue" at bounding box center [608, 316] width 28 height 8
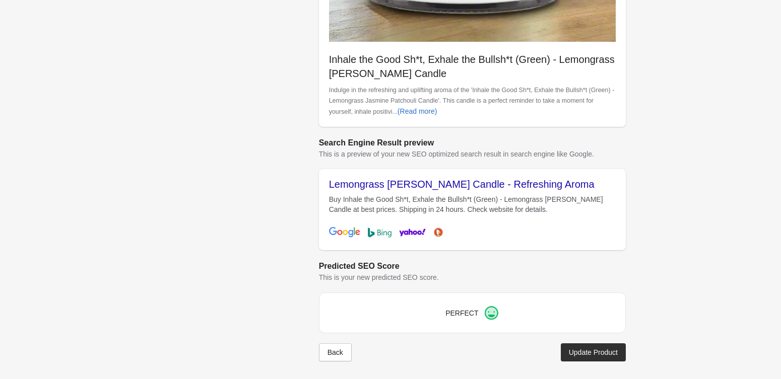
scroll to position [323, 0]
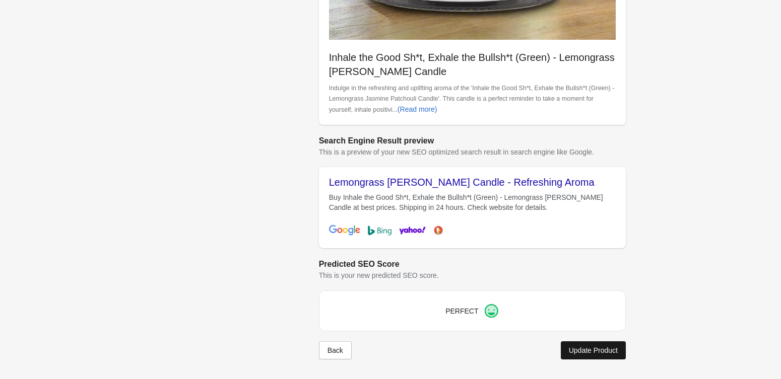
click at [578, 352] on div "Update Product" at bounding box center [593, 351] width 49 height 8
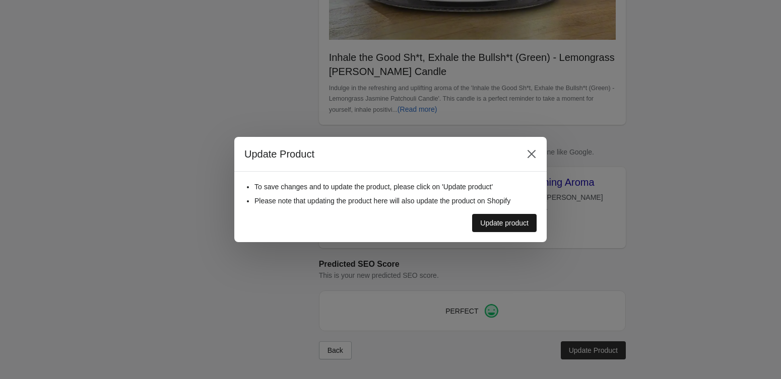
click at [493, 226] on div "Update product" at bounding box center [504, 223] width 48 height 8
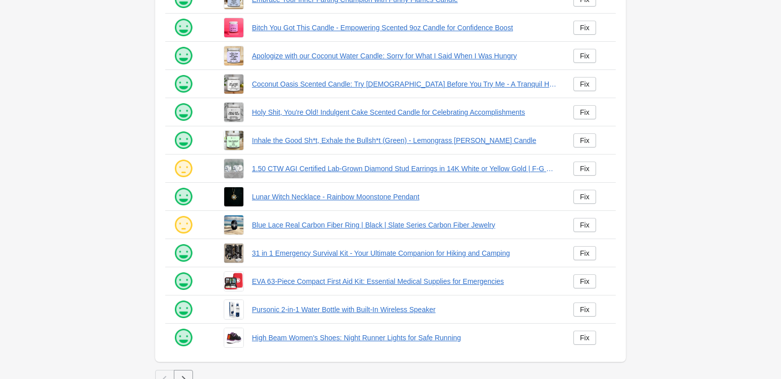
scroll to position [177, 0]
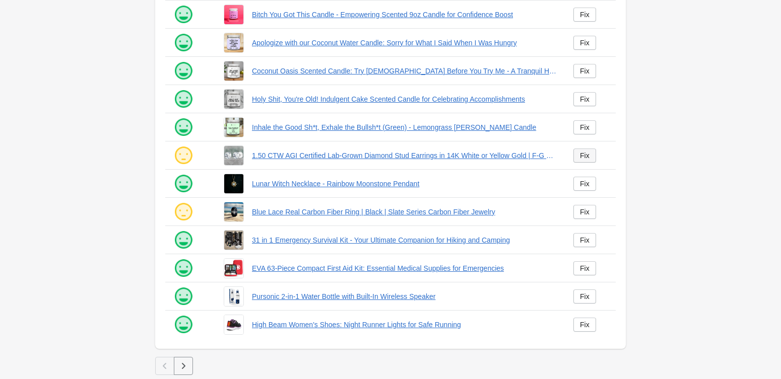
click at [580, 156] on div "Fix" at bounding box center [585, 156] width 10 height 8
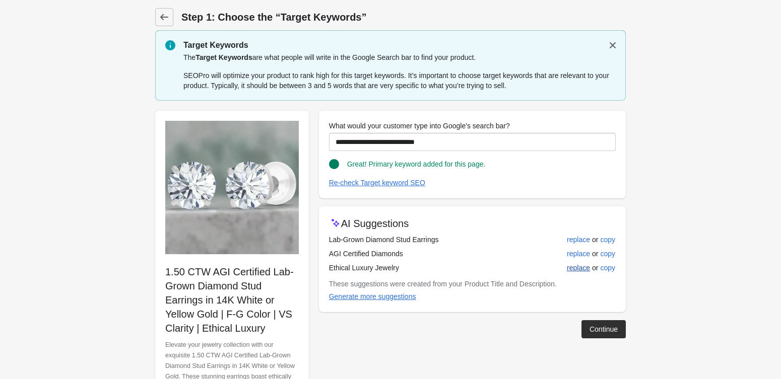
scroll to position [22, 0]
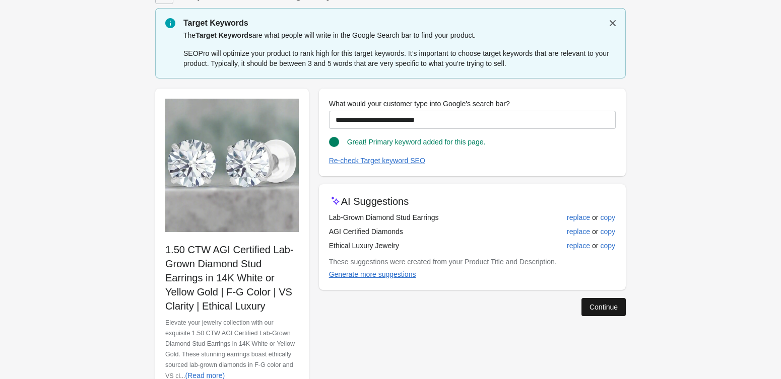
click at [605, 310] on div "Continue" at bounding box center [603, 307] width 28 height 8
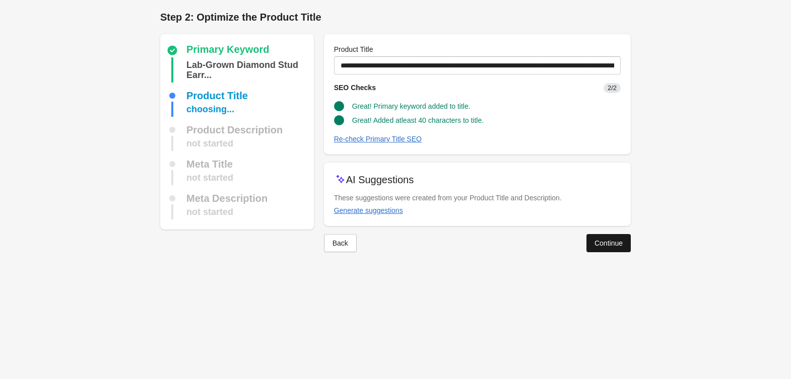
click at [590, 246] on button "Continue" at bounding box center [608, 243] width 44 height 18
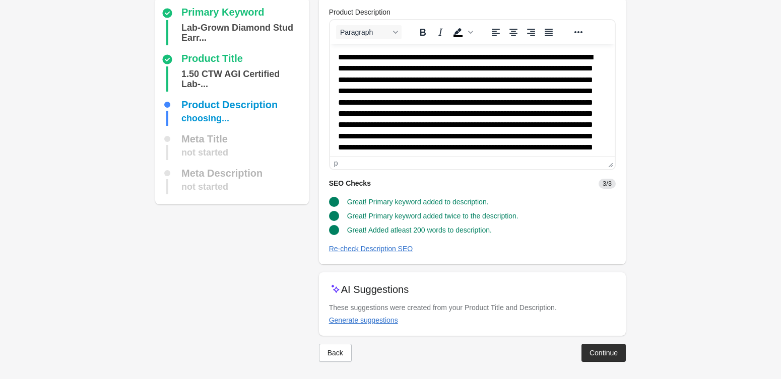
scroll to position [40, 0]
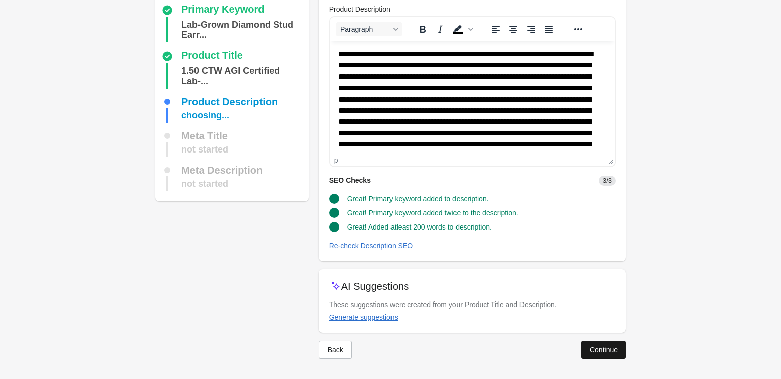
click at [602, 350] on div "Continue" at bounding box center [603, 350] width 28 height 8
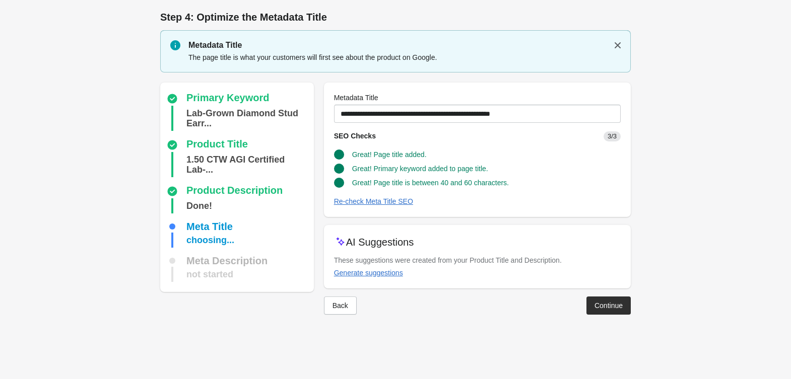
click at [613, 321] on div at bounding box center [395, 323] width 470 height 16
click at [610, 309] on div "Continue" at bounding box center [608, 306] width 28 height 8
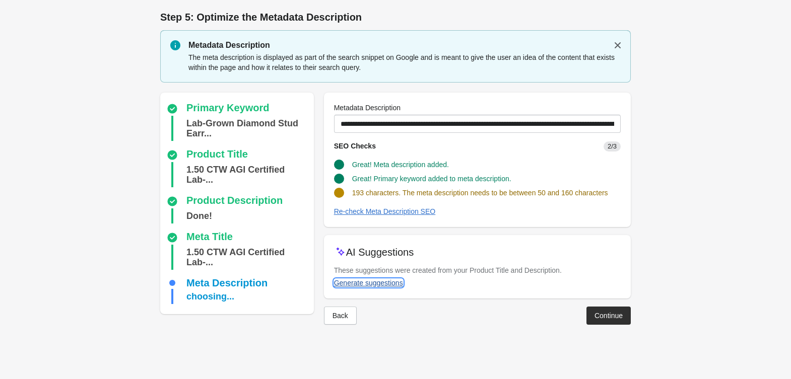
click at [355, 279] on span "Generate suggestions" at bounding box center [368, 283] width 69 height 8
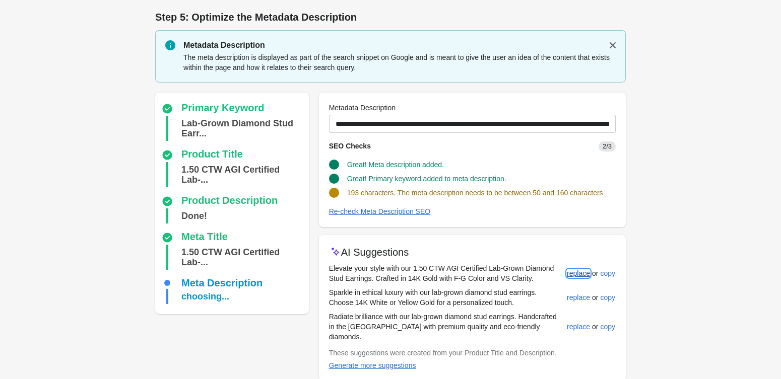
click at [578, 270] on div "replace" at bounding box center [578, 273] width 23 height 8
type input "**********"
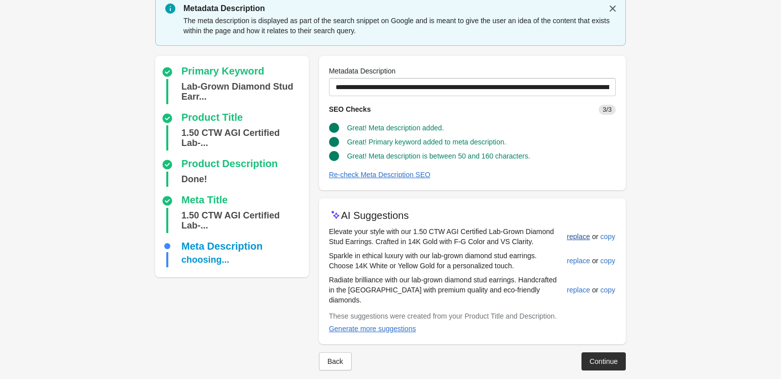
scroll to position [38, 0]
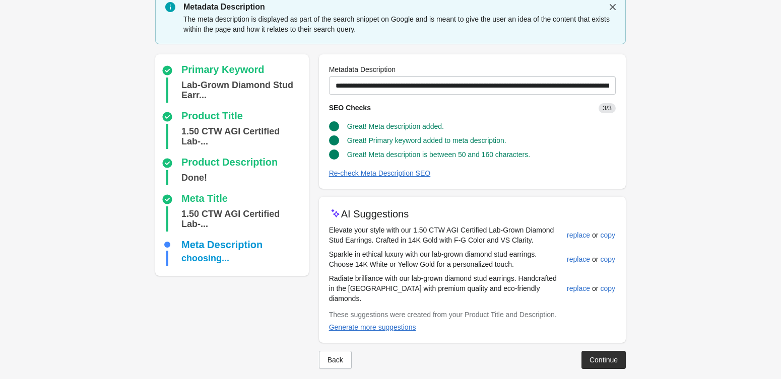
click at [591, 343] on div "Back Continue" at bounding box center [468, 356] width 315 height 26
click at [594, 351] on button "Continue" at bounding box center [603, 360] width 44 height 18
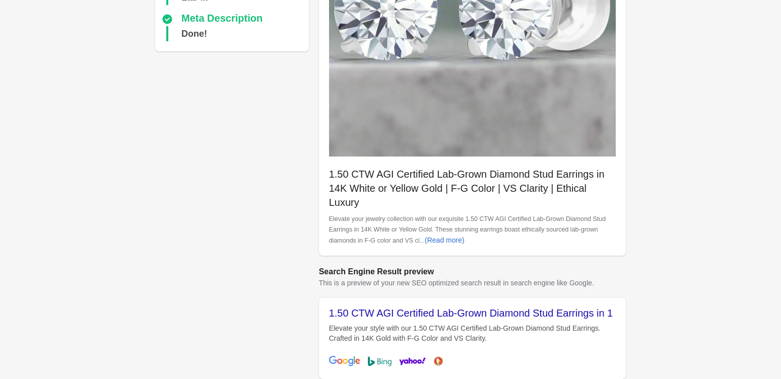
scroll to position [323, 0]
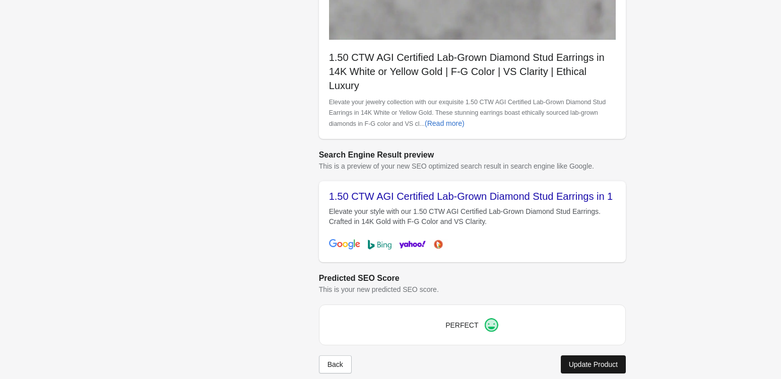
click at [611, 361] on div "Update Product" at bounding box center [593, 365] width 49 height 8
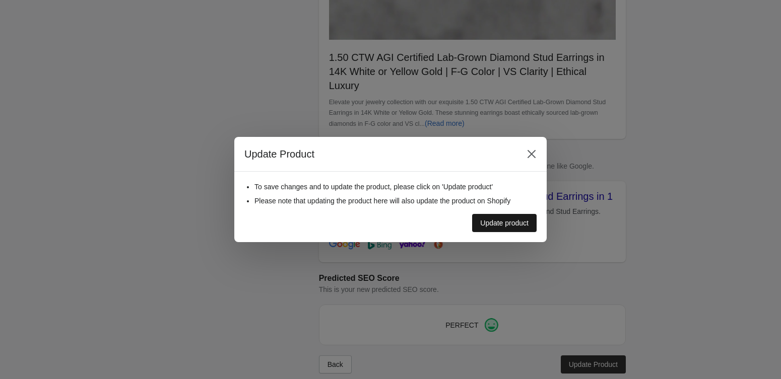
click at [505, 230] on button "Update product" at bounding box center [504, 223] width 64 height 18
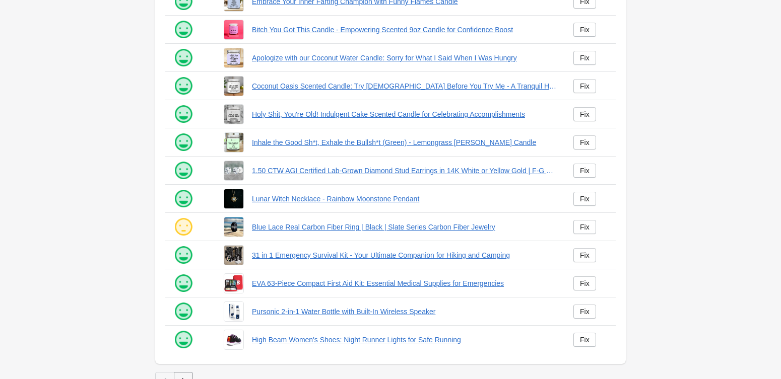
scroll to position [177, 0]
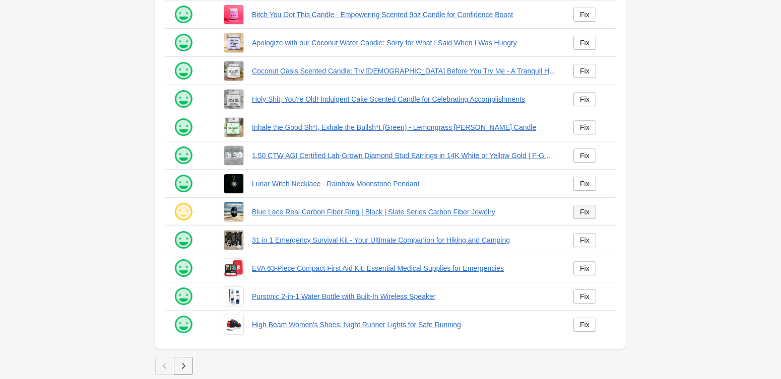
click at [578, 210] on link "Fix" at bounding box center [584, 212] width 23 height 14
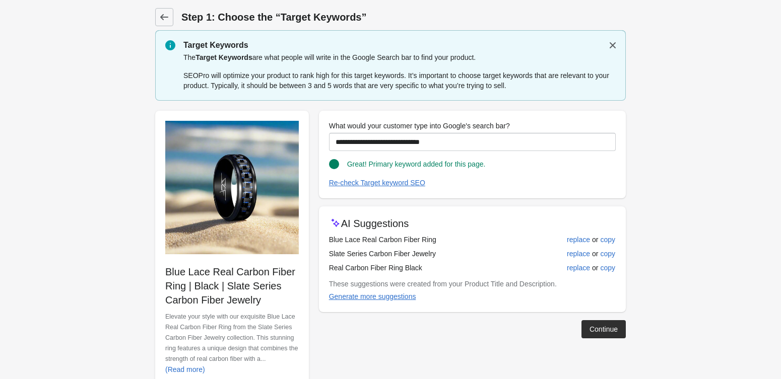
scroll to position [22, 0]
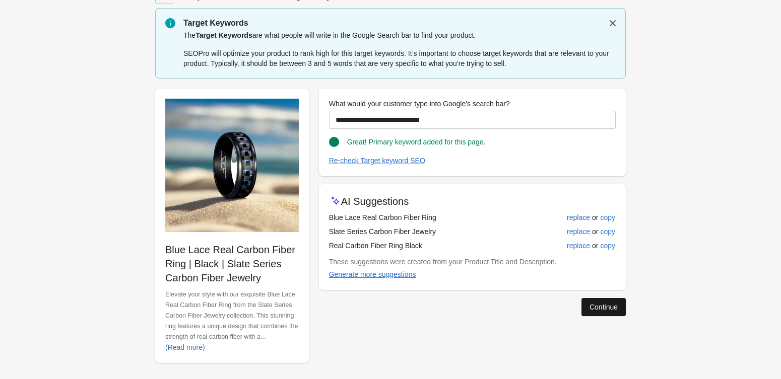
click at [584, 311] on button "Continue" at bounding box center [603, 307] width 44 height 18
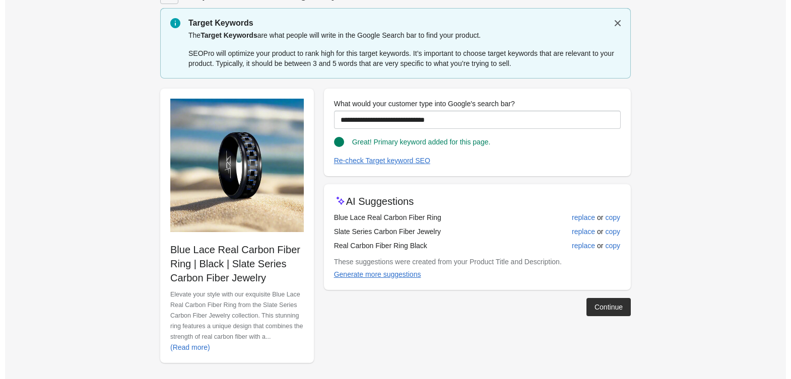
scroll to position [0, 0]
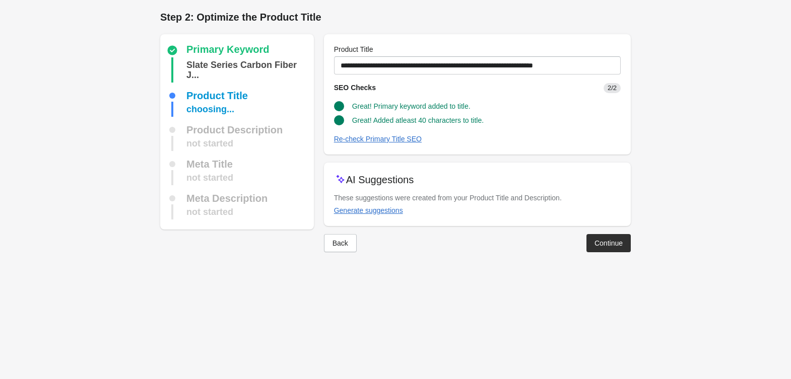
click at [597, 246] on div "Continue" at bounding box center [608, 243] width 28 height 8
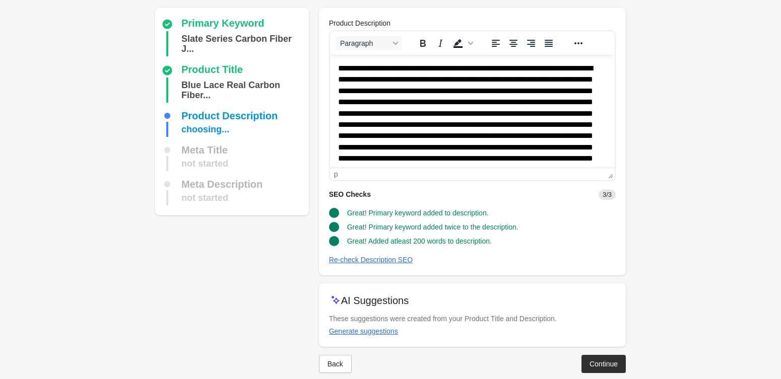
scroll to position [40, 0]
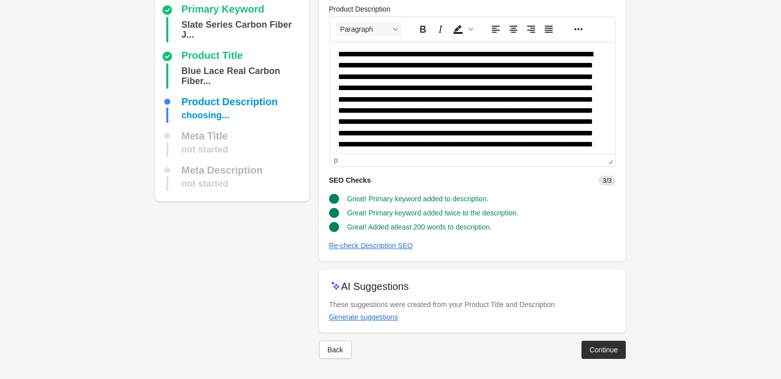
click at [600, 347] on div "Continue" at bounding box center [603, 350] width 28 height 8
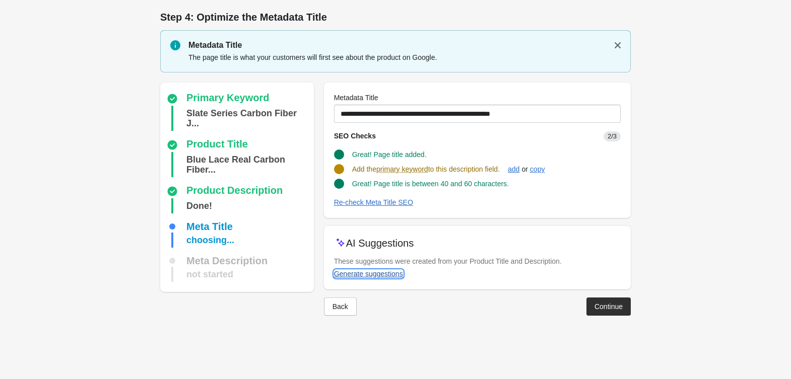
click at [368, 273] on div "Generate suggestions" at bounding box center [368, 274] width 69 height 8
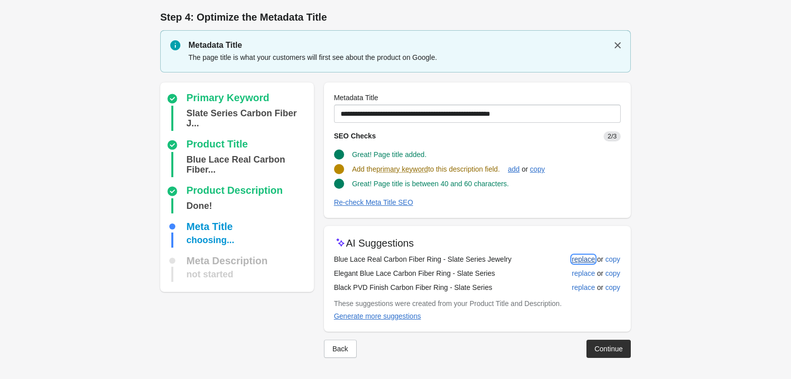
click at [569, 255] on button "replace" at bounding box center [583, 259] width 31 height 18
click at [575, 268] on button "replace" at bounding box center [583, 273] width 31 height 18
click at [545, 168] on div "copy" at bounding box center [537, 169] width 15 height 8
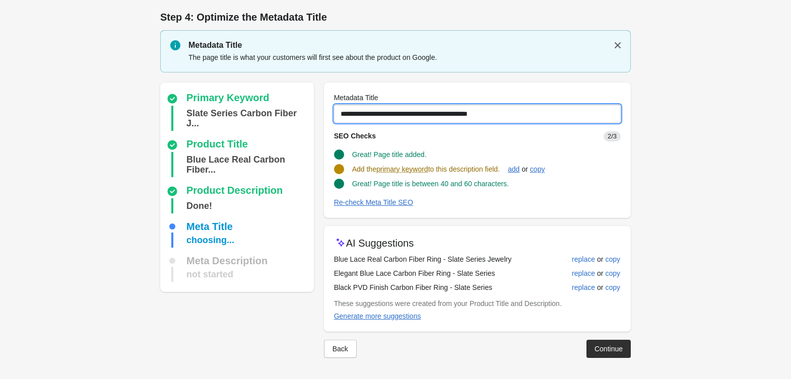
click at [544, 120] on input "**********" at bounding box center [477, 114] width 287 height 18
click at [519, 114] on input "**********" at bounding box center [477, 114] width 287 height 18
paste input "**********"
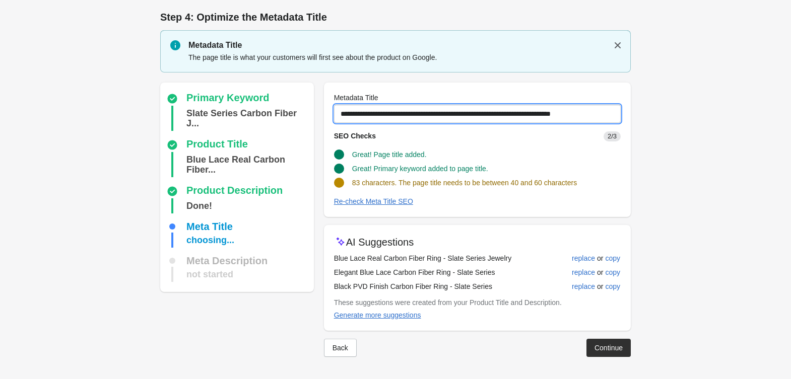
click at [514, 115] on input "**********" at bounding box center [477, 114] width 287 height 18
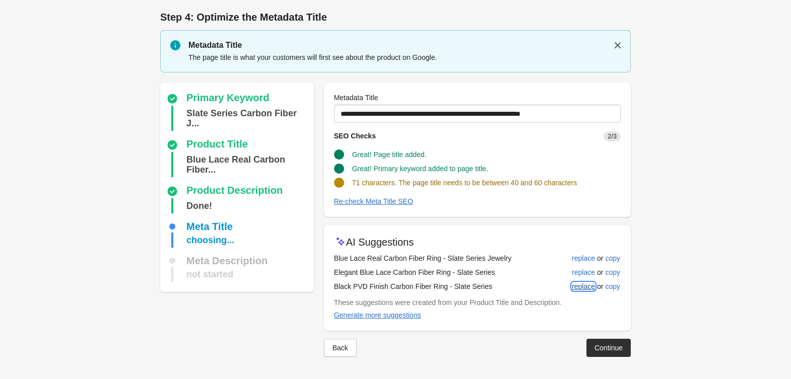
click at [584, 281] on button "replace" at bounding box center [583, 287] width 31 height 18
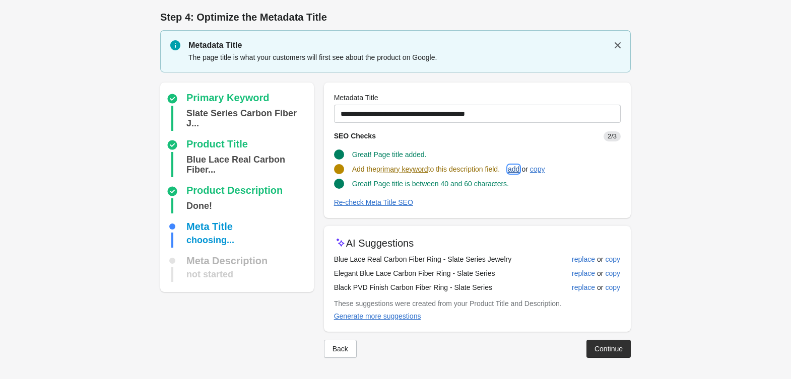
click at [523, 164] on button "add" at bounding box center [514, 169] width 20 height 18
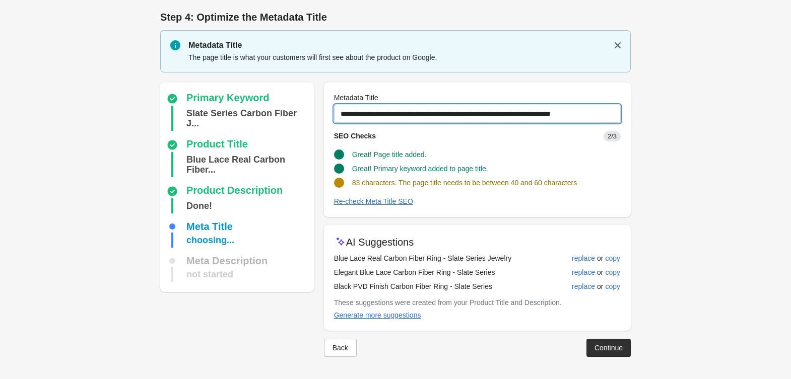
click at [615, 116] on input "**********" at bounding box center [477, 114] width 287 height 18
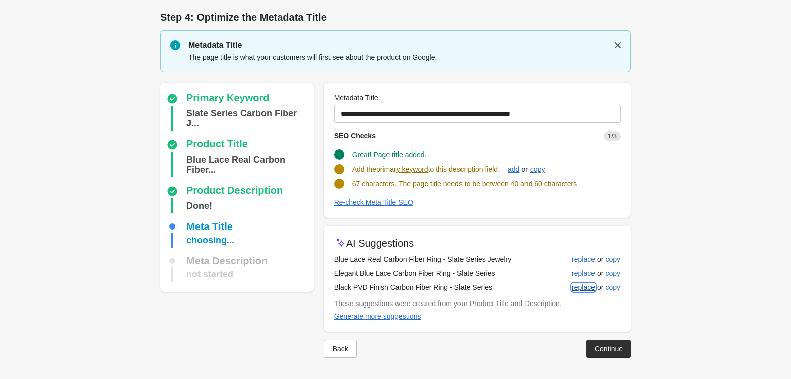
click at [579, 284] on span "replace" at bounding box center [583, 288] width 23 height 8
click at [519, 166] on div "add" at bounding box center [514, 169] width 12 height 8
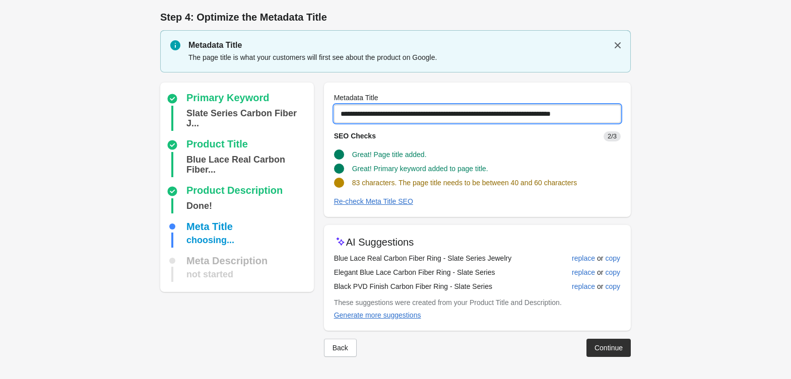
click at [493, 115] on input "**********" at bounding box center [477, 114] width 287 height 18
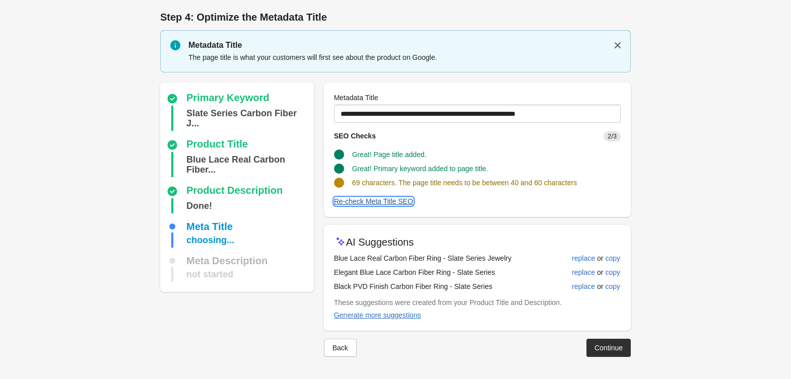
click at [379, 198] on div "Re-check Meta Title SEO" at bounding box center [373, 201] width 79 height 8
click at [392, 315] on div "Generate more suggestions" at bounding box center [377, 315] width 87 height 8
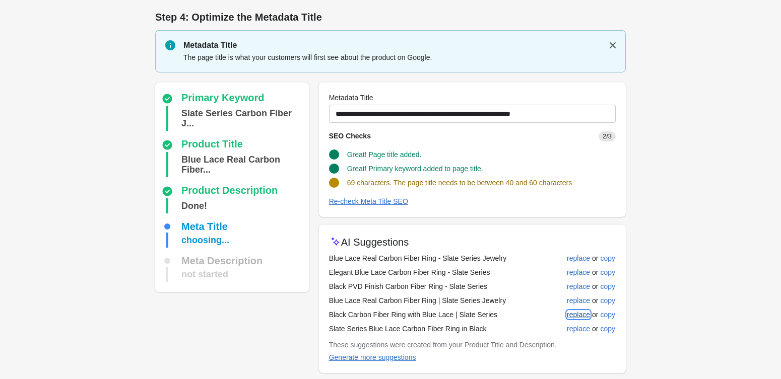
click at [572, 315] on div "replace" at bounding box center [578, 315] width 23 height 8
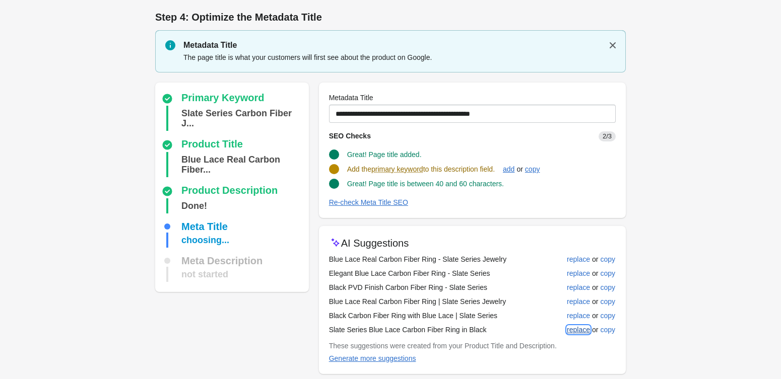
click at [577, 326] on div "replace" at bounding box center [578, 330] width 23 height 8
click at [510, 168] on div "add" at bounding box center [509, 169] width 12 height 8
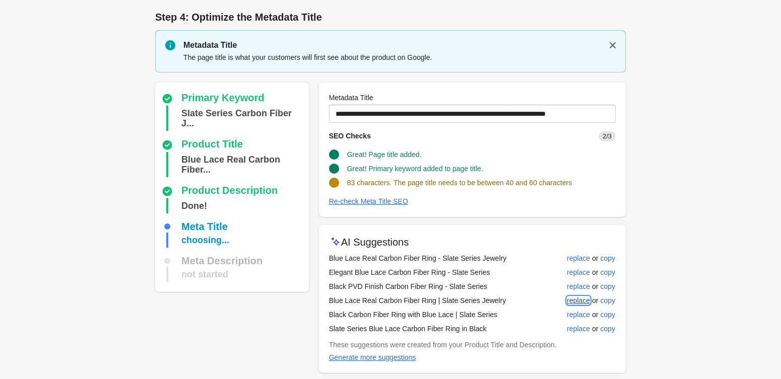
click at [569, 304] on div "replace" at bounding box center [578, 301] width 23 height 8
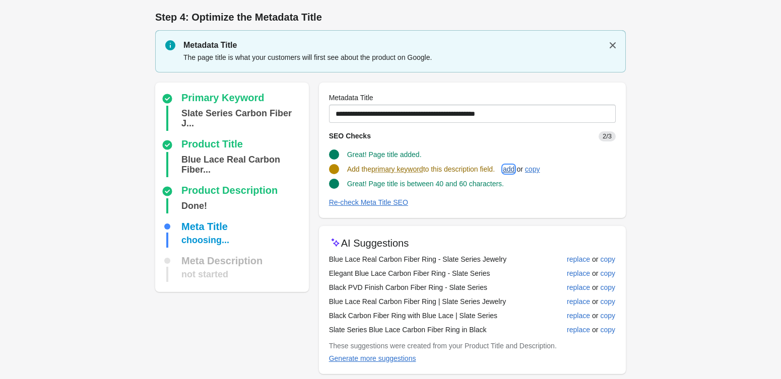
click at [514, 170] on div "add" at bounding box center [509, 169] width 12 height 8
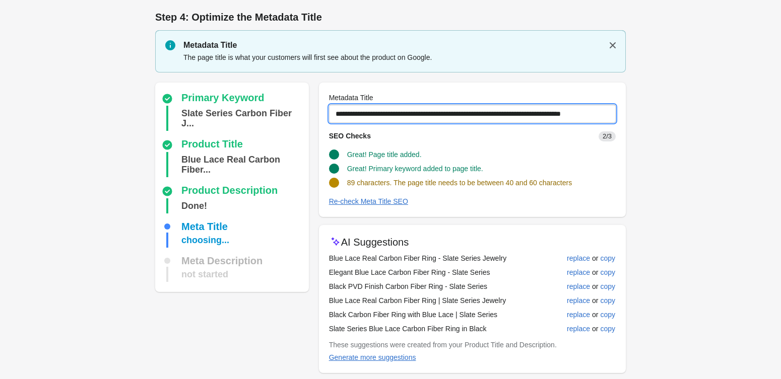
drag, startPoint x: 439, startPoint y: 113, endPoint x: 109, endPoint y: 53, distance: 335.8
click at [143, 58] on div "Step 4: Optimize the Metadata Title Metadata Title The page title is what your …" at bounding box center [390, 210] width 503 height 420
click at [339, 112] on input "**********" at bounding box center [472, 114] width 287 height 18
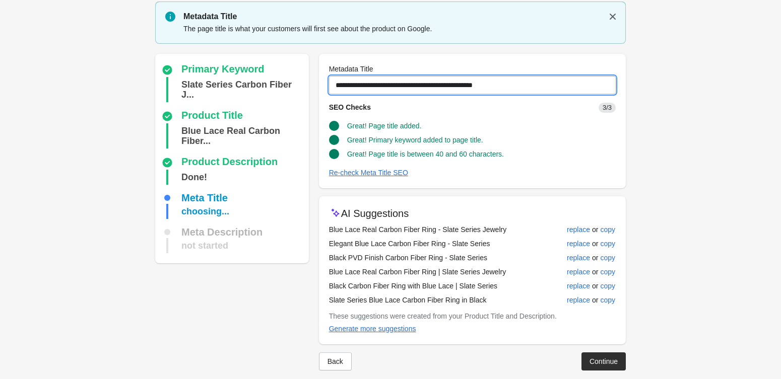
scroll to position [40, 0]
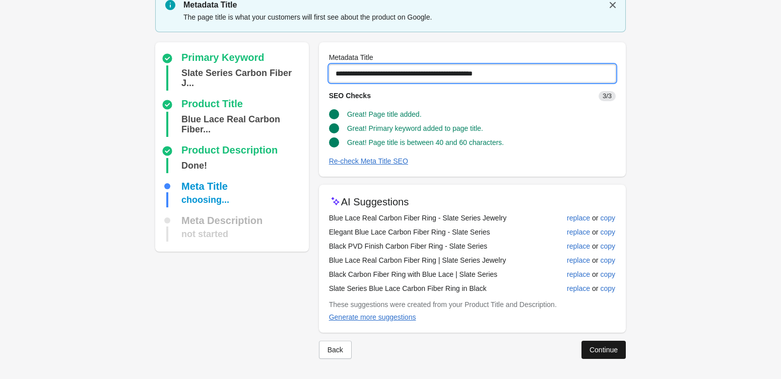
type input "**********"
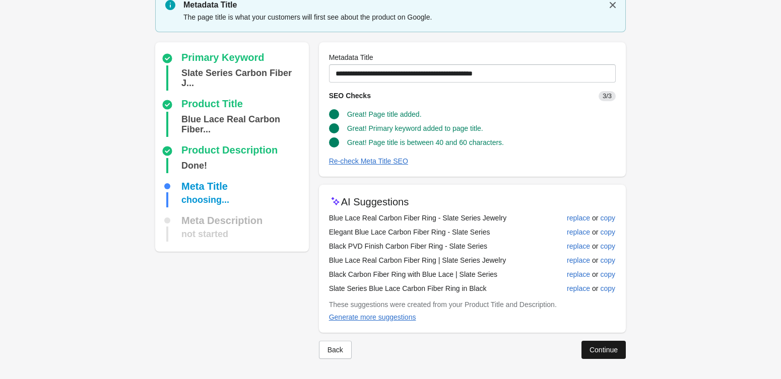
click at [611, 354] on div "Continue" at bounding box center [603, 350] width 28 height 8
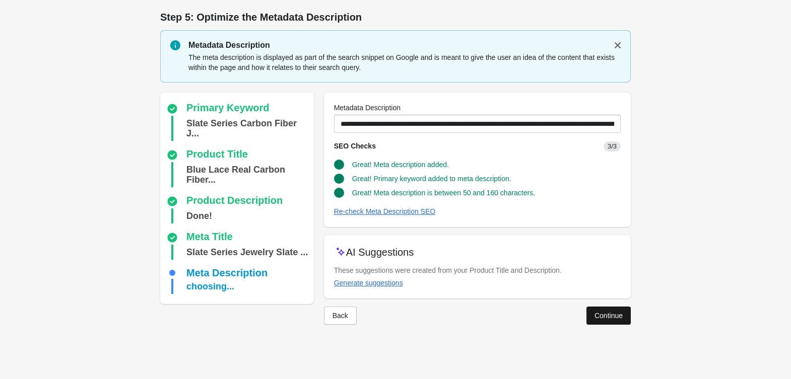
click at [613, 309] on button "Continue" at bounding box center [608, 316] width 44 height 18
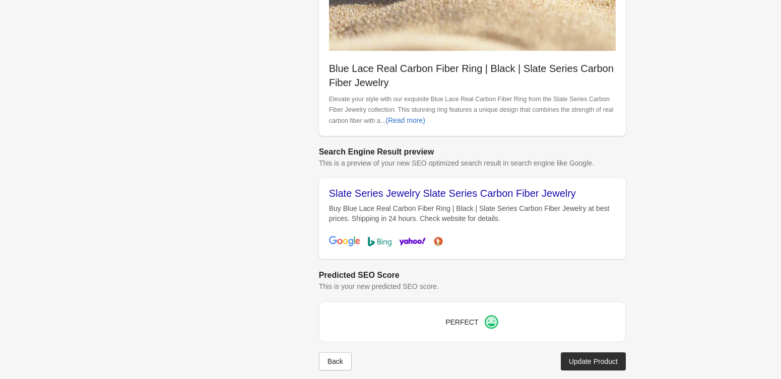
scroll to position [323, 0]
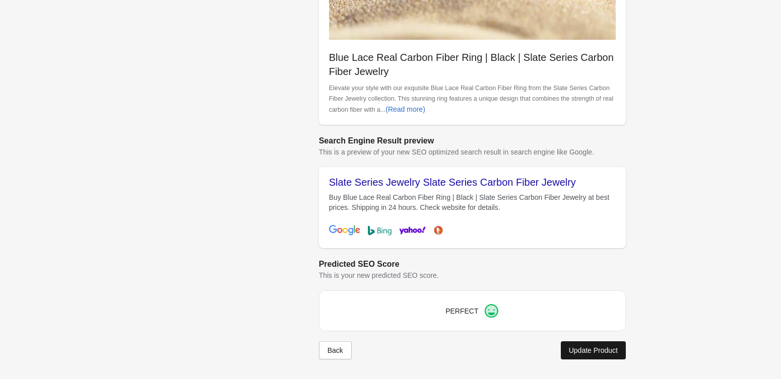
click at [581, 355] on div "Update Product" at bounding box center [593, 351] width 49 height 8
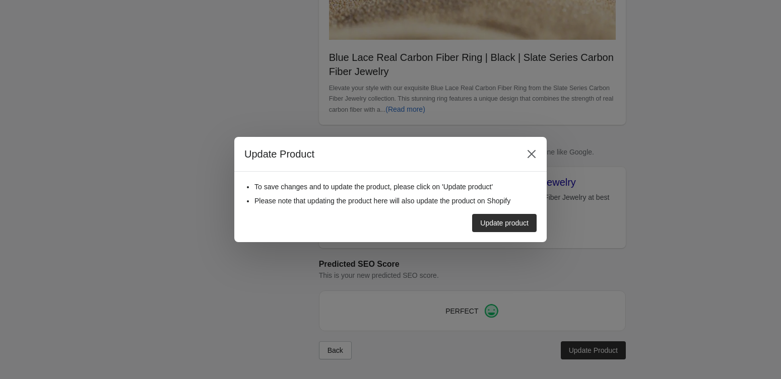
click at [481, 234] on div "To save changes and to update the product, please click on 'Update product' Ple…" at bounding box center [390, 207] width 312 height 71
click at [482, 224] on div "Update product" at bounding box center [504, 223] width 48 height 8
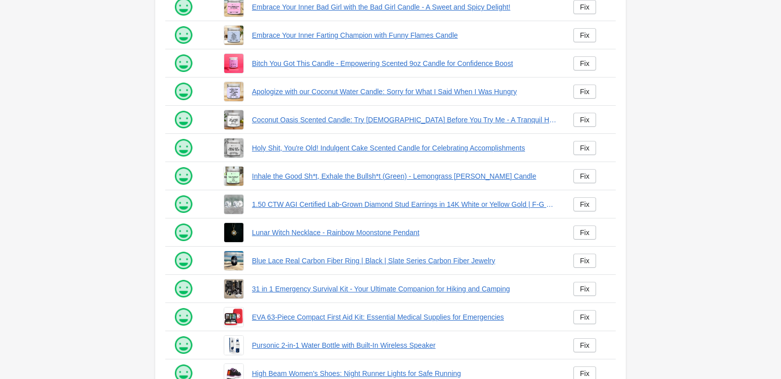
scroll to position [177, 0]
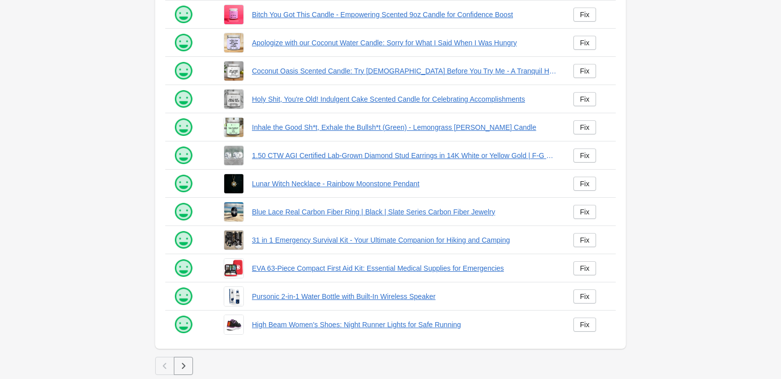
click at [181, 369] on icon "button" at bounding box center [183, 366] width 10 height 10
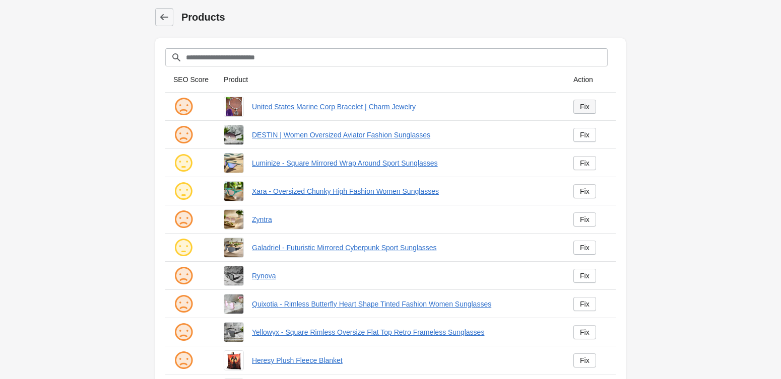
click at [580, 107] on div "Fix" at bounding box center [585, 107] width 10 height 8
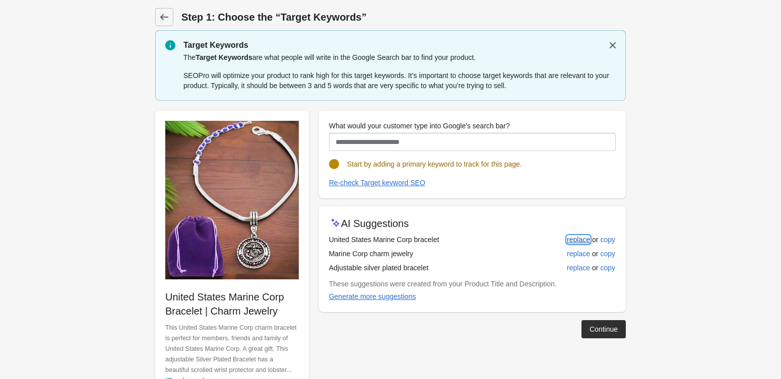
click at [579, 242] on div "replace" at bounding box center [578, 240] width 23 height 8
type input "**********"
click at [592, 325] on div "Continue" at bounding box center [603, 329] width 28 height 8
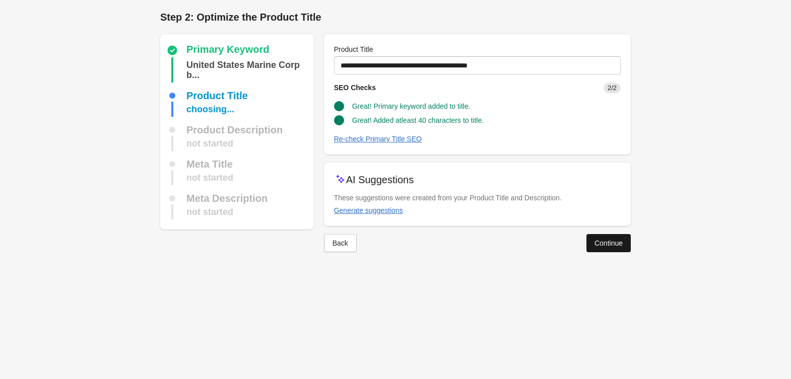
click at [624, 248] on button "Continue" at bounding box center [608, 243] width 44 height 18
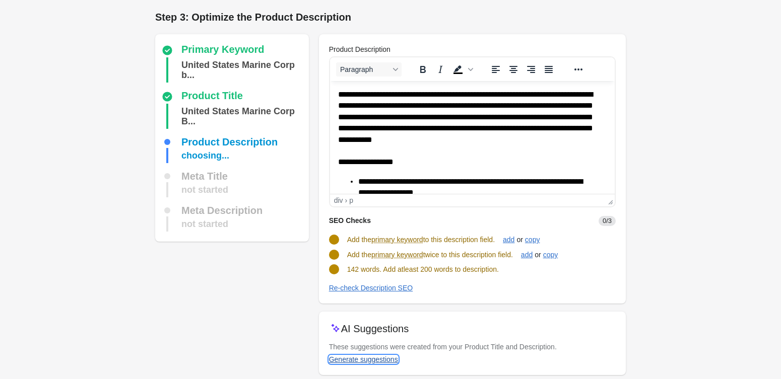
click at [365, 358] on div "Generate suggestions" at bounding box center [363, 360] width 69 height 8
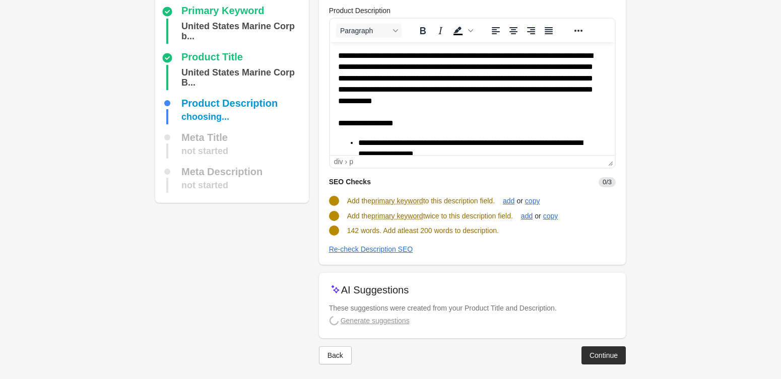
scroll to position [44, 0]
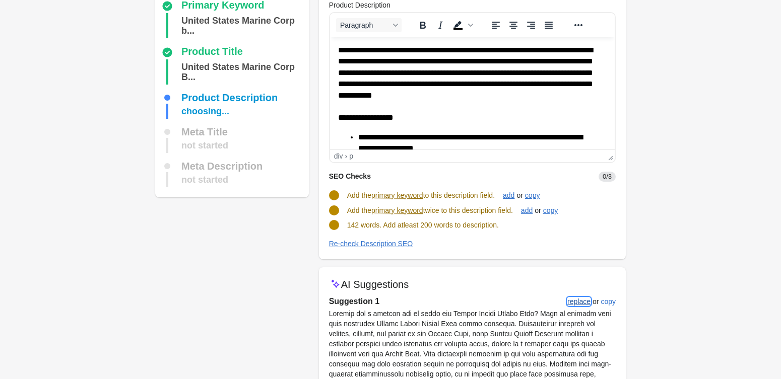
click at [583, 303] on div "replace" at bounding box center [578, 302] width 23 height 8
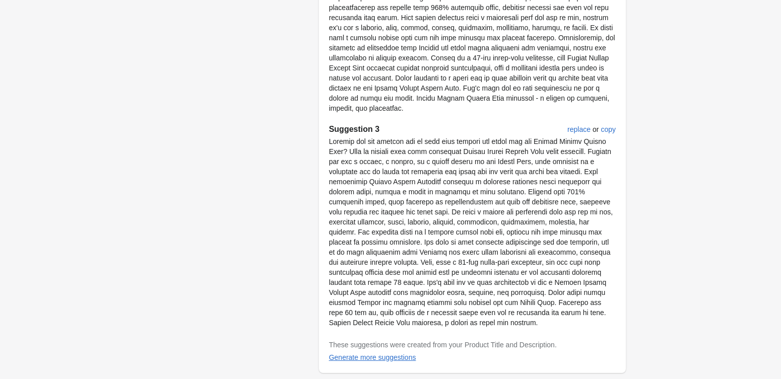
scroll to position [643, 0]
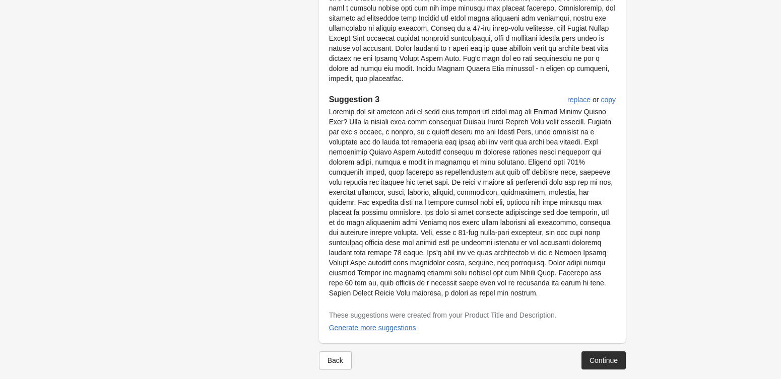
click at [594, 352] on button "Continue" at bounding box center [603, 361] width 44 height 18
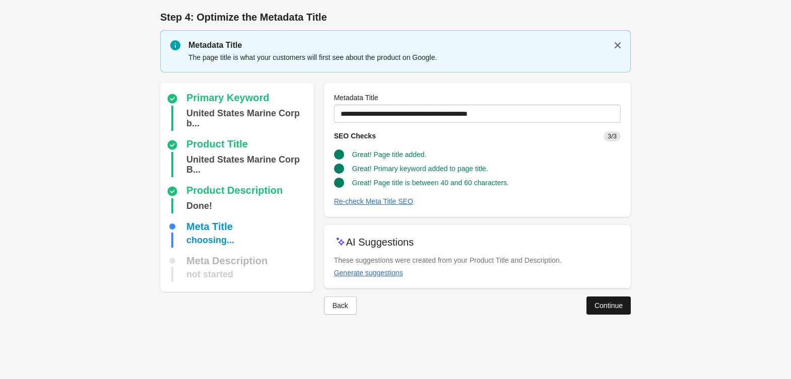
click at [605, 307] on div "Continue" at bounding box center [608, 306] width 28 height 8
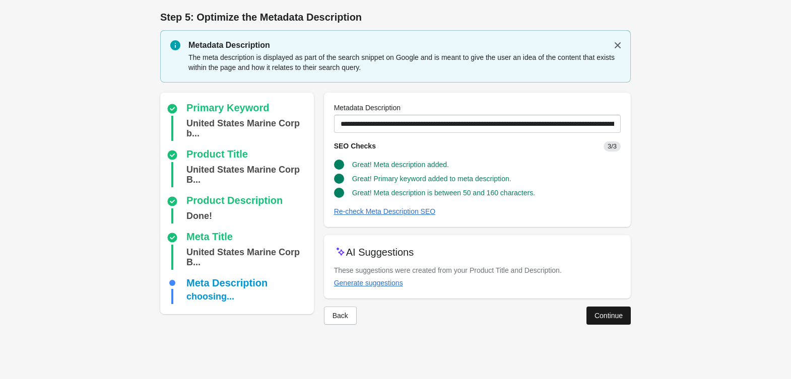
click at [597, 311] on button "Continue" at bounding box center [608, 316] width 44 height 18
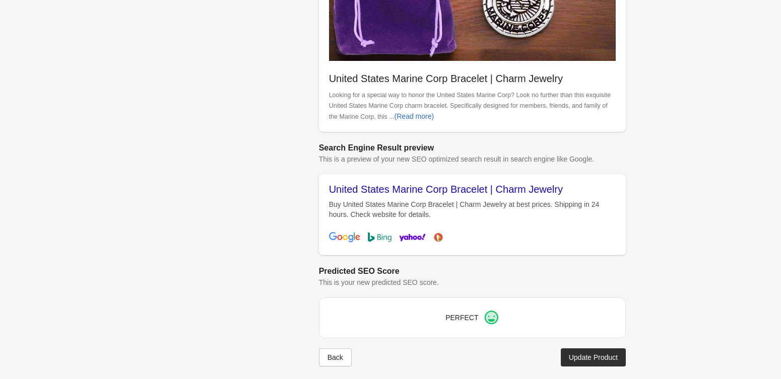
scroll to position [365, 0]
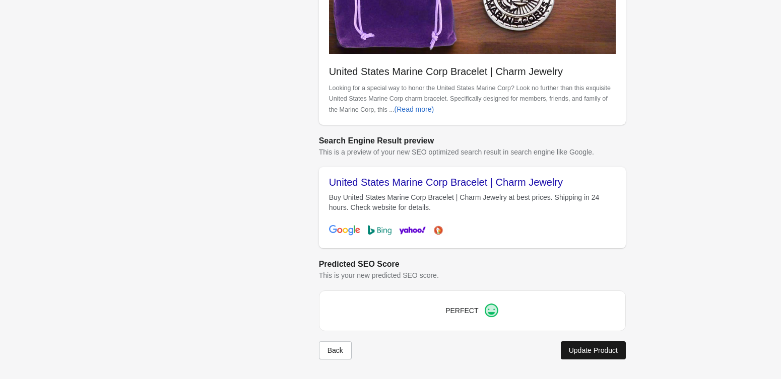
click at [594, 349] on div "Update Product" at bounding box center [593, 351] width 49 height 8
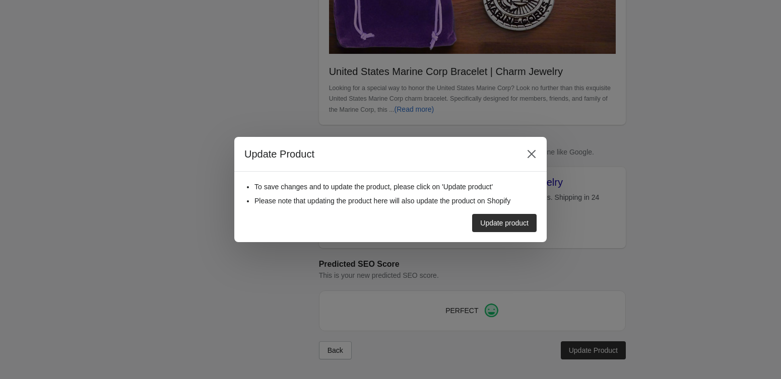
click at [488, 234] on div "To save changes and to update the product, please click on 'Update product' Ple…" at bounding box center [390, 207] width 312 height 71
click at [490, 226] on div "Update product" at bounding box center [504, 223] width 48 height 8
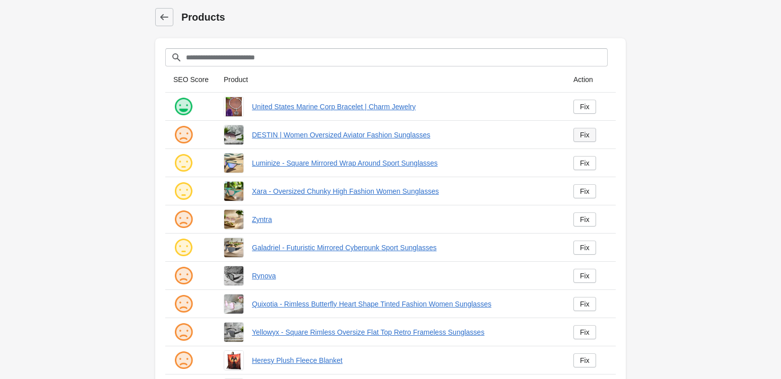
click at [582, 138] on div "Fix" at bounding box center [585, 135] width 10 height 8
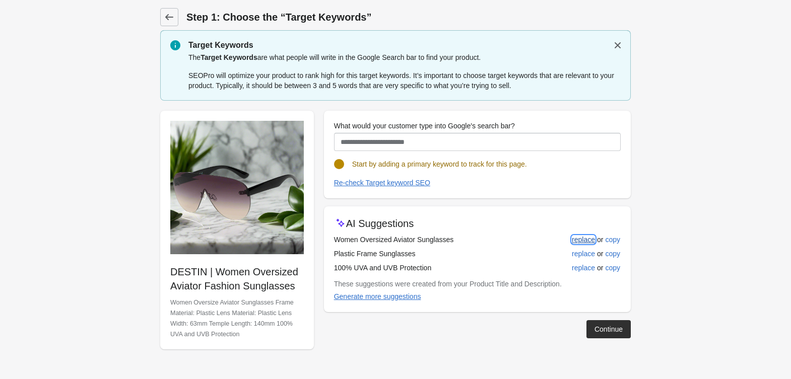
click at [581, 236] on div "replace" at bounding box center [583, 240] width 23 height 8
type input "**********"
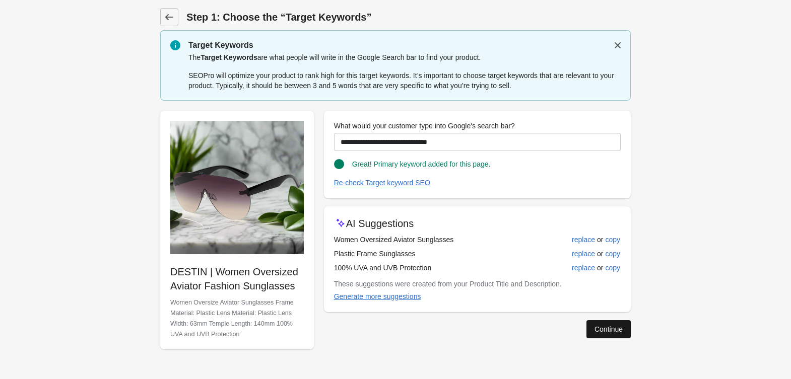
click at [600, 330] on div "Continue" at bounding box center [608, 329] width 28 height 8
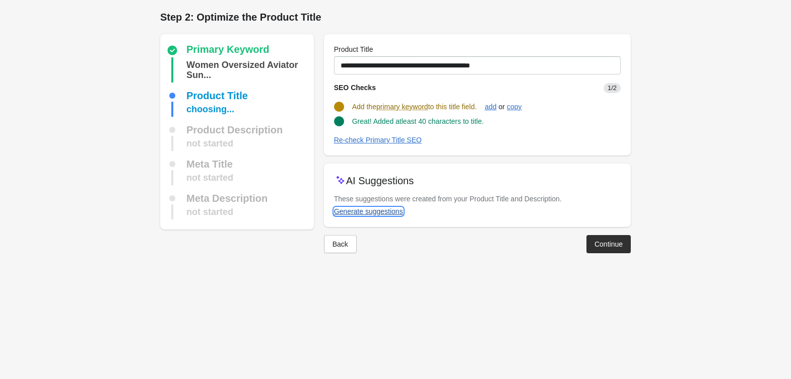
click at [370, 208] on div "Generate suggestions" at bounding box center [368, 212] width 69 height 8
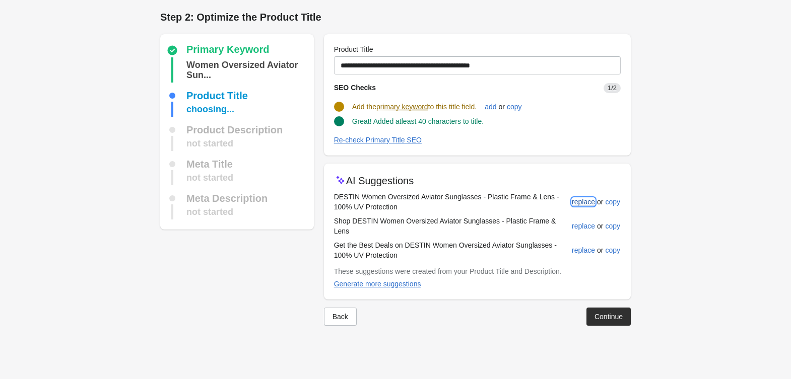
click at [581, 201] on div "replace" at bounding box center [583, 202] width 23 height 8
type input "**********"
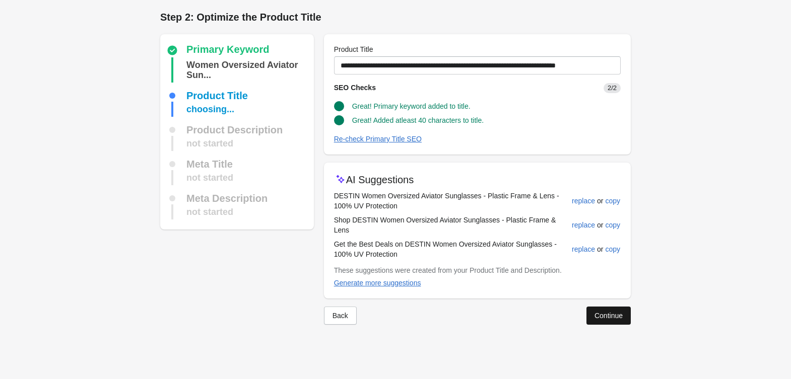
click at [619, 312] on div "Continue" at bounding box center [608, 316] width 28 height 8
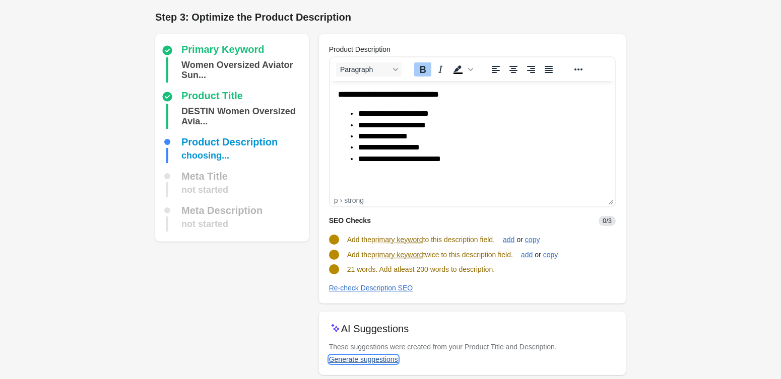
click at [361, 363] on div "Generate suggestions" at bounding box center [363, 360] width 69 height 8
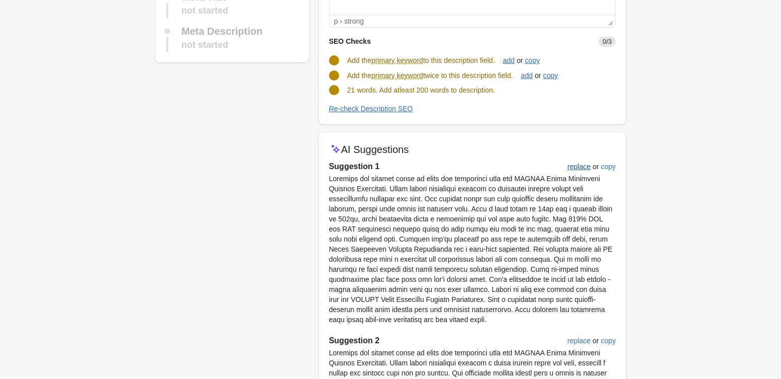
scroll to position [156, 0]
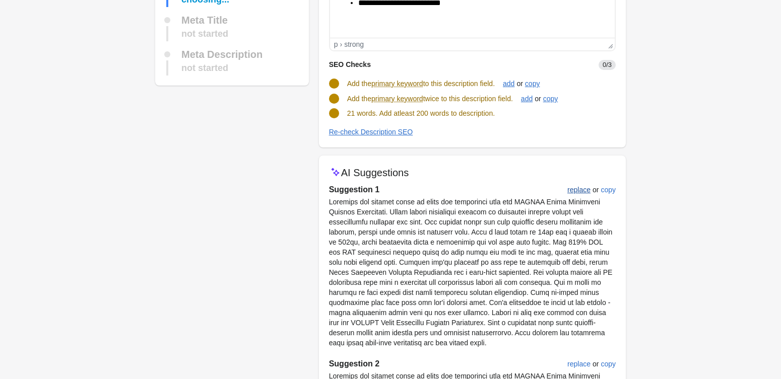
click at [574, 174] on div "AI Suggestions" at bounding box center [472, 173] width 287 height 14
click at [570, 192] on div "replace" at bounding box center [578, 190] width 23 height 8
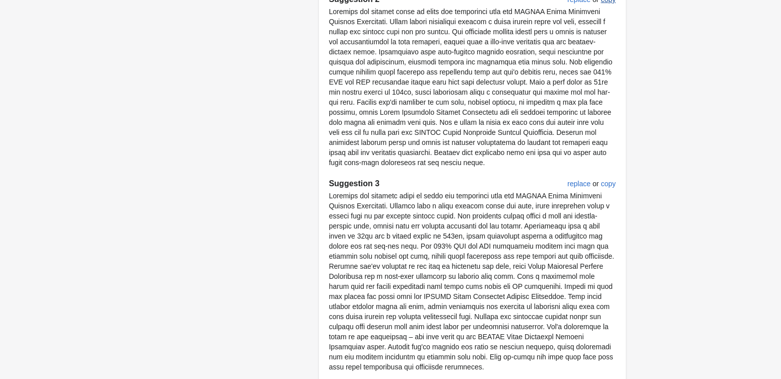
scroll to position [603, 0]
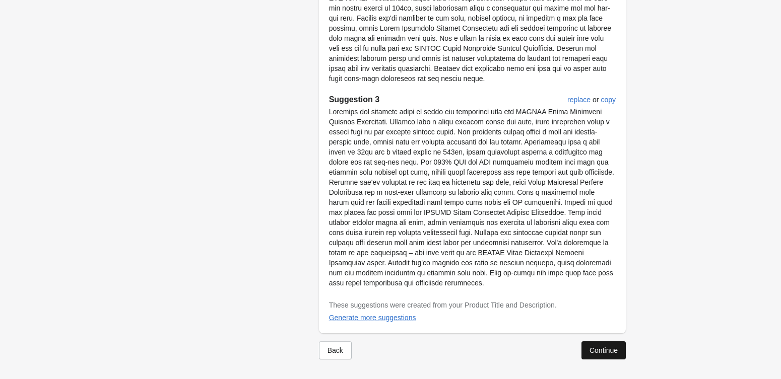
click at [600, 350] on div "Continue" at bounding box center [603, 351] width 28 height 8
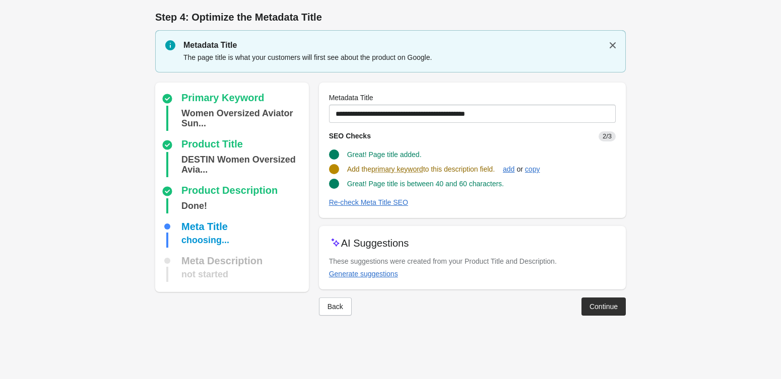
scroll to position [0, 0]
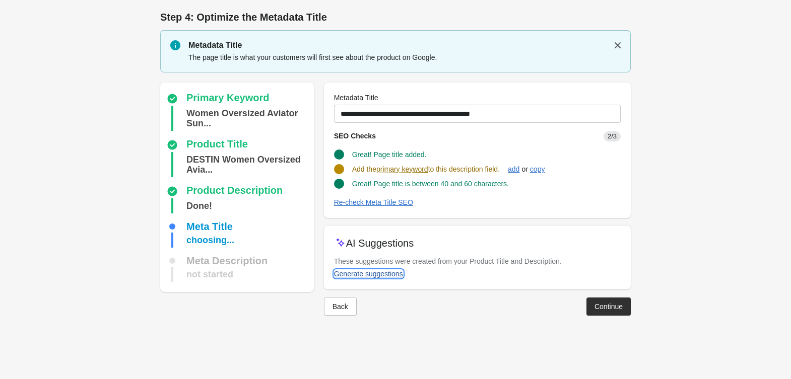
click at [363, 271] on div "Generate suggestions" at bounding box center [368, 274] width 69 height 8
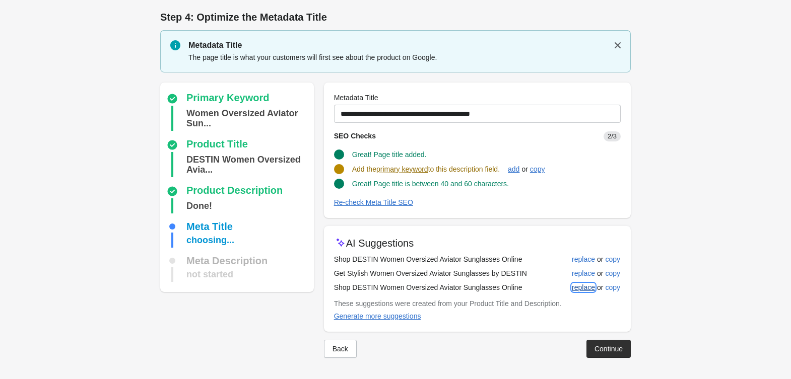
click at [583, 286] on div "replace" at bounding box center [583, 288] width 23 height 8
type input "**********"
click at [601, 350] on div "Continue" at bounding box center [608, 348] width 28 height 8
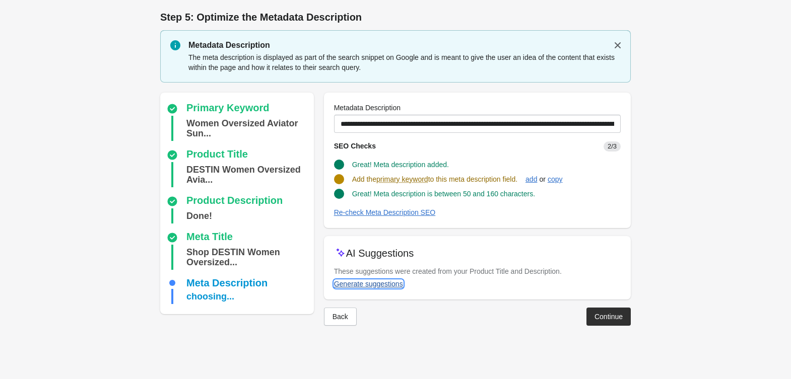
click at [391, 291] on button "Generate suggestions" at bounding box center [368, 284] width 77 height 18
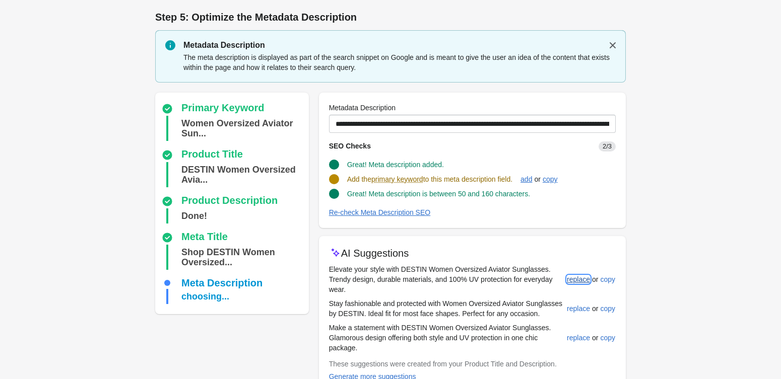
click at [575, 278] on div "replace" at bounding box center [578, 280] width 23 height 8
type input "**********"
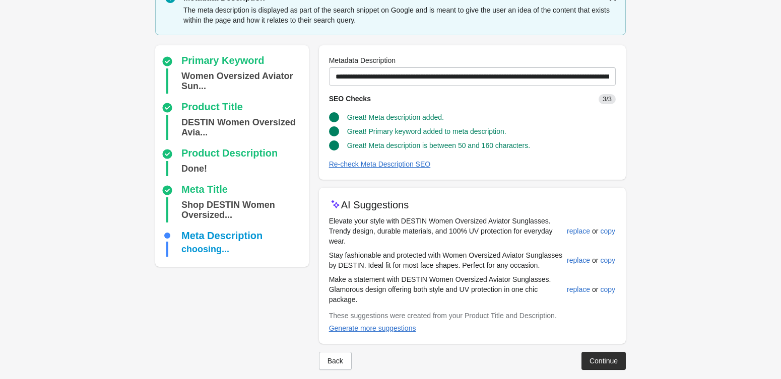
scroll to position [58, 0]
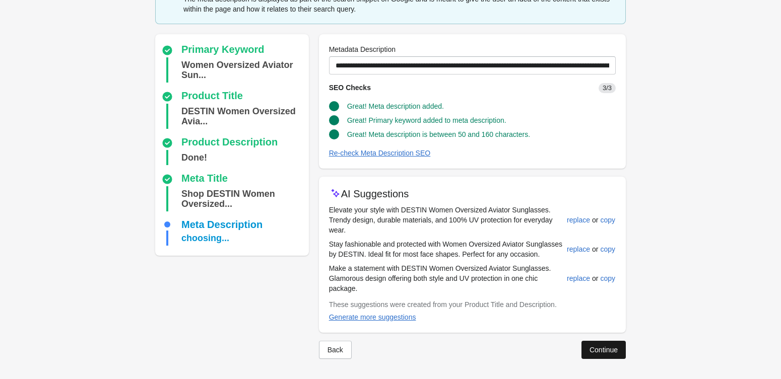
click at [587, 346] on button "Continue" at bounding box center [603, 350] width 44 height 18
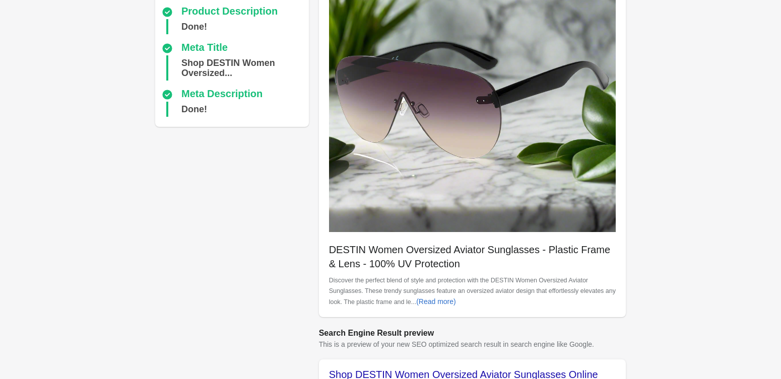
scroll to position [323, 0]
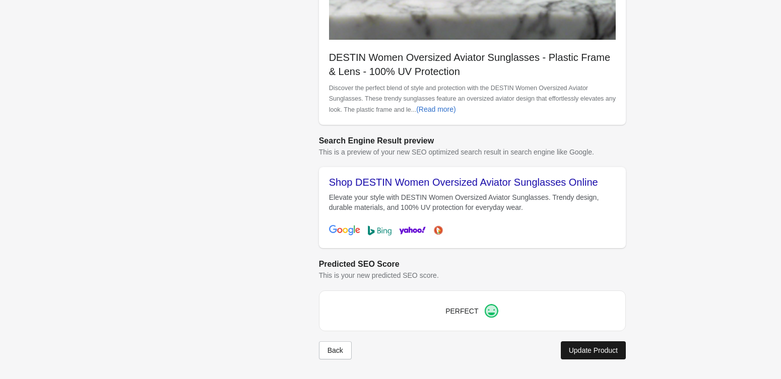
click at [583, 348] on div "Update Product" at bounding box center [593, 351] width 49 height 8
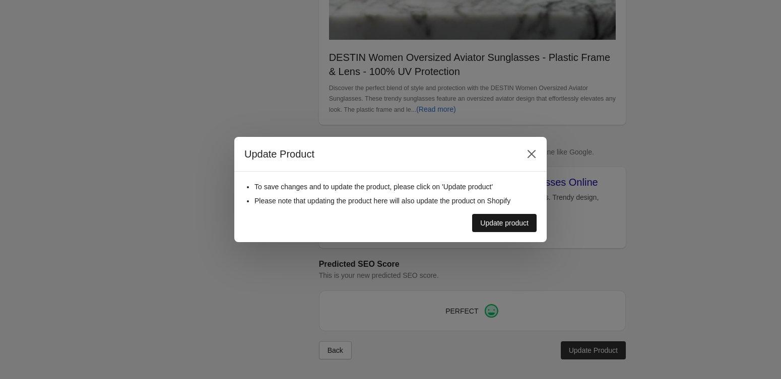
click at [499, 218] on button "Update product" at bounding box center [504, 223] width 64 height 18
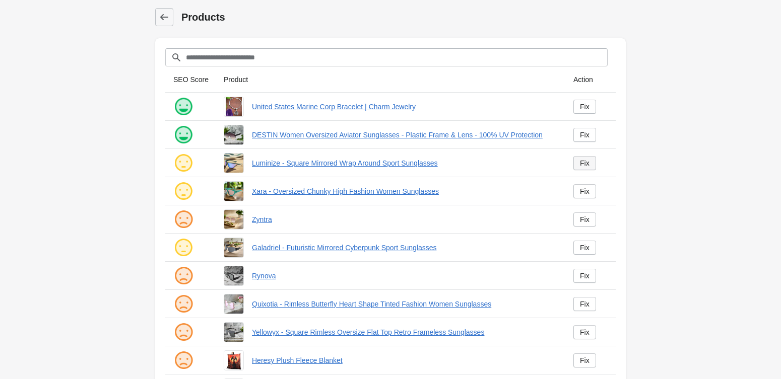
click at [576, 161] on link "Fix" at bounding box center [584, 163] width 23 height 14
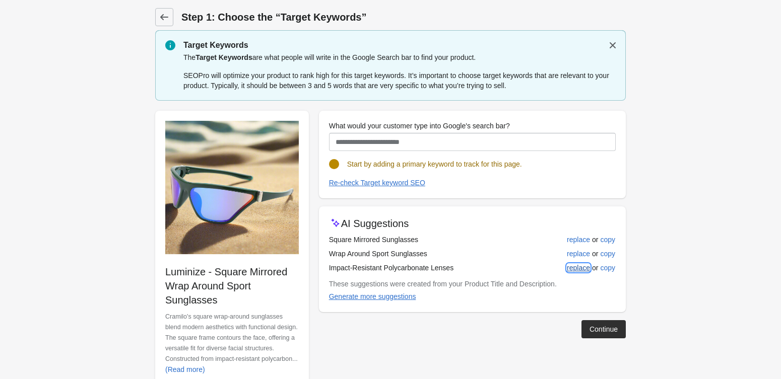
click at [575, 275] on button "replace" at bounding box center [578, 268] width 31 height 18
type input "**********"
click at [601, 333] on div "Continue" at bounding box center [603, 329] width 28 height 8
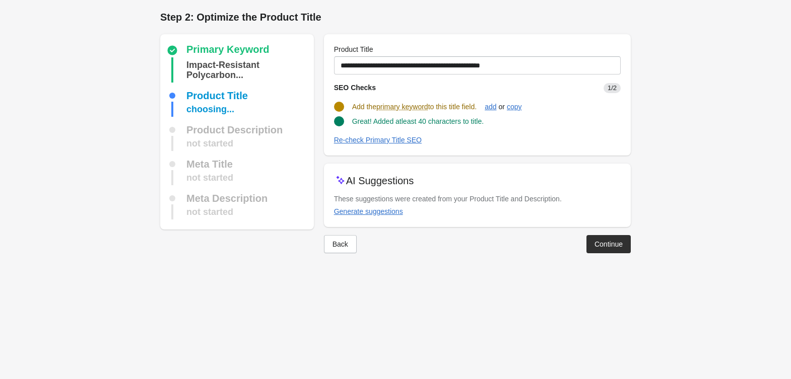
click at [349, 240] on button "Back" at bounding box center [340, 244] width 33 height 18
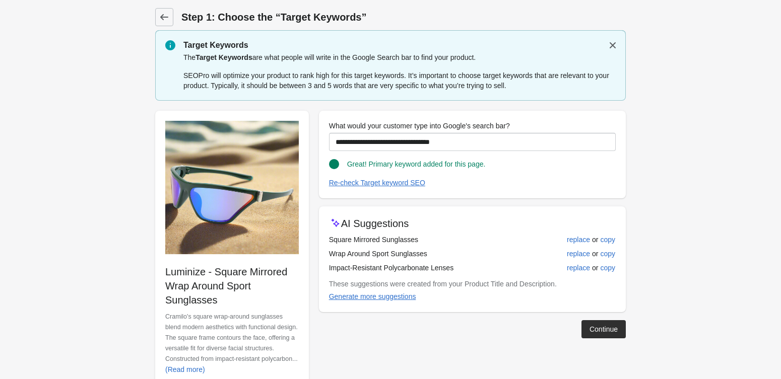
click at [609, 329] on div "Continue" at bounding box center [603, 329] width 28 height 8
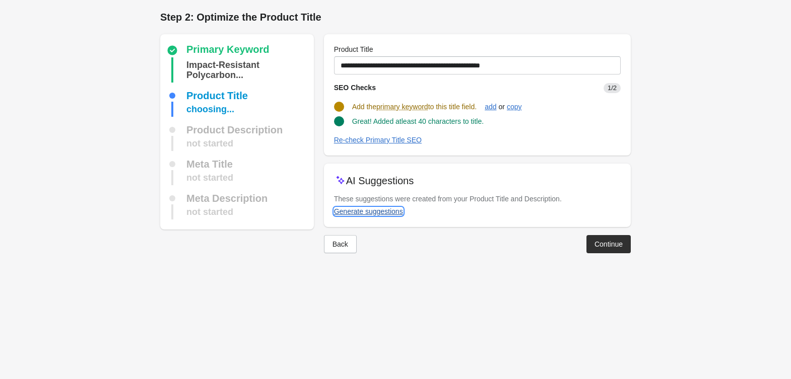
click at [359, 212] on div "Generate suggestions" at bounding box center [368, 212] width 69 height 8
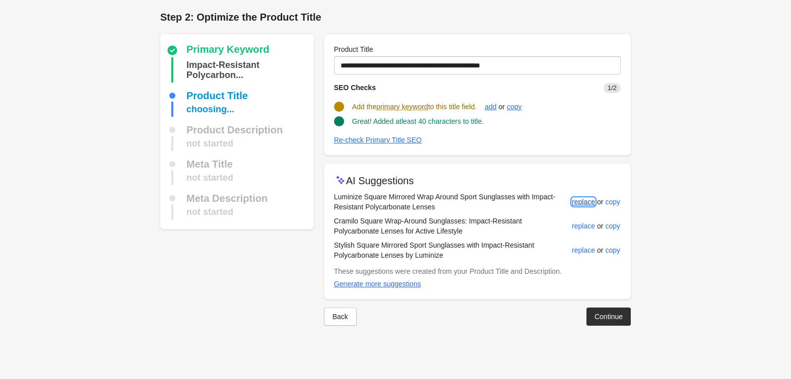
click at [581, 205] on div "replace" at bounding box center [583, 202] width 23 height 8
type input "**********"
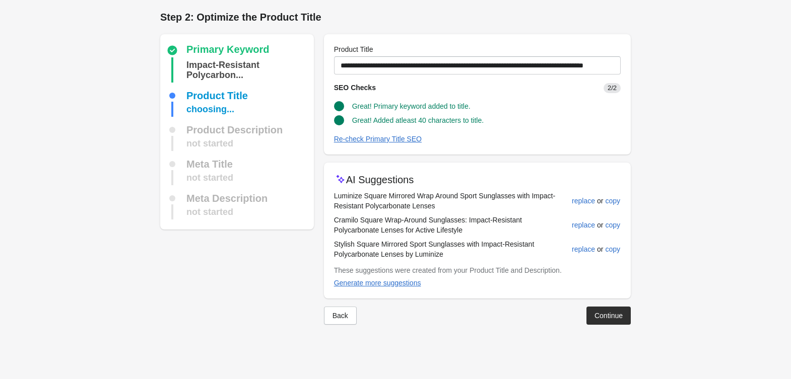
click at [598, 325] on div at bounding box center [395, 333] width 470 height 16
click at [598, 323] on button "Continue" at bounding box center [608, 316] width 44 height 18
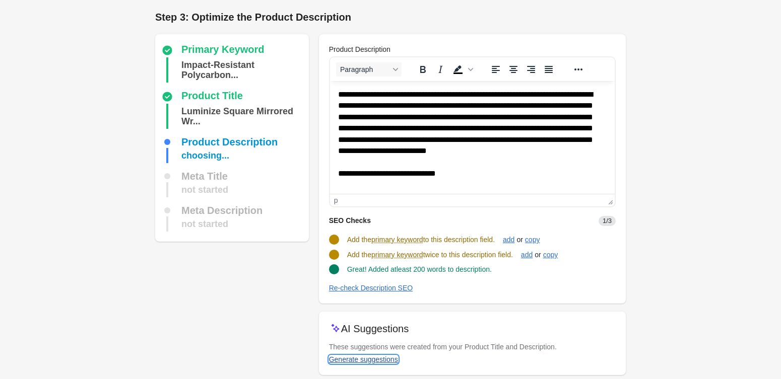
click at [341, 358] on div "Generate suggestions" at bounding box center [363, 360] width 69 height 8
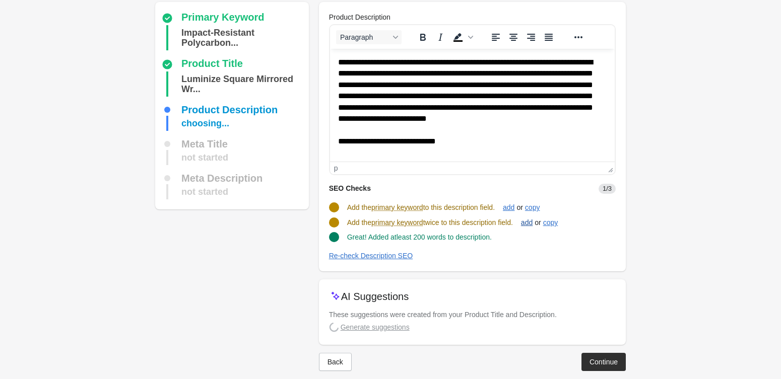
scroll to position [44, 0]
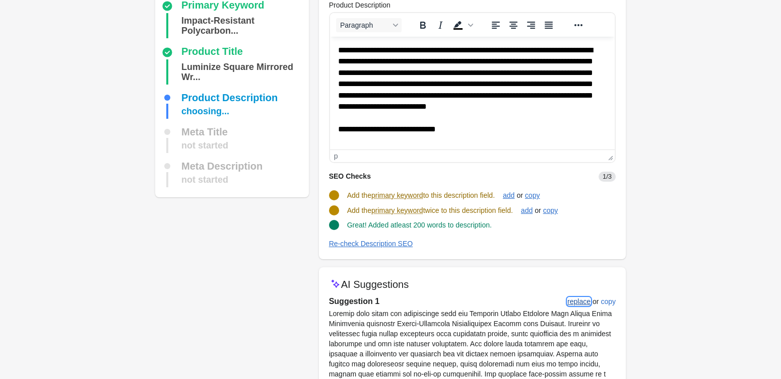
click at [581, 300] on div "replace" at bounding box center [578, 302] width 23 height 8
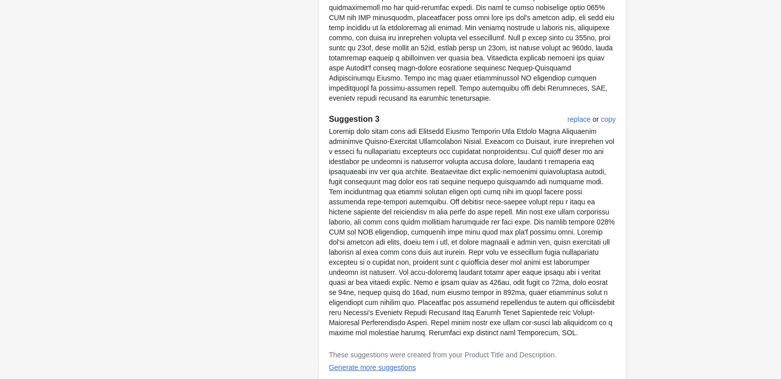
scroll to position [704, 0]
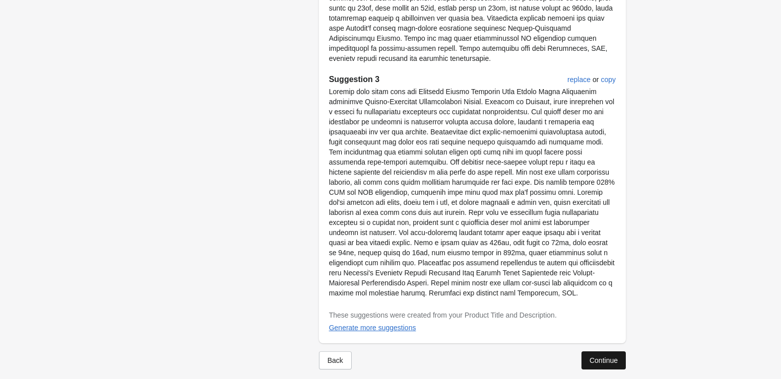
click at [595, 357] on div "Continue" at bounding box center [603, 361] width 28 height 8
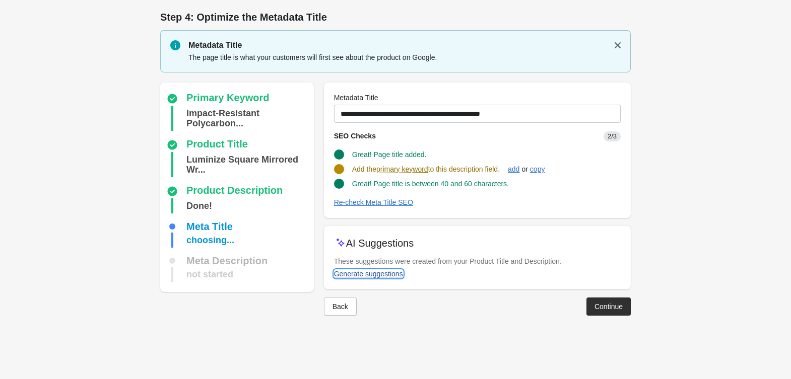
click at [375, 275] on div "Generate suggestions" at bounding box center [368, 274] width 69 height 8
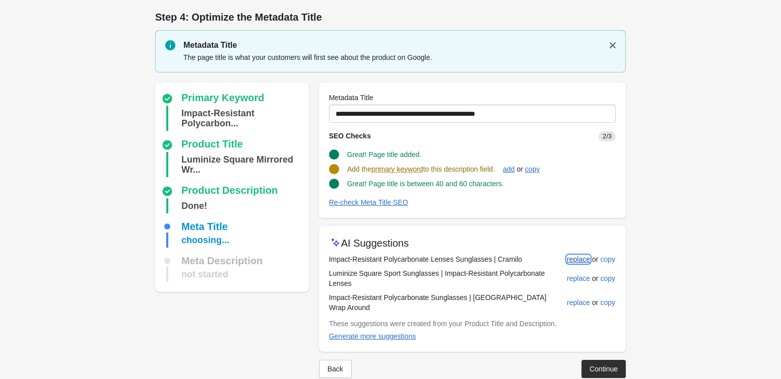
click at [577, 256] on div "replace" at bounding box center [578, 259] width 23 height 8
type input "**********"
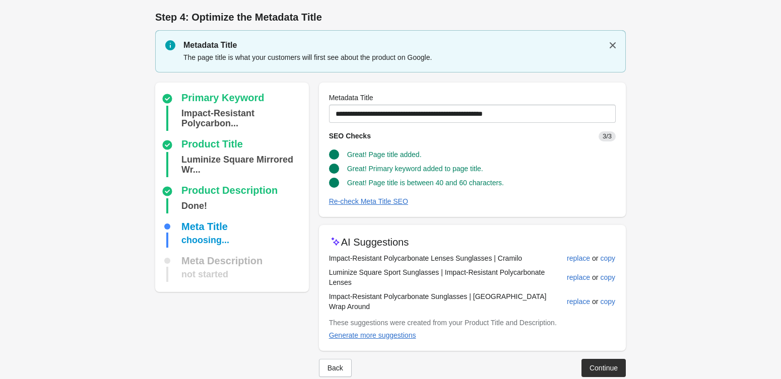
click at [589, 364] on div "Continue" at bounding box center [603, 368] width 28 height 8
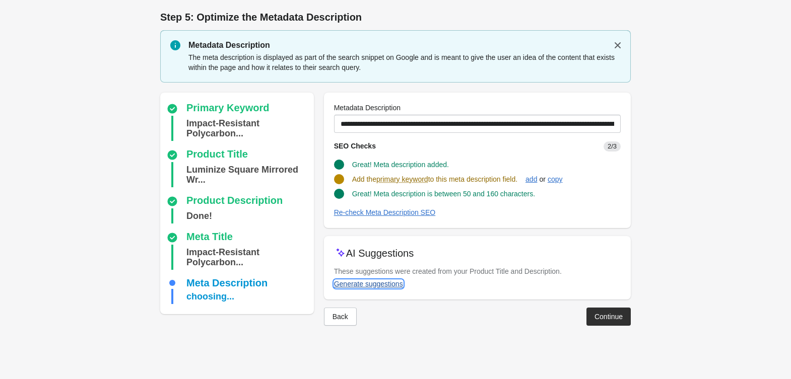
click at [359, 282] on div "Generate suggestions" at bounding box center [368, 284] width 69 height 8
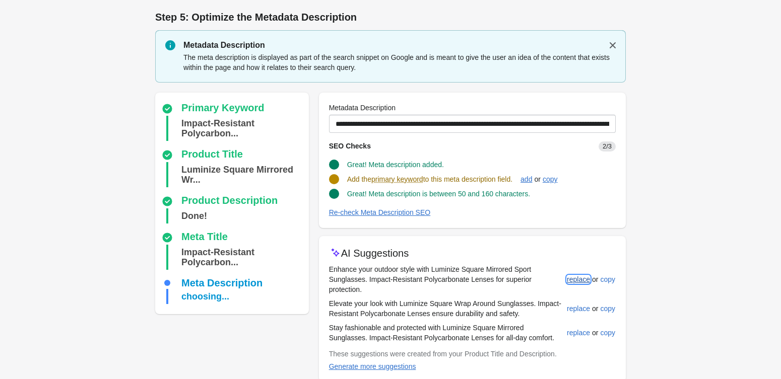
click at [578, 282] on button "replace" at bounding box center [578, 280] width 31 height 18
type input "**********"
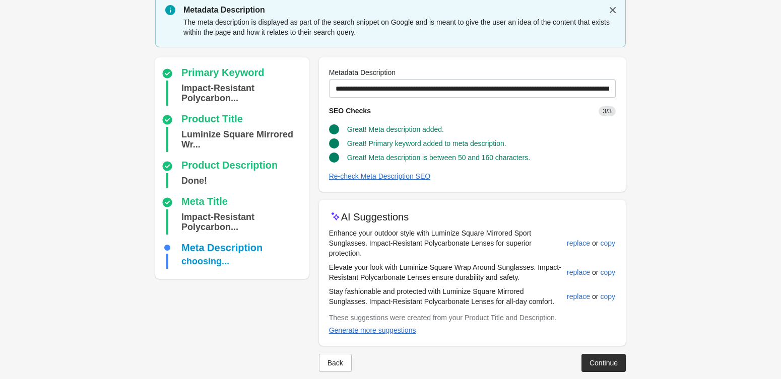
scroll to position [38, 0]
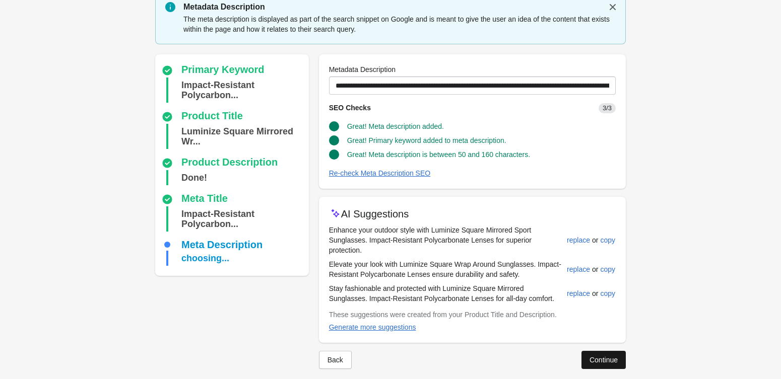
click at [600, 355] on button "Continue" at bounding box center [603, 360] width 44 height 18
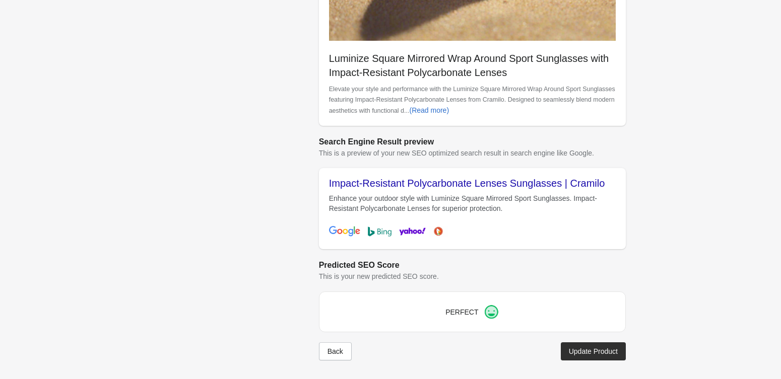
scroll to position [323, 0]
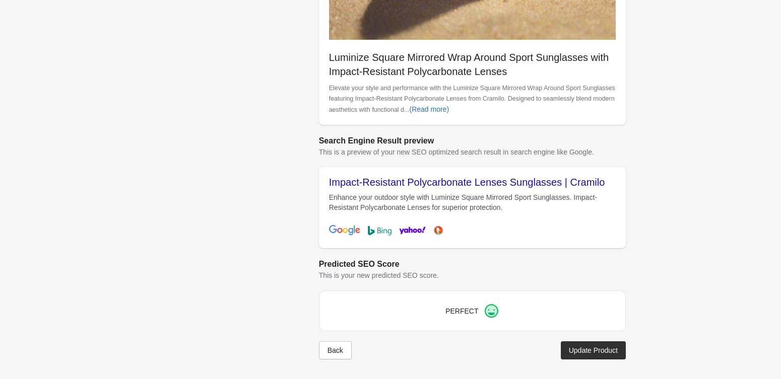
click at [585, 353] on div "Update Product" at bounding box center [593, 351] width 49 height 8
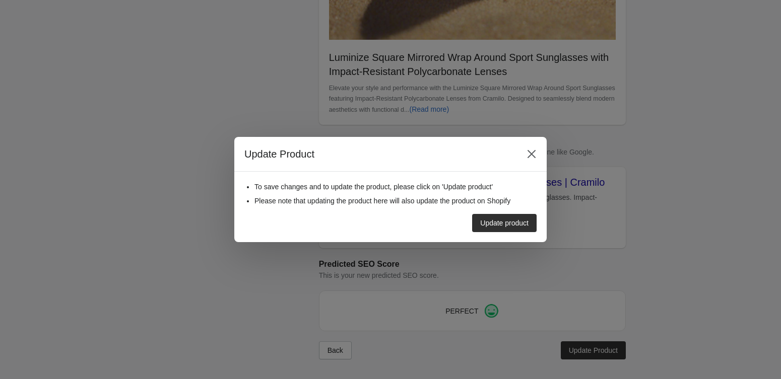
click at [502, 228] on button "Update product" at bounding box center [504, 223] width 64 height 18
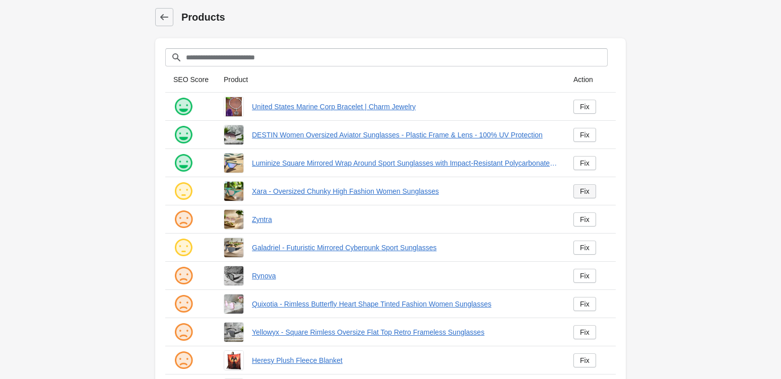
click at [577, 194] on link "Fix" at bounding box center [584, 191] width 23 height 14
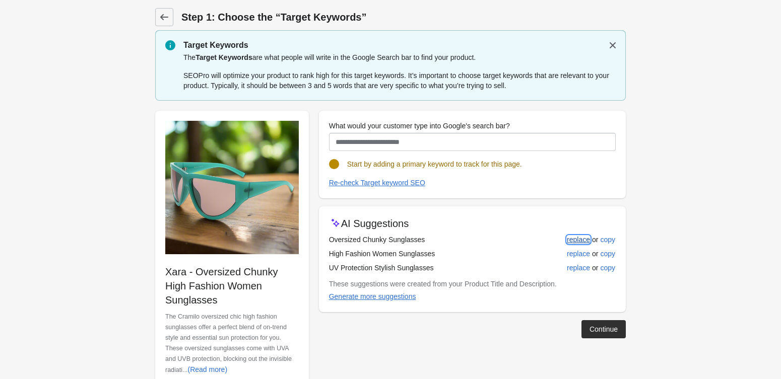
click at [568, 235] on button "replace" at bounding box center [578, 240] width 31 height 18
type input "**********"
click at [605, 323] on button "Continue" at bounding box center [603, 329] width 44 height 18
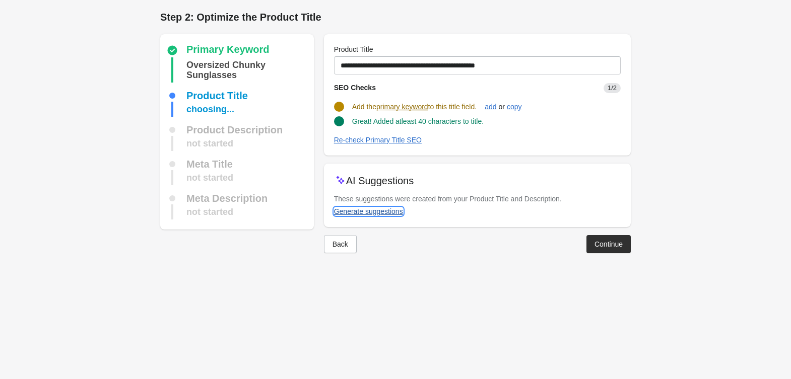
click at [352, 215] on div "Generate suggestions" at bounding box center [368, 212] width 69 height 8
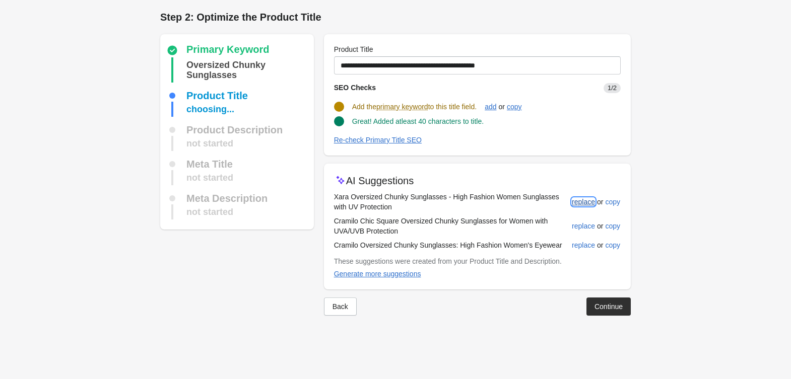
click at [587, 208] on button "replace" at bounding box center [583, 202] width 31 height 18
type input "**********"
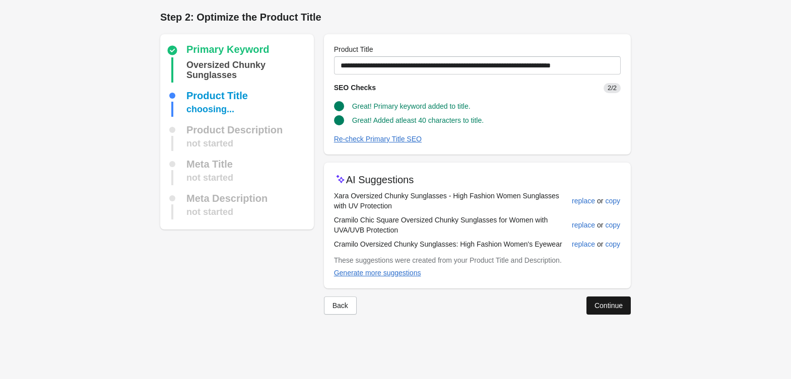
click at [614, 299] on button "Continue" at bounding box center [608, 306] width 44 height 18
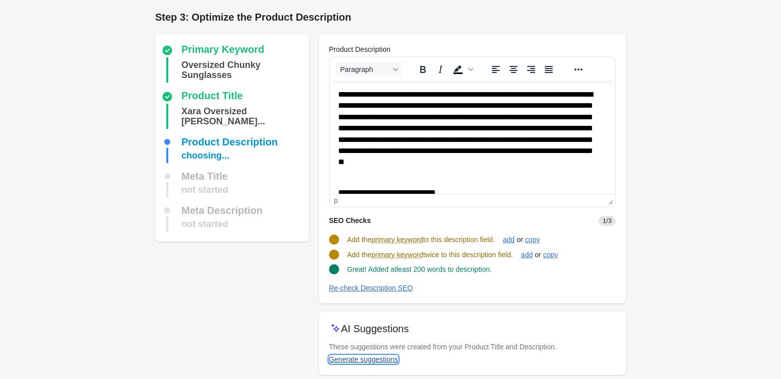
click at [361, 363] on div "Generate suggestions" at bounding box center [363, 360] width 69 height 8
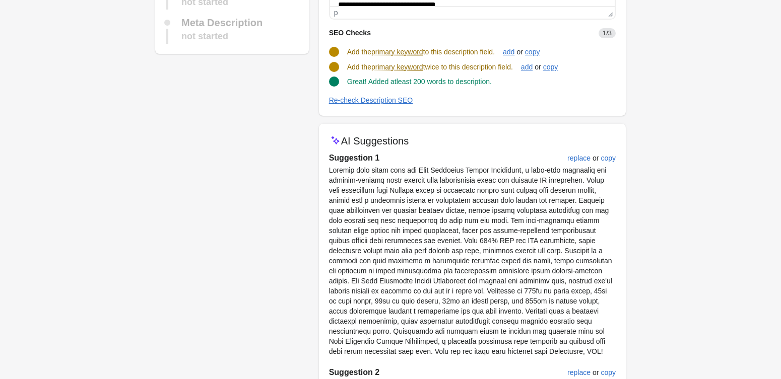
scroll to position [179, 0]
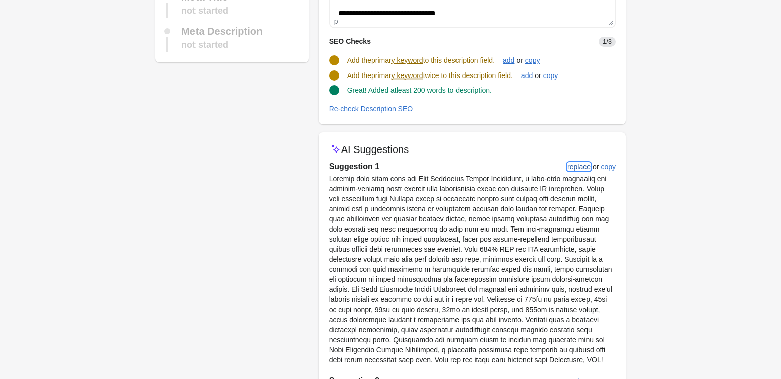
click at [575, 163] on div "replace" at bounding box center [578, 167] width 23 height 8
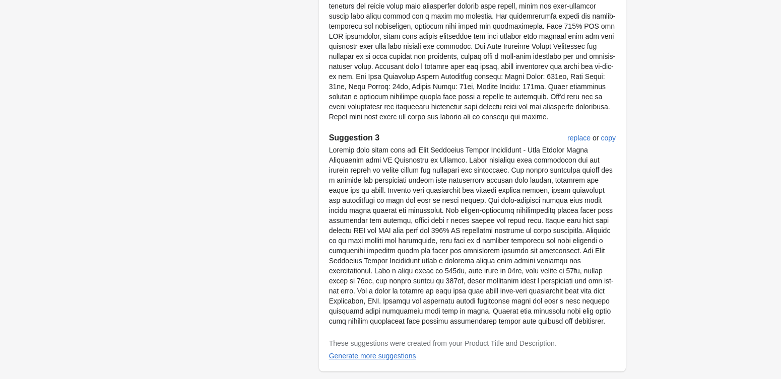
scroll to position [694, 0]
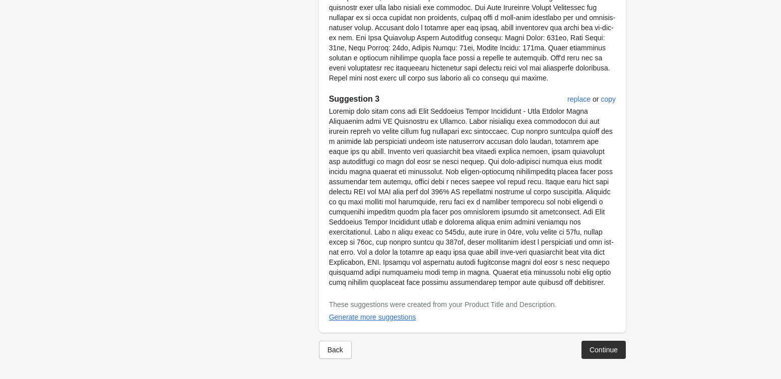
click at [599, 347] on div "Continue" at bounding box center [603, 350] width 28 height 8
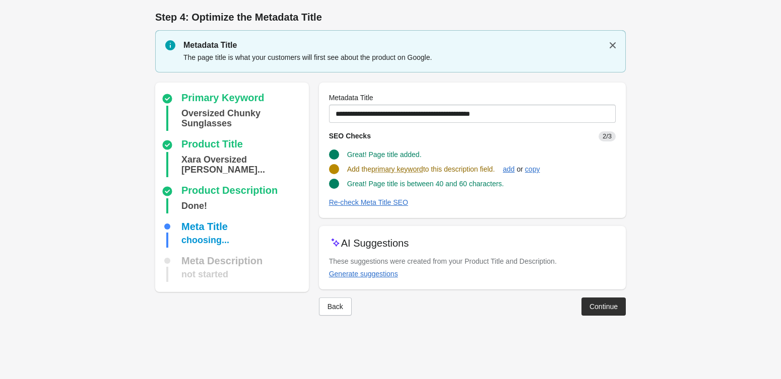
scroll to position [0, 0]
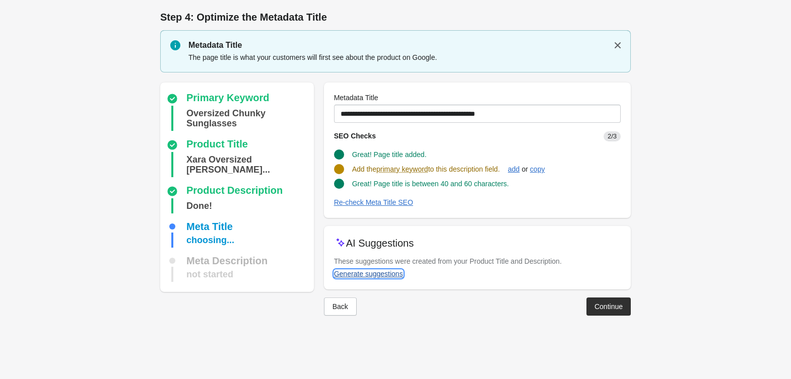
click at [385, 275] on div "Generate suggestions" at bounding box center [368, 274] width 69 height 8
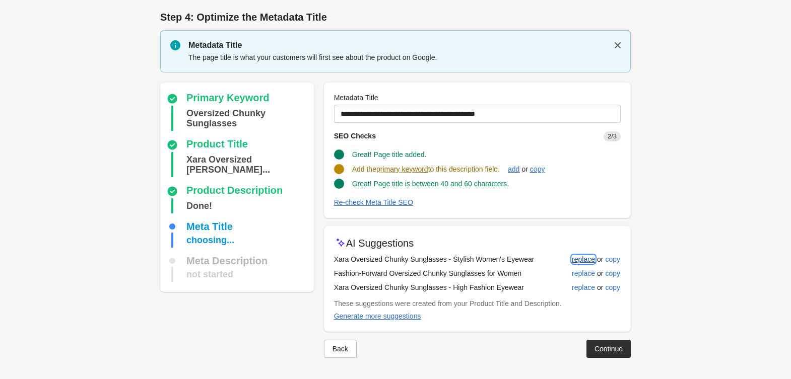
click at [579, 256] on div "replace" at bounding box center [583, 259] width 23 height 8
type input "**********"
click at [598, 340] on button "Continue" at bounding box center [608, 348] width 44 height 18
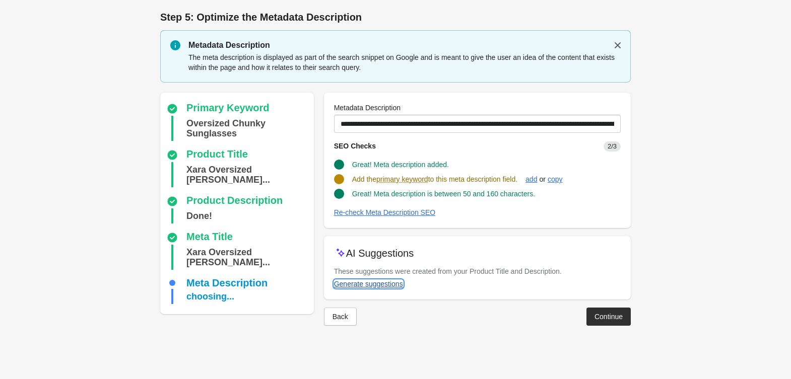
click at [389, 278] on button "Generate suggestions" at bounding box center [368, 284] width 77 height 18
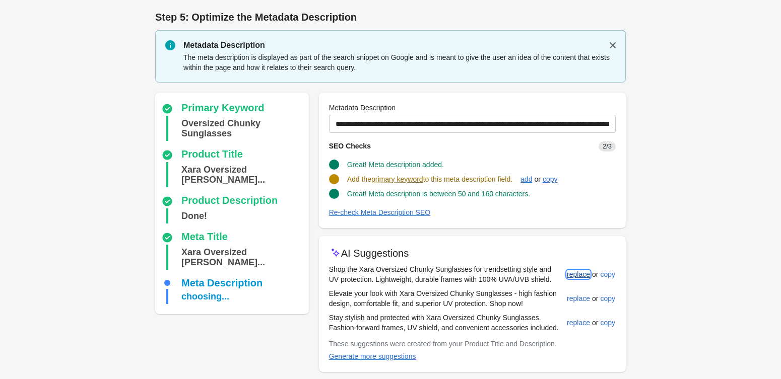
click at [569, 277] on div "replace" at bounding box center [578, 275] width 23 height 8
type input "**********"
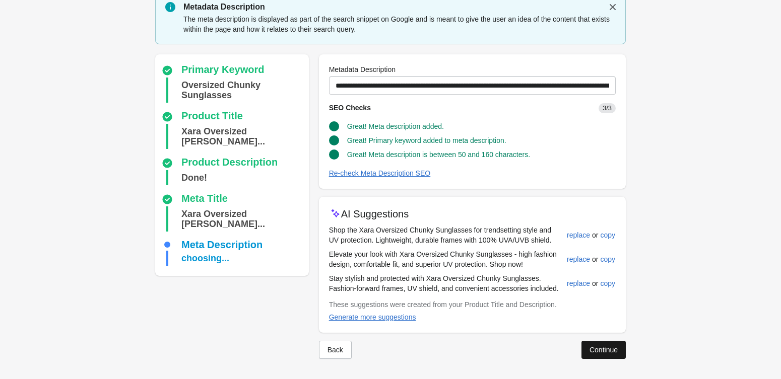
click at [616, 354] on div "Continue" at bounding box center [603, 350] width 28 height 8
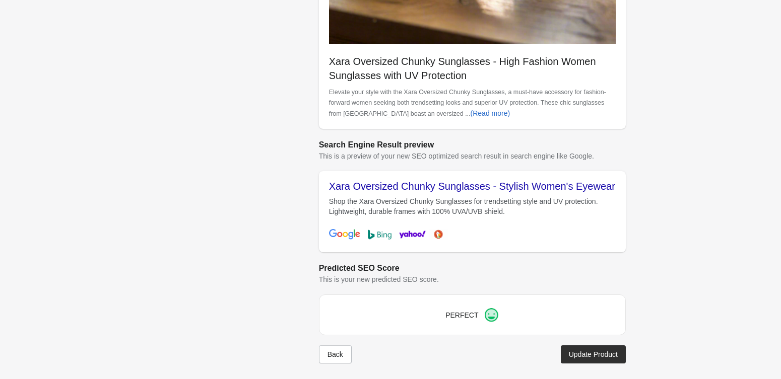
scroll to position [323, 0]
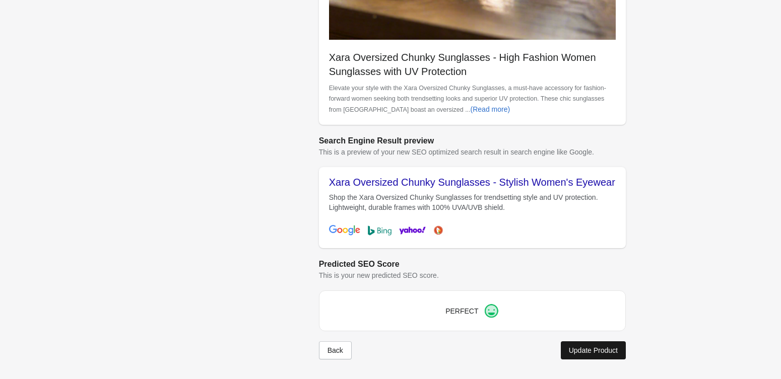
click at [587, 353] on div "Update Product" at bounding box center [593, 351] width 49 height 8
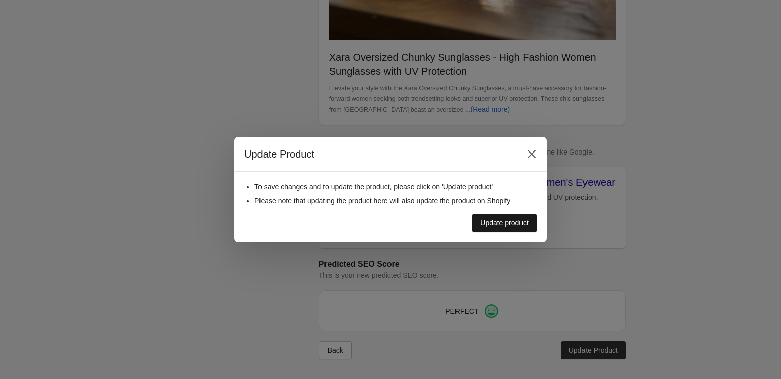
click at [528, 227] on button "Update product" at bounding box center [504, 223] width 64 height 18
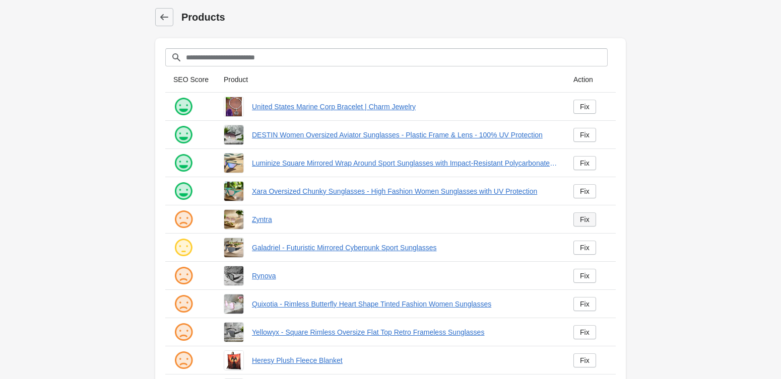
click at [588, 222] on div "Fix" at bounding box center [585, 220] width 10 height 8
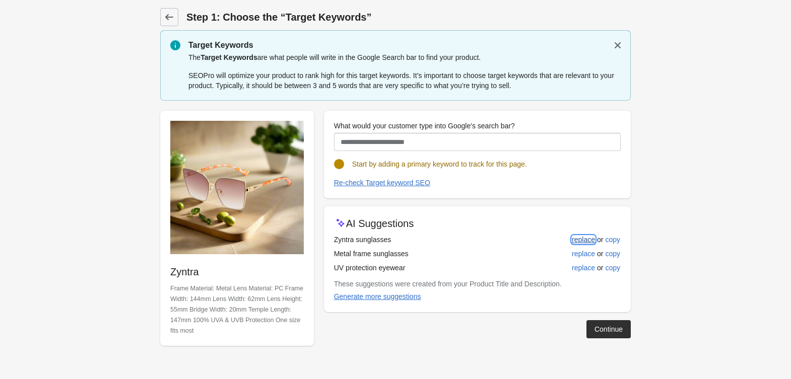
click at [579, 234] on button "replace" at bounding box center [583, 240] width 31 height 18
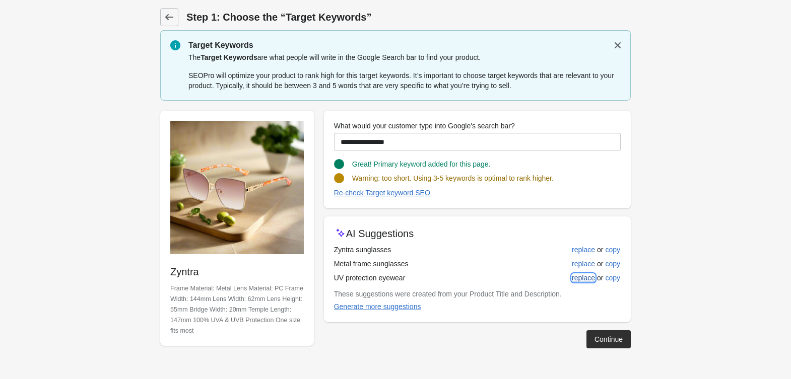
click at [569, 279] on button "replace" at bounding box center [583, 278] width 31 height 18
type input "**********"
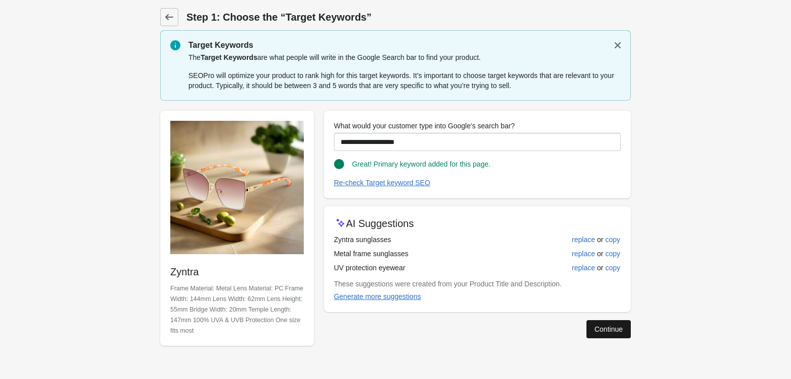
click at [594, 328] on div "Continue" at bounding box center [608, 329] width 28 height 8
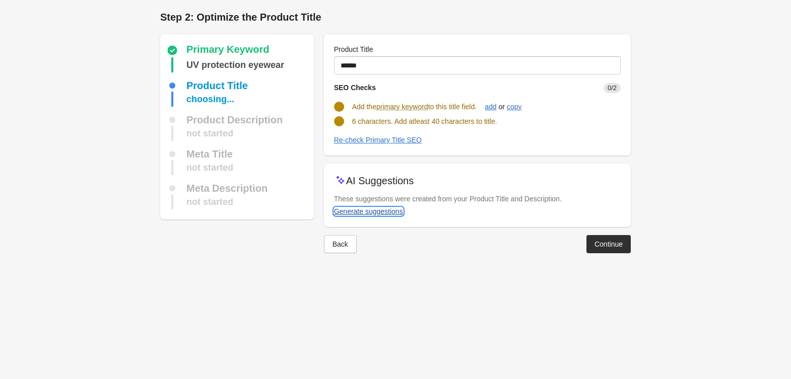
click at [375, 210] on div "Generate suggestions" at bounding box center [368, 212] width 69 height 8
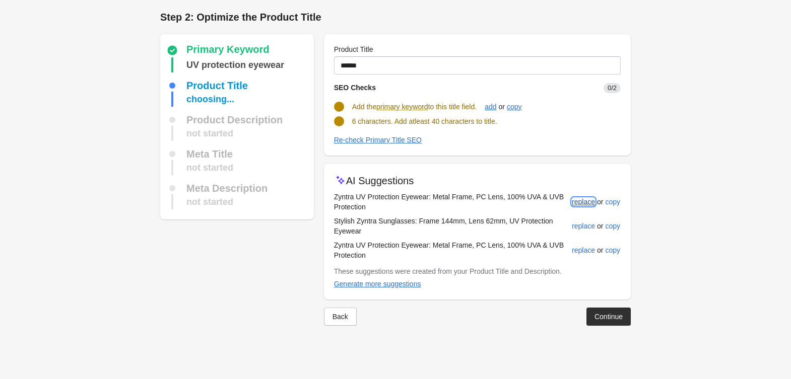
click at [583, 205] on div "replace" at bounding box center [583, 202] width 23 height 8
type input "**********"
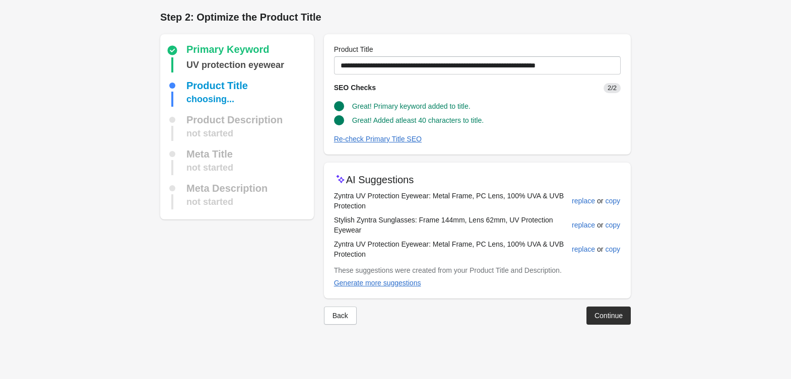
click at [609, 315] on div "Continue" at bounding box center [608, 316] width 28 height 8
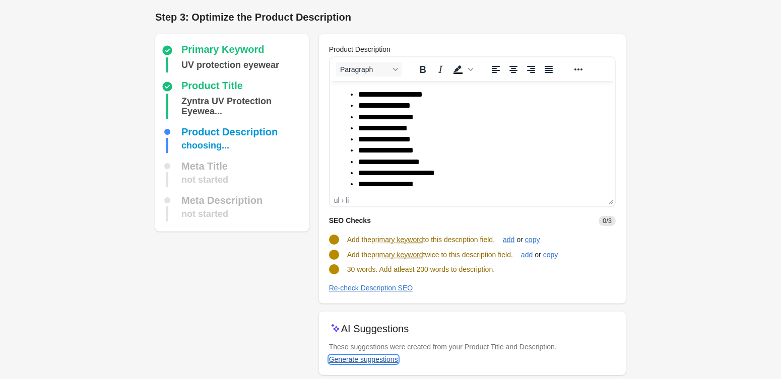
click at [369, 356] on div "Generate suggestions" at bounding box center [363, 360] width 69 height 8
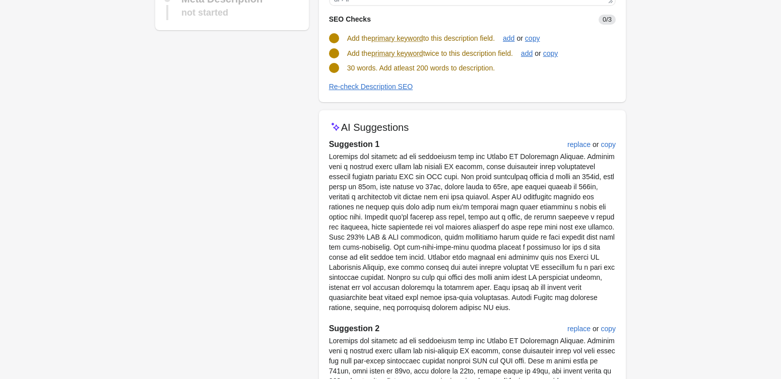
scroll to position [179, 0]
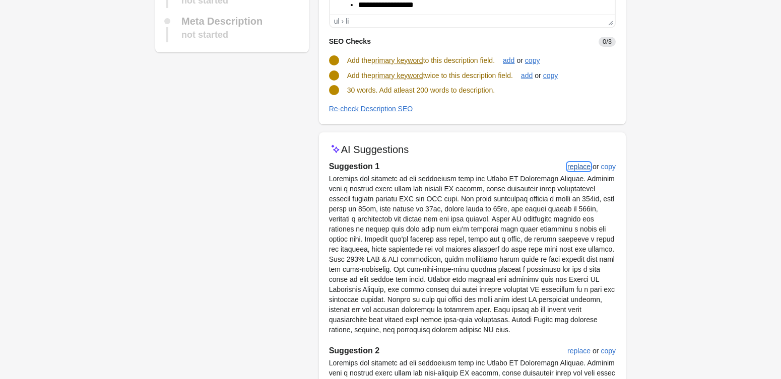
click at [574, 166] on div "replace" at bounding box center [578, 167] width 23 height 8
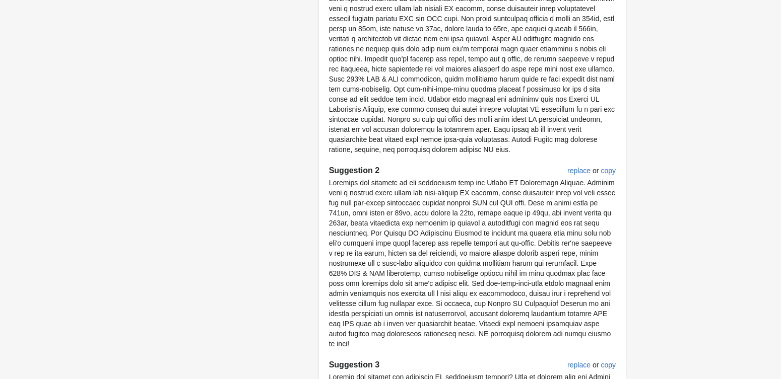
scroll to position [593, 0]
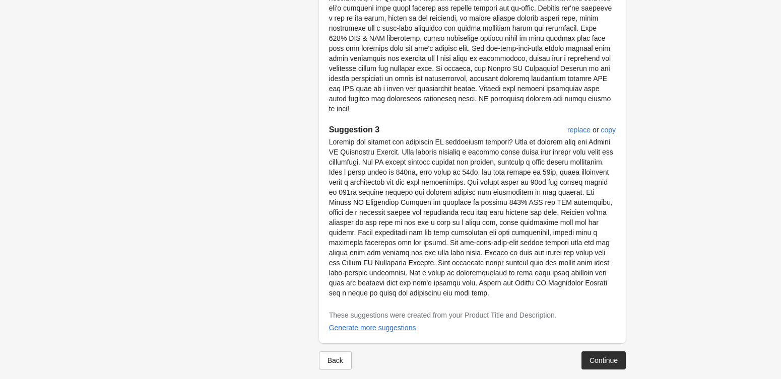
click at [612, 357] on div "Continue" at bounding box center [603, 361] width 28 height 8
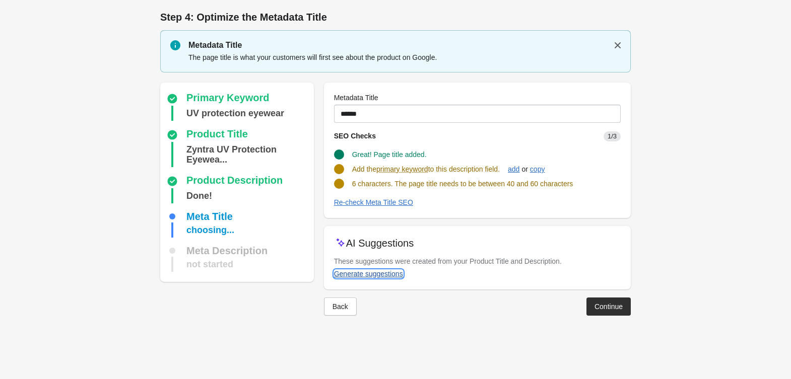
click at [369, 274] on div "Generate suggestions" at bounding box center [368, 274] width 69 height 8
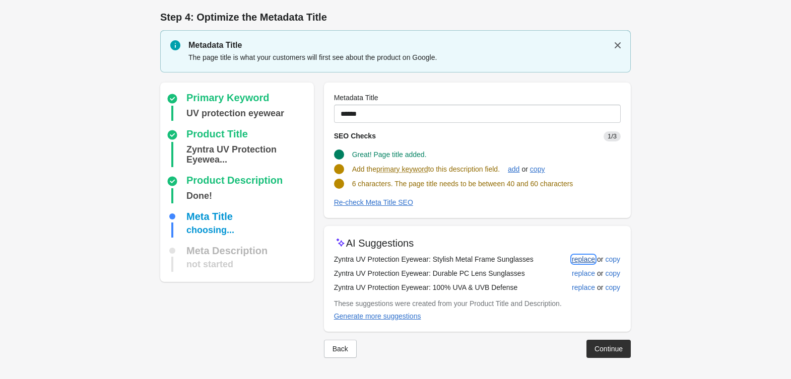
click at [577, 254] on button "replace" at bounding box center [583, 259] width 31 height 18
type input "**********"
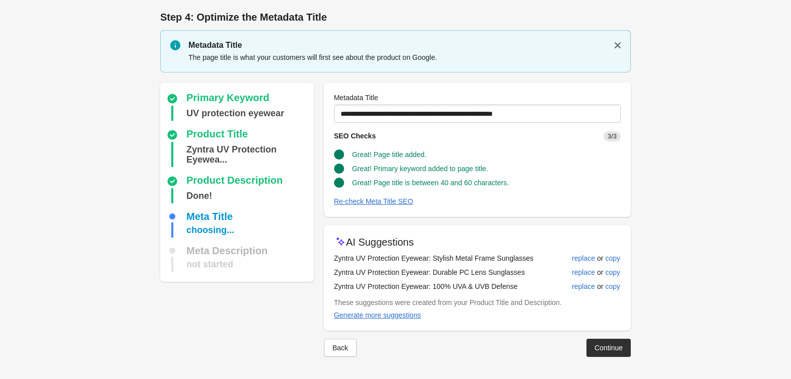
click at [594, 352] on div "Continue" at bounding box center [608, 348] width 28 height 8
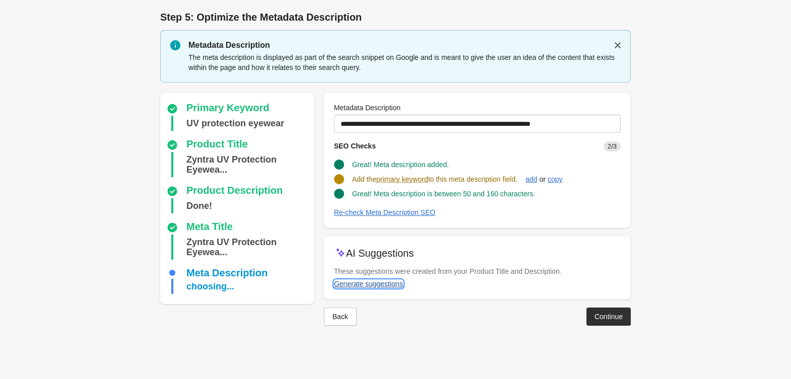
click at [371, 287] on div "Generate suggestions" at bounding box center [368, 284] width 69 height 8
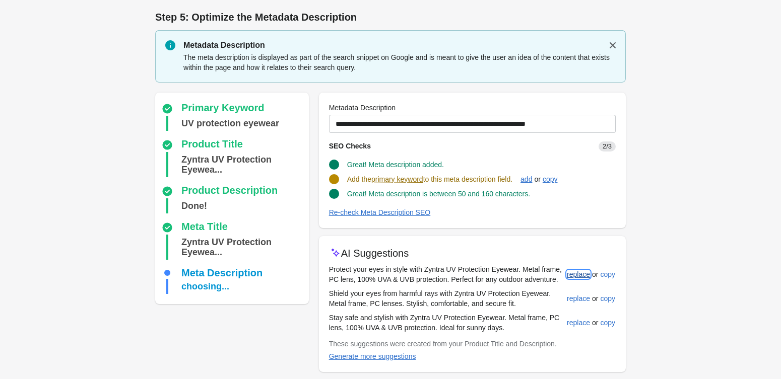
click at [582, 277] on div "replace" at bounding box center [578, 275] width 23 height 8
type input "**********"
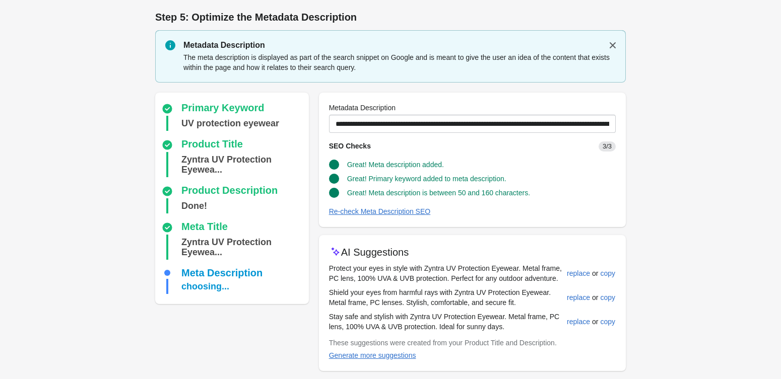
scroll to position [38, 0]
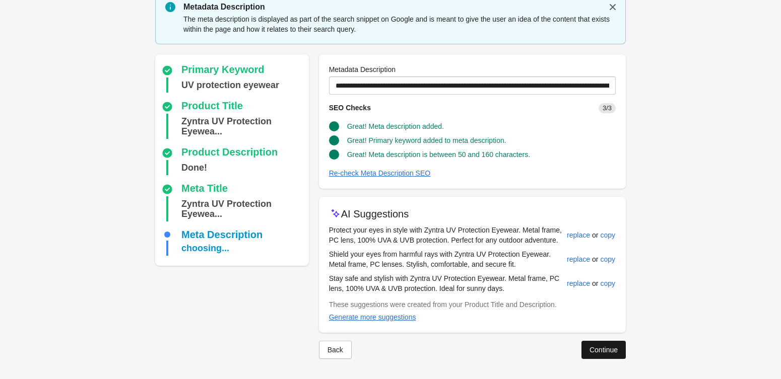
click at [607, 353] on div "Continue" at bounding box center [603, 350] width 28 height 8
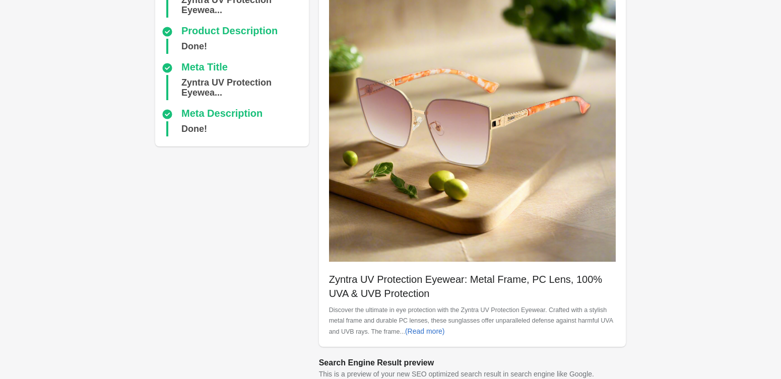
scroll to position [323, 0]
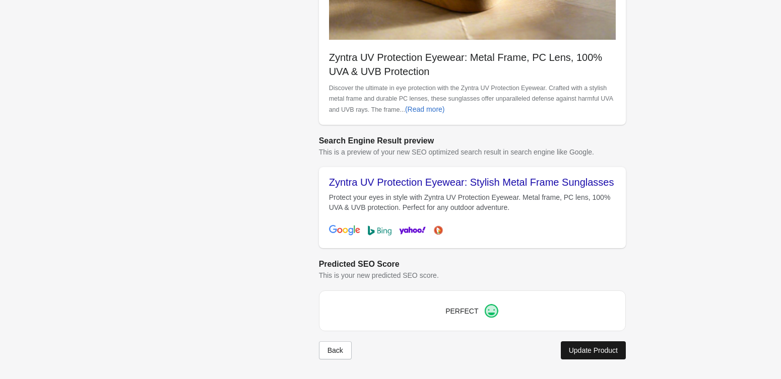
click at [579, 353] on div "Update Product" at bounding box center [593, 351] width 49 height 8
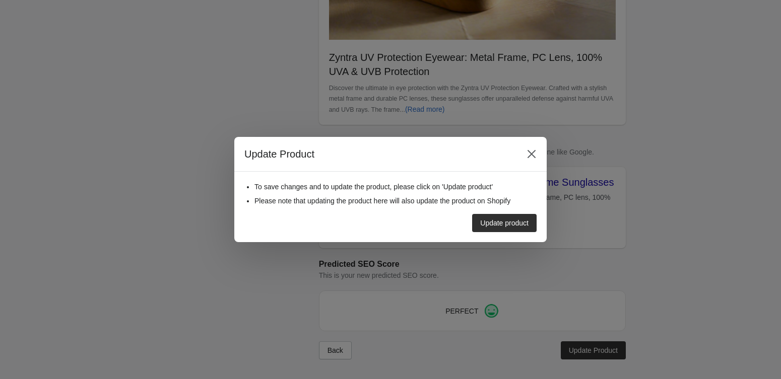
click at [498, 219] on div "Update product" at bounding box center [504, 223] width 48 height 8
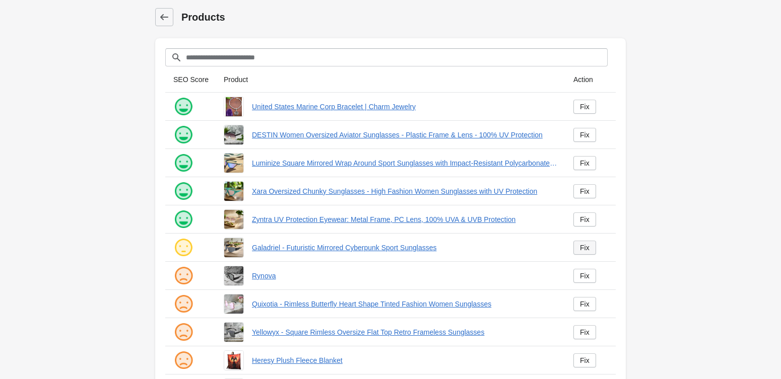
click at [585, 245] on div "Fix" at bounding box center [585, 248] width 10 height 8
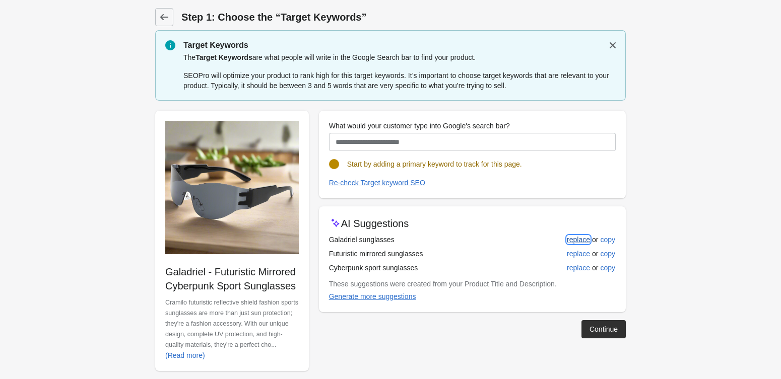
click at [568, 243] on div "replace" at bounding box center [578, 240] width 23 height 8
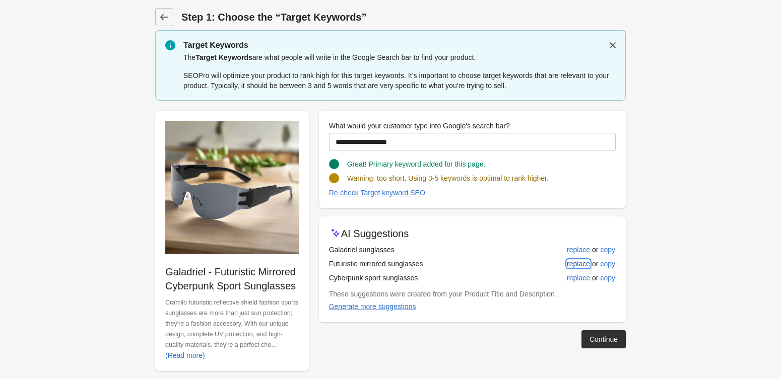
click at [569, 264] on div "replace" at bounding box center [578, 264] width 23 height 8
type input "**********"
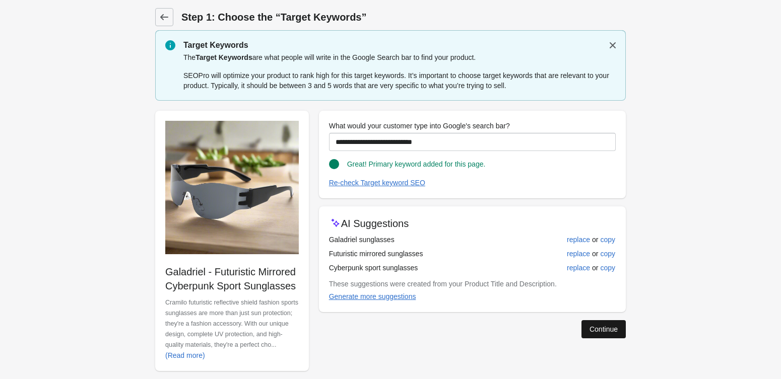
click at [605, 335] on button "Continue" at bounding box center [603, 329] width 44 height 18
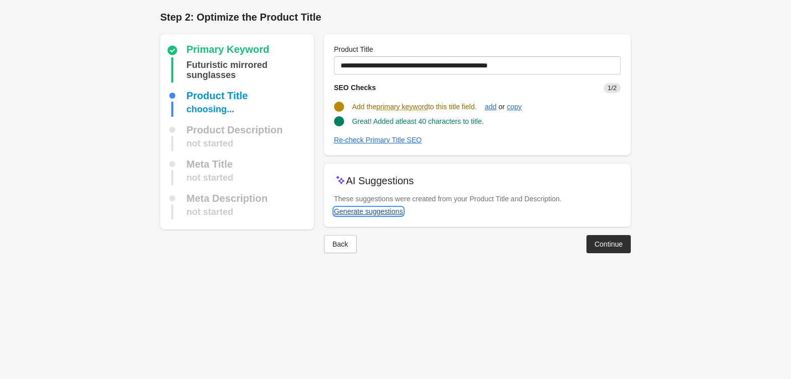
click at [377, 211] on div "Generate suggestions" at bounding box center [368, 212] width 69 height 8
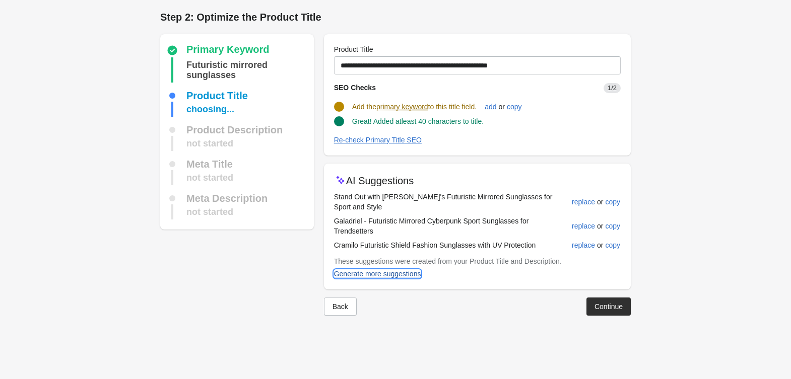
click at [387, 270] on div "Generate more suggestions" at bounding box center [377, 274] width 87 height 8
click at [572, 198] on div "replace" at bounding box center [583, 202] width 23 height 8
type input "**********"
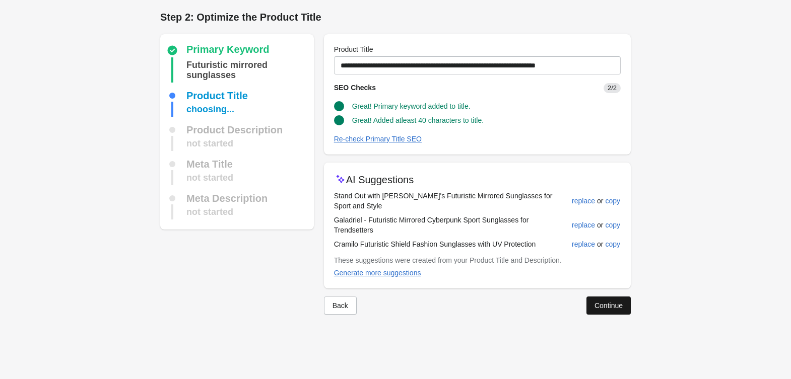
click at [599, 302] on div "Continue" at bounding box center [608, 306] width 28 height 8
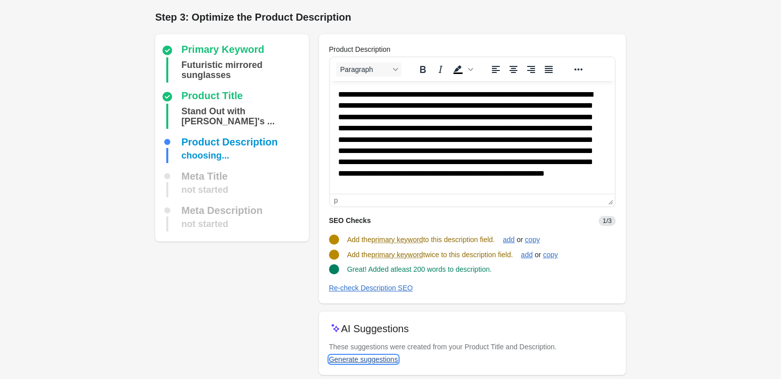
click at [364, 363] on div "Generate suggestions" at bounding box center [363, 360] width 69 height 8
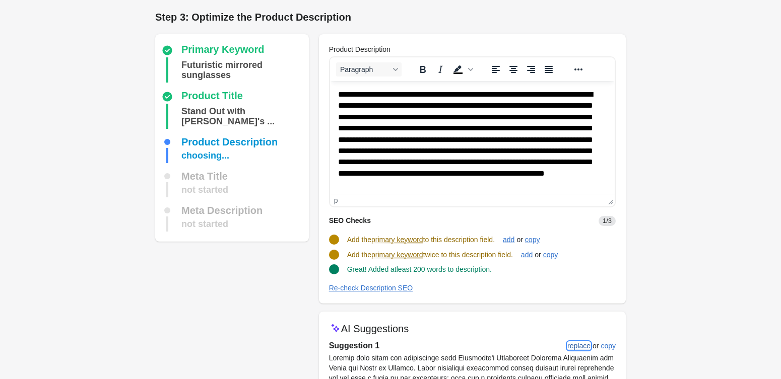
click at [584, 349] on div "replace" at bounding box center [578, 346] width 23 height 8
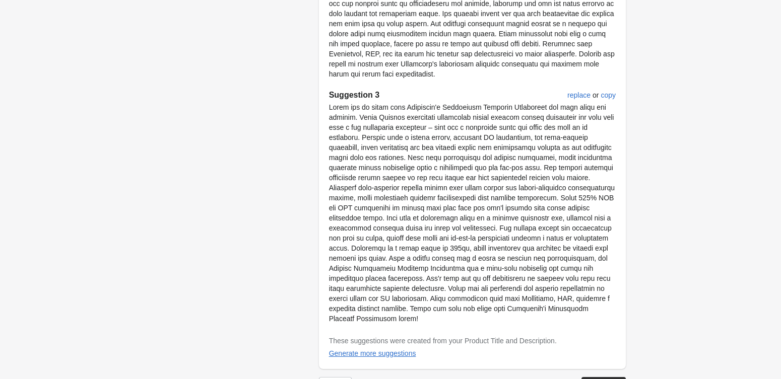
scroll to position [754, 0]
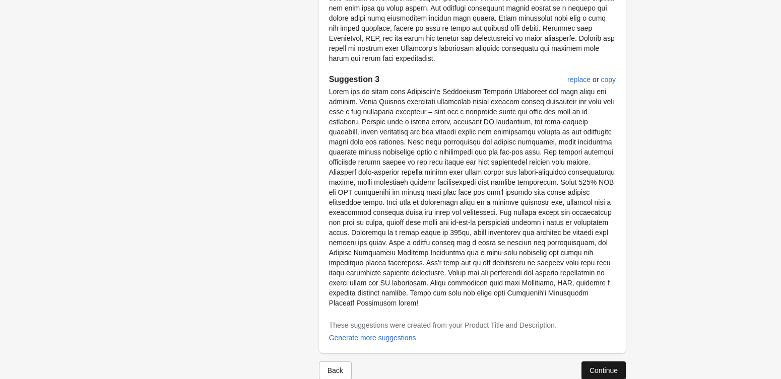
click at [595, 367] on div "Continue" at bounding box center [603, 371] width 28 height 8
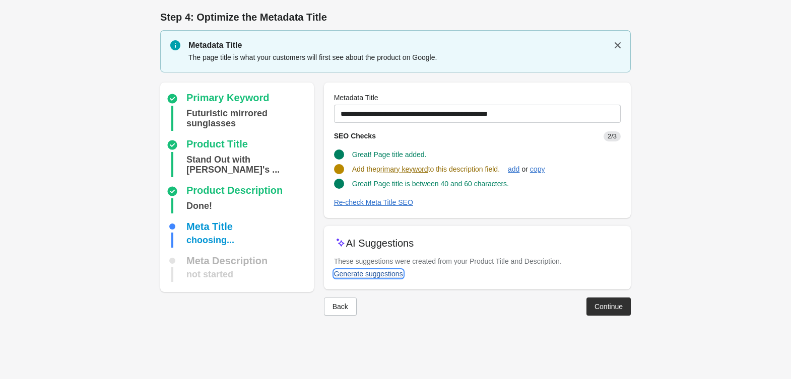
click at [387, 277] on div "Generate suggestions" at bounding box center [368, 274] width 69 height 8
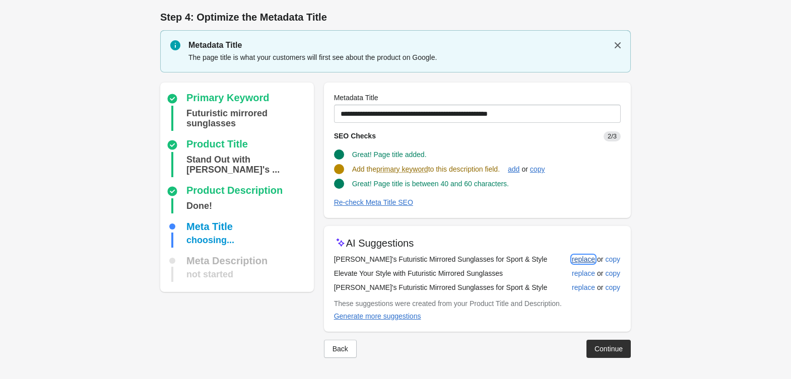
click at [579, 255] on div "replace" at bounding box center [583, 259] width 23 height 8
type input "**********"
click at [611, 347] on div "Continue" at bounding box center [608, 348] width 28 height 8
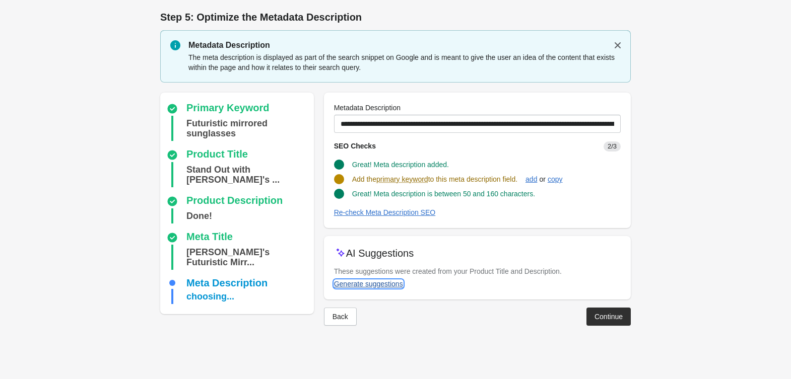
click at [391, 285] on div "Generate suggestions" at bounding box center [368, 284] width 69 height 8
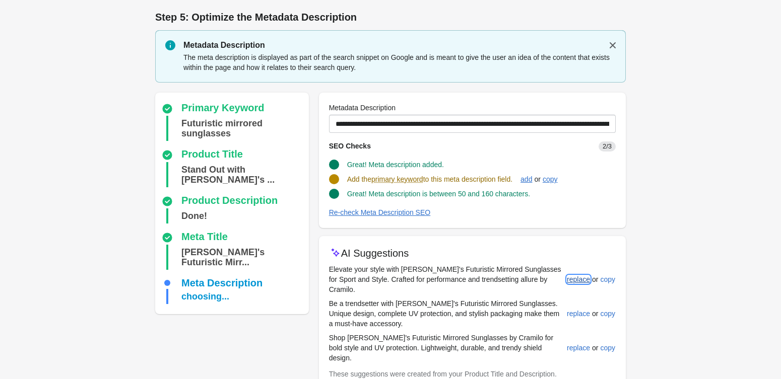
click at [573, 276] on div "replace" at bounding box center [578, 280] width 23 height 8
type input "**********"
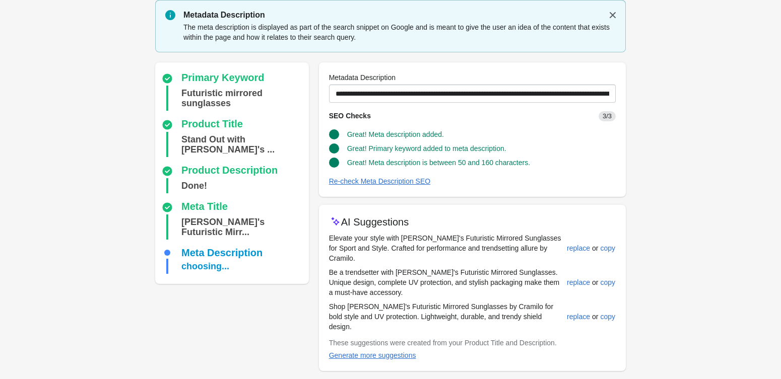
scroll to position [48, 0]
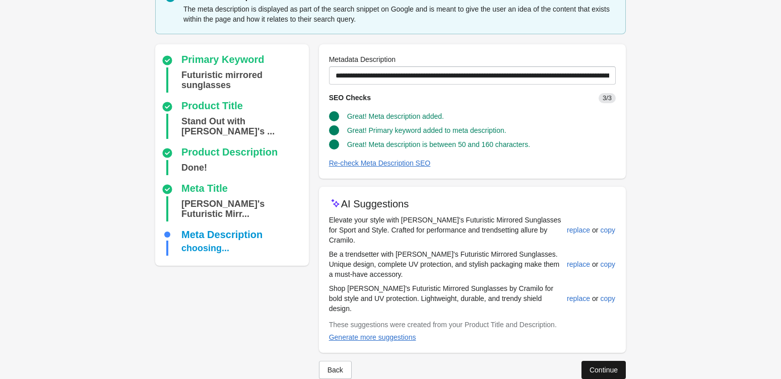
click at [596, 366] on div "Continue" at bounding box center [603, 370] width 28 height 8
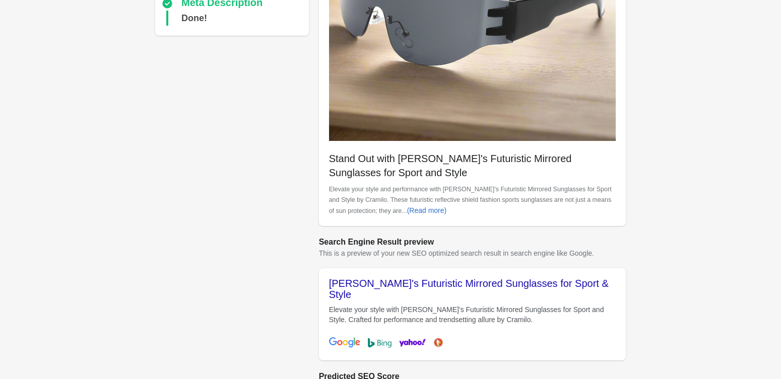
scroll to position [323, 0]
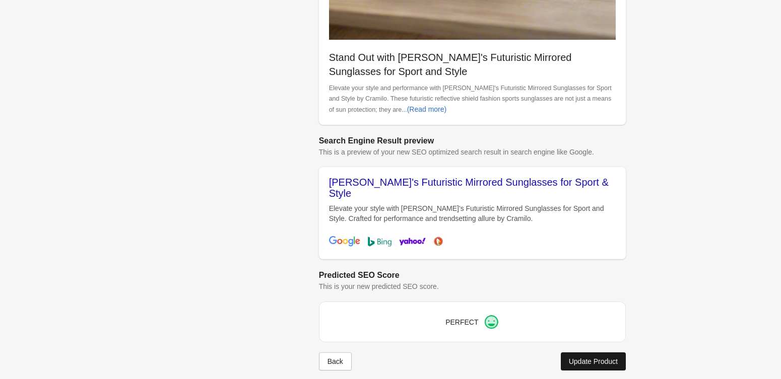
click at [577, 358] on div "Update Product" at bounding box center [593, 362] width 49 height 8
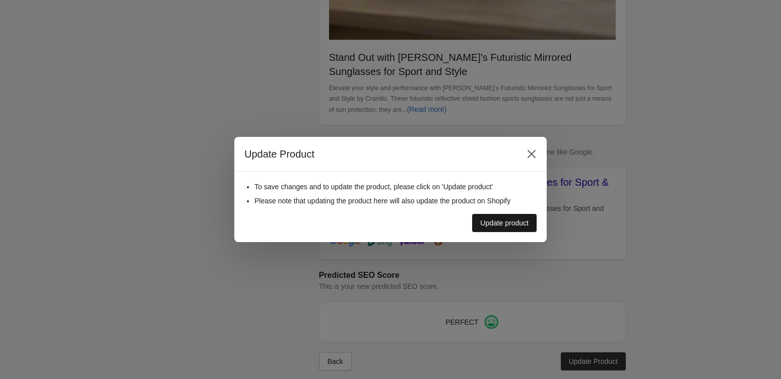
click at [494, 224] on div "Update product" at bounding box center [504, 223] width 48 height 8
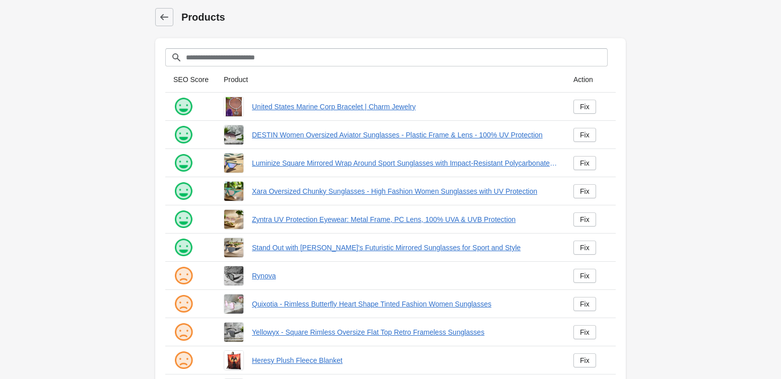
scroll to position [22, 0]
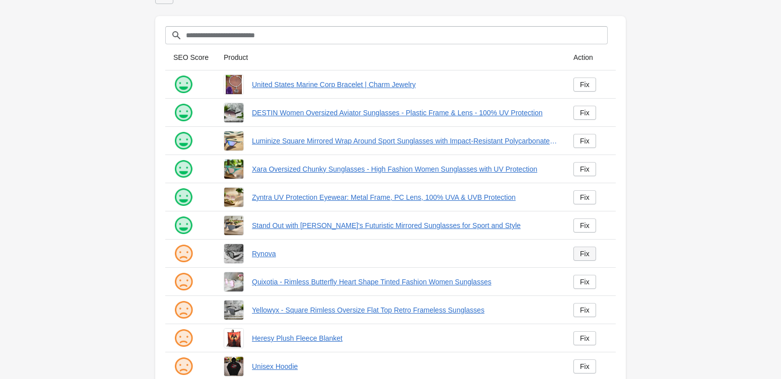
click at [585, 251] on div "Fix" at bounding box center [585, 254] width 10 height 8
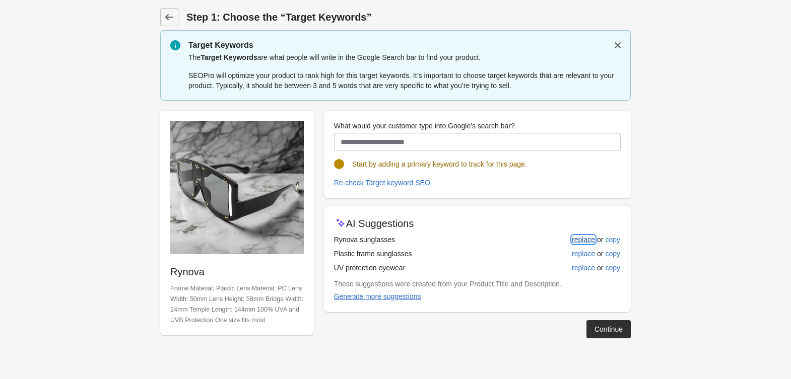
click at [578, 236] on div "replace" at bounding box center [583, 240] width 23 height 8
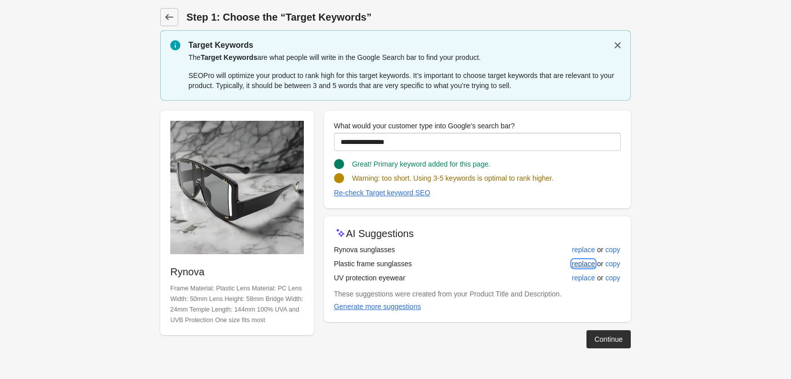
click at [575, 261] on div "replace" at bounding box center [583, 264] width 23 height 8
type input "**********"
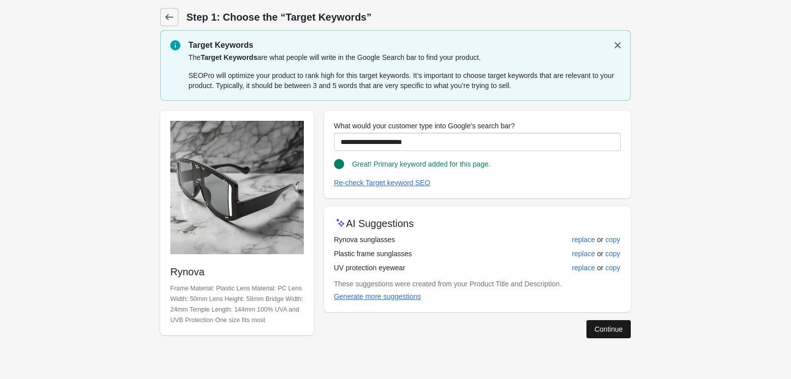
click at [601, 331] on div "Continue" at bounding box center [608, 329] width 28 height 8
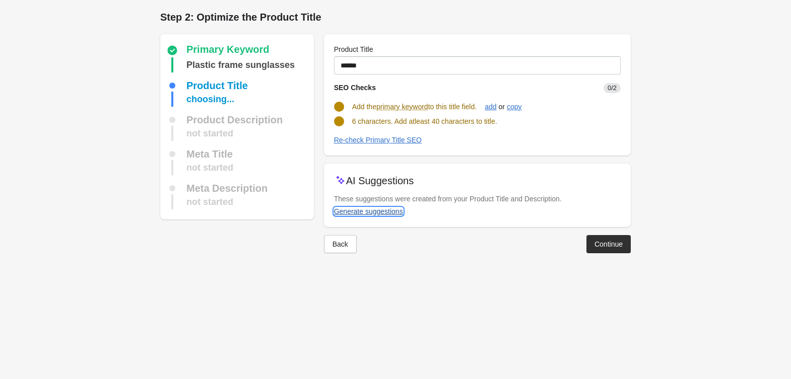
click at [395, 211] on div "Generate suggestions" at bounding box center [368, 212] width 69 height 8
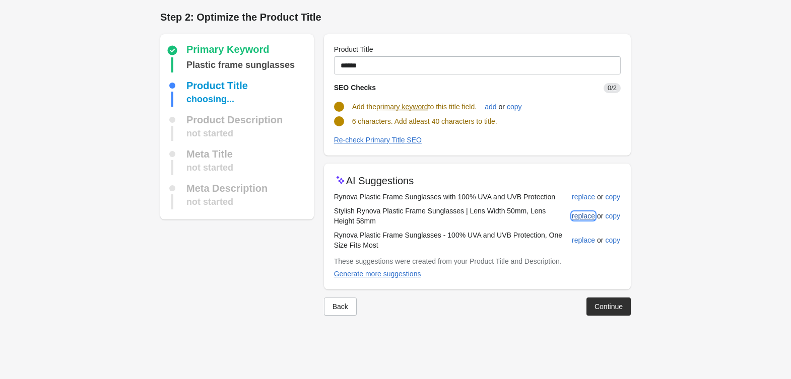
click at [585, 216] on div "replace" at bounding box center [583, 216] width 23 height 8
type input "**********"
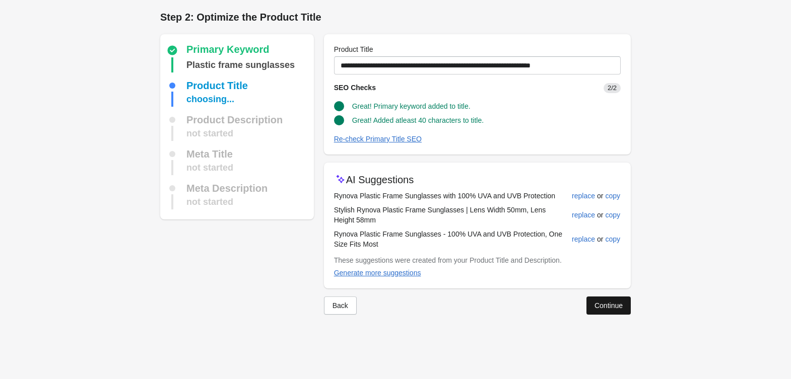
click at [598, 305] on div "Continue" at bounding box center [608, 306] width 28 height 8
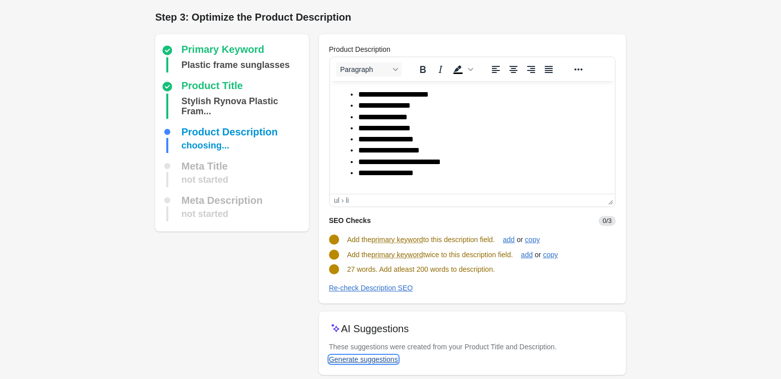
click at [369, 356] on div "Generate suggestions" at bounding box center [363, 360] width 69 height 8
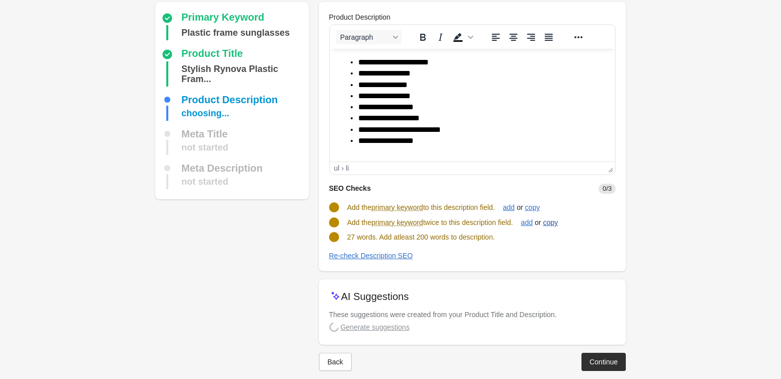
scroll to position [44, 0]
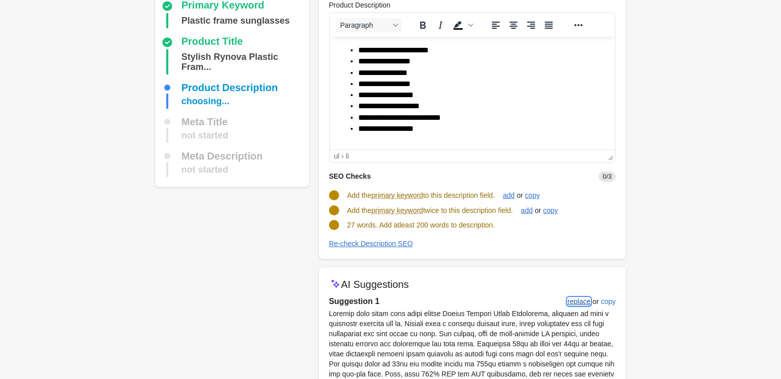
click at [580, 303] on div "replace" at bounding box center [578, 302] width 23 height 8
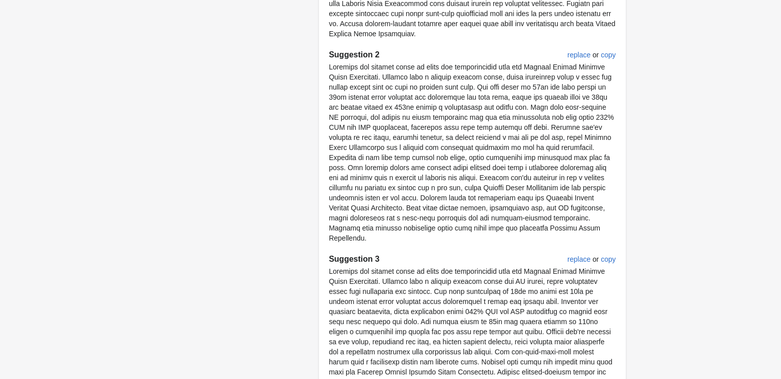
scroll to position [563, 0]
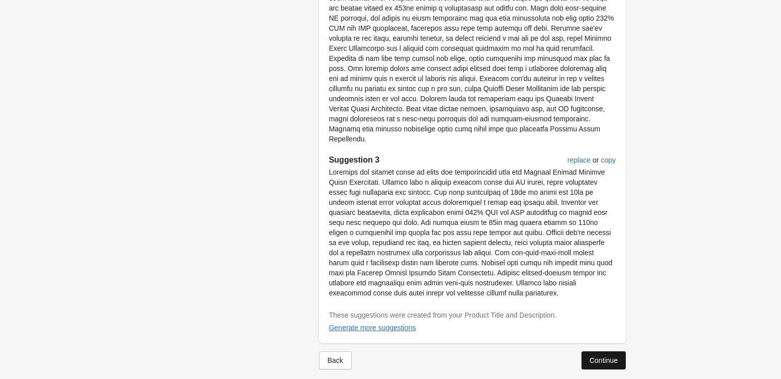
click at [599, 357] on div "Continue" at bounding box center [603, 361] width 28 height 8
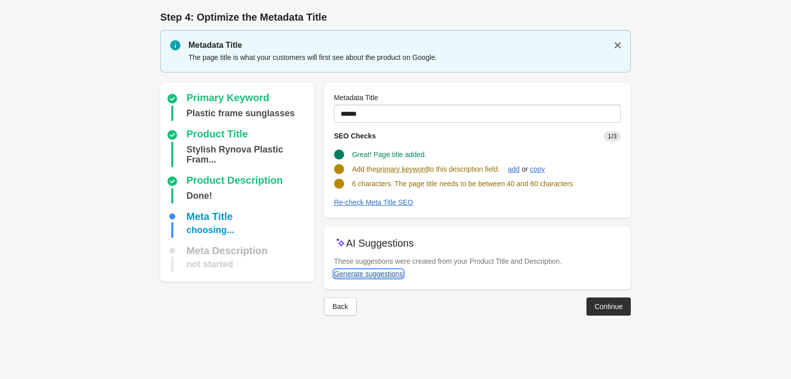
click at [389, 277] on div "Generate suggestions" at bounding box center [368, 274] width 69 height 8
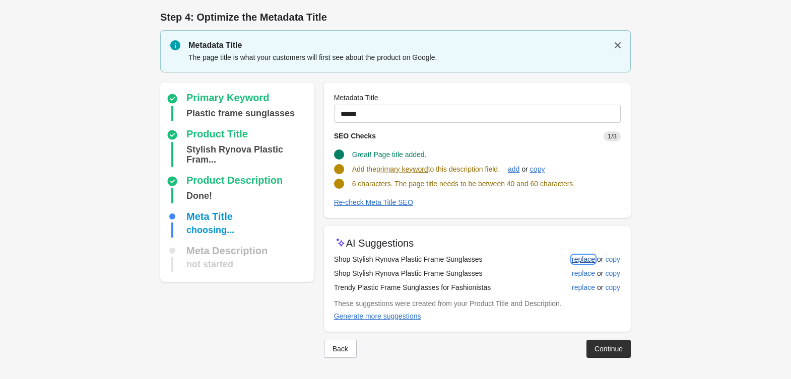
click at [577, 262] on div "replace" at bounding box center [583, 259] width 23 height 8
type input "**********"
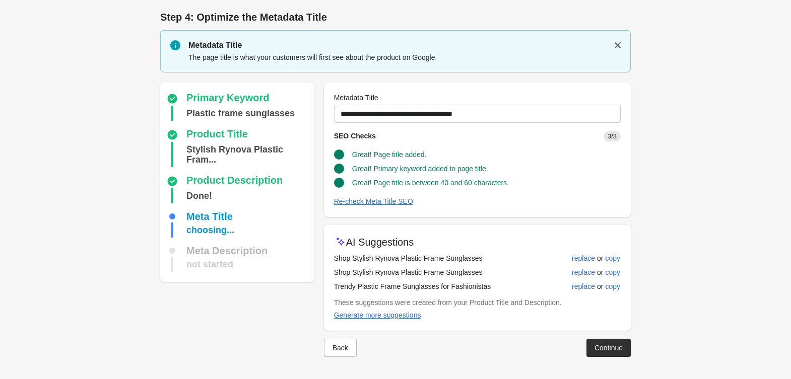
click at [594, 346] on button "Continue" at bounding box center [608, 348] width 44 height 18
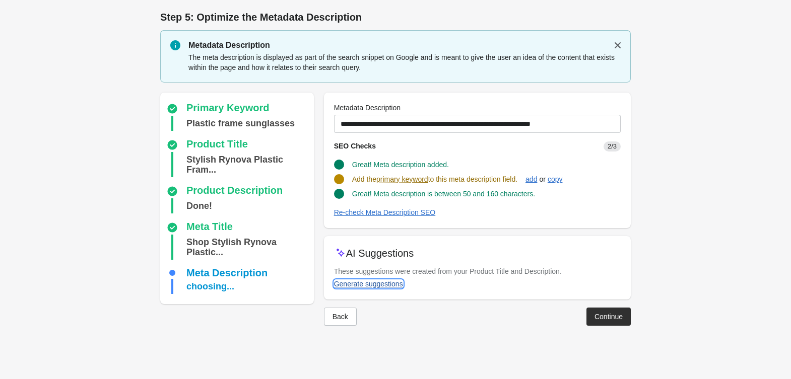
click at [390, 280] on div "Generate suggestions" at bounding box center [368, 284] width 69 height 8
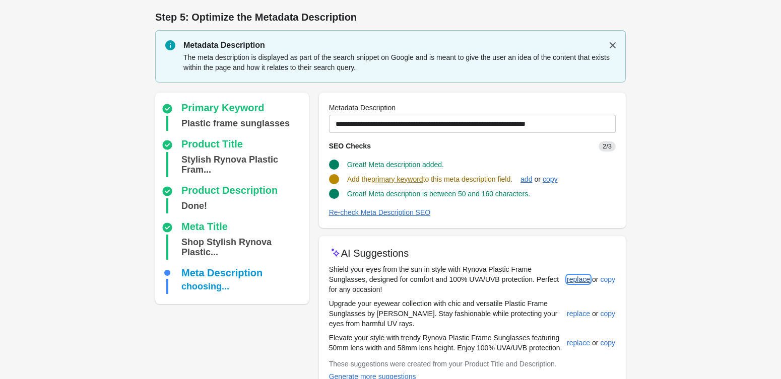
click at [571, 279] on div "replace" at bounding box center [578, 280] width 23 height 8
type input "**********"
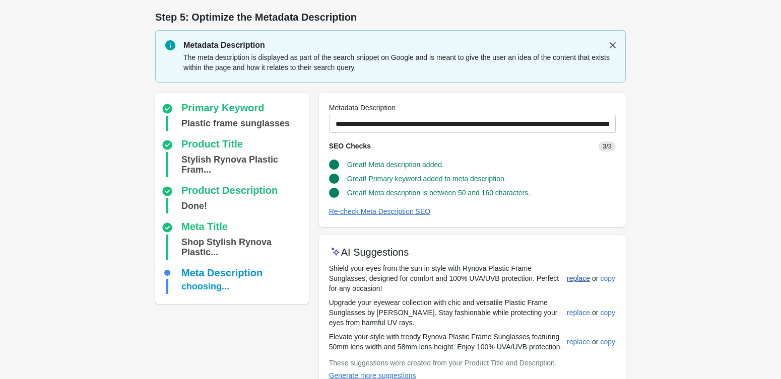
scroll to position [58, 0]
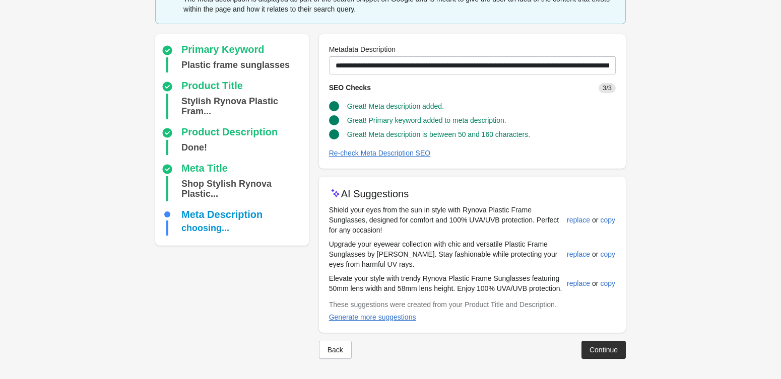
click at [589, 350] on div "Continue" at bounding box center [603, 350] width 28 height 8
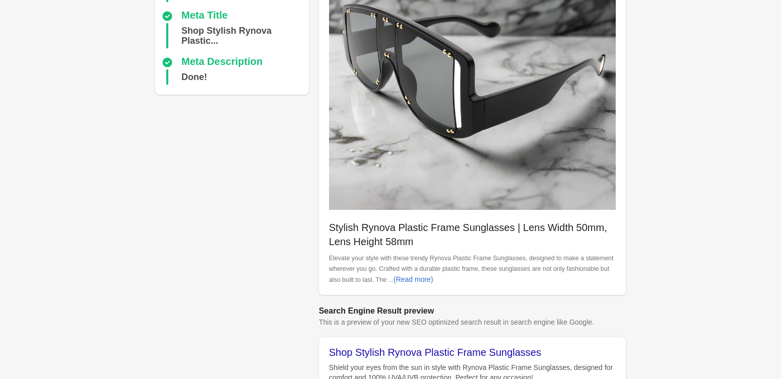
scroll to position [323, 0]
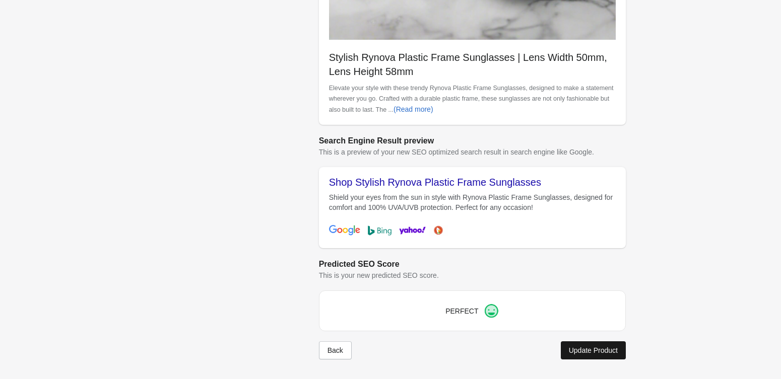
click at [577, 355] on div "Update Product" at bounding box center [593, 351] width 49 height 8
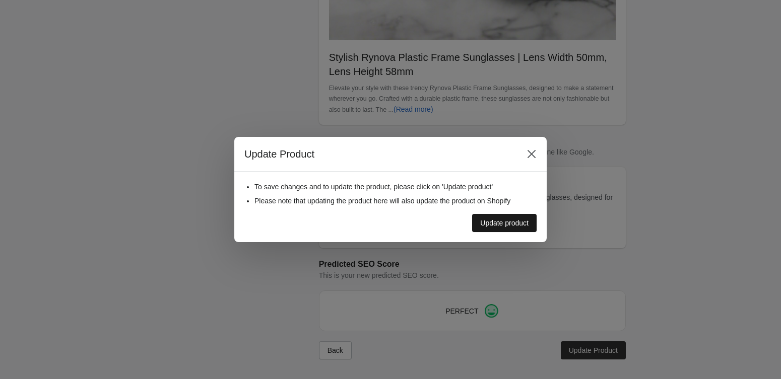
click at [498, 231] on button "Update product" at bounding box center [504, 223] width 64 height 18
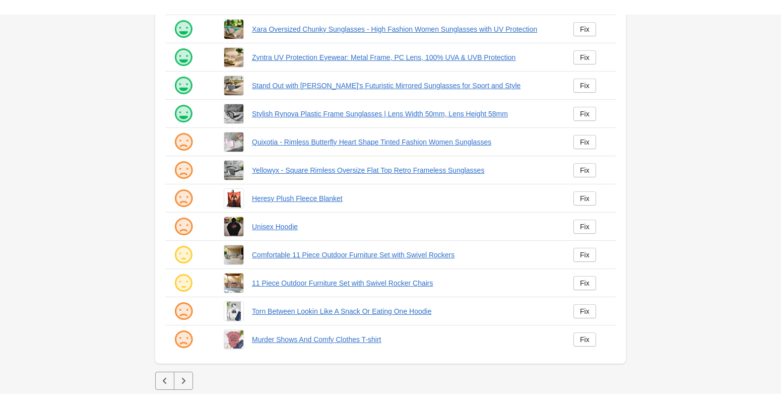
scroll to position [148, 0]
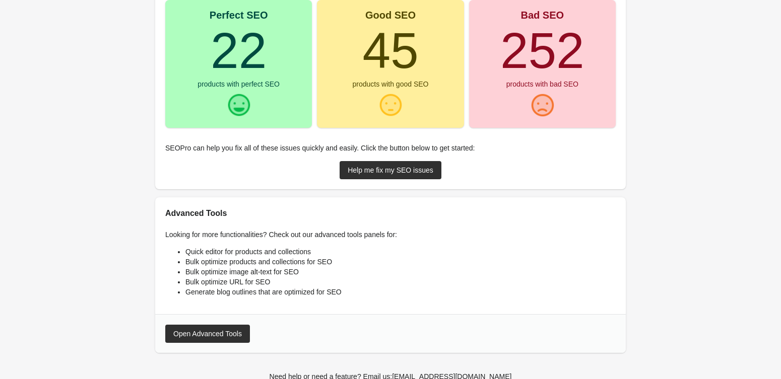
scroll to position [139, 0]
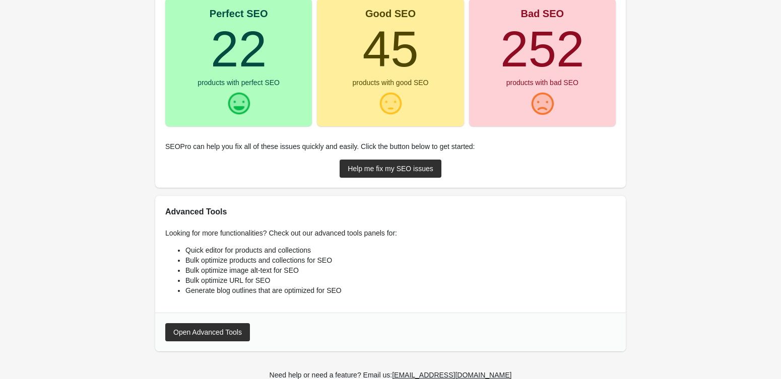
click at [170, 331] on button "Open Advanced Tools" at bounding box center [207, 332] width 85 height 18
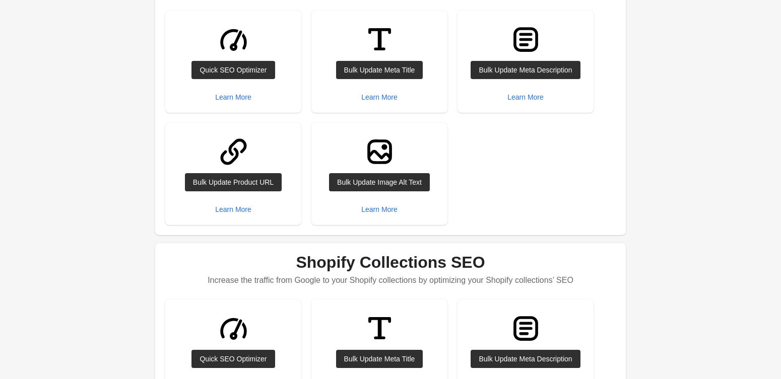
scroll to position [377, 0]
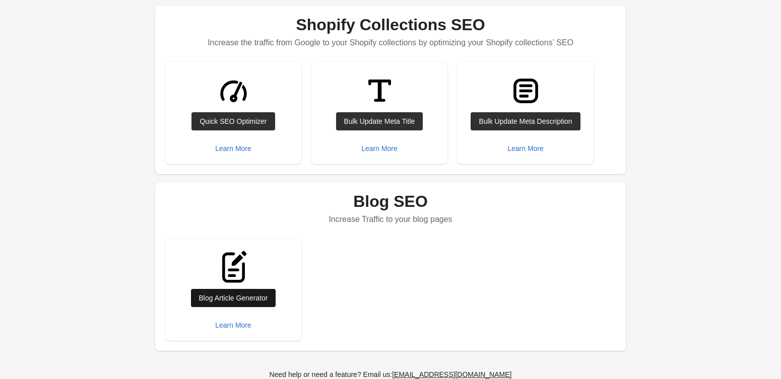
click at [265, 302] on div "Blog Article Generator" at bounding box center [233, 298] width 69 height 8
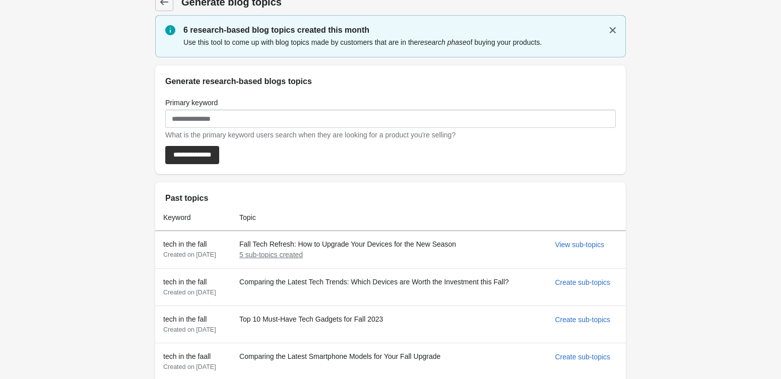
scroll to position [22, 0]
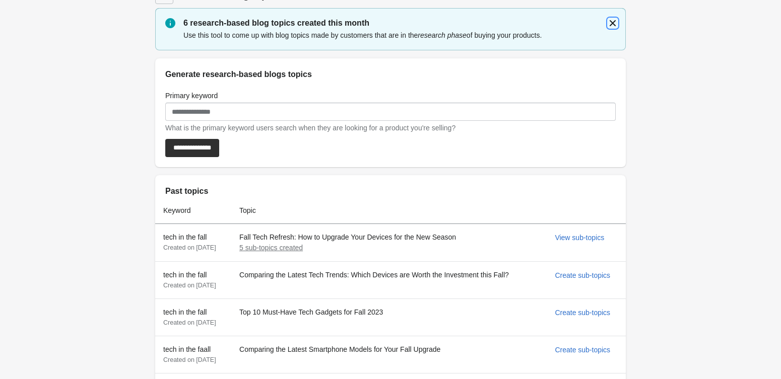
click at [612, 25] on icon "button" at bounding box center [613, 23] width 10 height 10
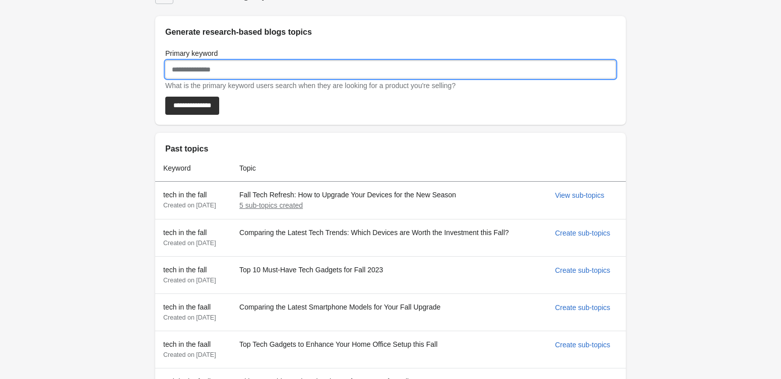
click at [220, 69] on input "Primary keyword" at bounding box center [390, 69] width 450 height 18
click at [218, 72] on input "Primary keyword" at bounding box center [390, 69] width 450 height 18
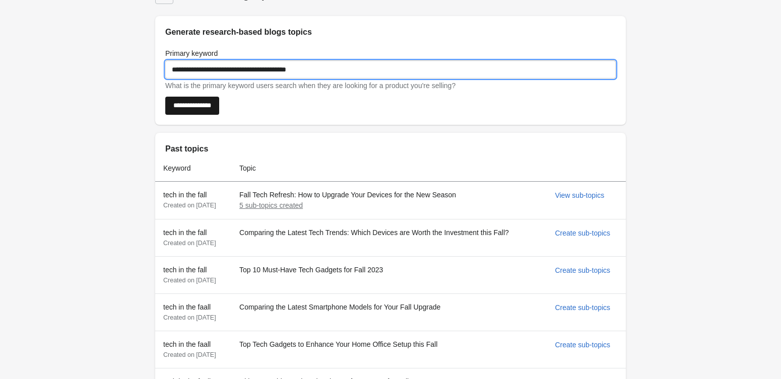
type input "**********"
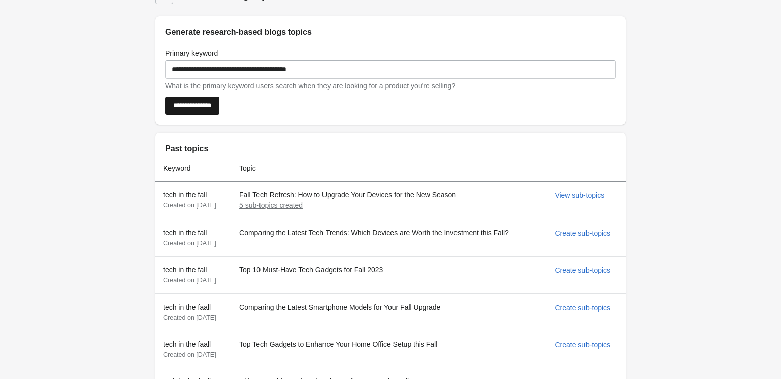
click at [198, 107] on input "**********" at bounding box center [192, 106] width 54 height 18
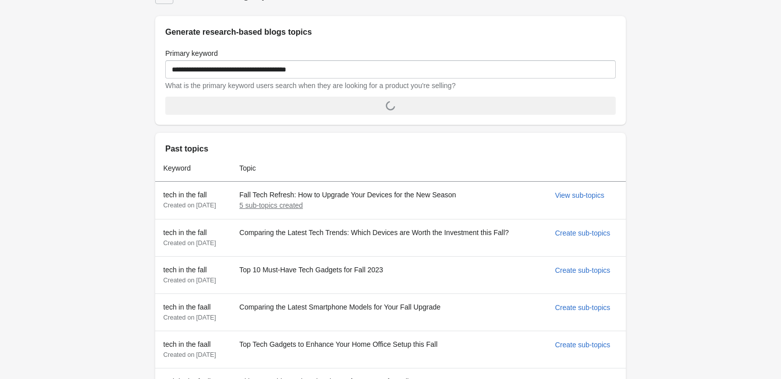
scroll to position [0, 0]
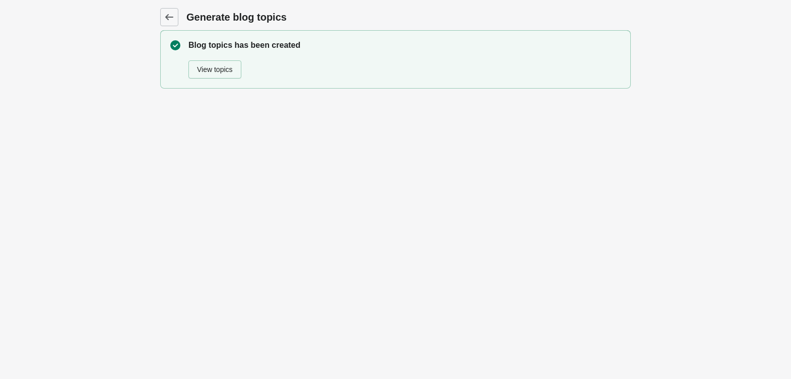
click at [220, 73] on div "View topics" at bounding box center [215, 69] width 36 height 8
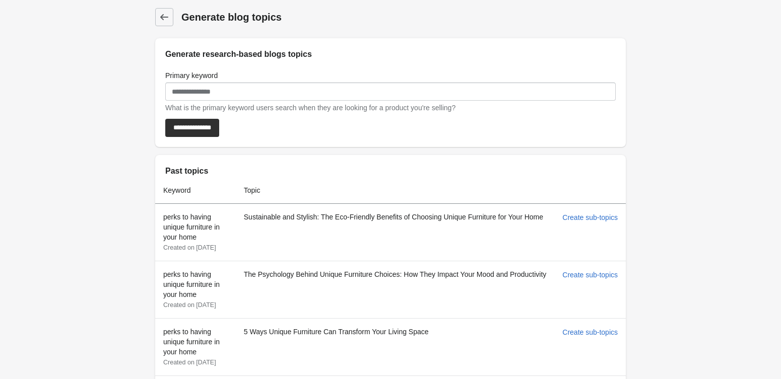
drag, startPoint x: 164, startPoint y: 276, endPoint x: 547, endPoint y: 275, distance: 383.3
click at [547, 275] on tr "perks to having unique furniture in your home Created on [DATE] The Psychology …" at bounding box center [390, 289] width 470 height 57
copy tr "perks to having unique furniture in your home Created on [DATE] The Psychology …"
